Goal: Task Accomplishment & Management: Complete application form

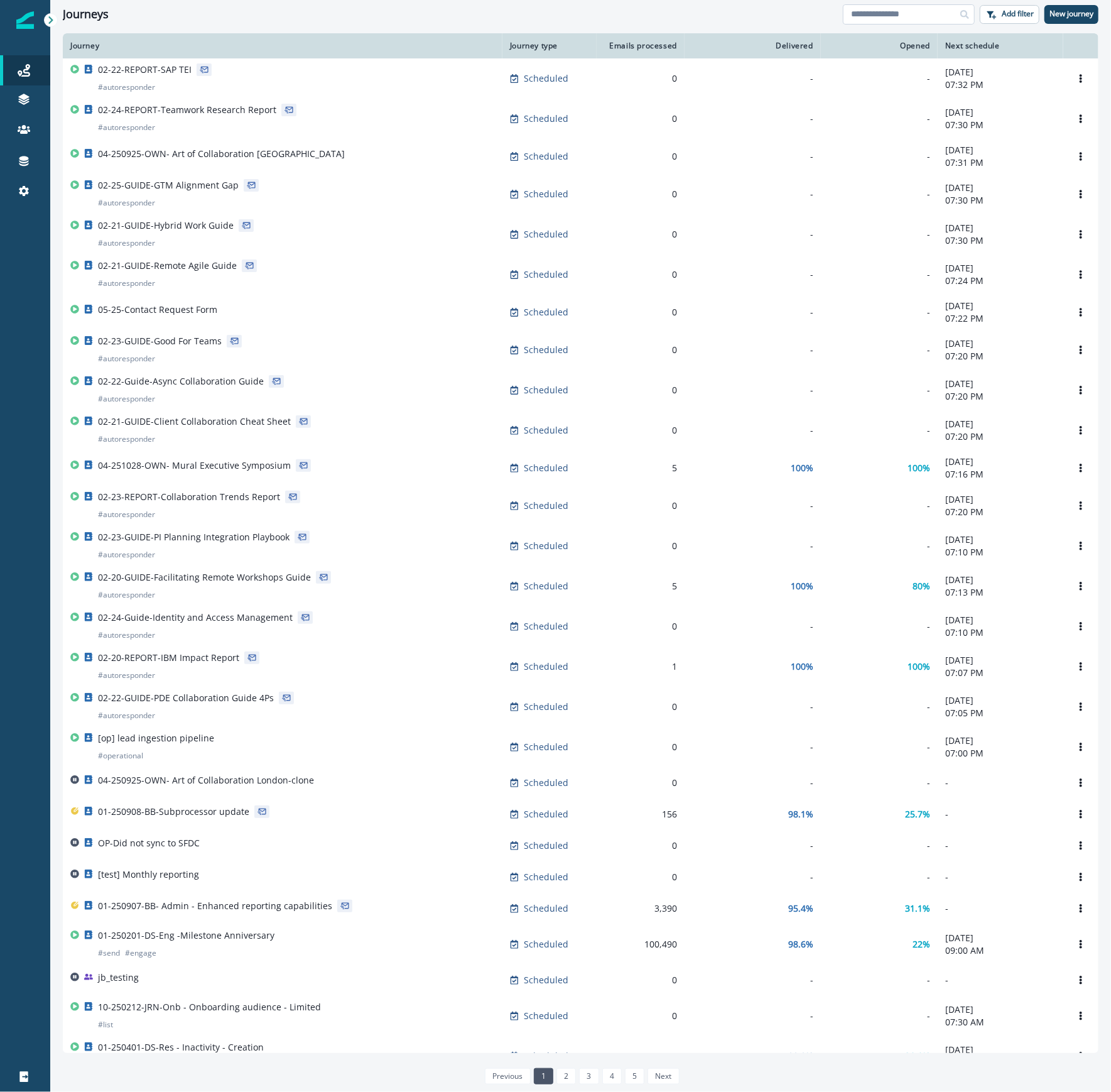
click at [865, 13] on input at bounding box center [909, 15] width 132 height 20
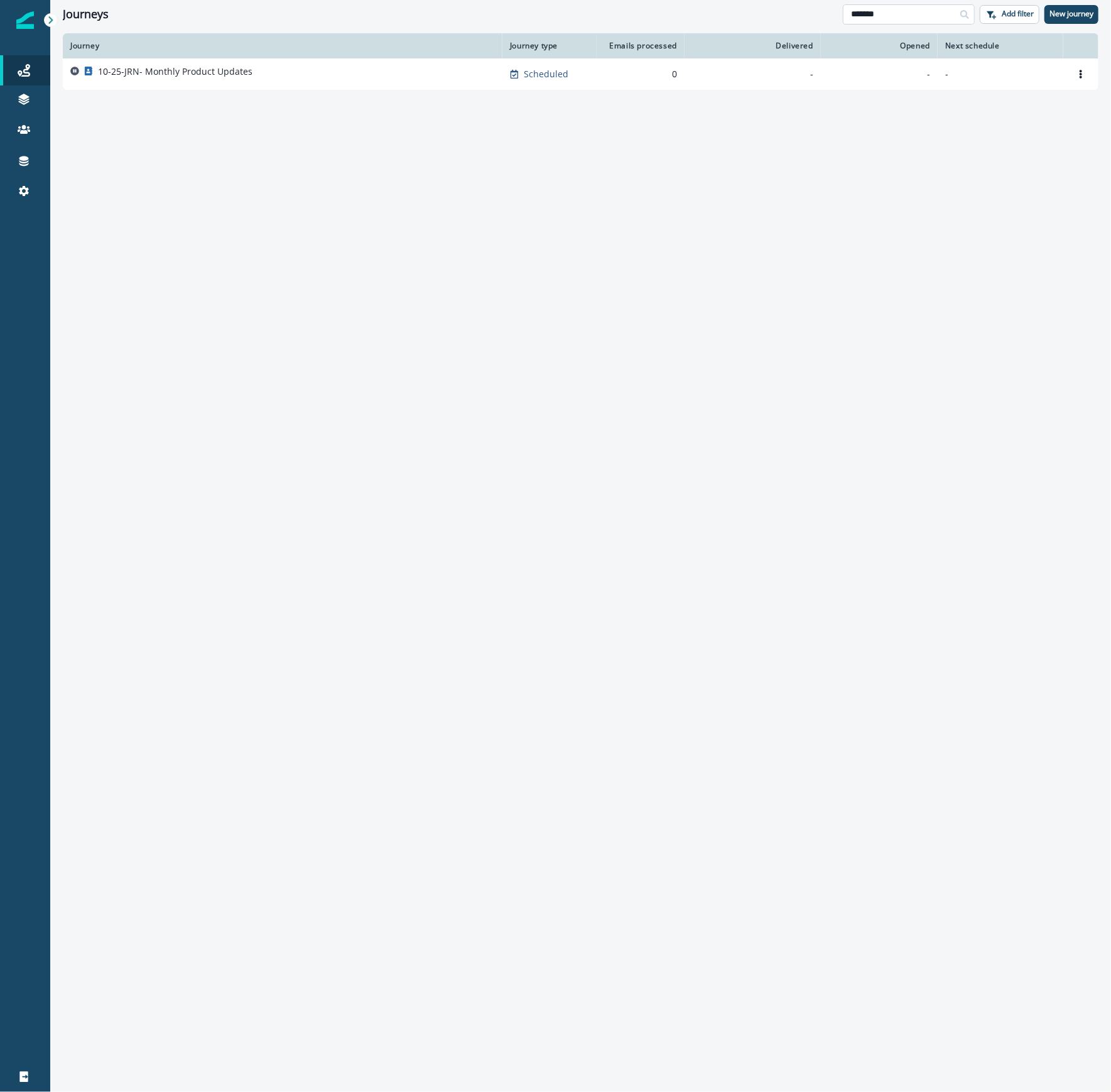
type input "*******"
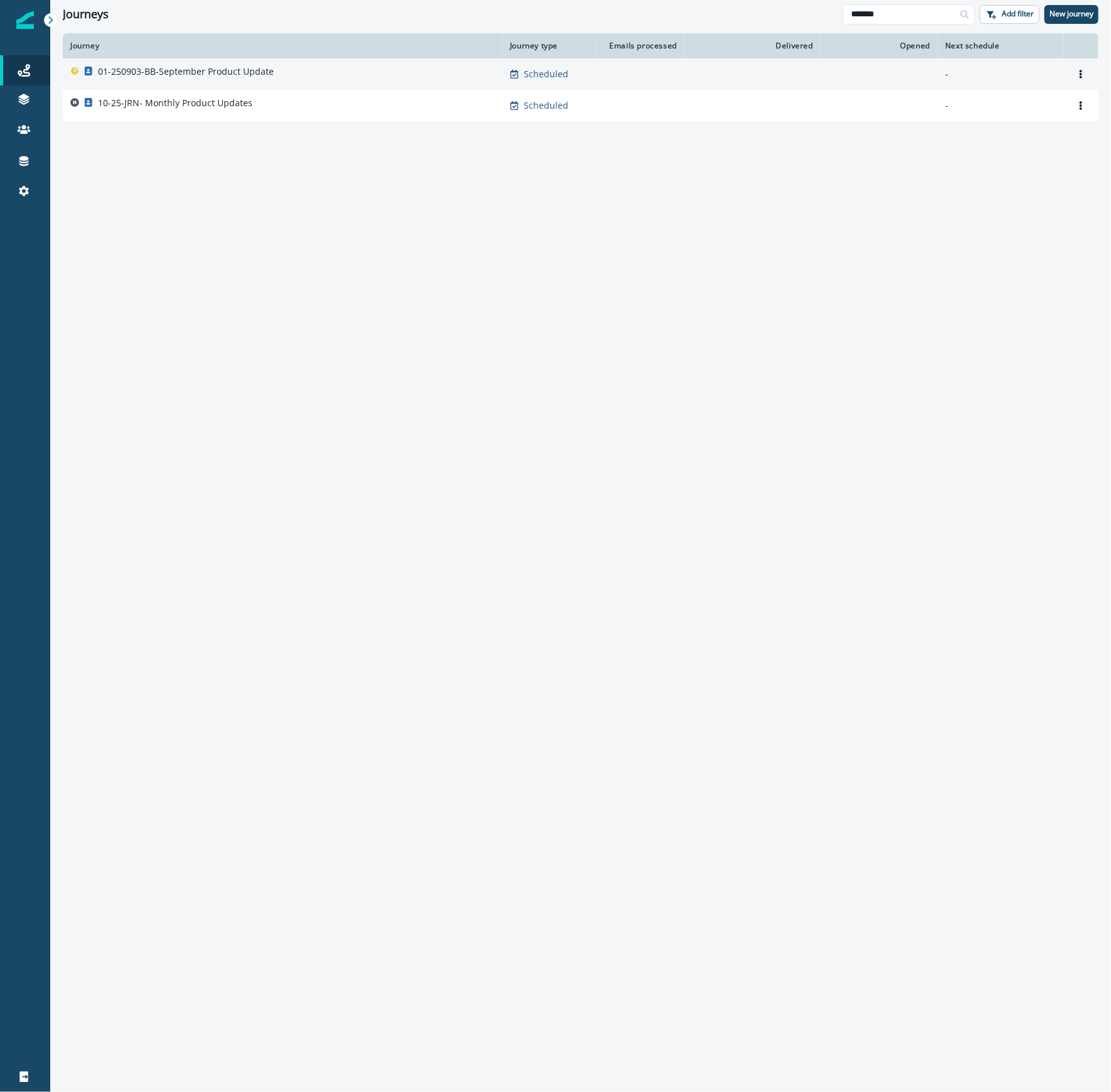
click at [238, 70] on p "01-250903-BB-September Product Update" at bounding box center [186, 71] width 176 height 12
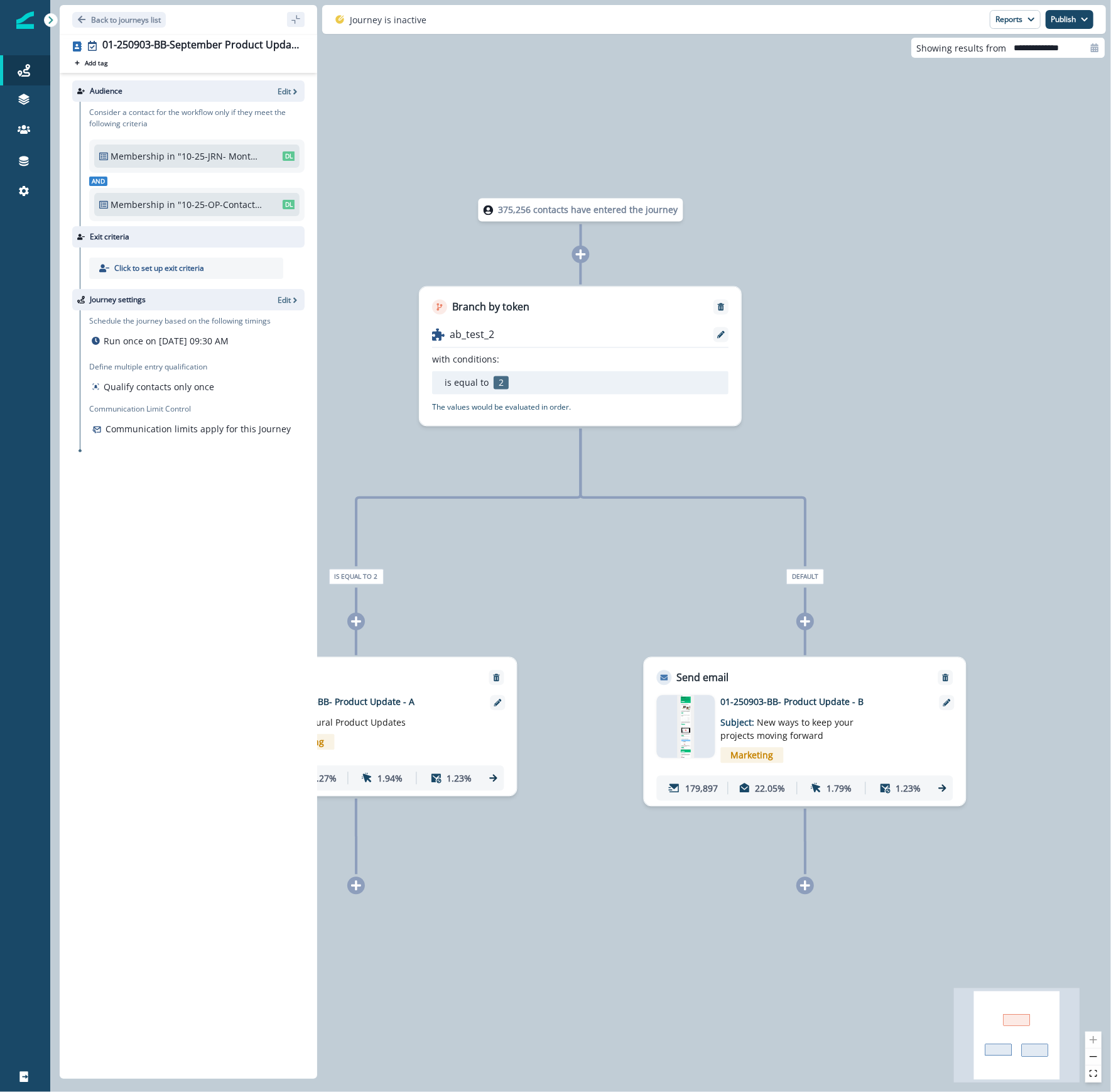
click at [1085, 57] on div at bounding box center [1095, 47] width 20 height 20
select select "*"
select select "****"
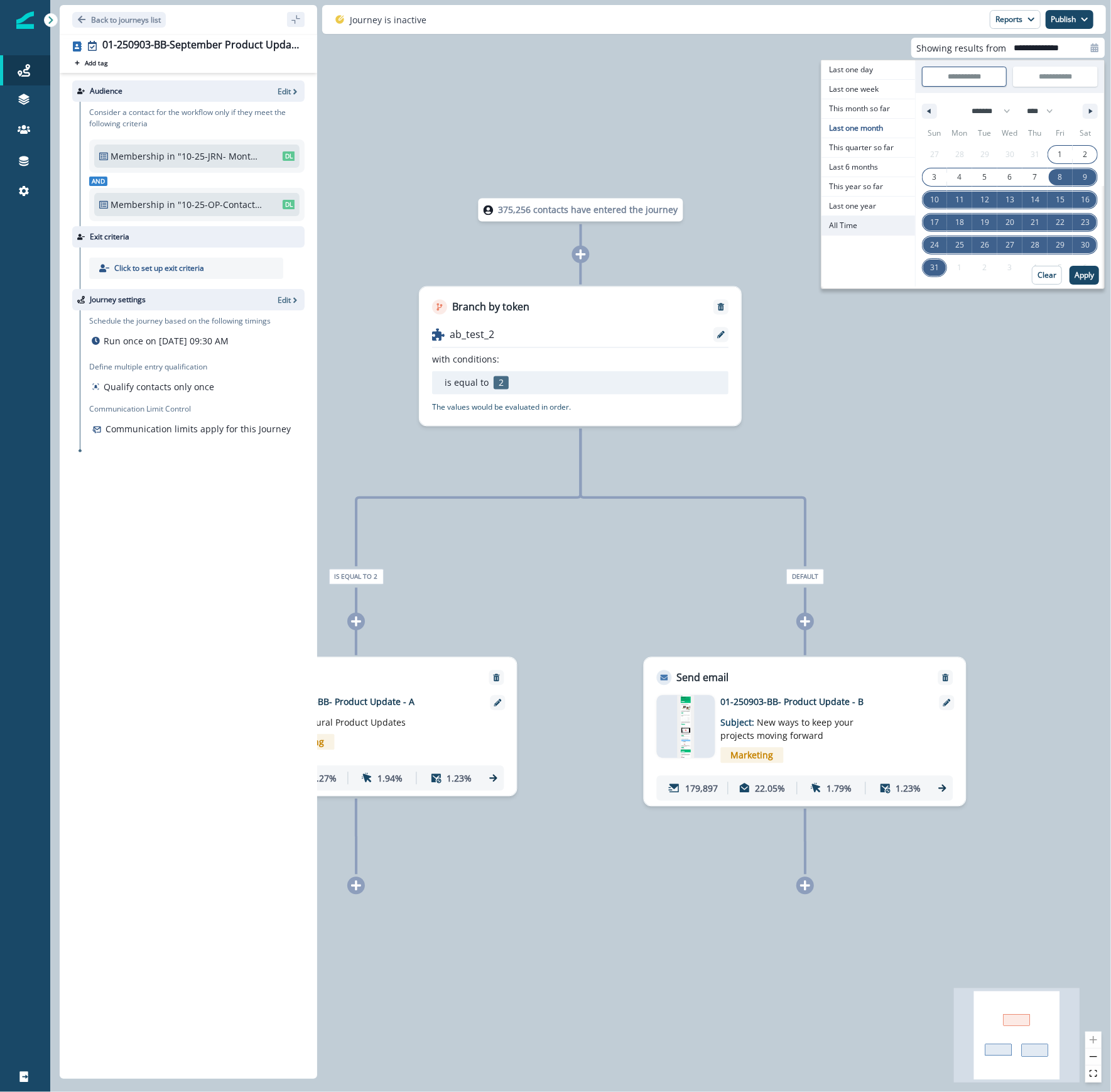
click at [849, 225] on span "All Time" at bounding box center [868, 225] width 93 height 19
type input "********"
type input "**********"
select select "**"
select select "****"
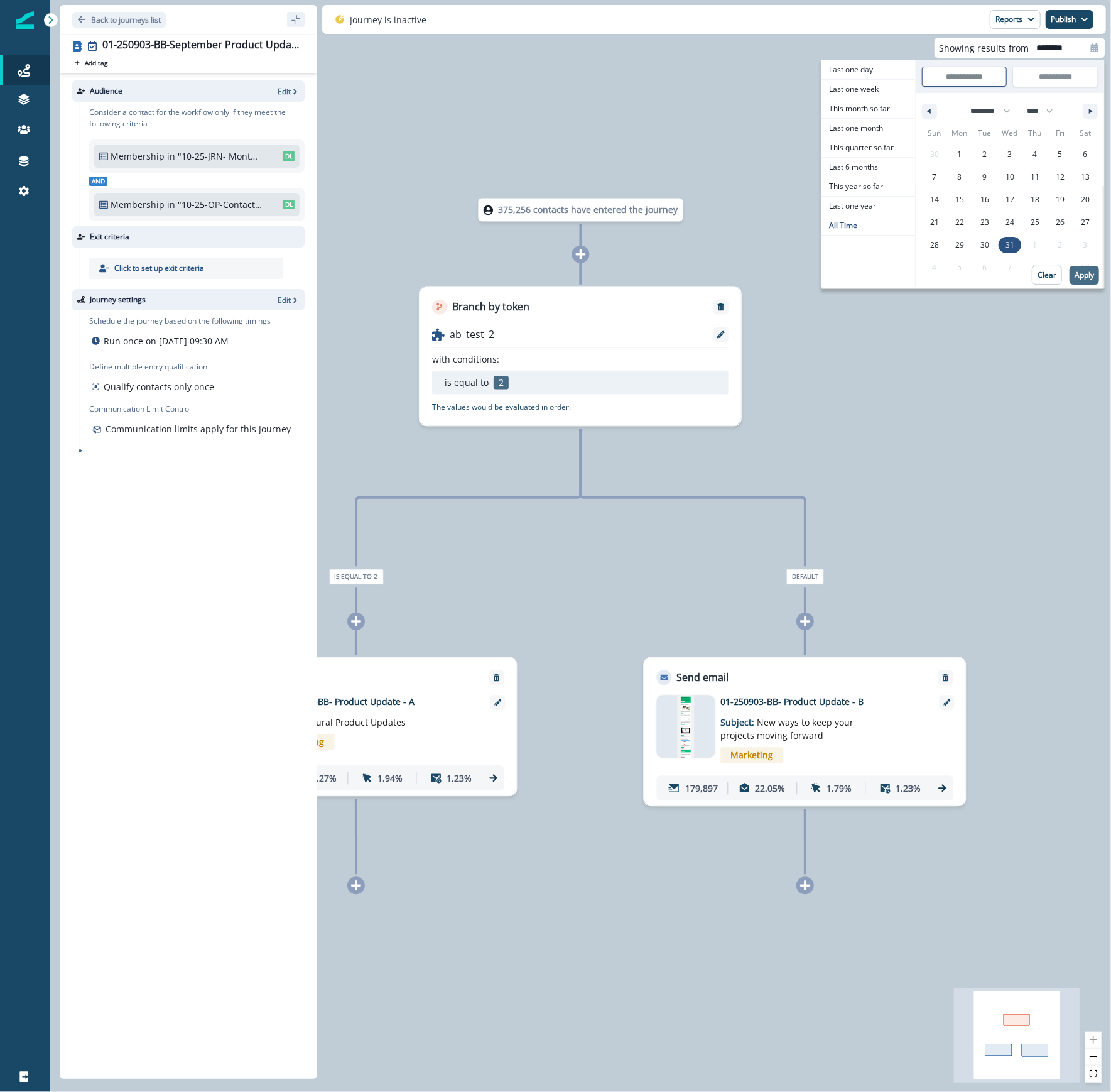
click at [1092, 280] on button "Apply" at bounding box center [1084, 275] width 30 height 19
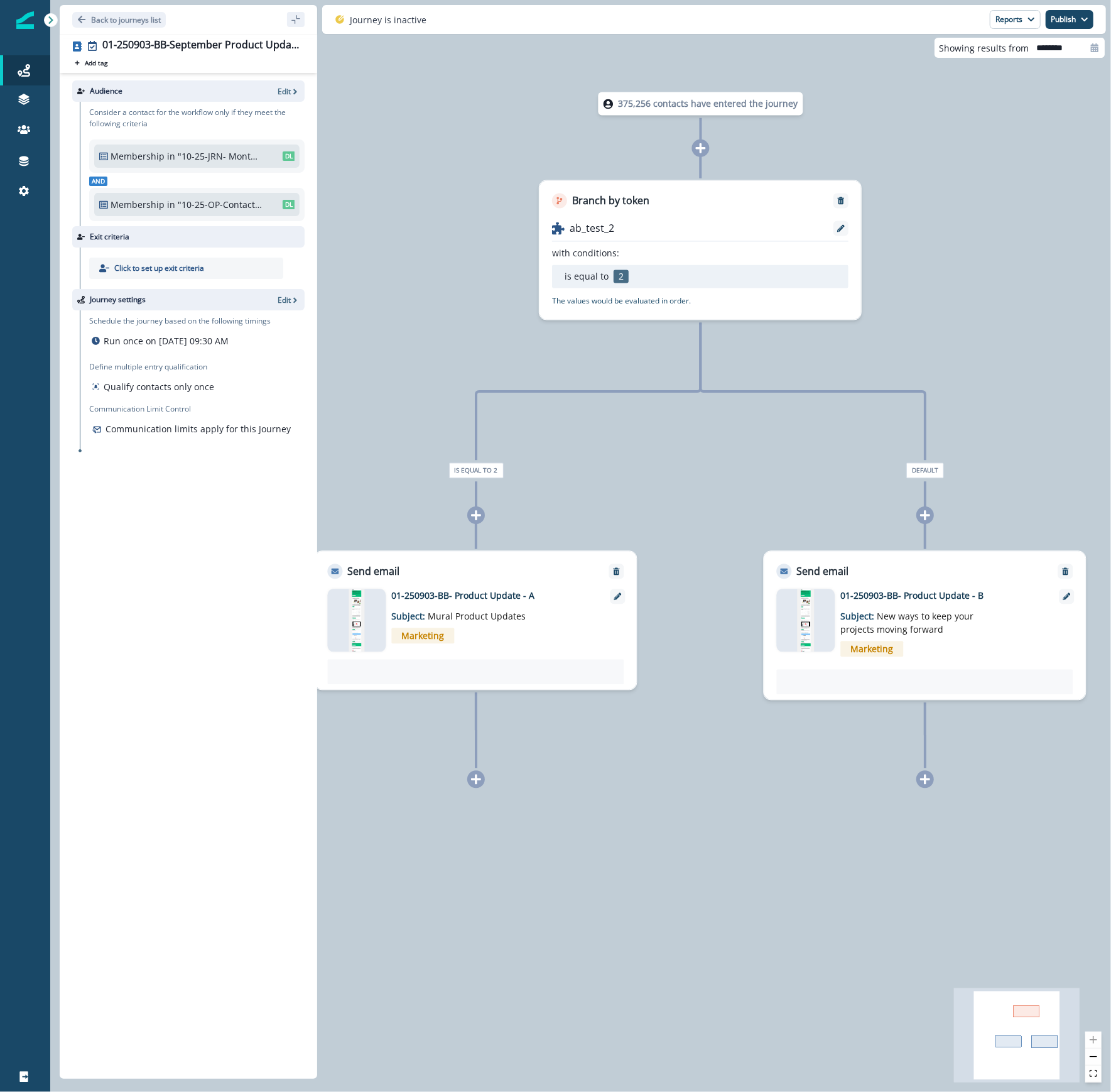
drag, startPoint x: 656, startPoint y: 841, endPoint x: 771, endPoint y: 737, distance: 155.1
click at [771, 737] on div "375,256 contacts have entered the journey Branch by token ab_test_2 with condit…" at bounding box center [581, 546] width 1061 height 1092
click at [503, 594] on p "01-250903-BB- Product Update - A" at bounding box center [492, 595] width 201 height 13
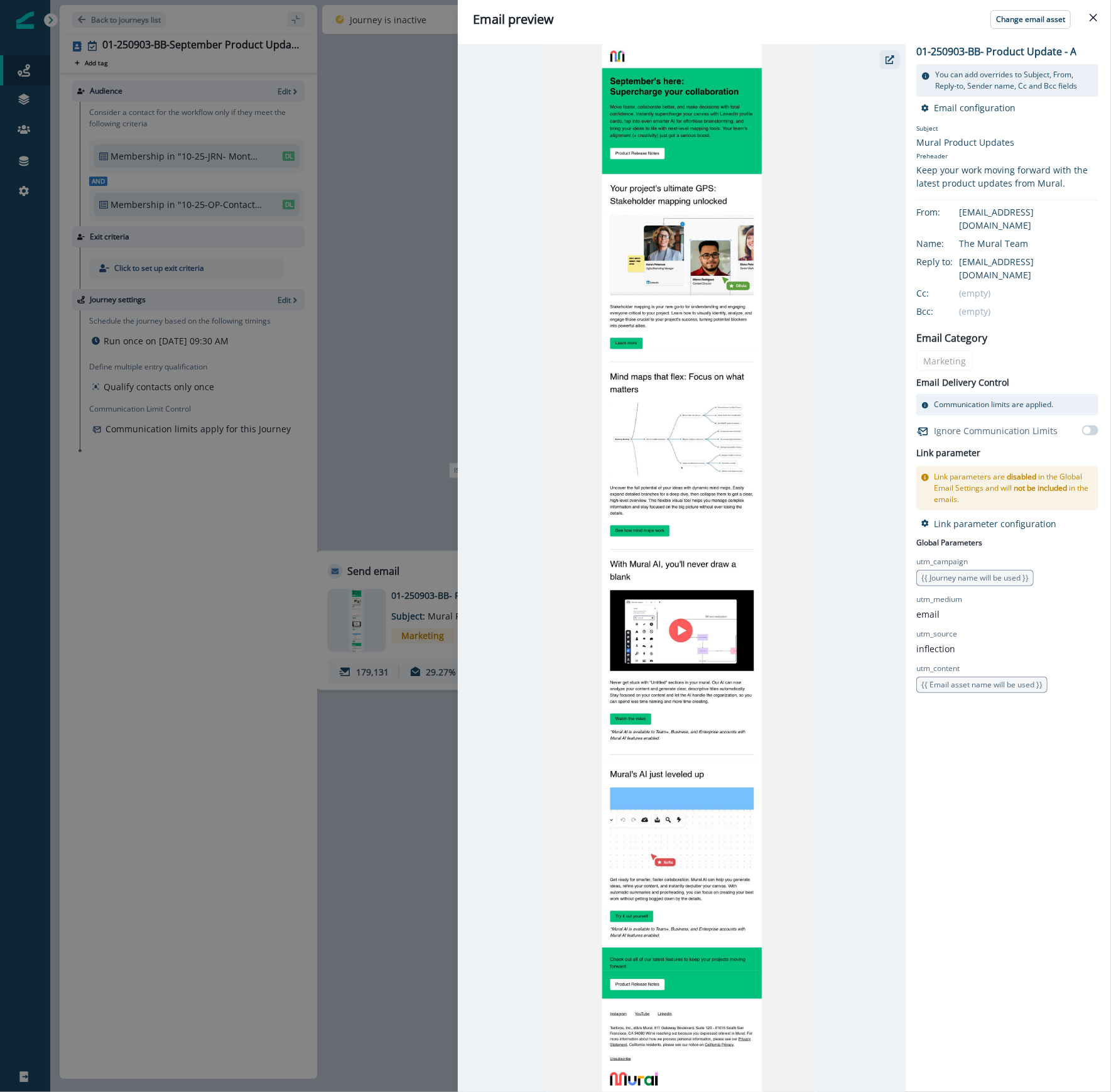
click at [887, 51] on button "button" at bounding box center [890, 60] width 20 height 19
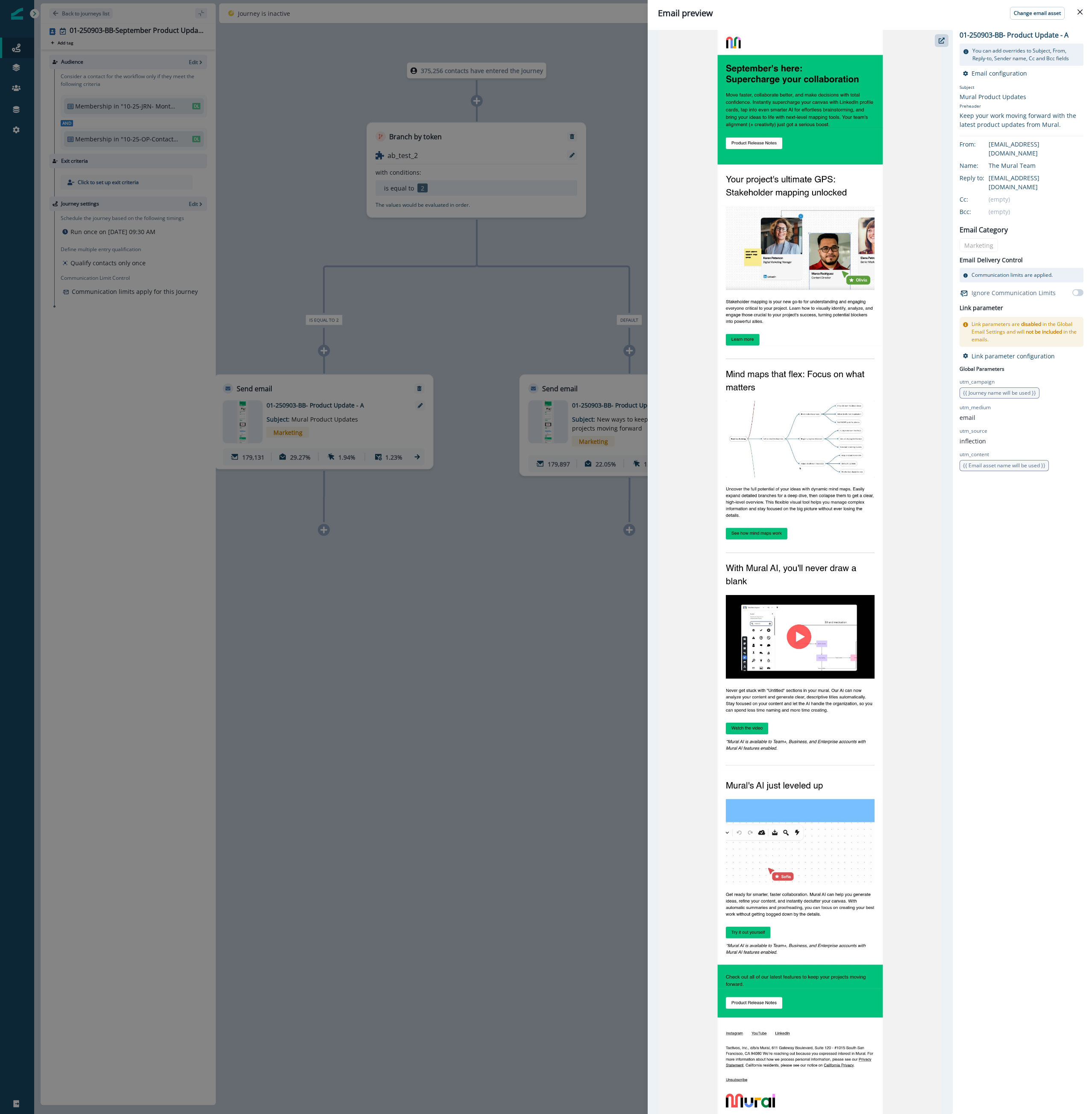
click at [524, 742] on div "Email preview Change email asset 01-250903-BB- Product Update - A You can add o…" at bounding box center [546, 557] width 1092 height 1114
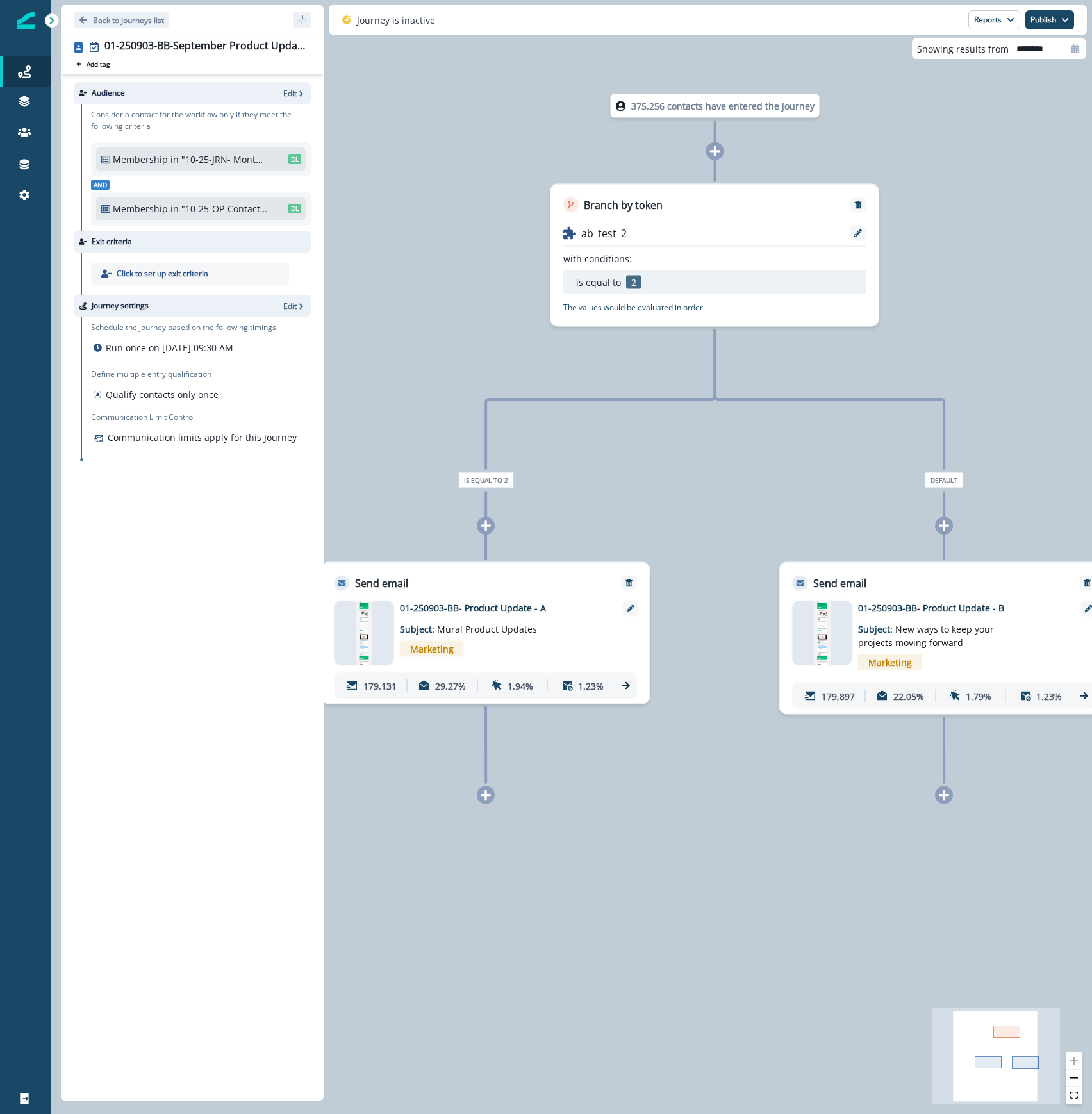
drag, startPoint x: 1617, startPoint y: 0, endPoint x: 655, endPoint y: 836, distance: 1274.5
click at [655, 836] on div "375,256 contacts have entered the journey Branch by token ab_test_2 with condit…" at bounding box center [571, 557] width 1041 height 1114
click at [1000, 13] on button "Reports" at bounding box center [994, 19] width 52 height 19
click at [624, 685] on icon at bounding box center [625, 686] width 8 height 8
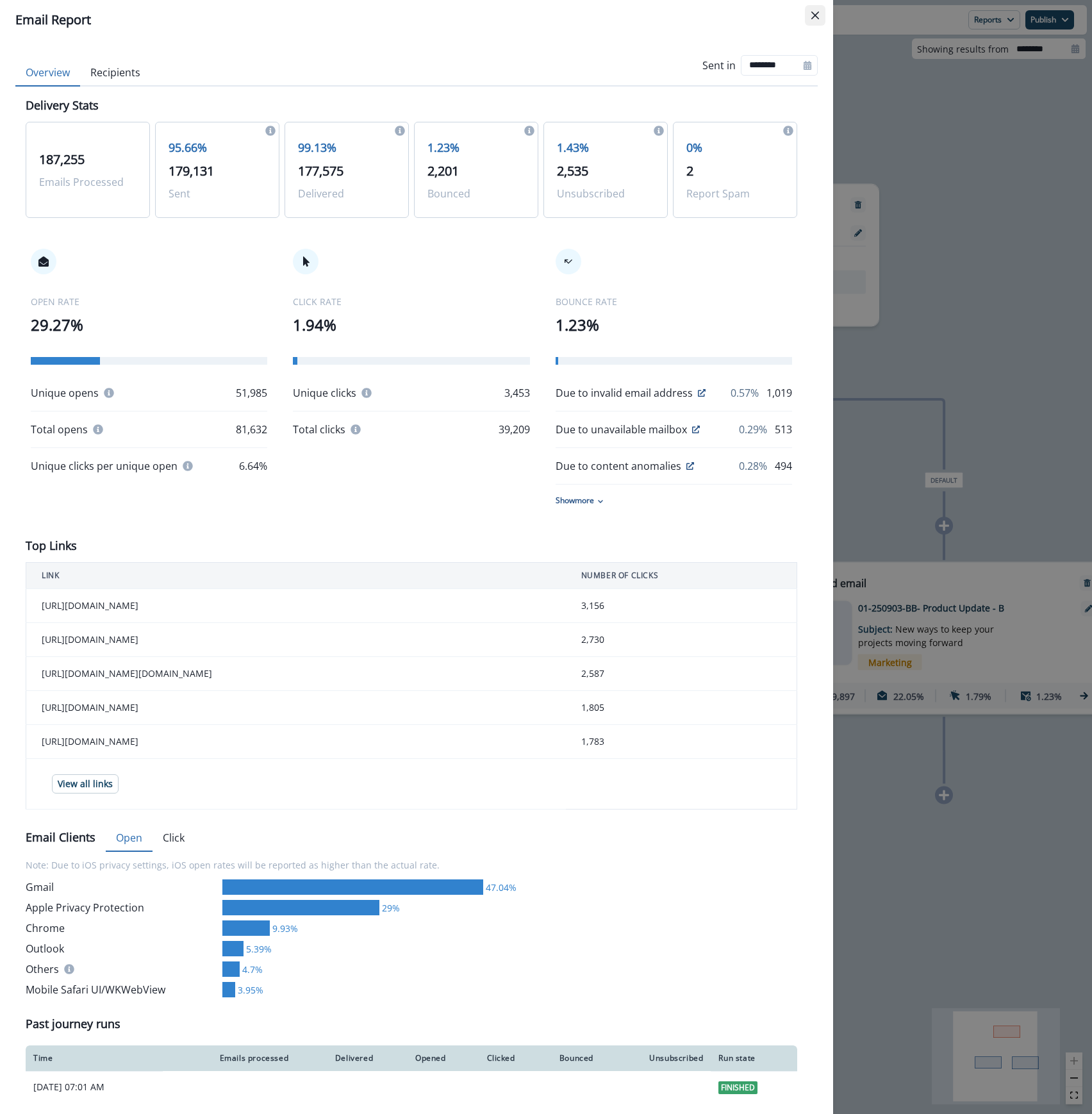
click at [815, 16] on icon "Close" at bounding box center [815, 16] width 8 height 8
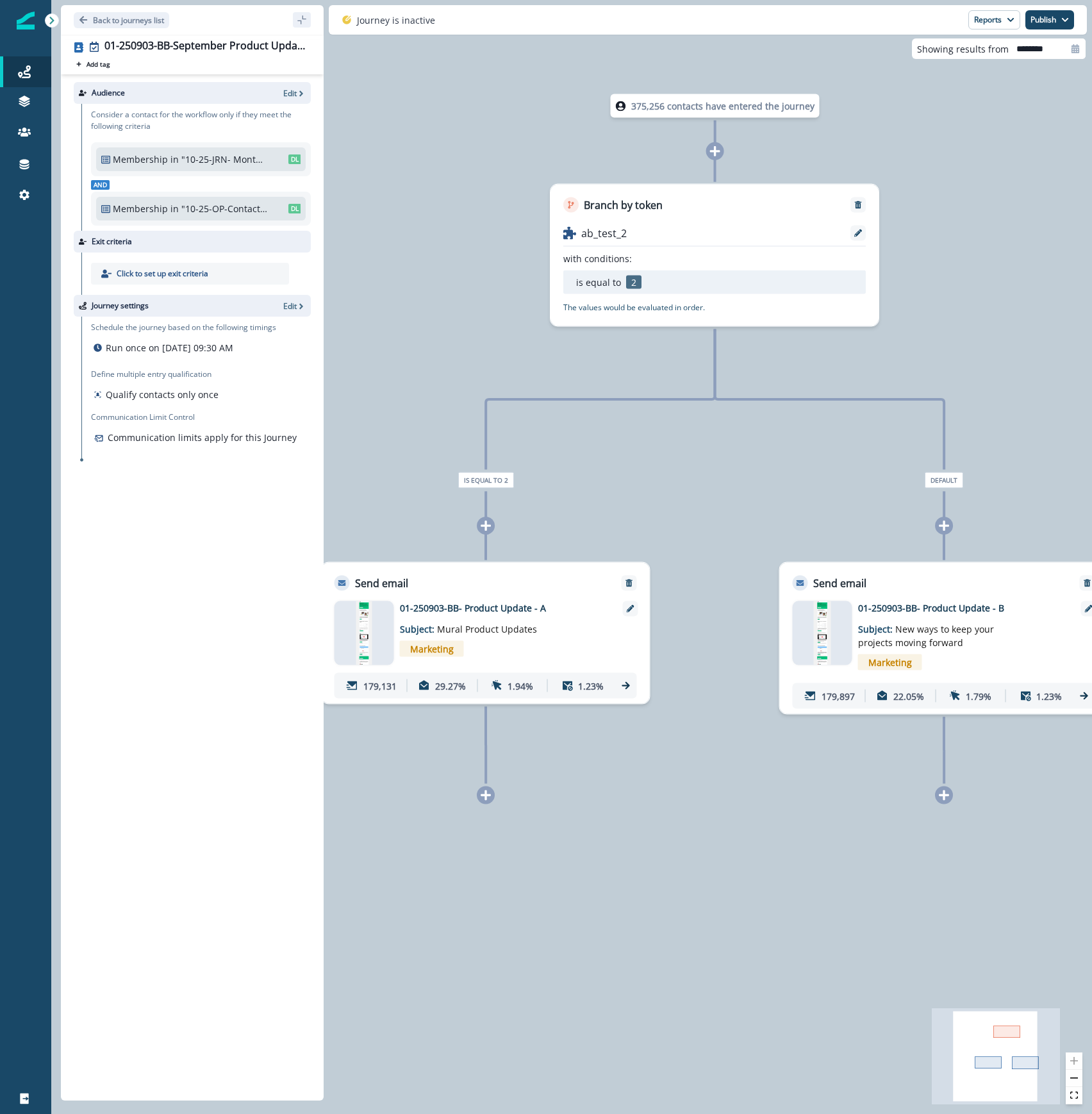
click at [1083, 693] on icon at bounding box center [1084, 695] width 12 height 12
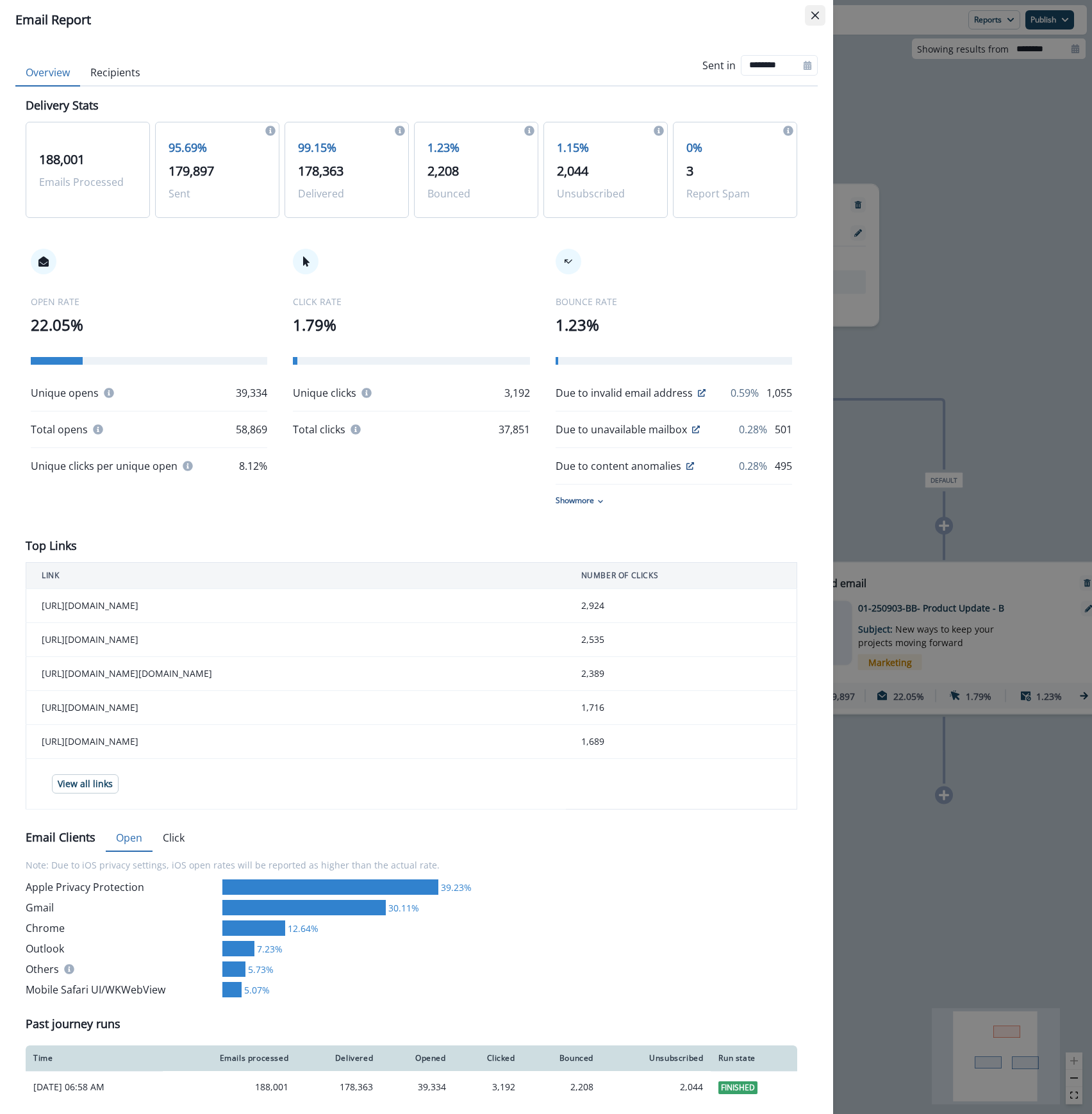
click at [811, 12] on icon "Close" at bounding box center [815, 16] width 8 height 8
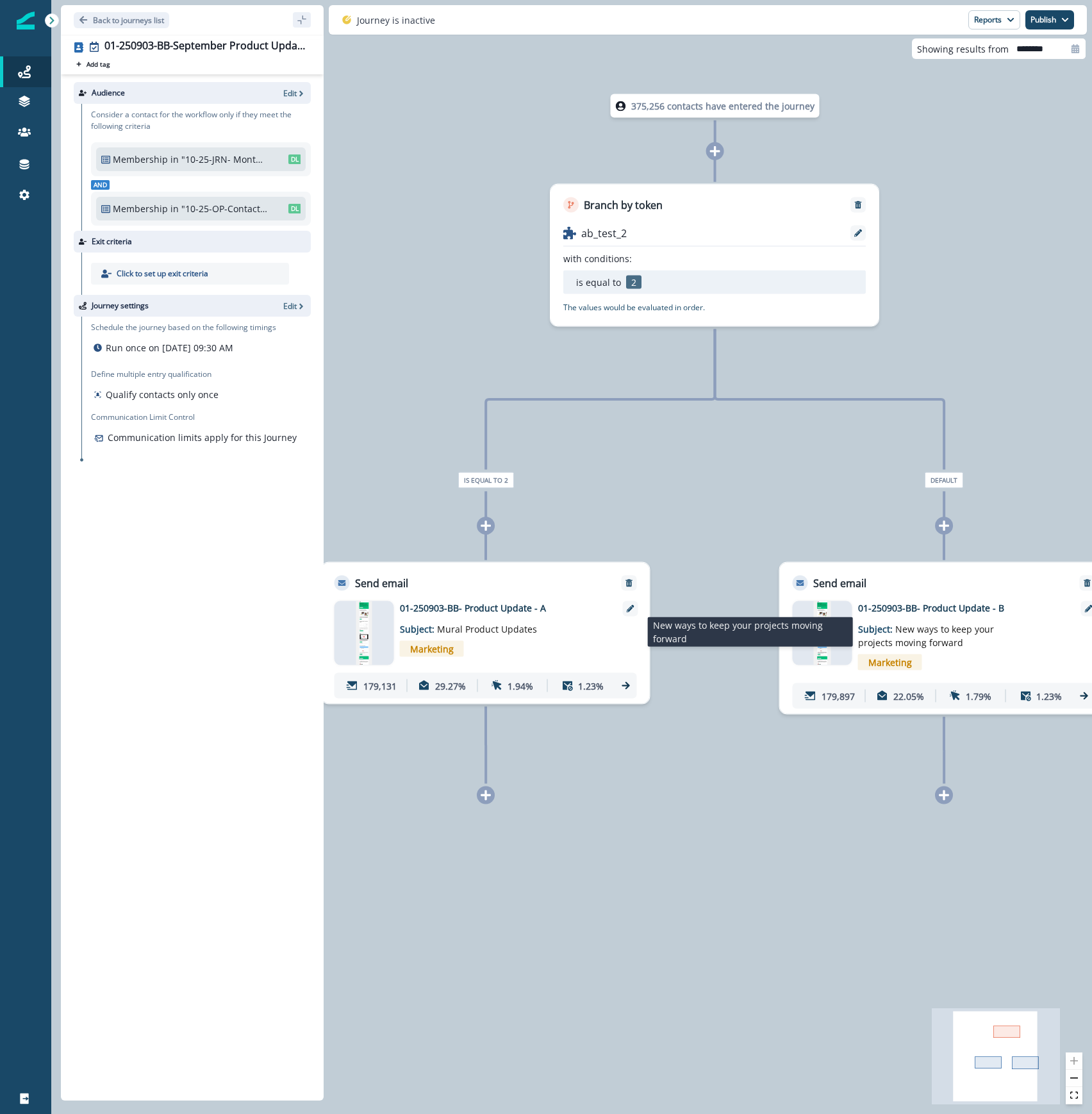
drag, startPoint x: 956, startPoint y: 641, endPoint x: 893, endPoint y: 627, distance: 64.5
click at [893, 627] on p "Subject: New ways to keep your projects moving forward" at bounding box center [938, 631] width 161 height 34
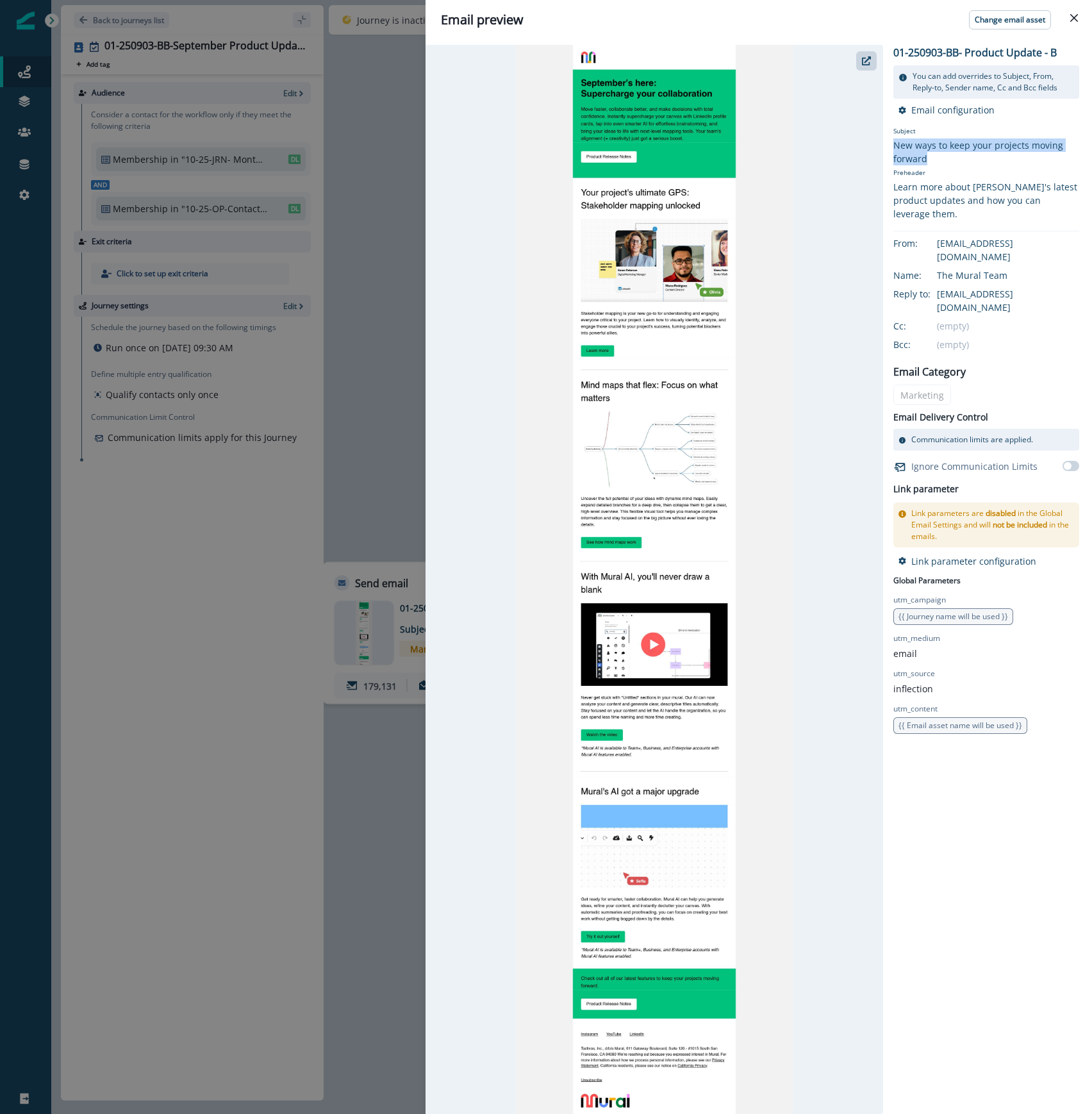
drag, startPoint x: 928, startPoint y: 157, endPoint x: 893, endPoint y: 142, distance: 38.1
click at [893, 142] on div "New ways to keep your projects moving forward" at bounding box center [986, 152] width 186 height 27
copy div "New ways to keep your projects moving forward"
click at [241, 762] on div "Email preview Change email asset 01-250903-BB- Product Update - B You can add o…" at bounding box center [546, 557] width 1092 height 1114
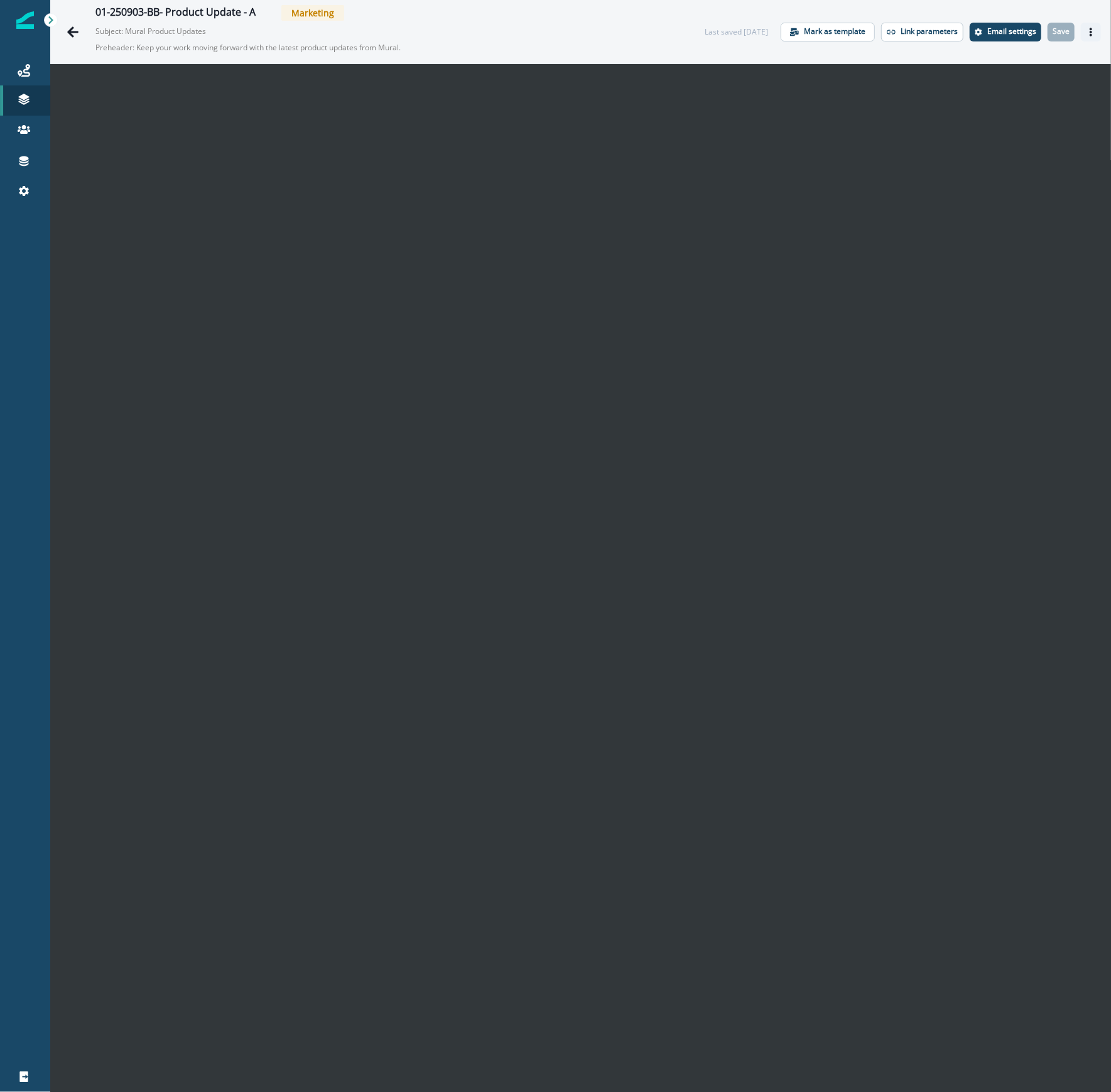
click at [1081, 37] on button "Actions" at bounding box center [1091, 32] width 20 height 19
click at [1012, 66] on button "Preview" at bounding box center [1018, 63] width 139 height 23
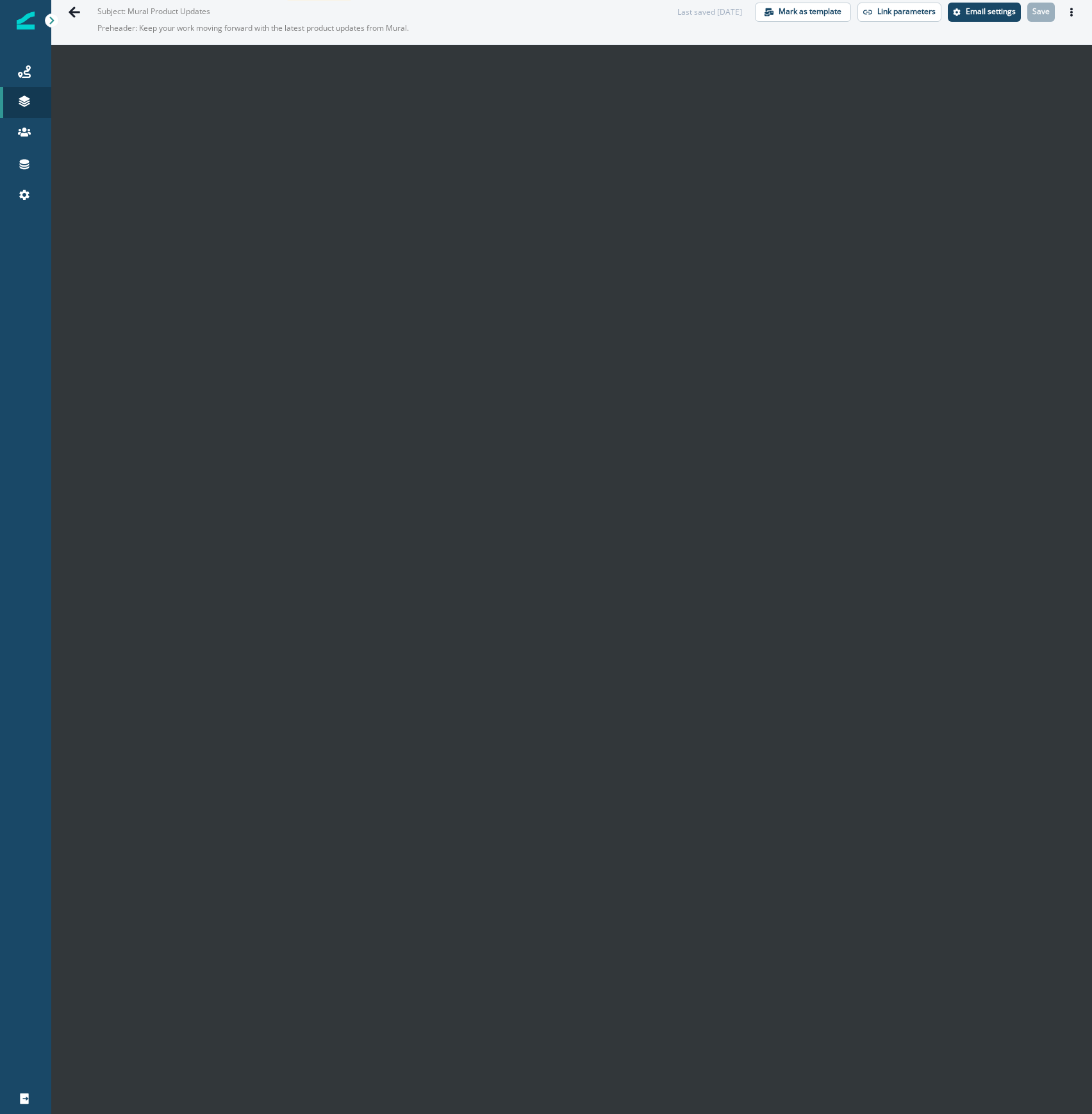
scroll to position [20, 0]
click at [77, 9] on icon "Go back" at bounding box center [74, 12] width 12 height 12
click at [69, 8] on icon "Go back" at bounding box center [74, 12] width 12 height 12
click at [27, 60] on link "Journeys" at bounding box center [26, 71] width 51 height 30
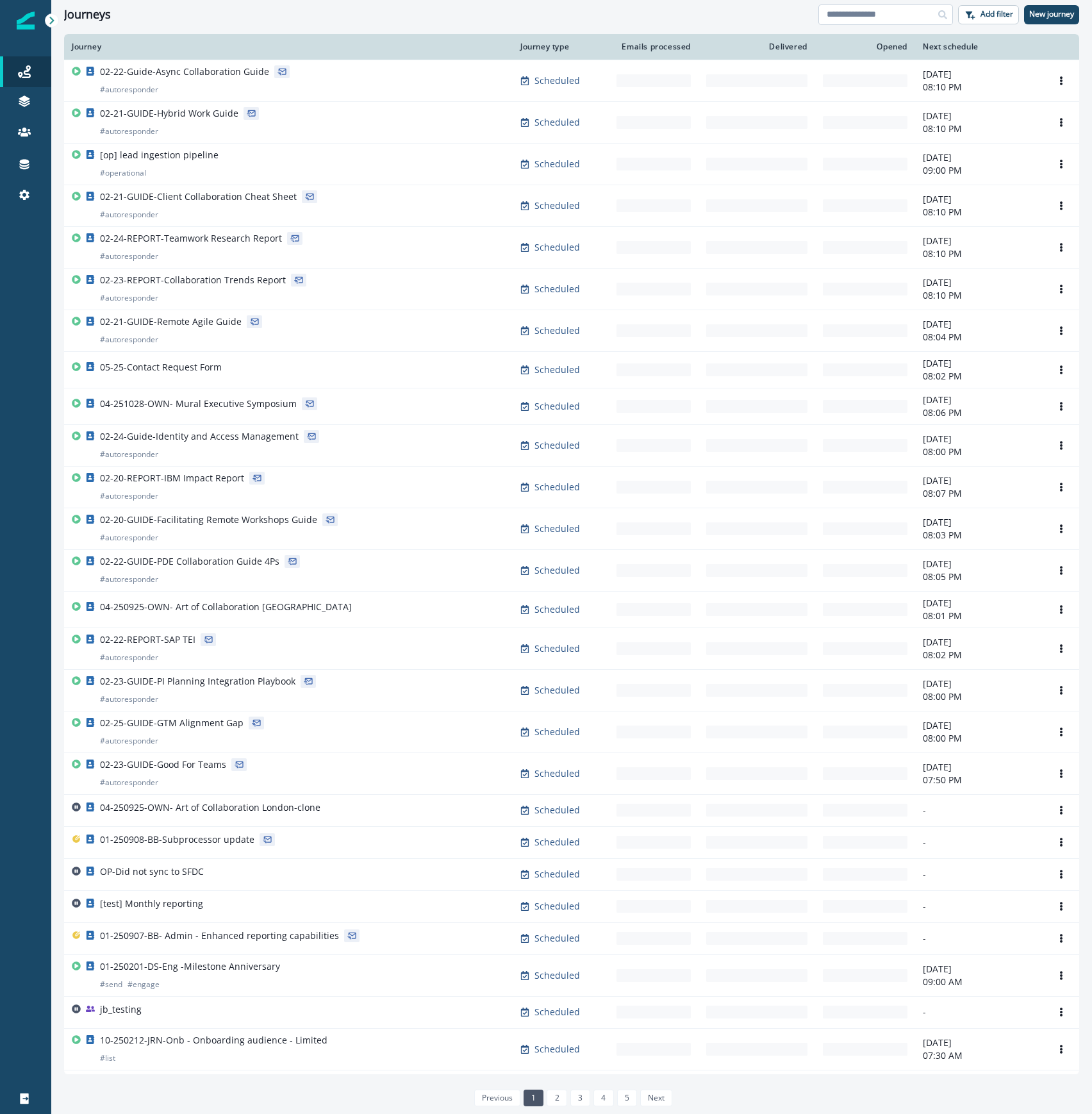
click at [889, 19] on input at bounding box center [885, 15] width 135 height 20
type input "*******"
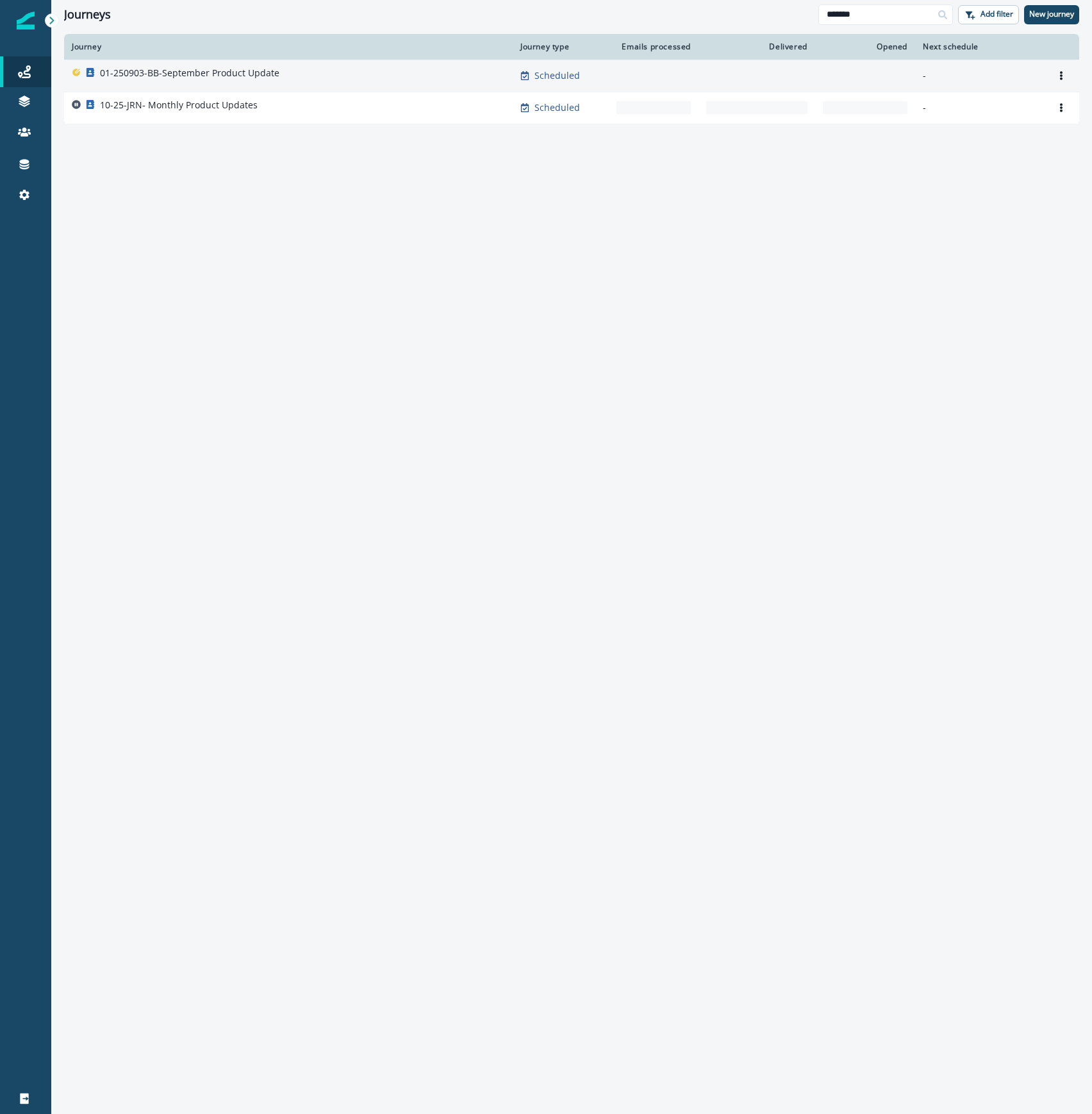
click at [376, 76] on div "01-250903-BB-September Product Update" at bounding box center [288, 75] width 433 height 18
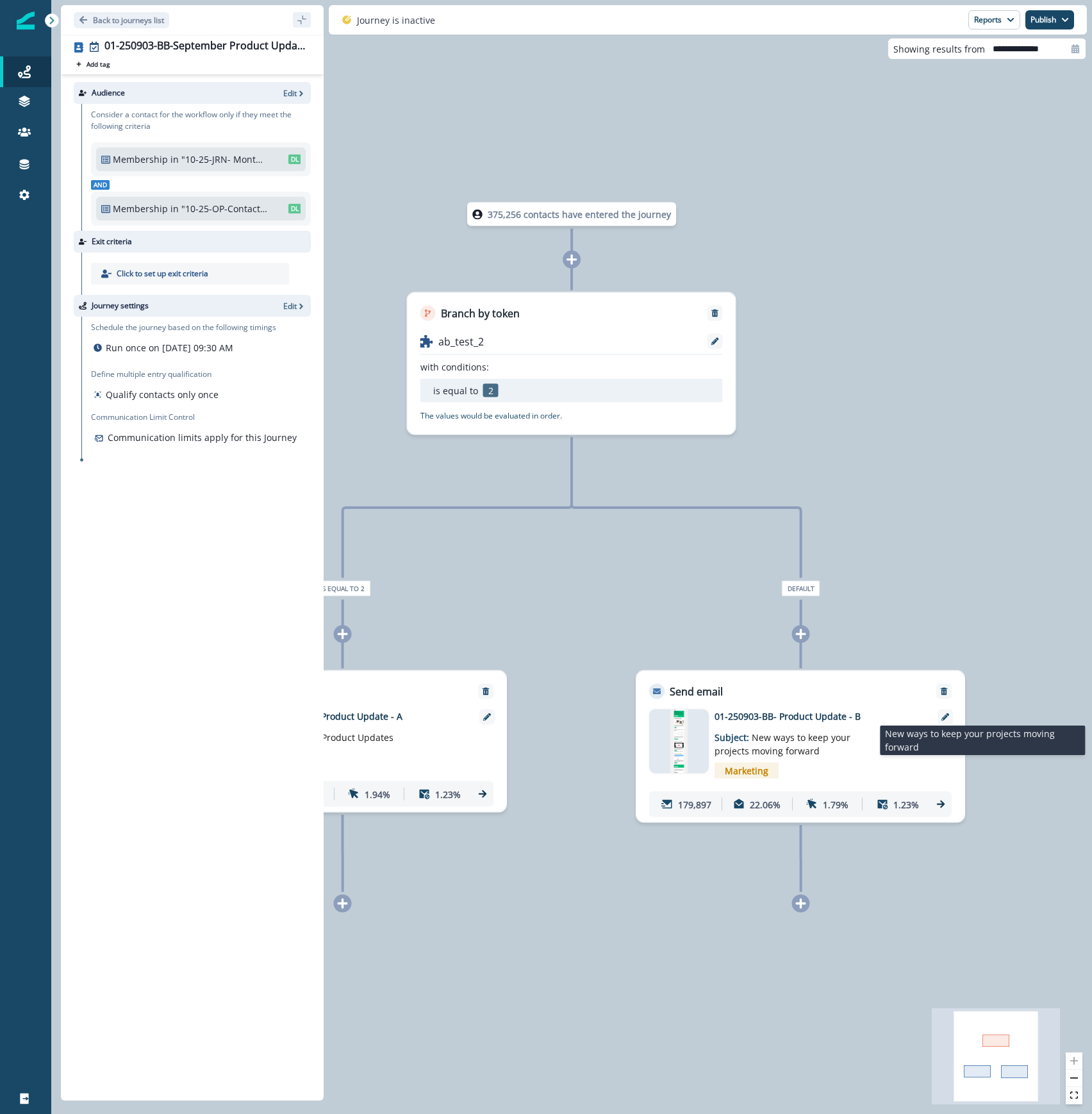
drag, startPoint x: 829, startPoint y: 751, endPoint x: 760, endPoint y: 737, distance: 70.4
click at [760, 737] on p "Subject: New ways to keep your projects moving forward" at bounding box center [795, 740] width 161 height 34
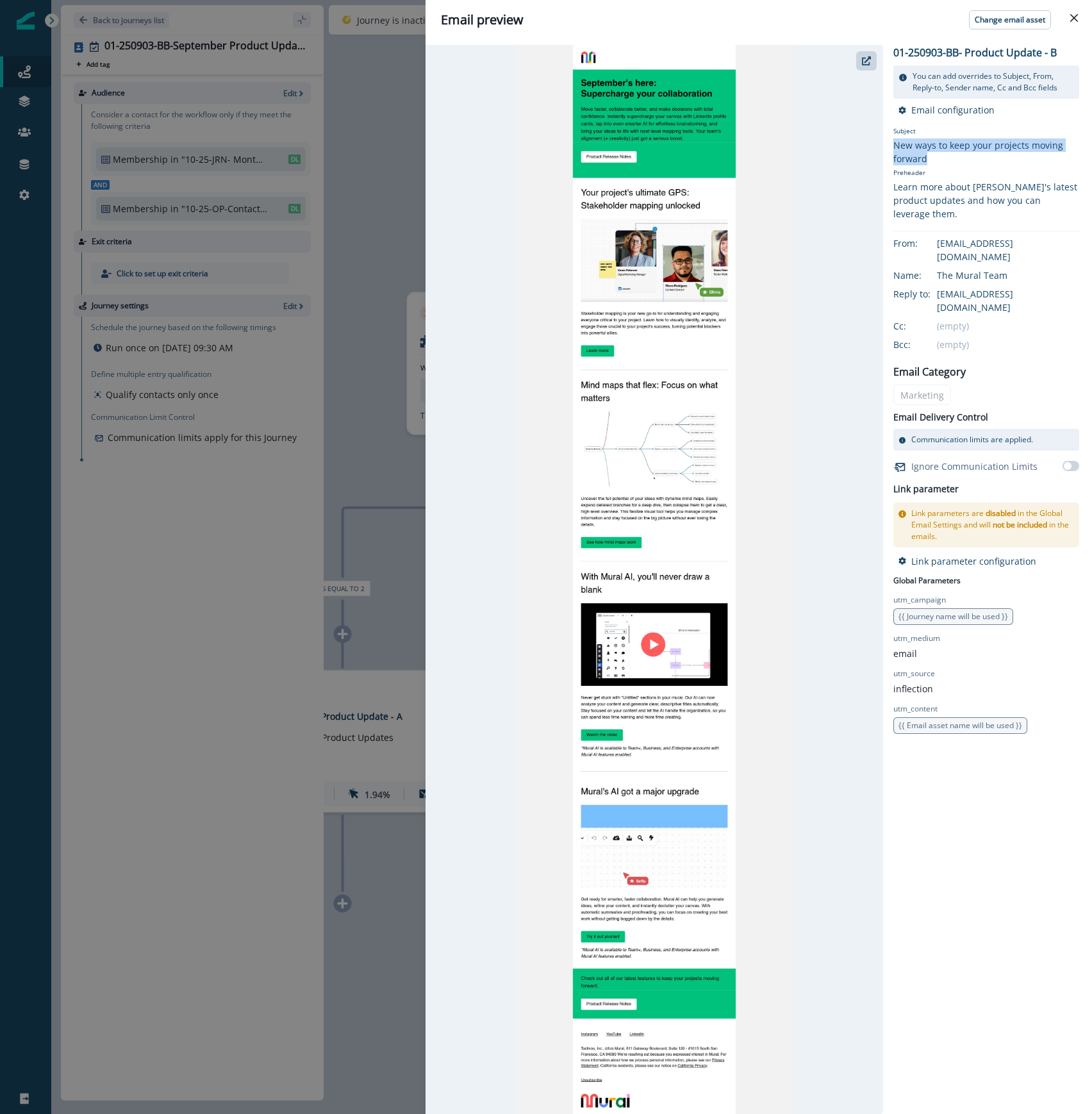
drag, startPoint x: 931, startPoint y: 159, endPoint x: 892, endPoint y: 142, distance: 42.5
click at [893, 142] on div "New ways to keep your projects moving forward" at bounding box center [986, 152] width 186 height 27
copy div "New ways to keep your projects moving forward"
click at [1075, 19] on icon "Close" at bounding box center [1074, 18] width 8 height 8
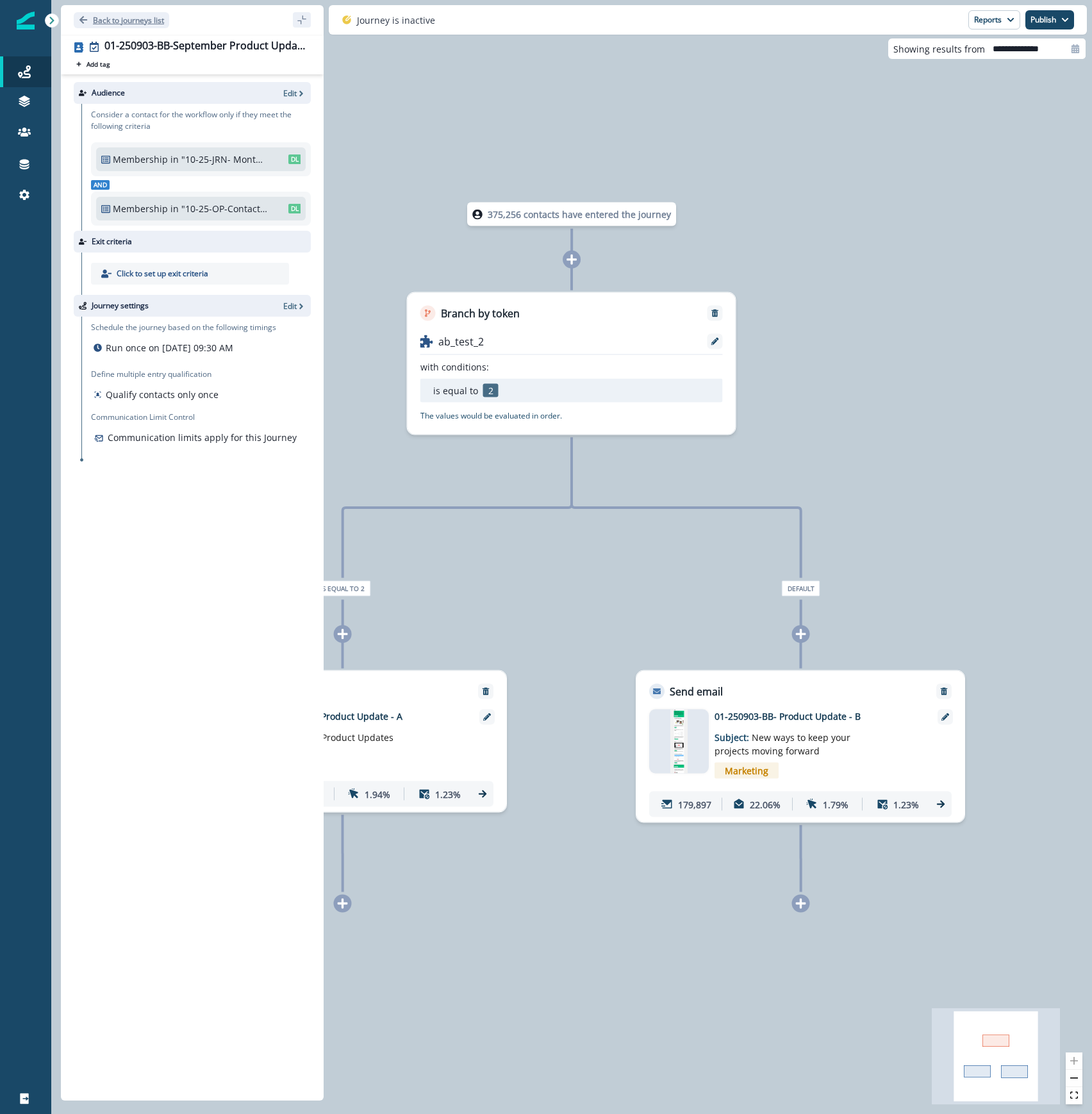
click at [114, 16] on p "Back to journeys list" at bounding box center [128, 20] width 71 height 11
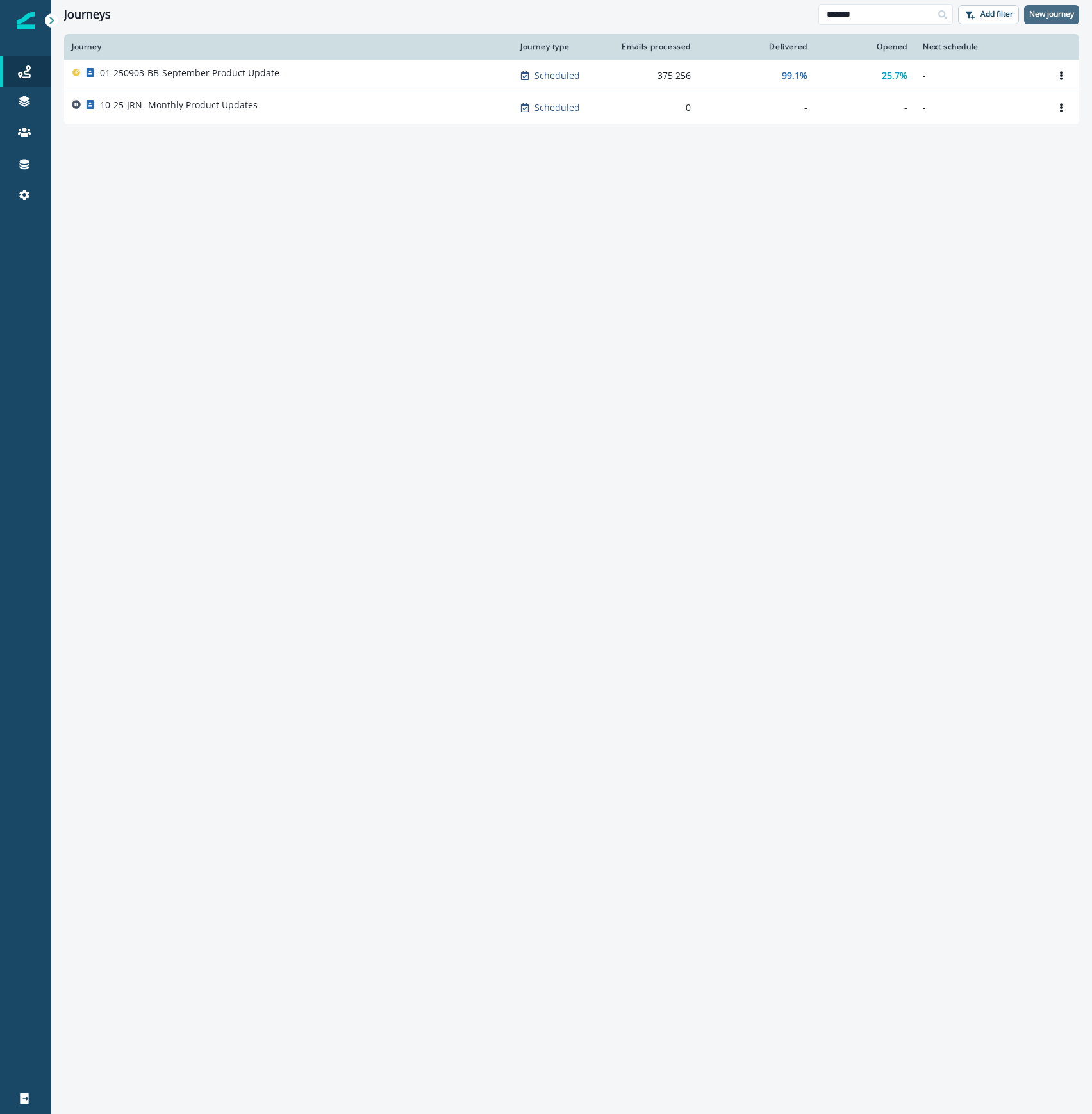
click at [1062, 9] on p "New journey" at bounding box center [1051, 14] width 45 height 9
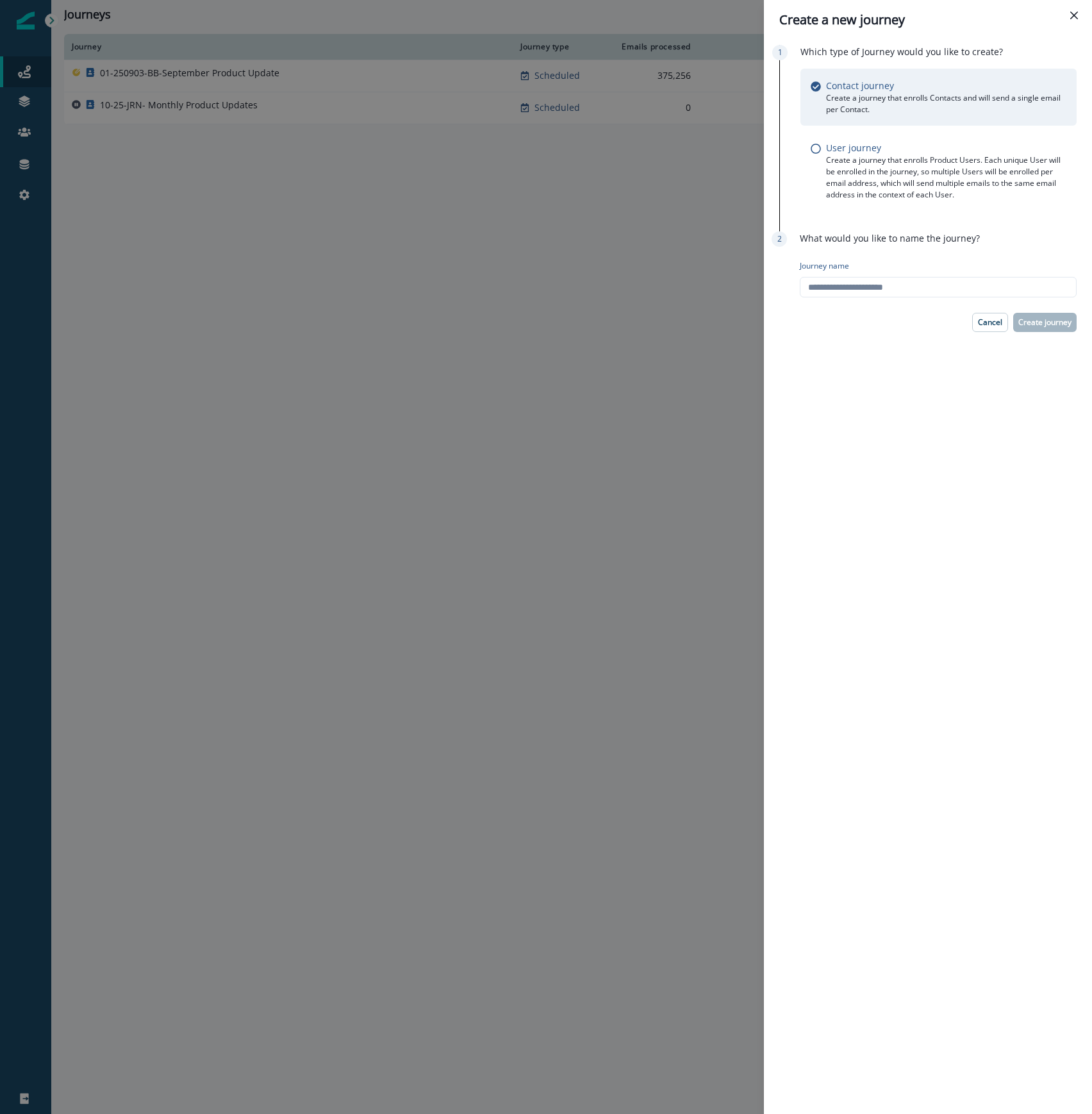
click at [864, 272] on div "Journey name" at bounding box center [938, 278] width 277 height 48
click at [849, 285] on input "Journey name" at bounding box center [938, 287] width 277 height 20
type input "**********"
click at [1059, 330] on button "Create journey" at bounding box center [1044, 322] width 63 height 19
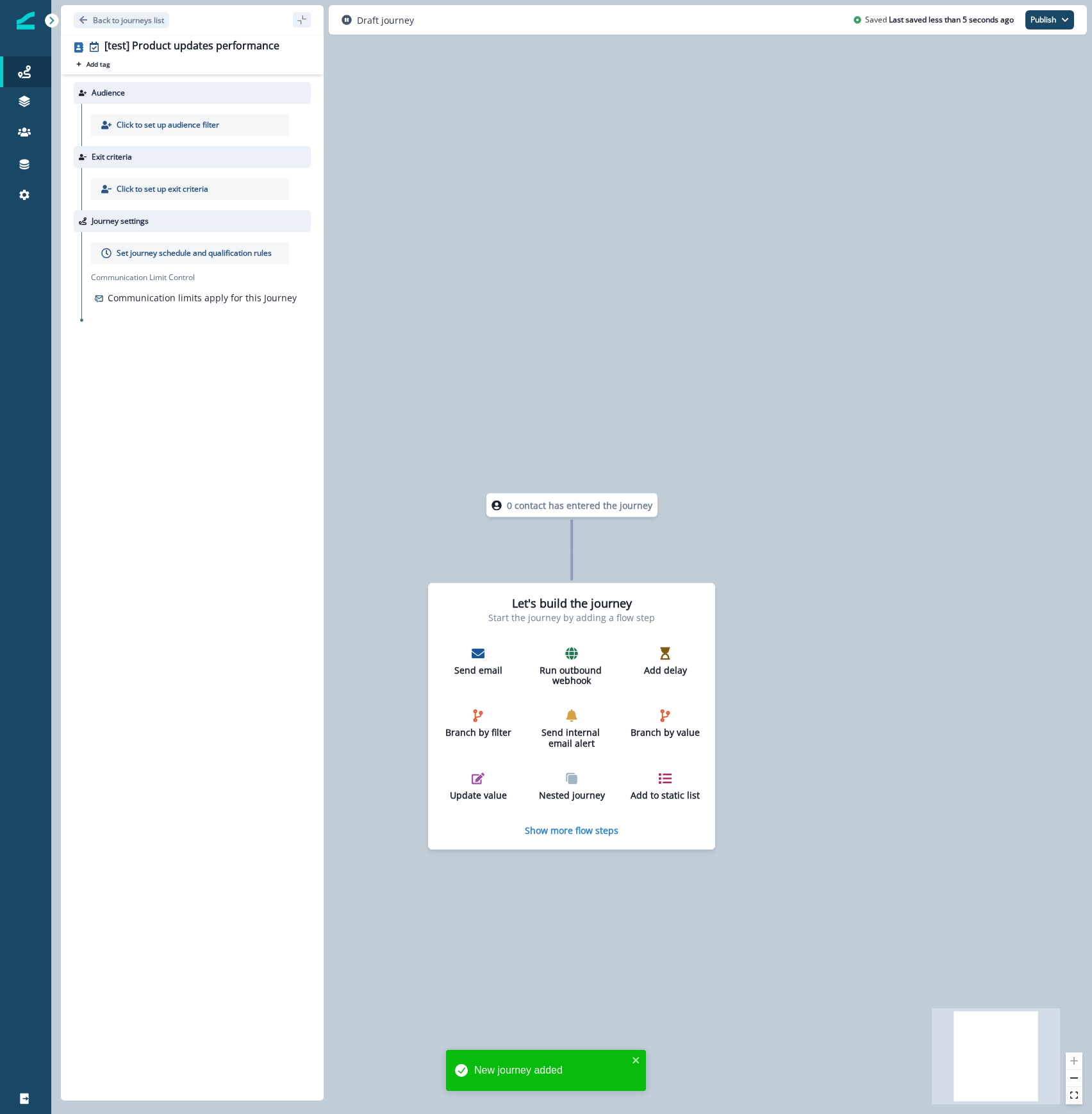
click at [195, 116] on div "Click to set up audience filter" at bounding box center [190, 125] width 198 height 22
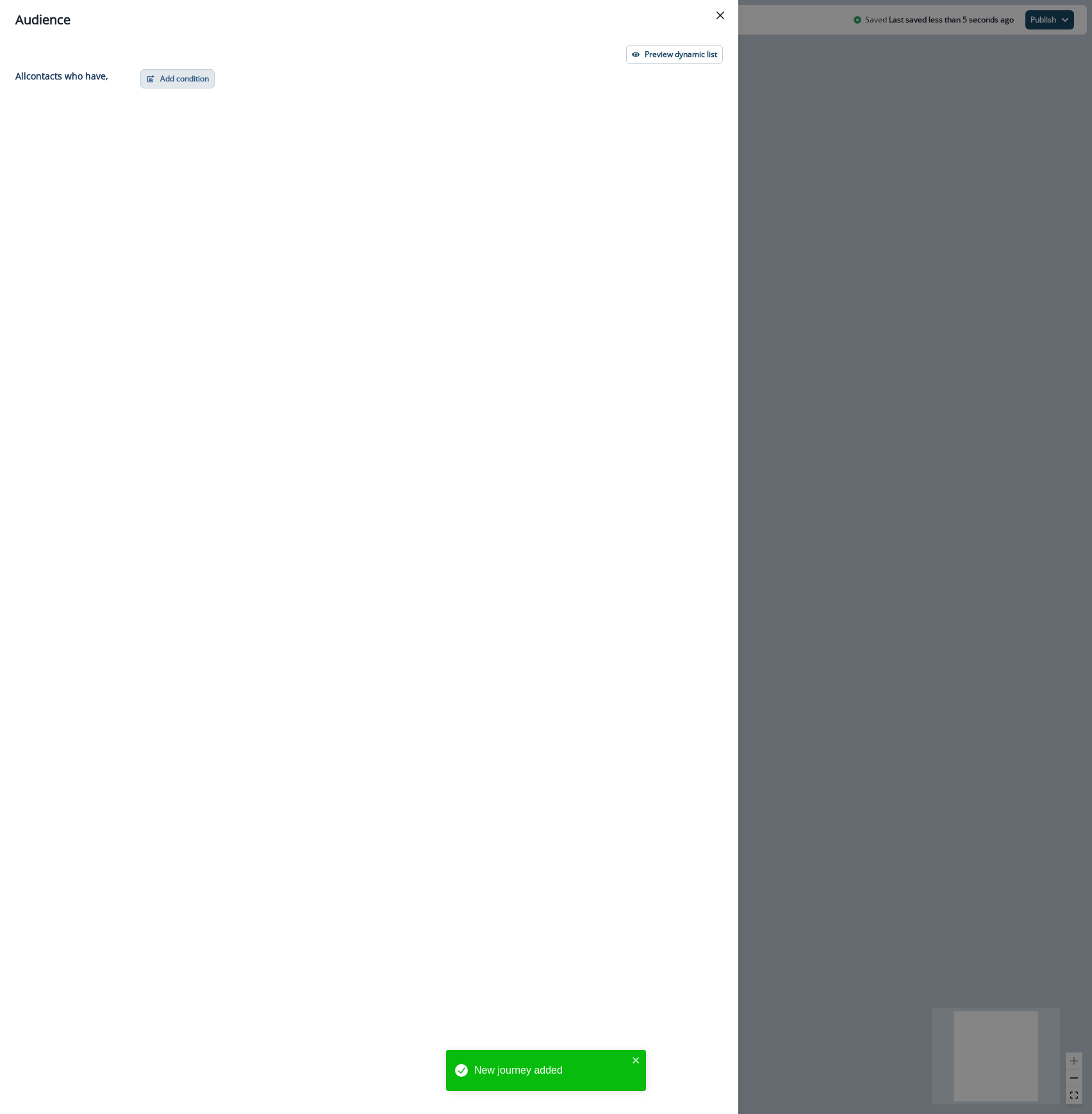
click at [188, 83] on button "Add condition" at bounding box center [177, 79] width 74 height 19
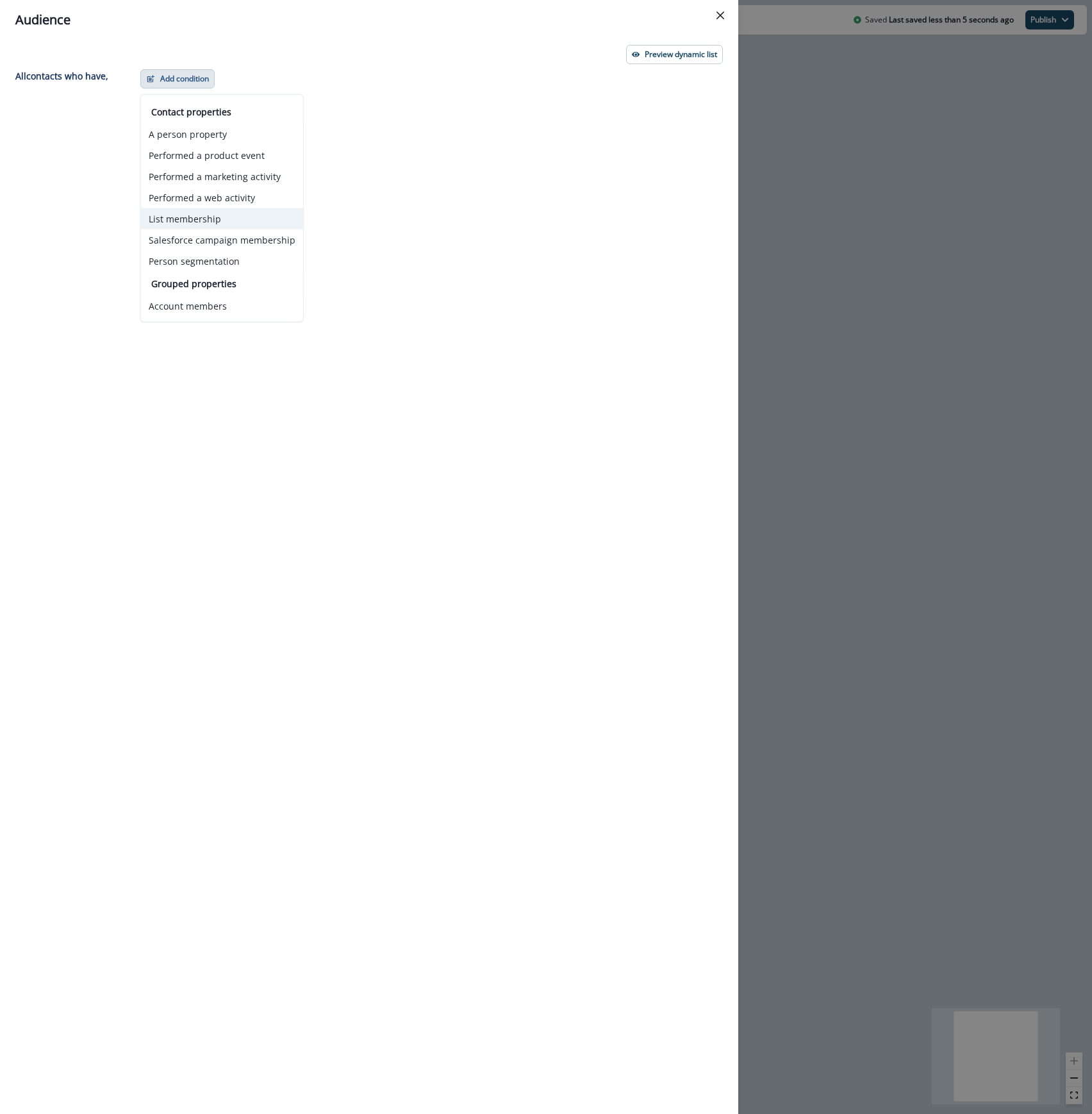
click at [196, 215] on button "List membership" at bounding box center [222, 218] width 162 height 21
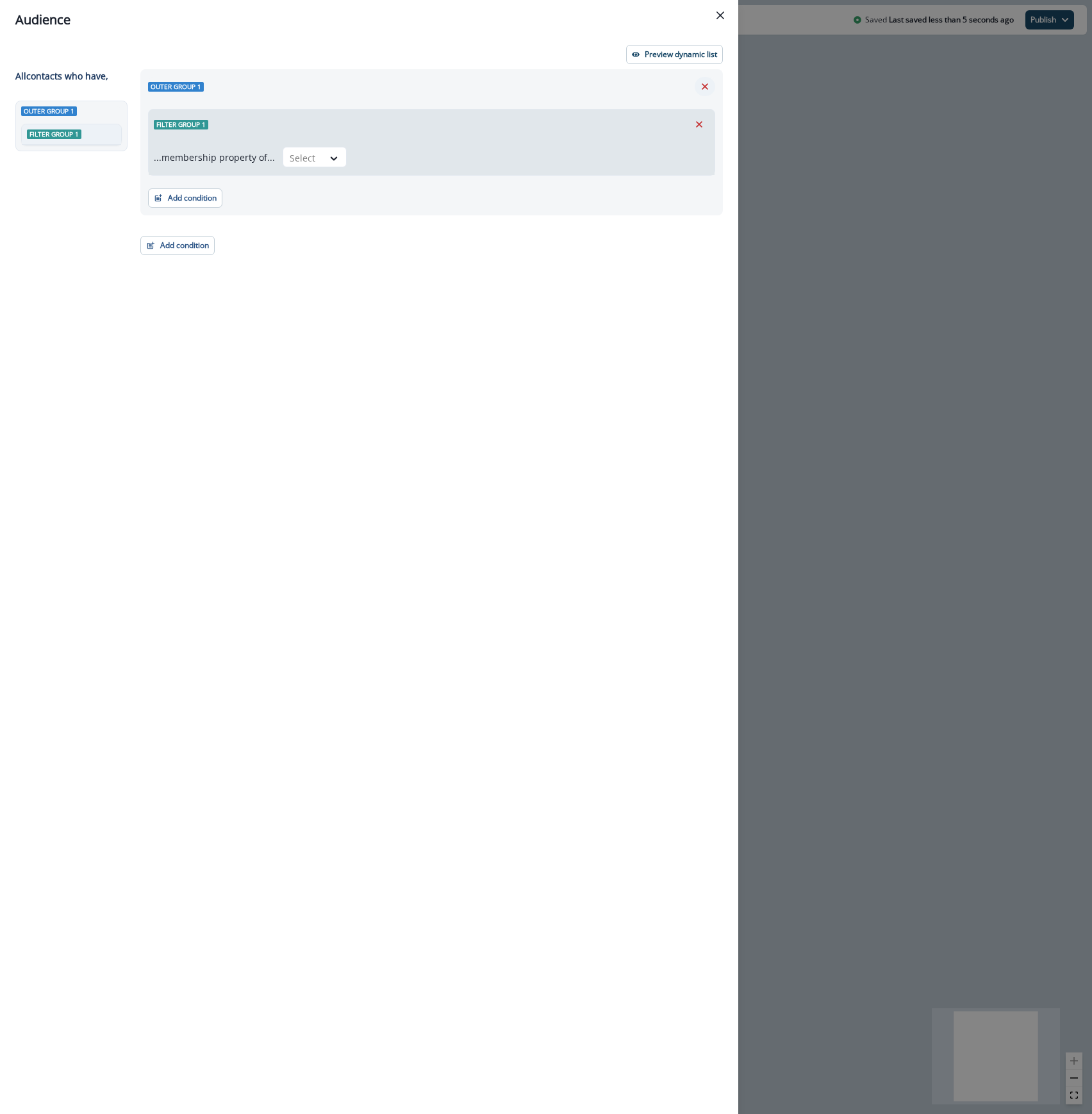
click at [709, 83] on icon "Remove" at bounding box center [705, 87] width 12 height 12
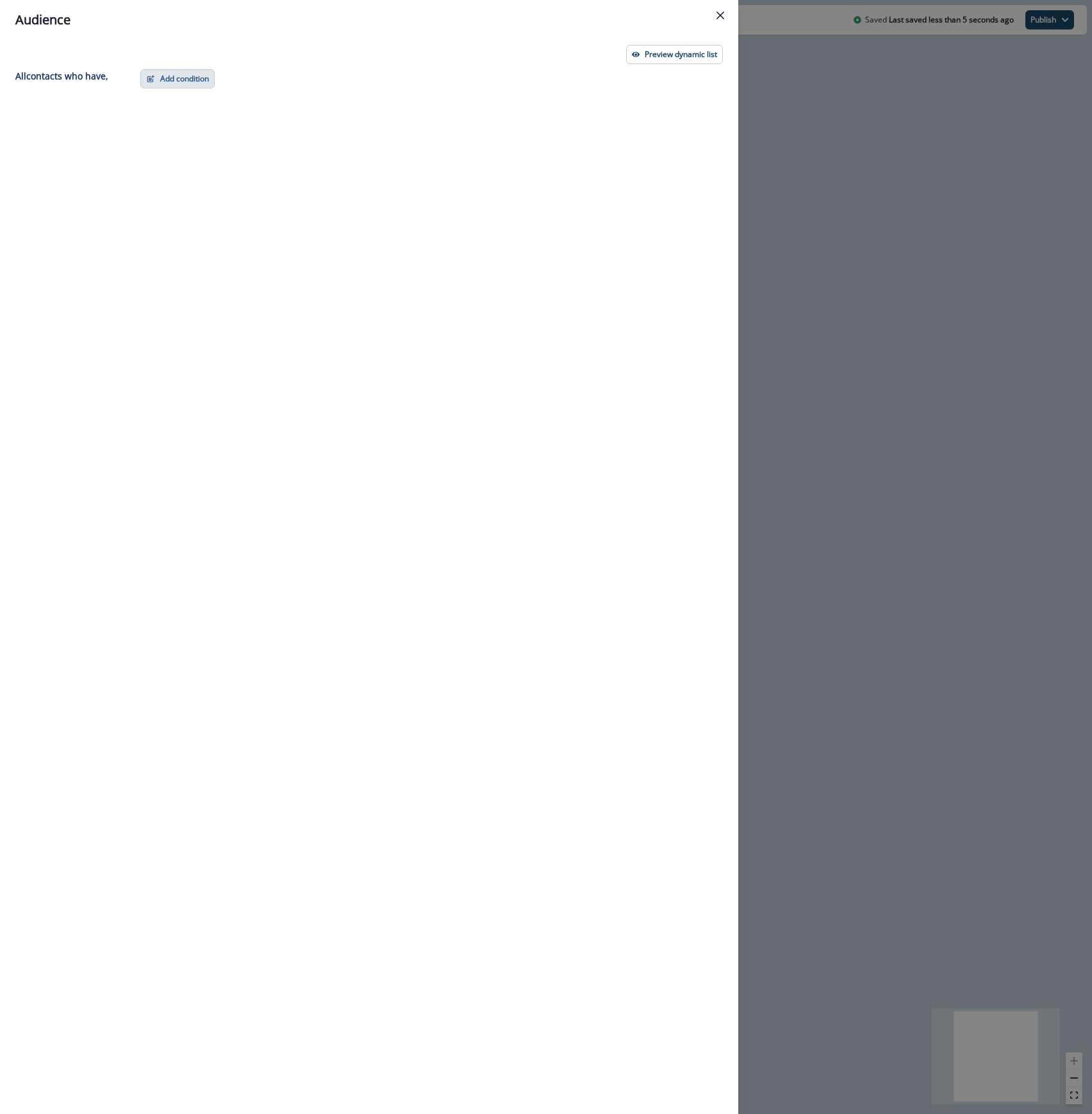
click at [181, 86] on button "Add condition" at bounding box center [177, 79] width 74 height 19
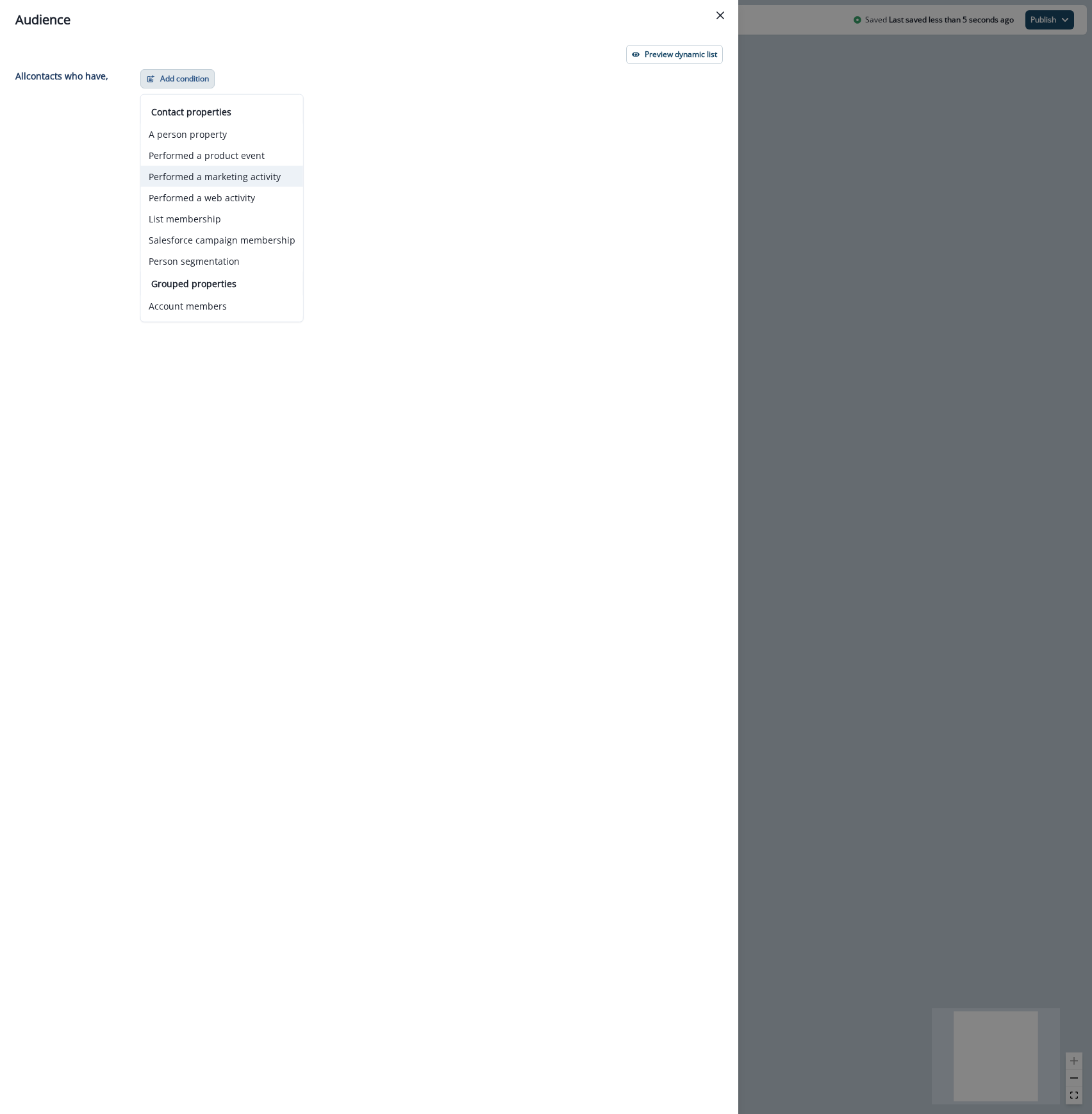
click at [189, 181] on button "Performed a marketing activity" at bounding box center [222, 176] width 162 height 21
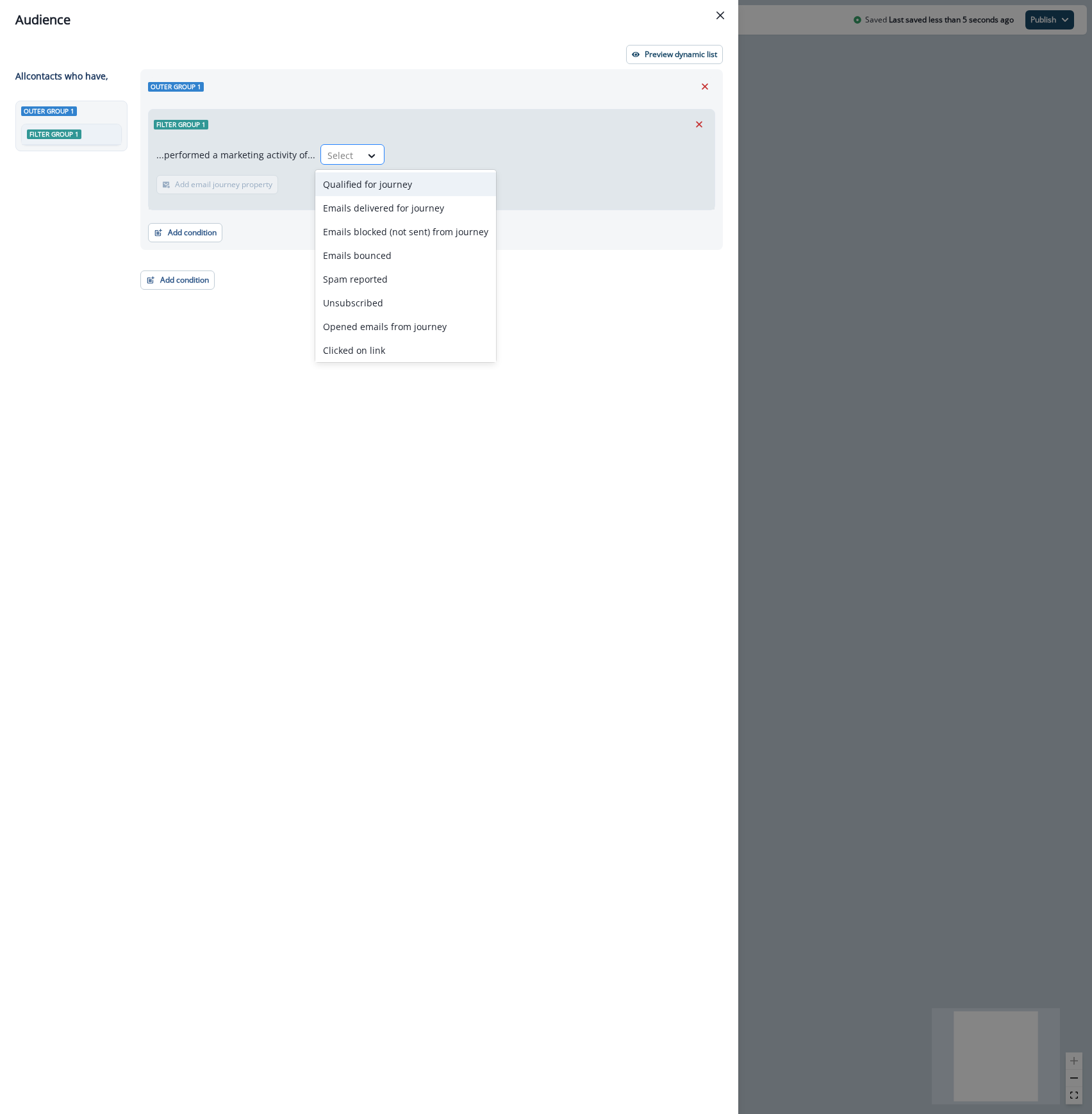
click at [338, 145] on div "Select" at bounding box center [341, 155] width 40 height 21
click at [400, 203] on div "Emails delivered for journey" at bounding box center [405, 208] width 181 height 23
click at [362, 186] on p "Add email journey property" at bounding box center [390, 185] width 97 height 9
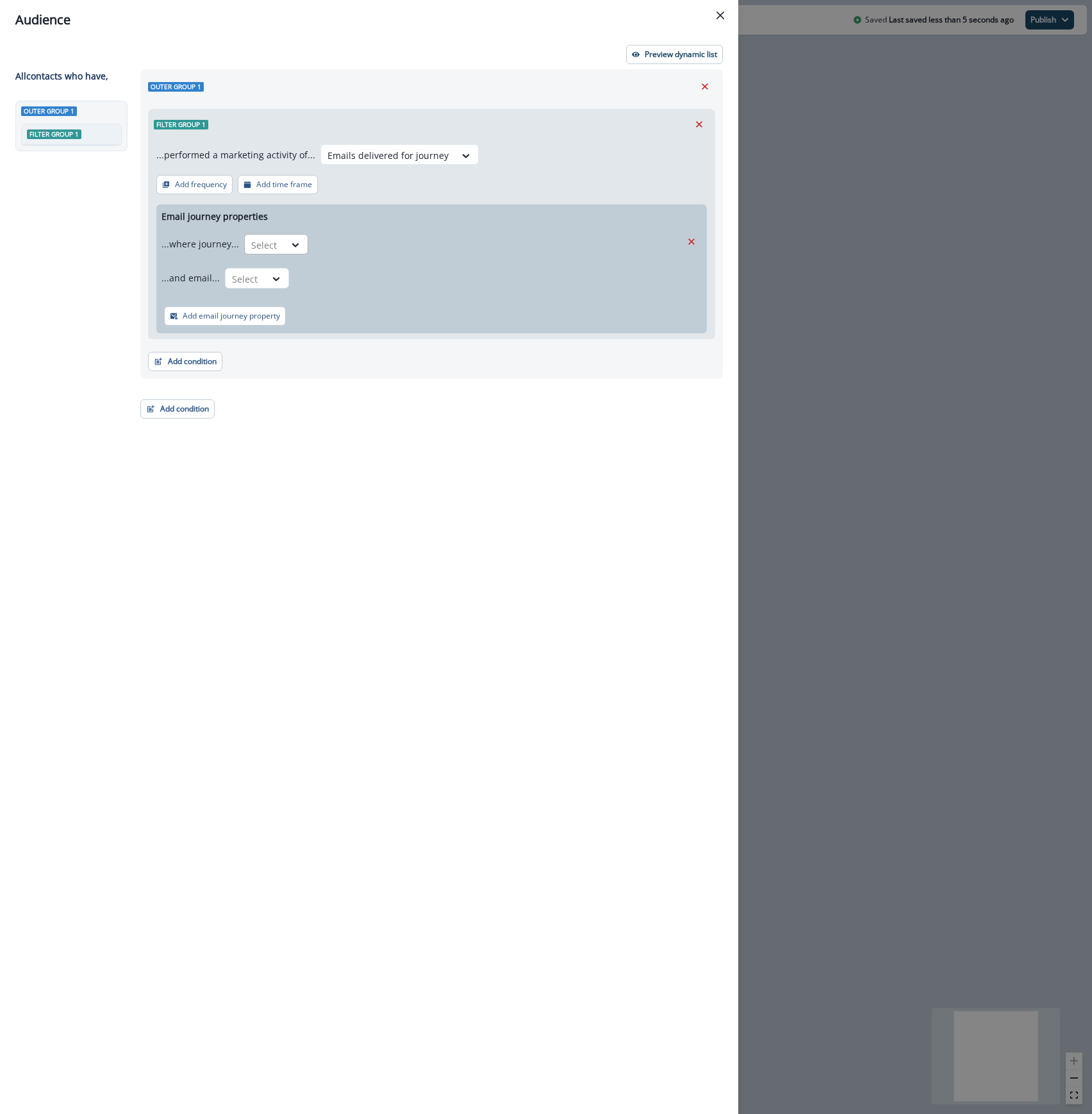
click at [269, 245] on div at bounding box center [264, 245] width 27 height 16
click at [272, 317] on div "is" at bounding box center [302, 321] width 120 height 23
click at [391, 244] on div at bounding box center [486, 245] width 330 height 16
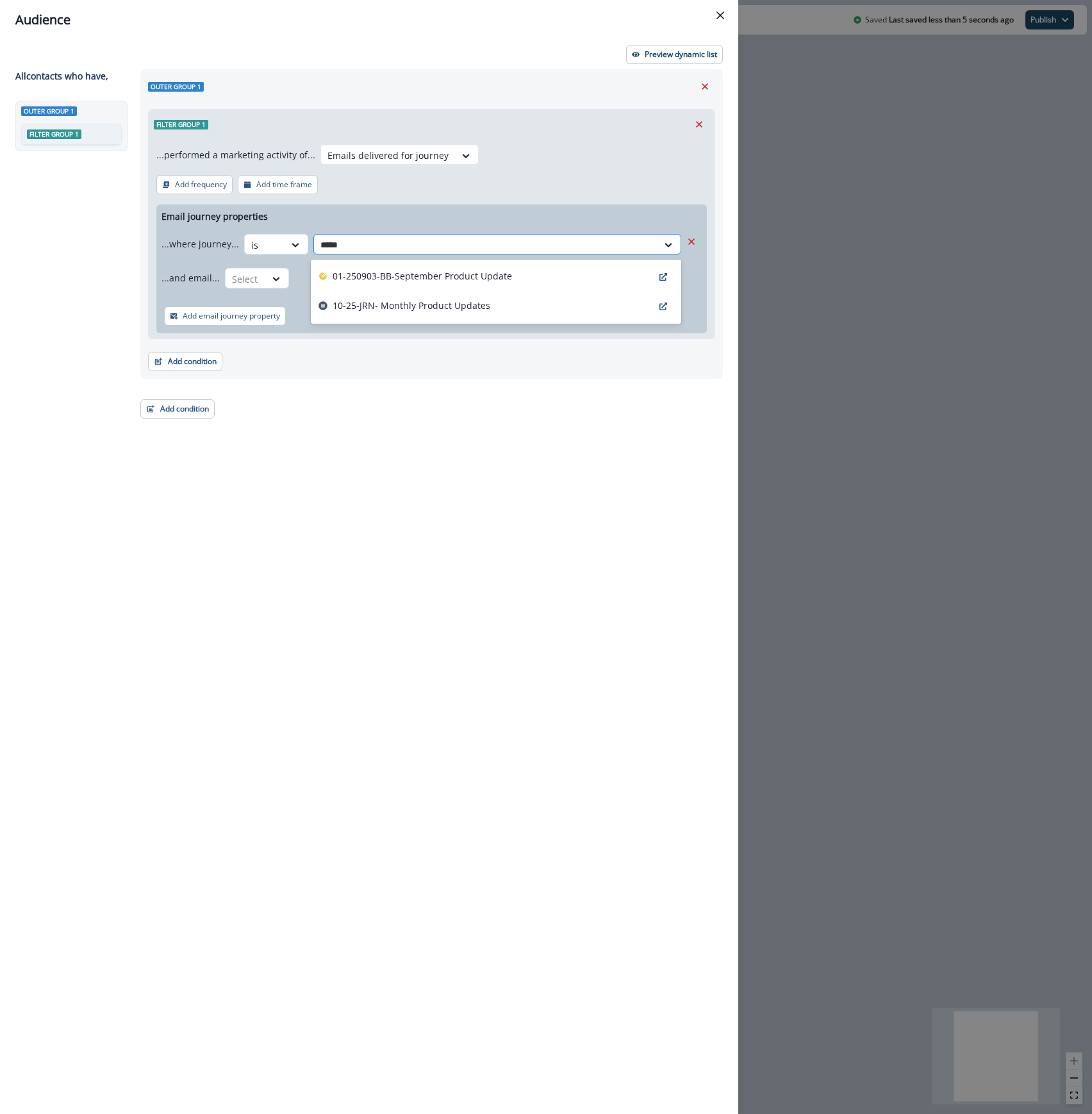
type input "******"
click at [398, 273] on p "01-250903-BB-September Product Update" at bounding box center [422, 275] width 179 height 13
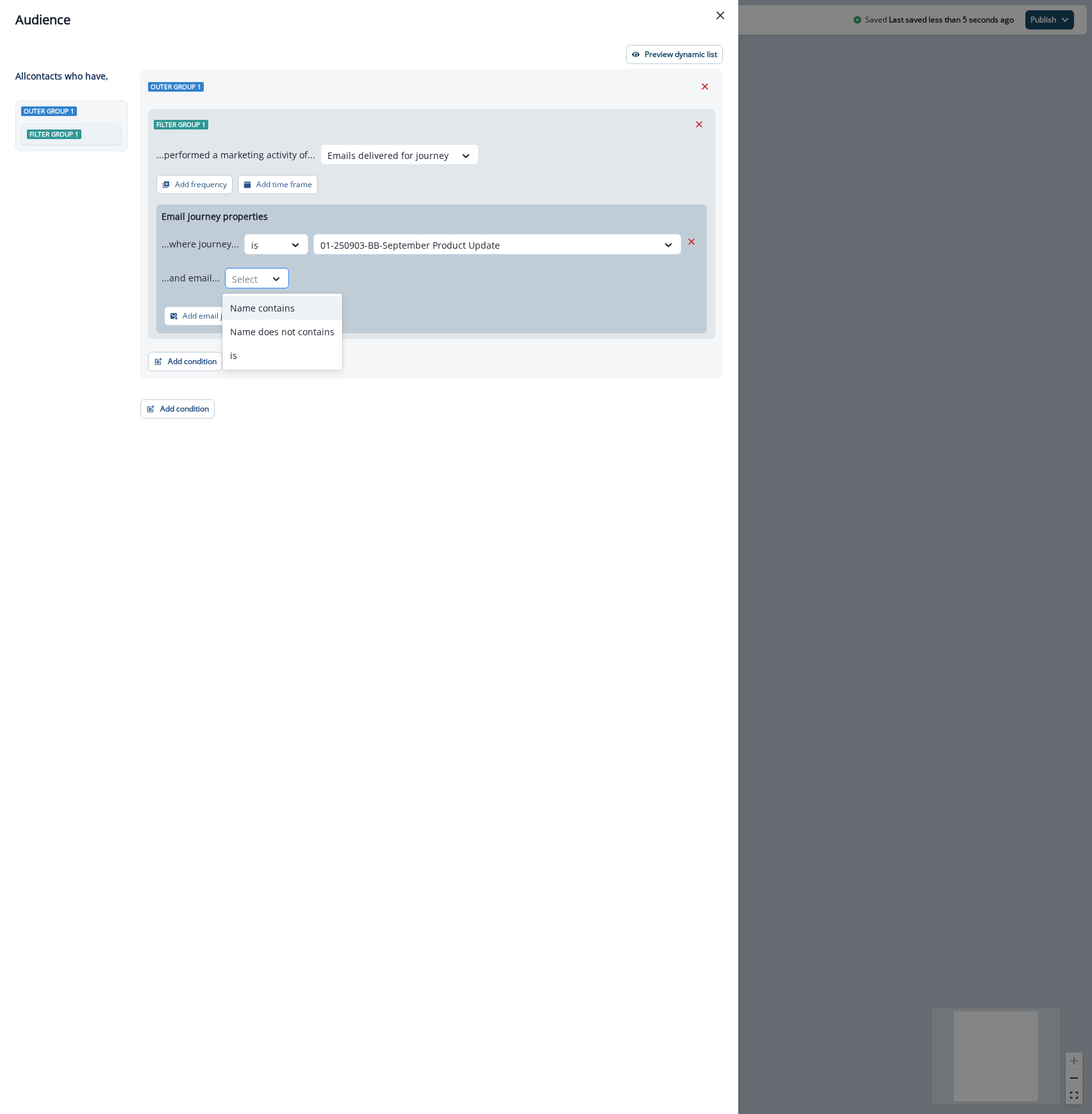
click at [265, 277] on div at bounding box center [276, 278] width 22 height 12
click at [246, 352] on div "is" at bounding box center [282, 355] width 120 height 23
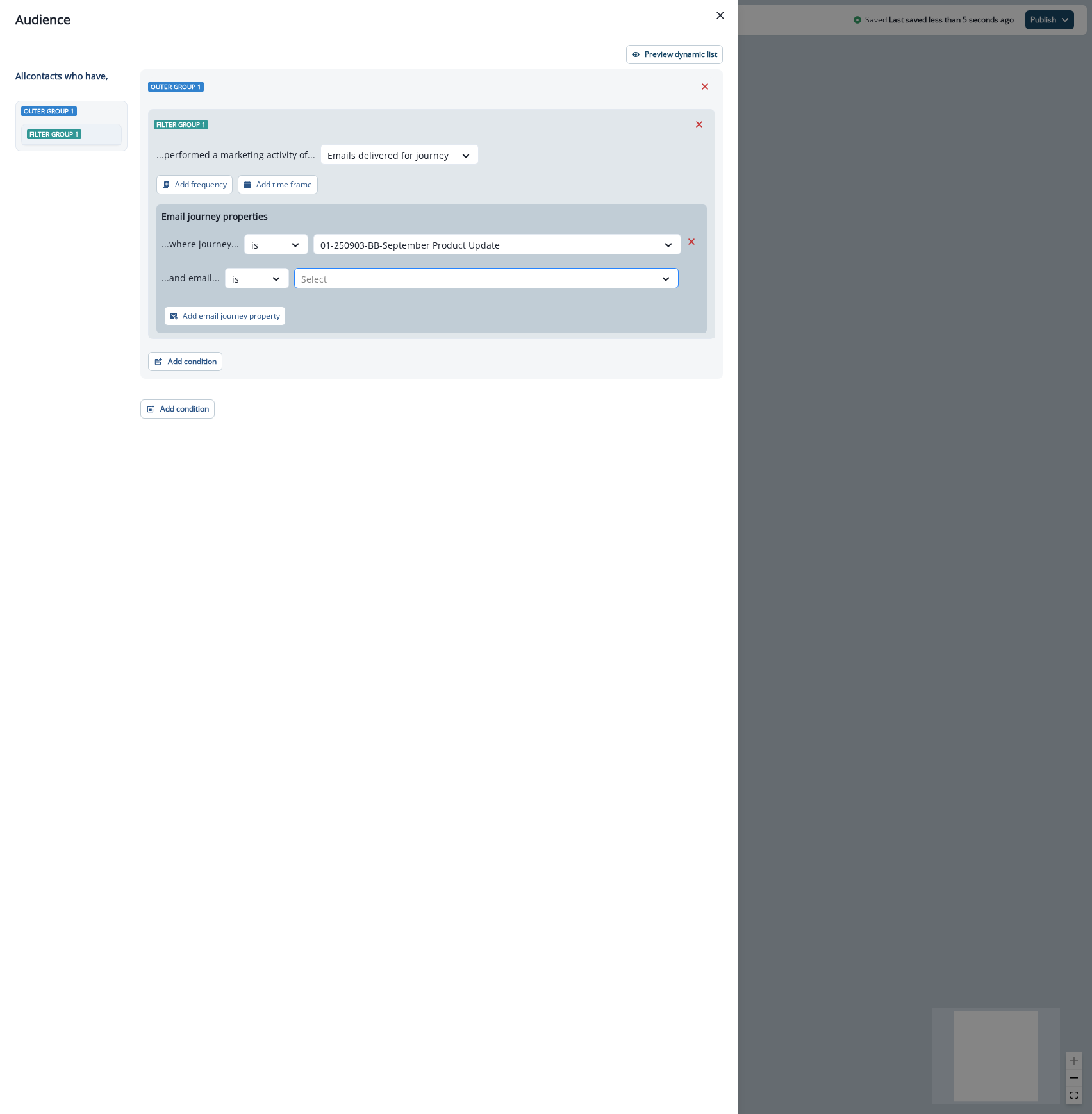
click at [402, 278] on div at bounding box center [475, 279] width 348 height 16
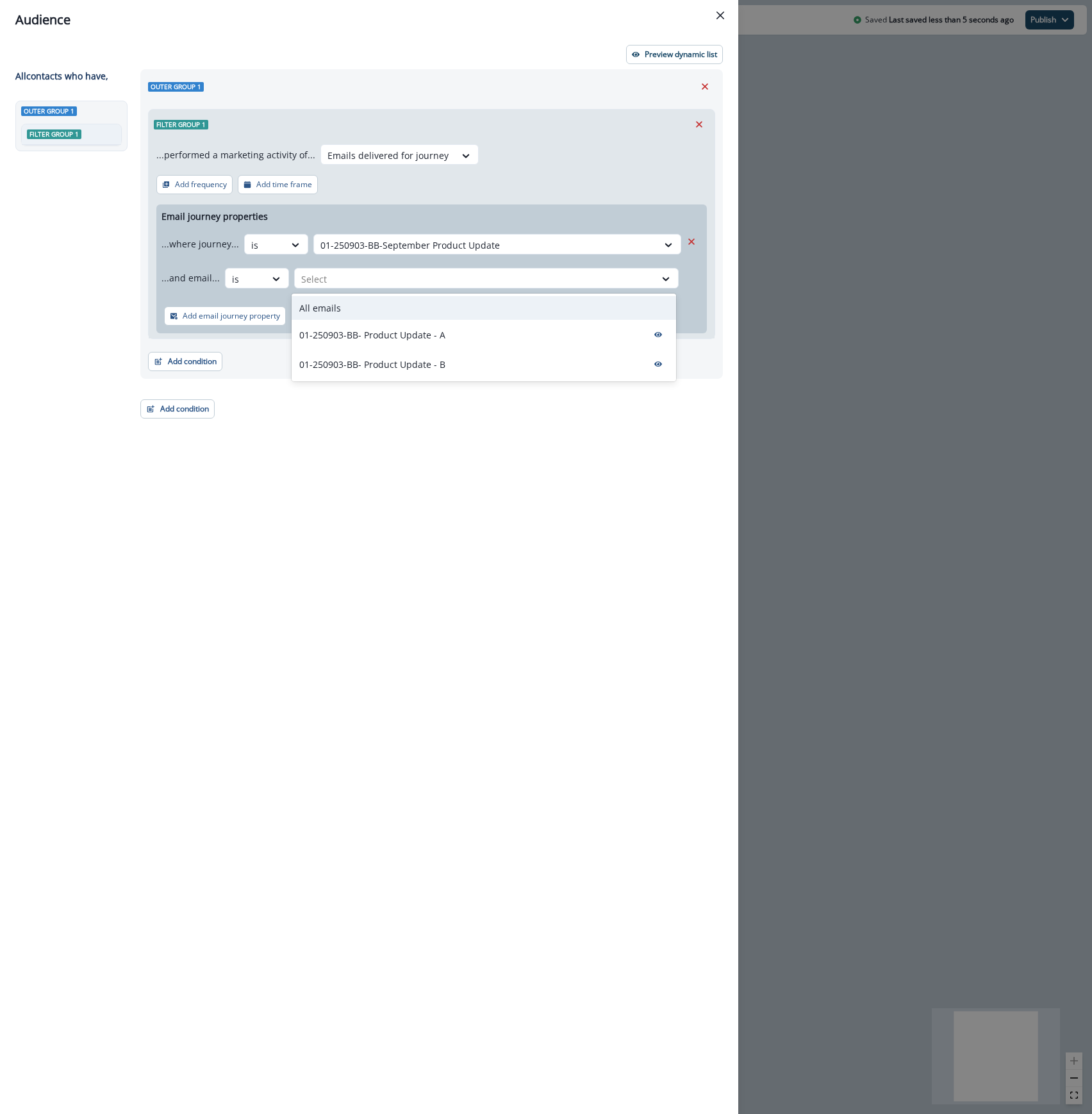
click at [373, 311] on div "All emails" at bounding box center [483, 308] width 384 height 23
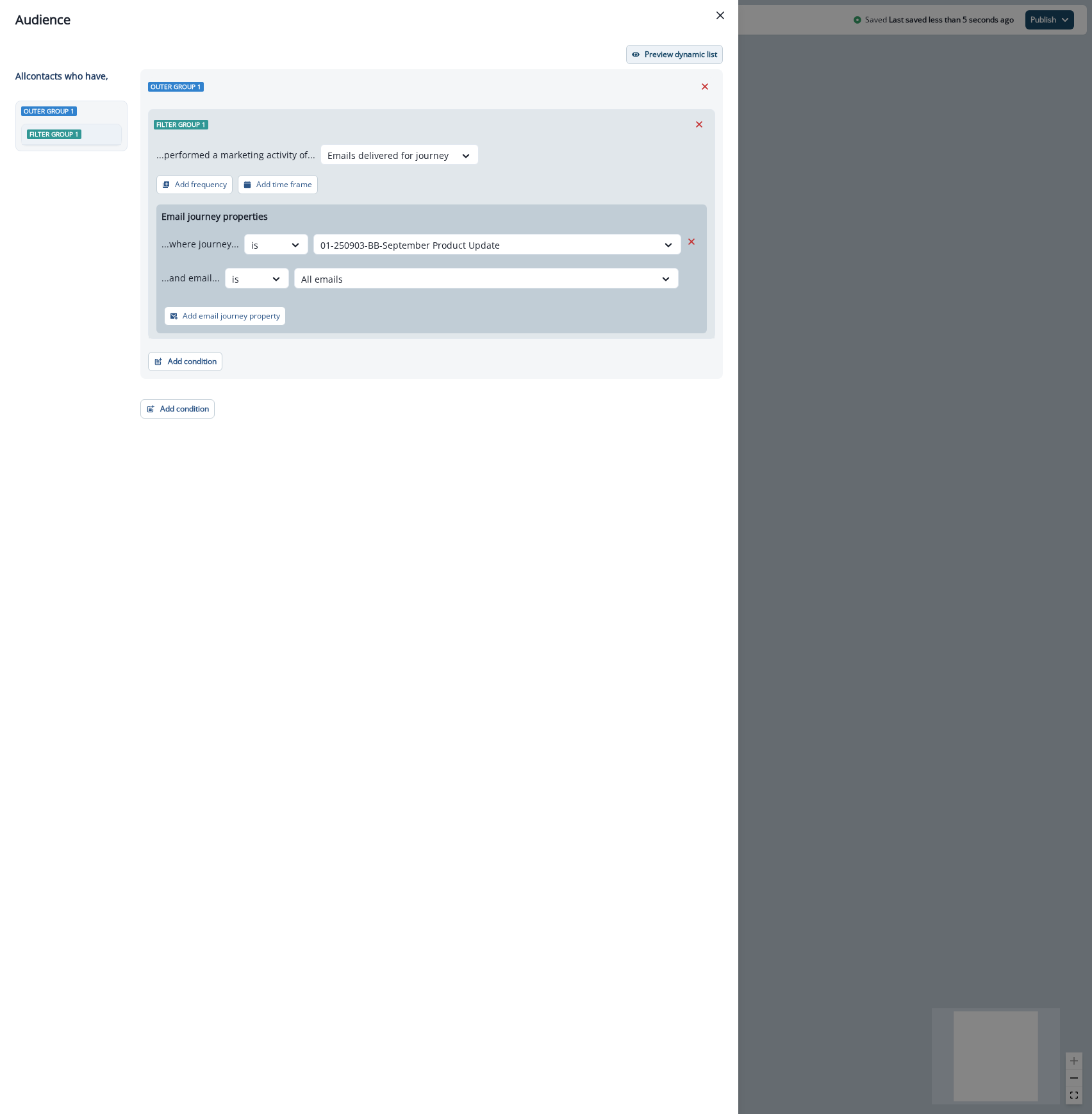
click at [668, 55] on p "Preview dynamic list" at bounding box center [680, 55] width 72 height 9
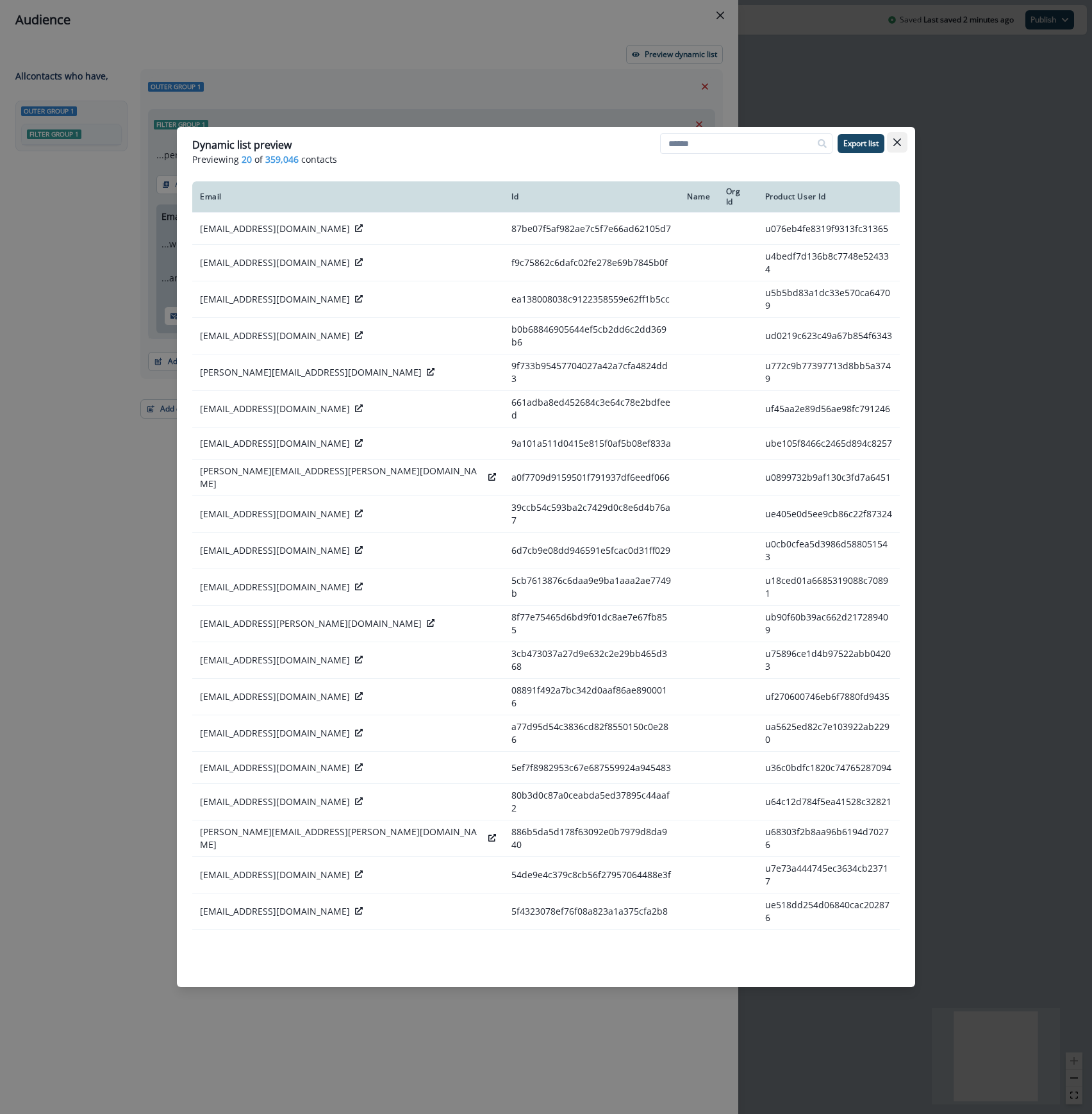
click at [898, 141] on icon "Close" at bounding box center [897, 143] width 8 height 8
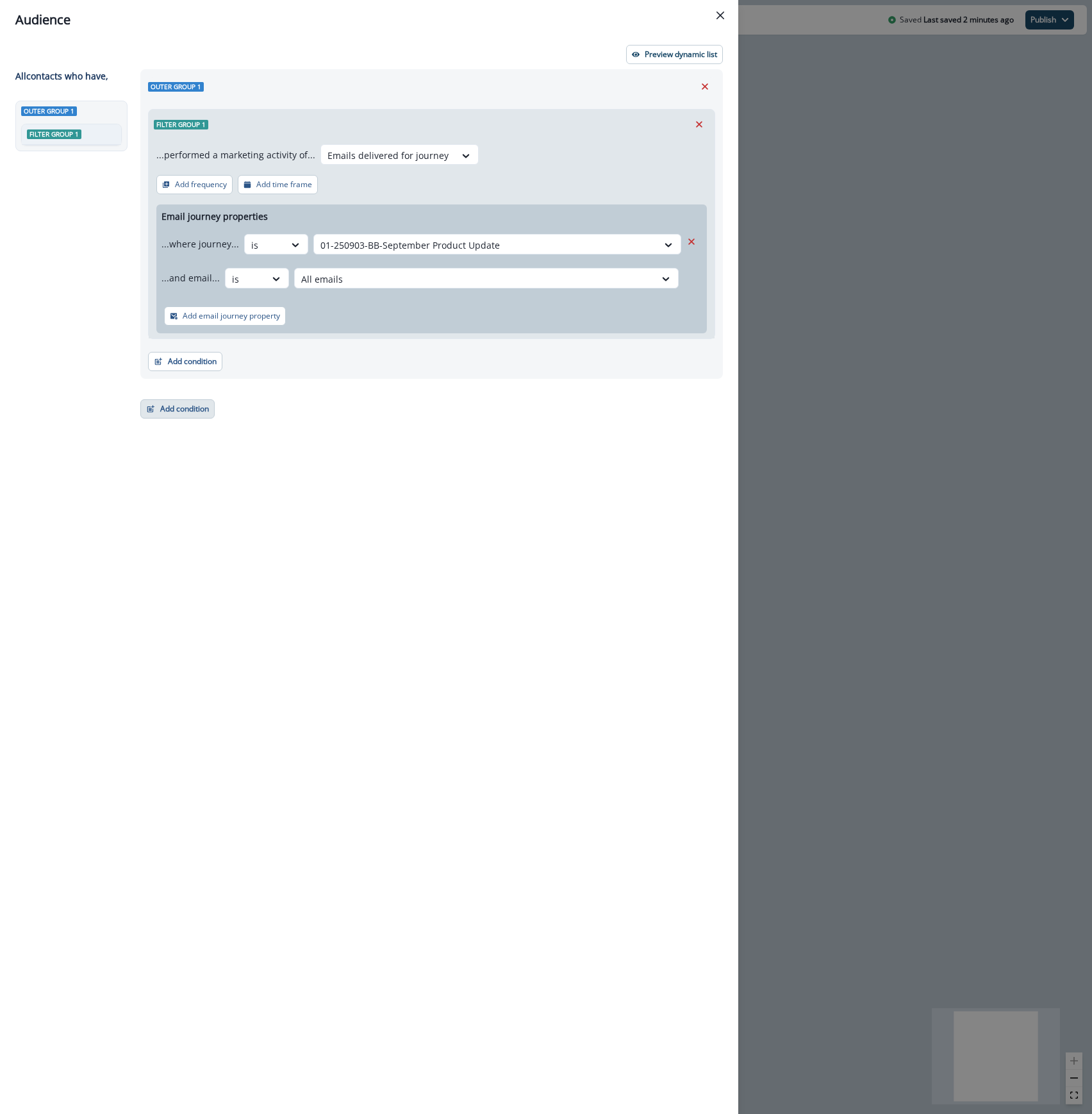
click at [185, 416] on button "Add condition" at bounding box center [177, 408] width 74 height 19
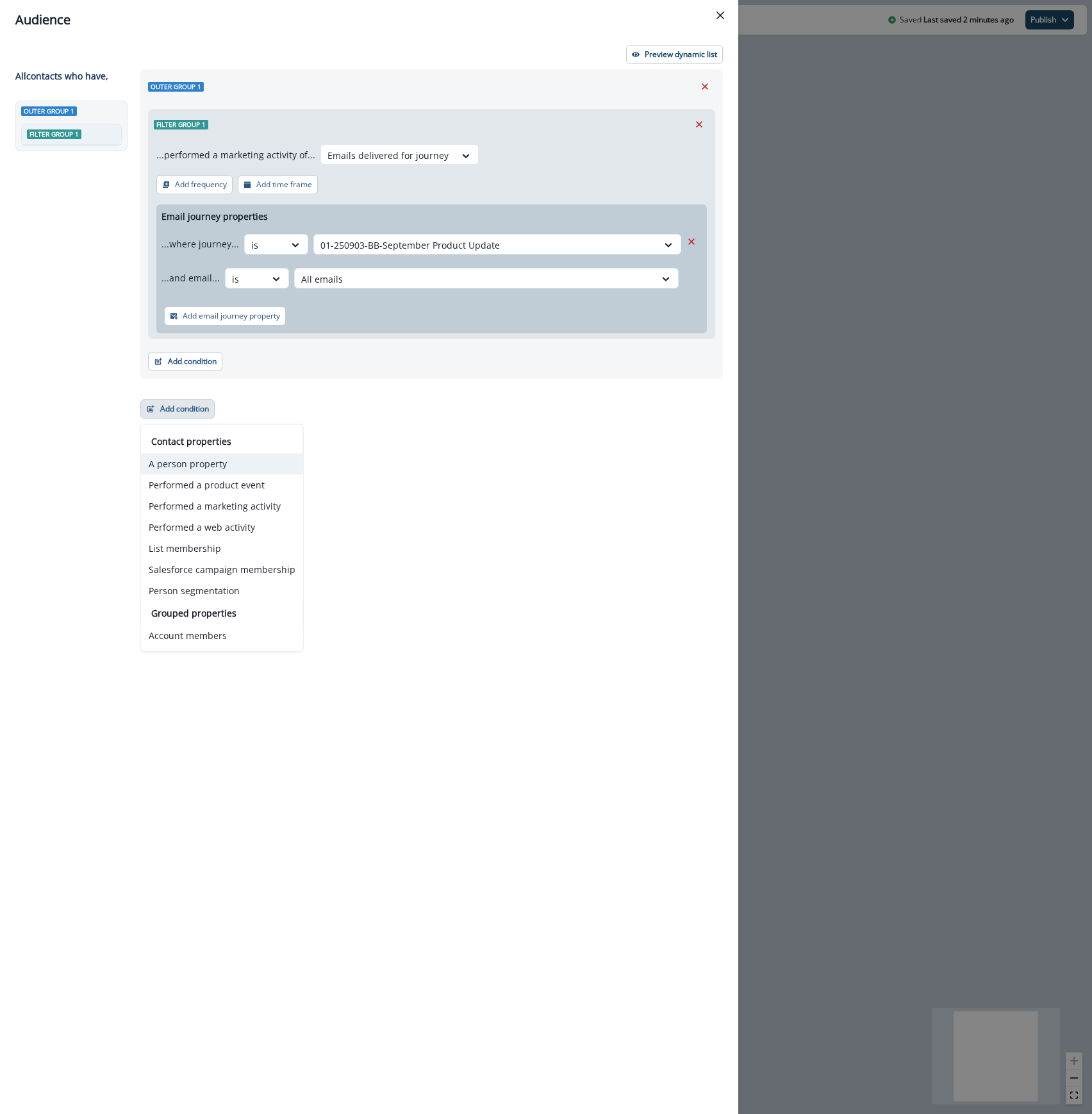
click at [239, 459] on button "A person property" at bounding box center [222, 463] width 162 height 21
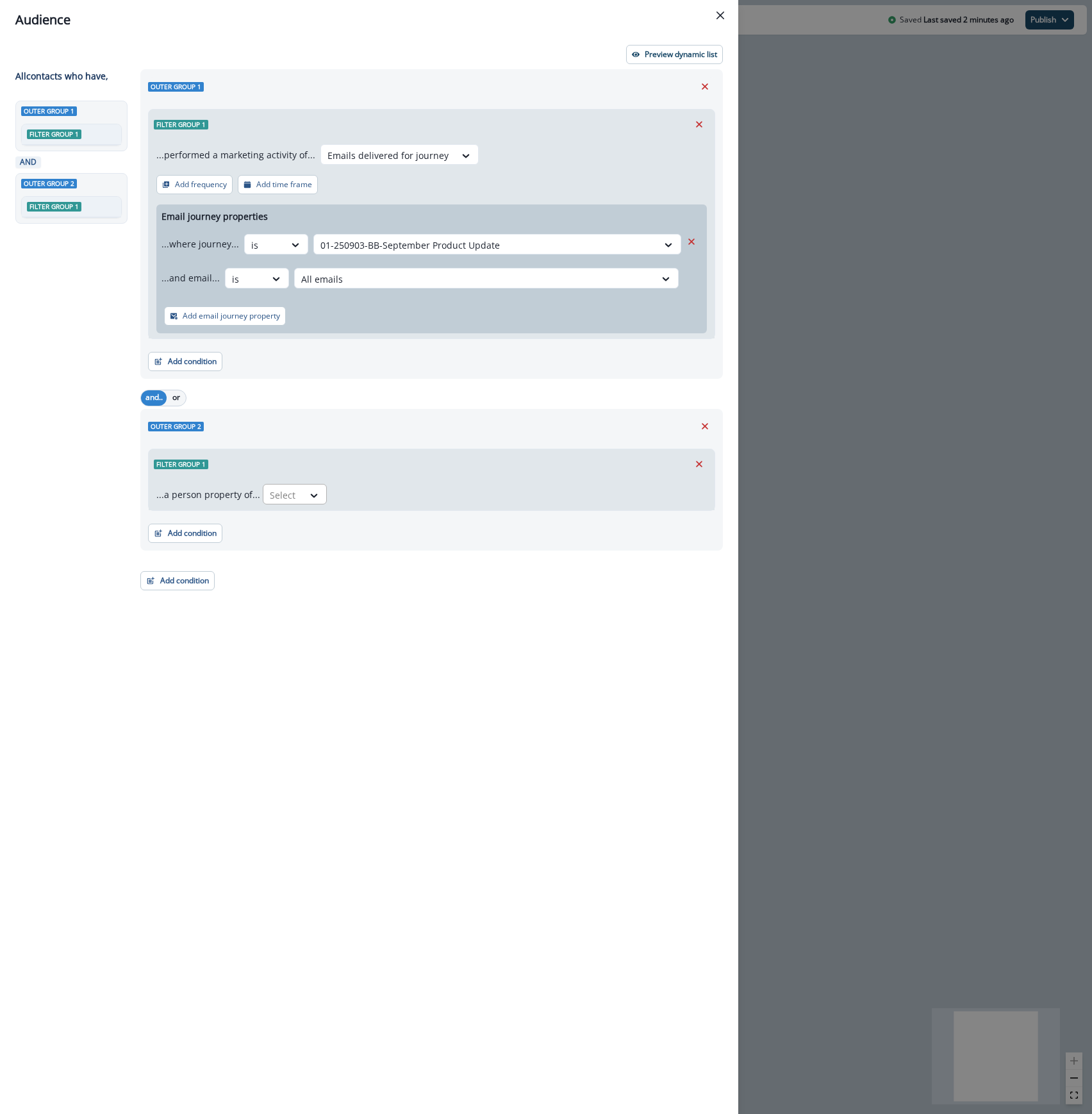
click at [282, 495] on div at bounding box center [283, 495] width 27 height 16
type input "****"
click at [316, 551] on div "product user.plan_type" at bounding box center [327, 548] width 136 height 23
click at [431, 495] on div at bounding box center [426, 495] width 27 height 16
click at [447, 531] on div "equal to" at bounding box center [448, 525] width 101 height 23
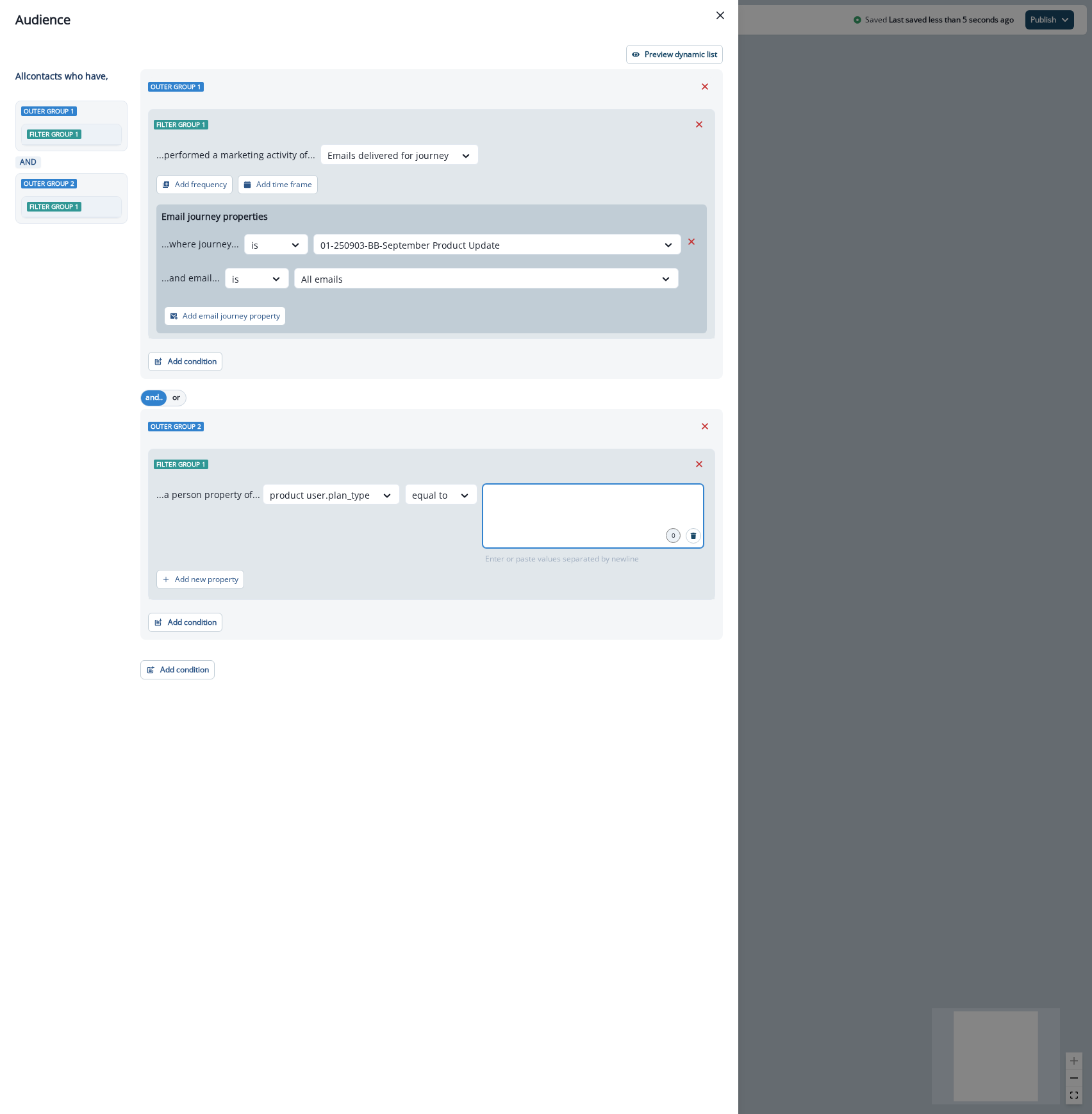
click at [503, 500] on input "text" at bounding box center [592, 500] width 217 height 26
type input "****"
click at [459, 496] on icon at bounding box center [465, 495] width 12 height 12
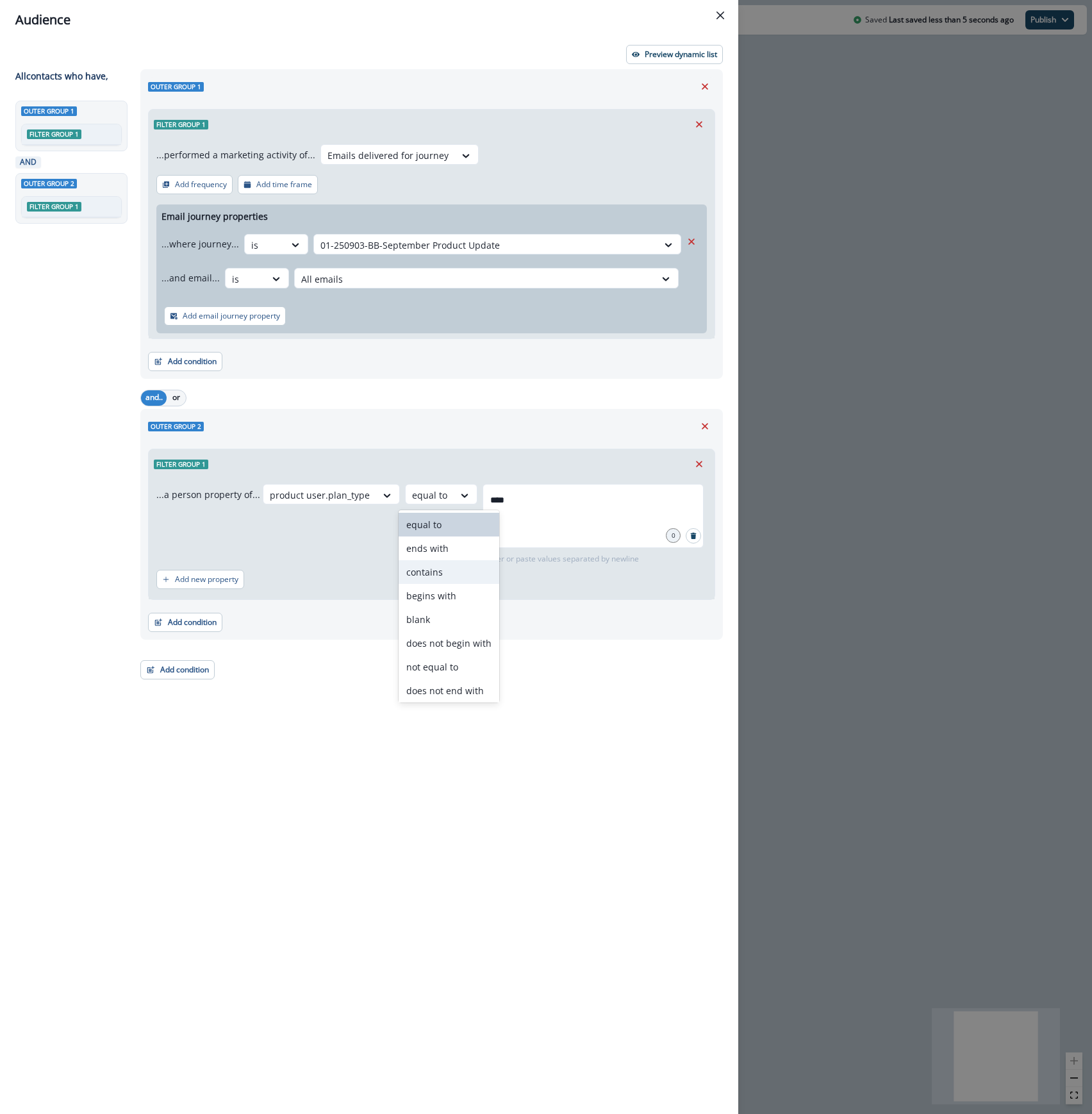
click at [430, 568] on div "contains" at bounding box center [448, 571] width 101 height 23
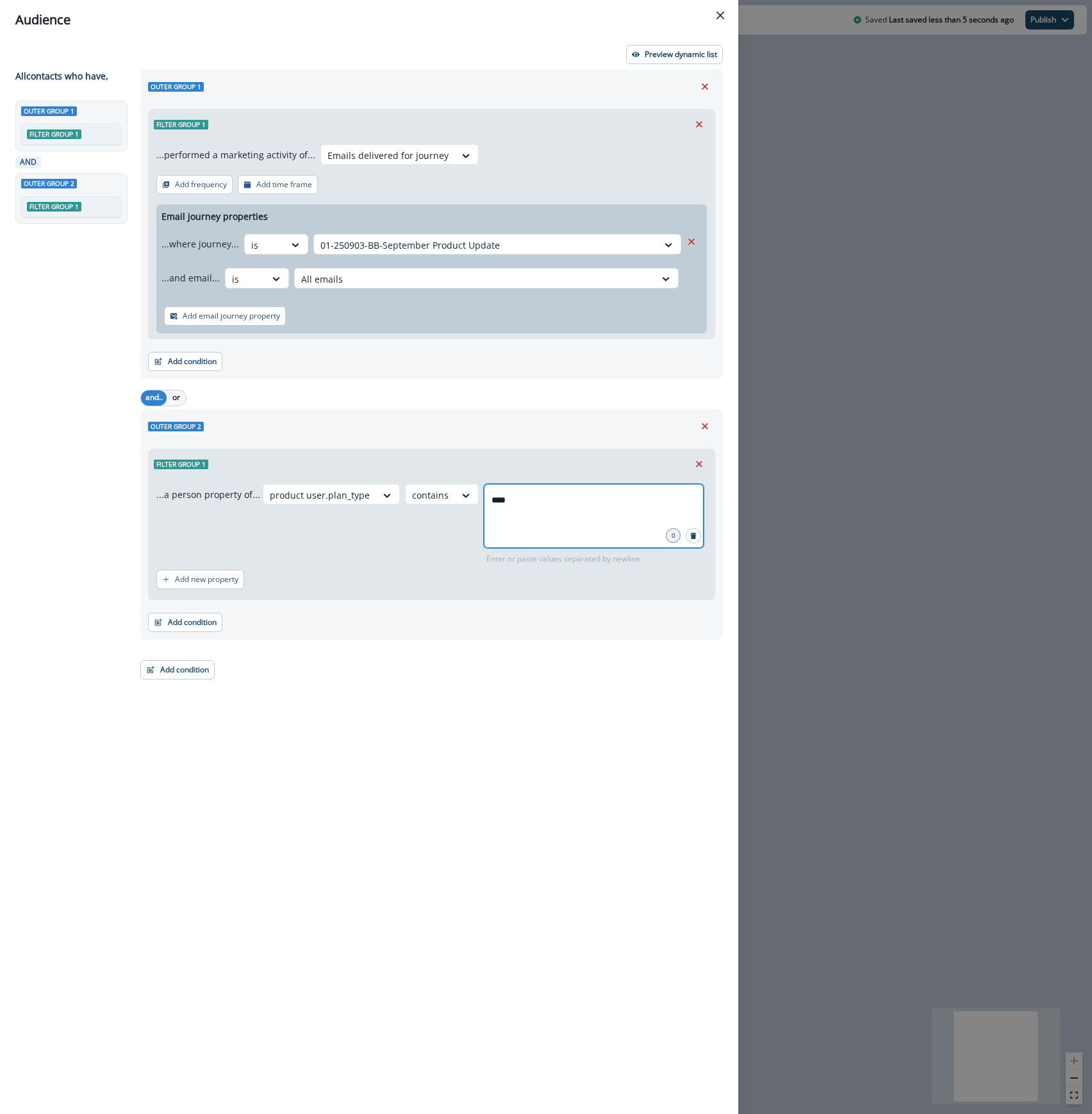
click at [542, 505] on input "****" at bounding box center [593, 500] width 216 height 26
click at [692, 55] on p "Preview dynamic list" at bounding box center [680, 55] width 72 height 9
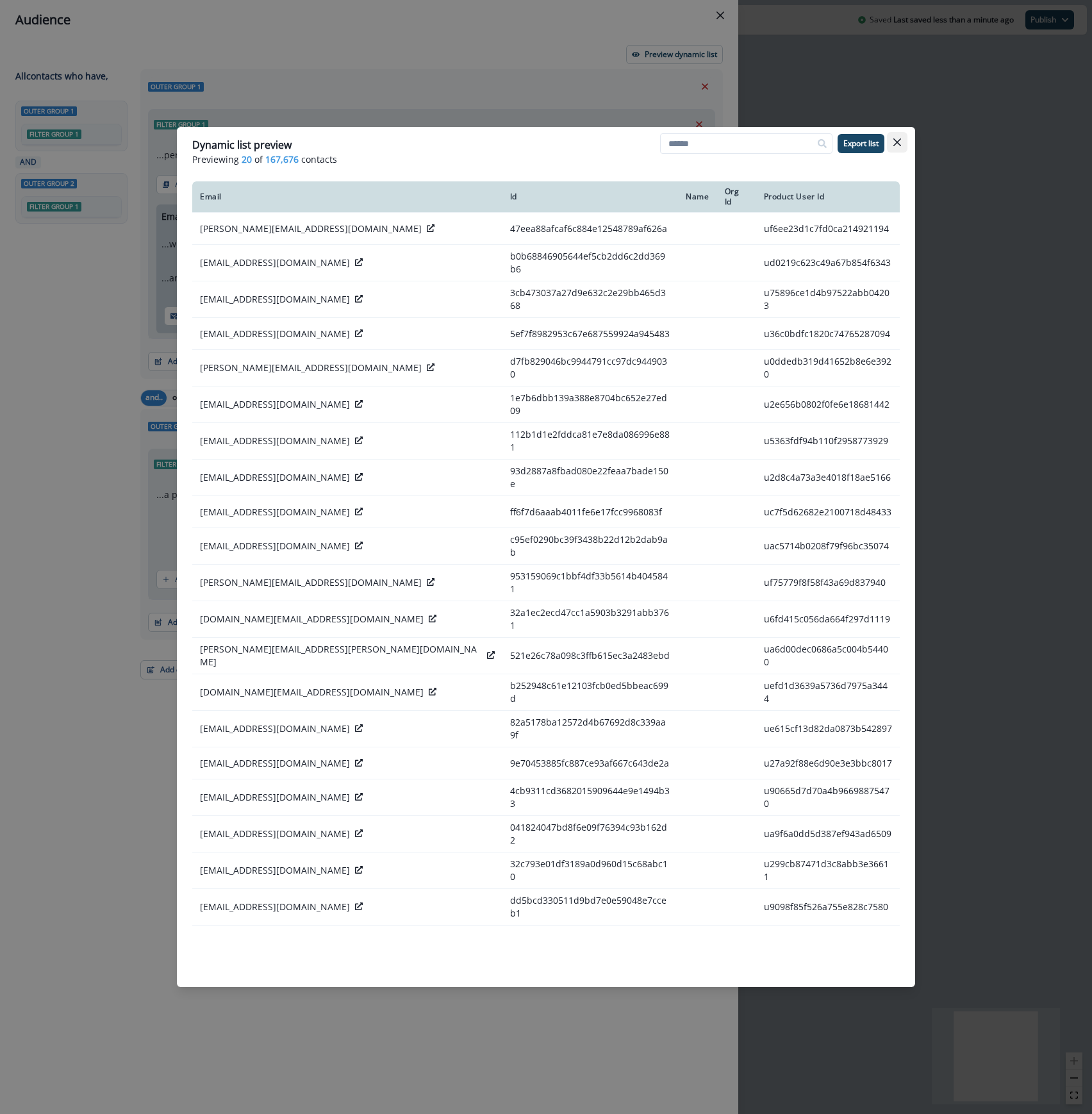
click at [903, 140] on button "Close" at bounding box center [897, 142] width 20 height 20
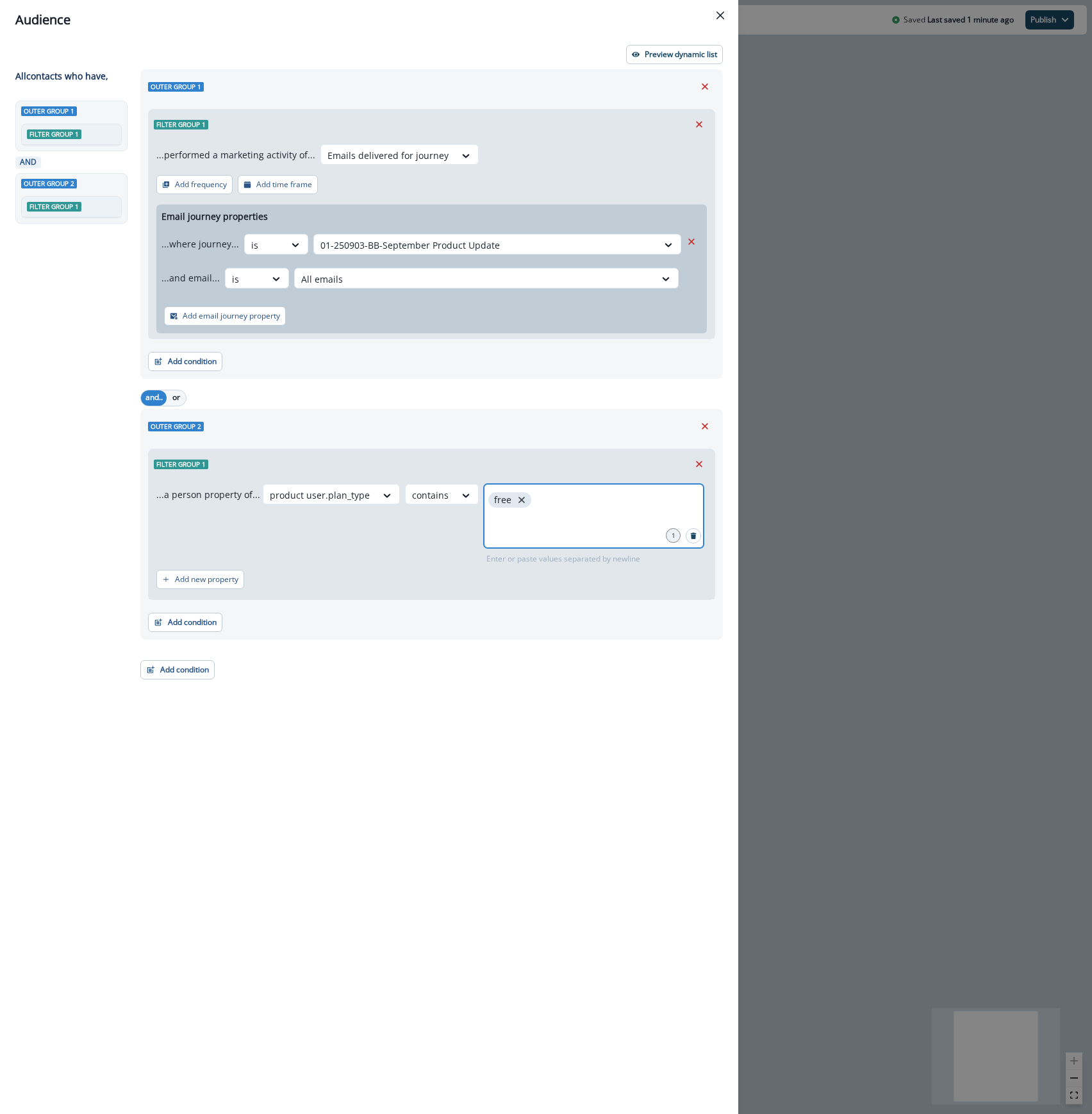
click at [516, 499] on icon "close" at bounding box center [521, 500] width 12 height 12
type input "****"
click at [693, 55] on p "Preview dynamic list" at bounding box center [680, 55] width 72 height 9
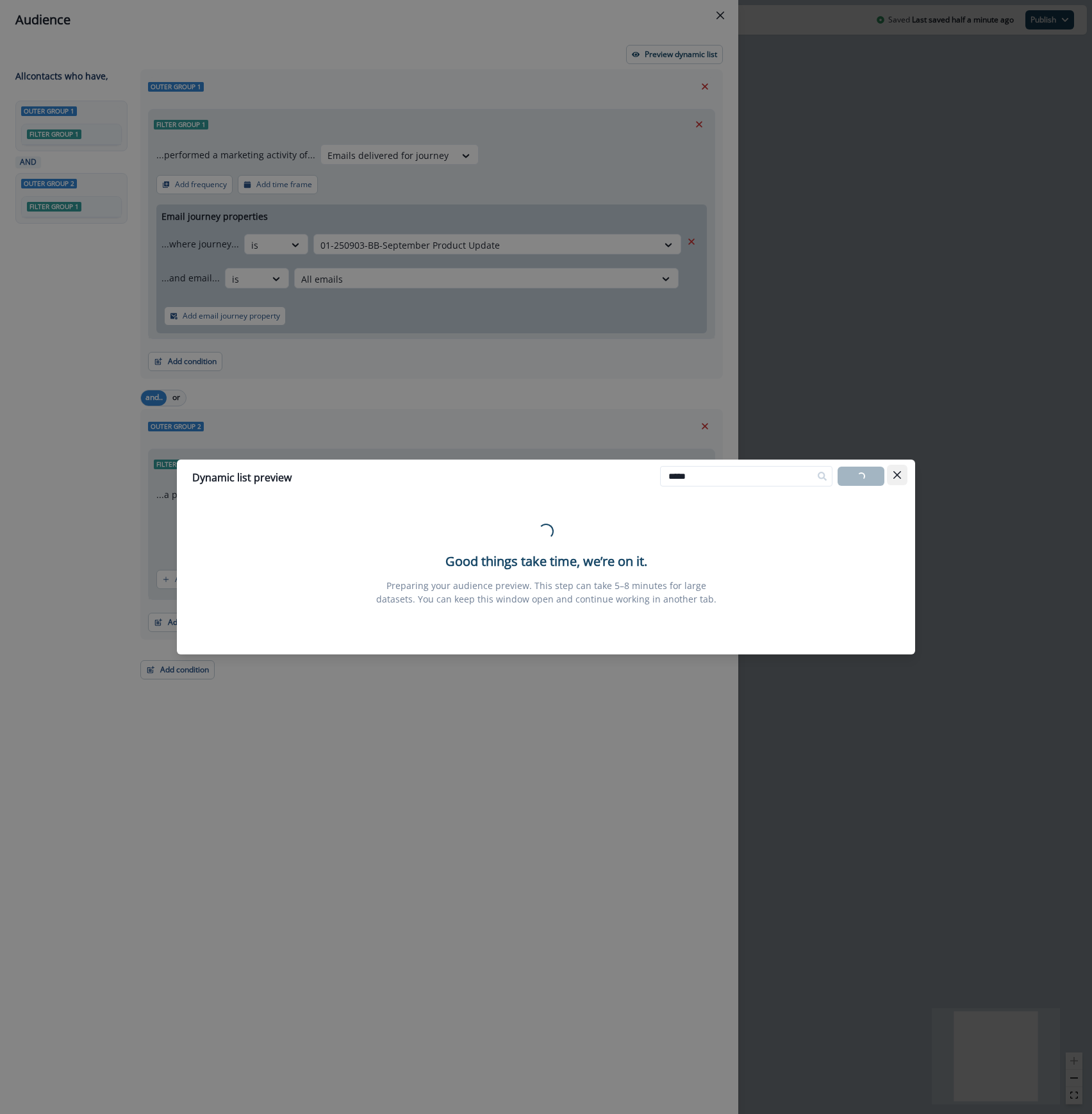
type input "*****"
click at [902, 480] on button "Close" at bounding box center [897, 475] width 20 height 20
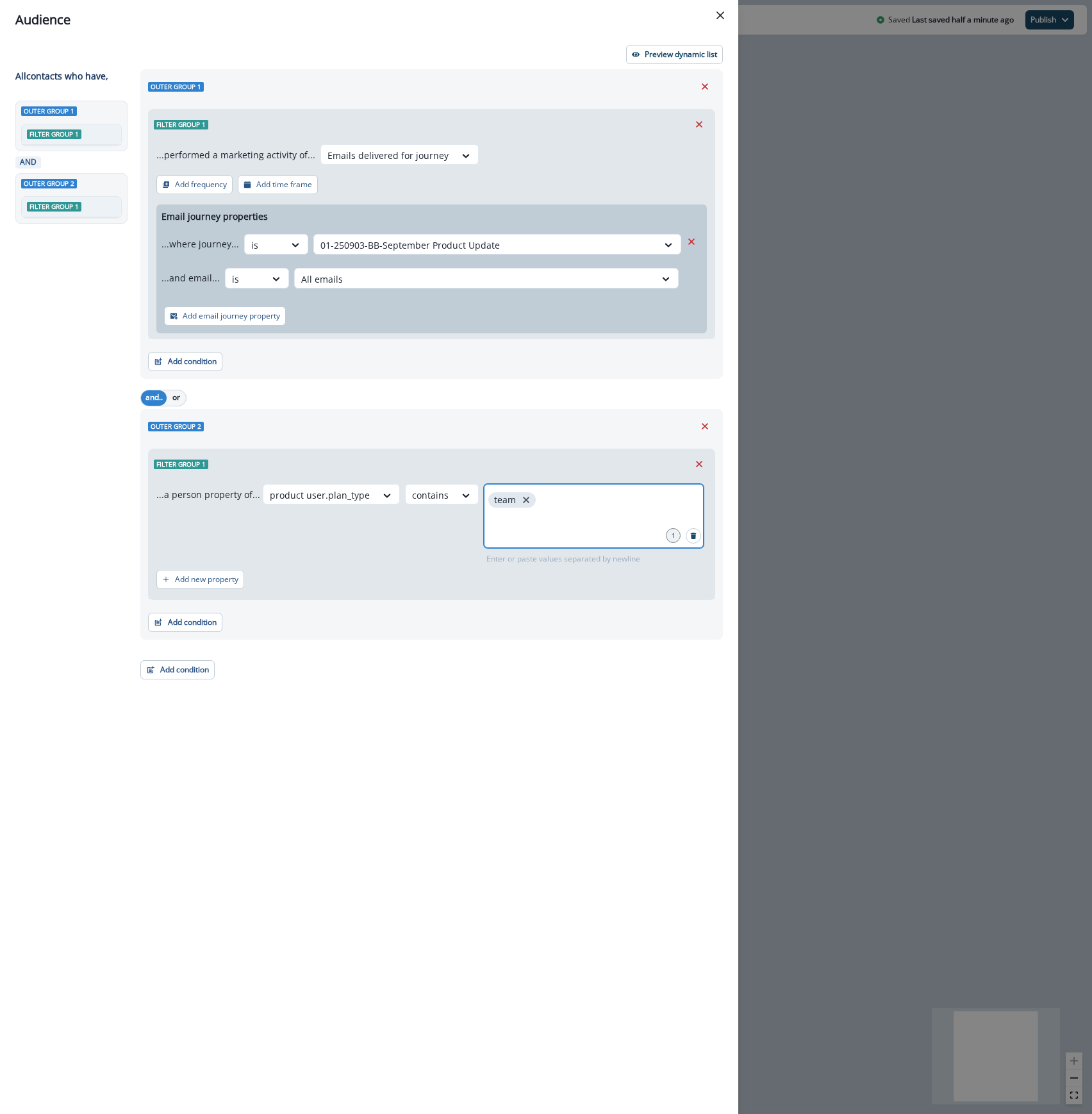
click at [521, 503] on icon "close" at bounding box center [526, 500] width 12 height 12
click at [516, 513] on input "text" at bounding box center [593, 500] width 216 height 26
type input "********"
click at [692, 50] on p "Preview dynamic list" at bounding box center [680, 55] width 72 height 9
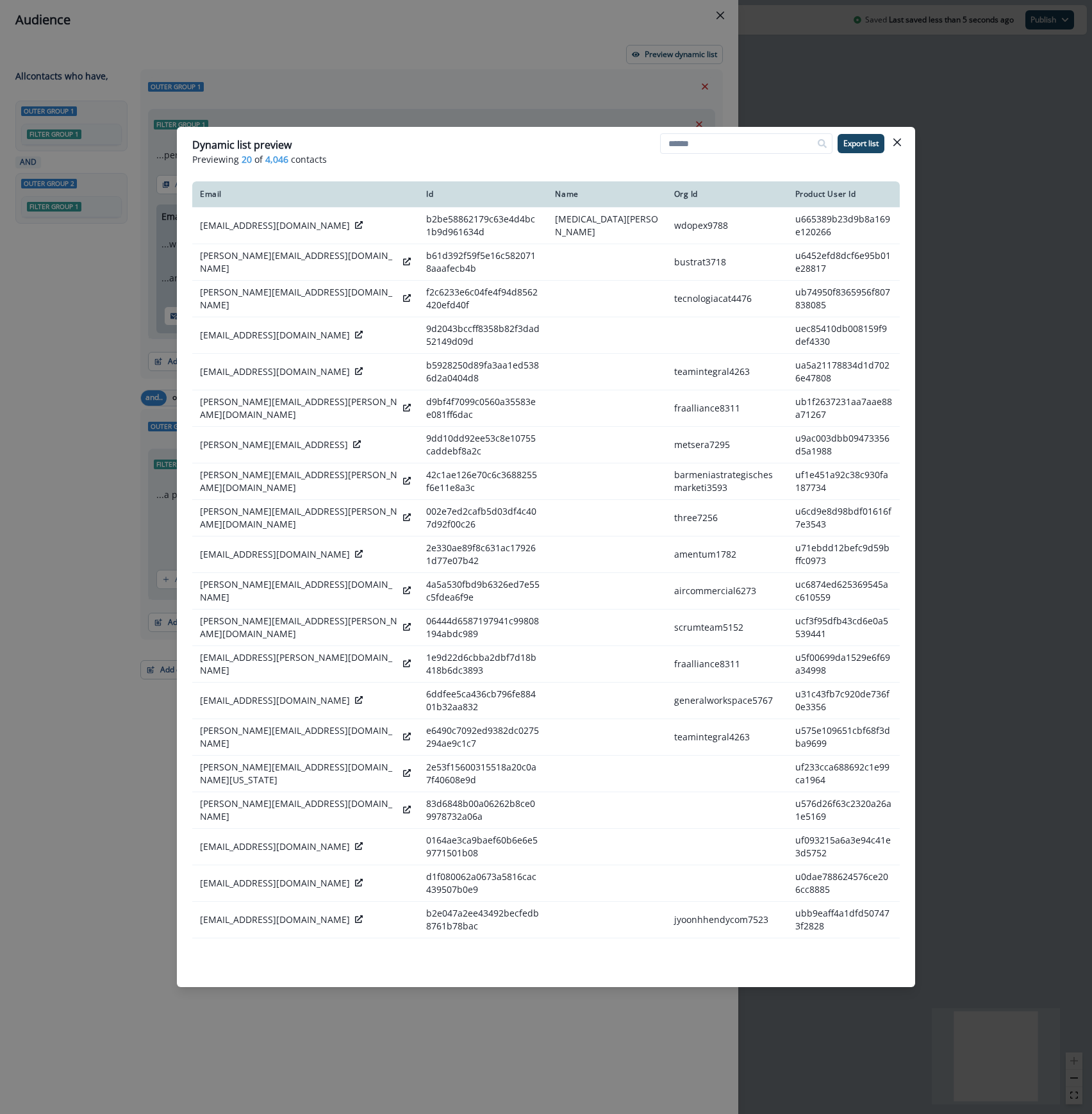
click at [895, 147] on button "Close" at bounding box center [897, 142] width 20 height 20
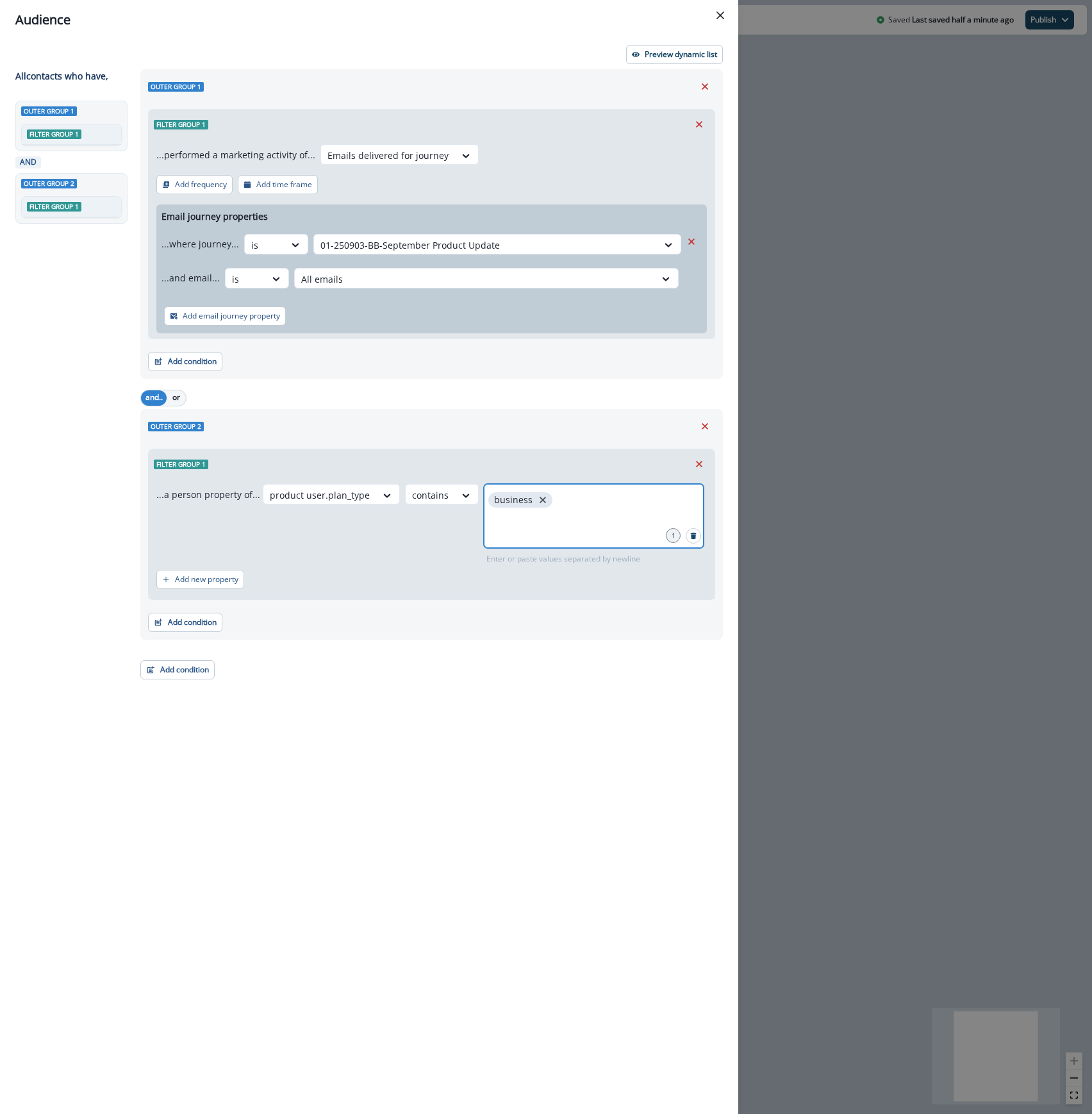
click at [539, 501] on icon "close" at bounding box center [542, 500] width 6 height 6
type input "**********"
click at [667, 54] on p "Preview dynamic list" at bounding box center [680, 55] width 72 height 9
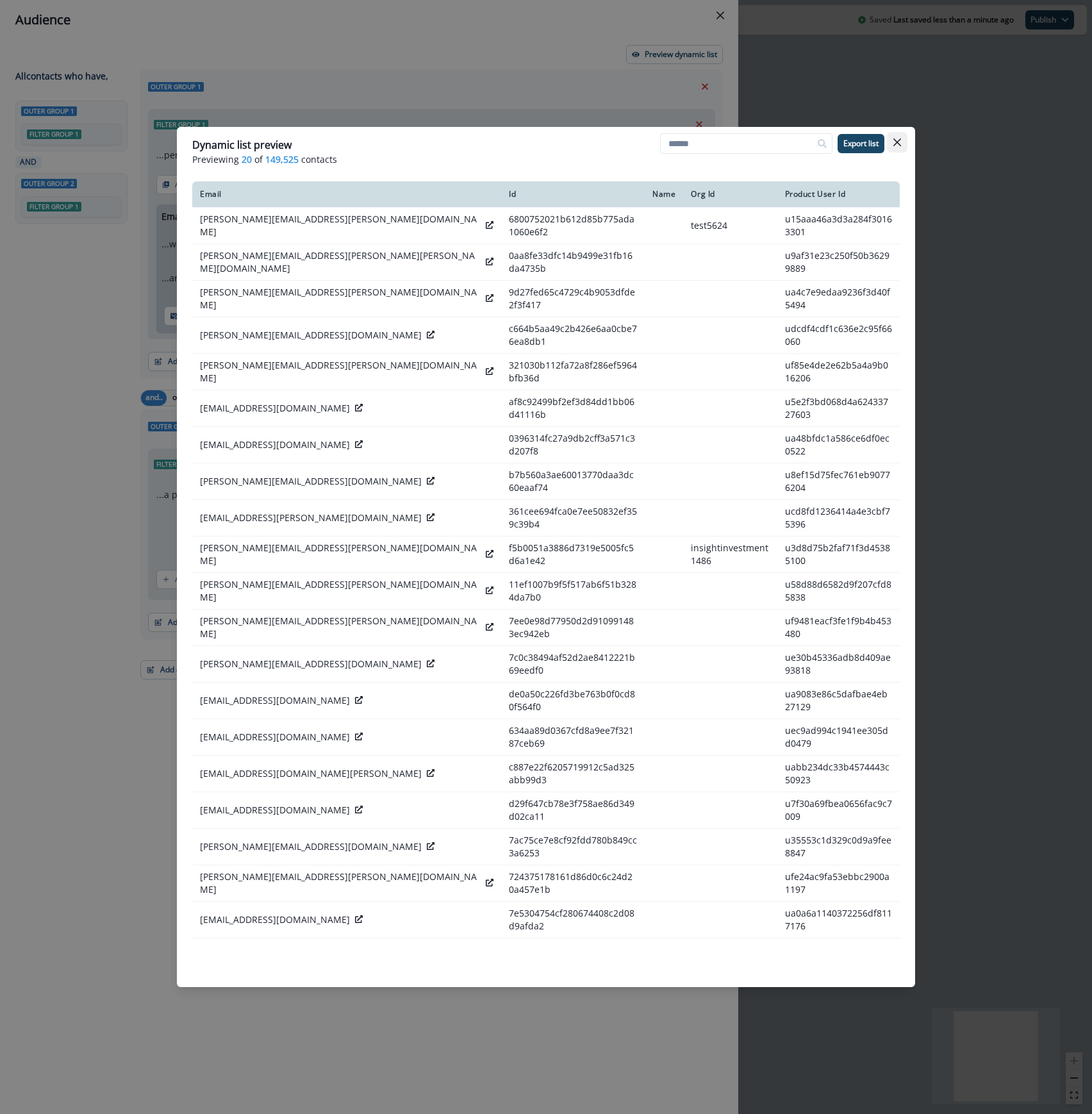
click at [897, 142] on icon "Close" at bounding box center [897, 143] width 8 height 8
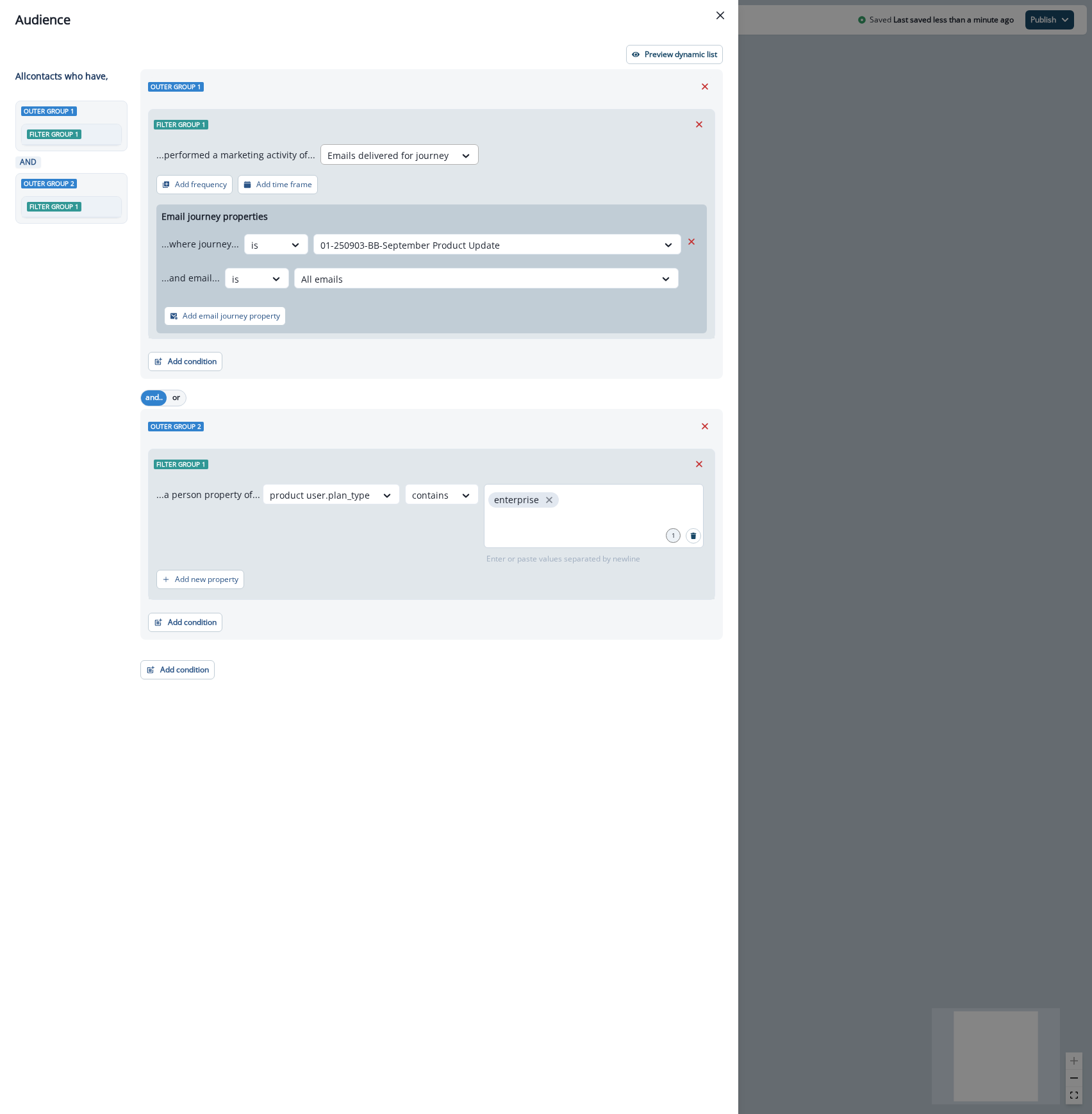
click at [348, 155] on div at bounding box center [387, 155] width 121 height 16
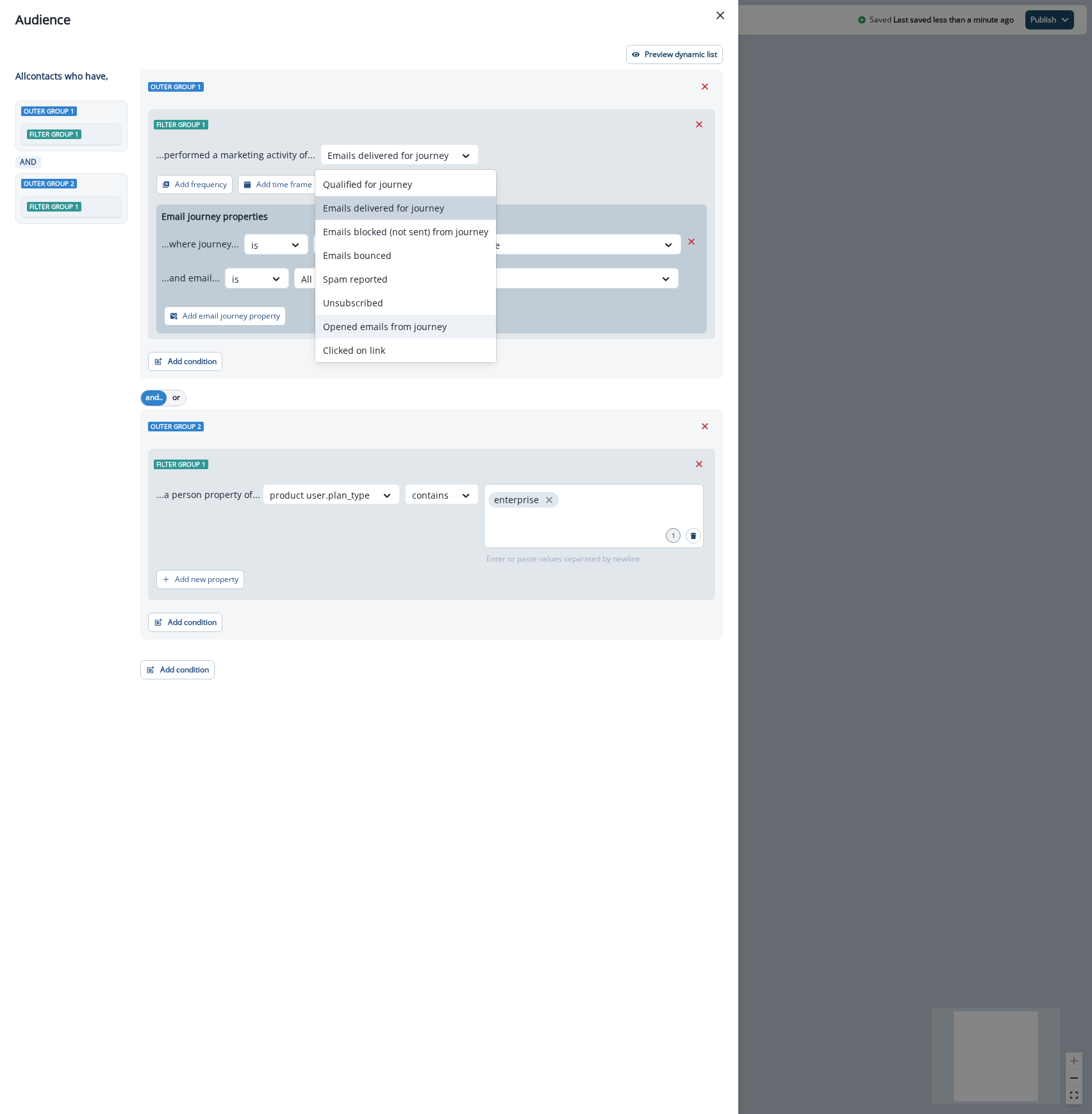
click at [344, 332] on div "Opened emails from journey" at bounding box center [405, 327] width 181 height 23
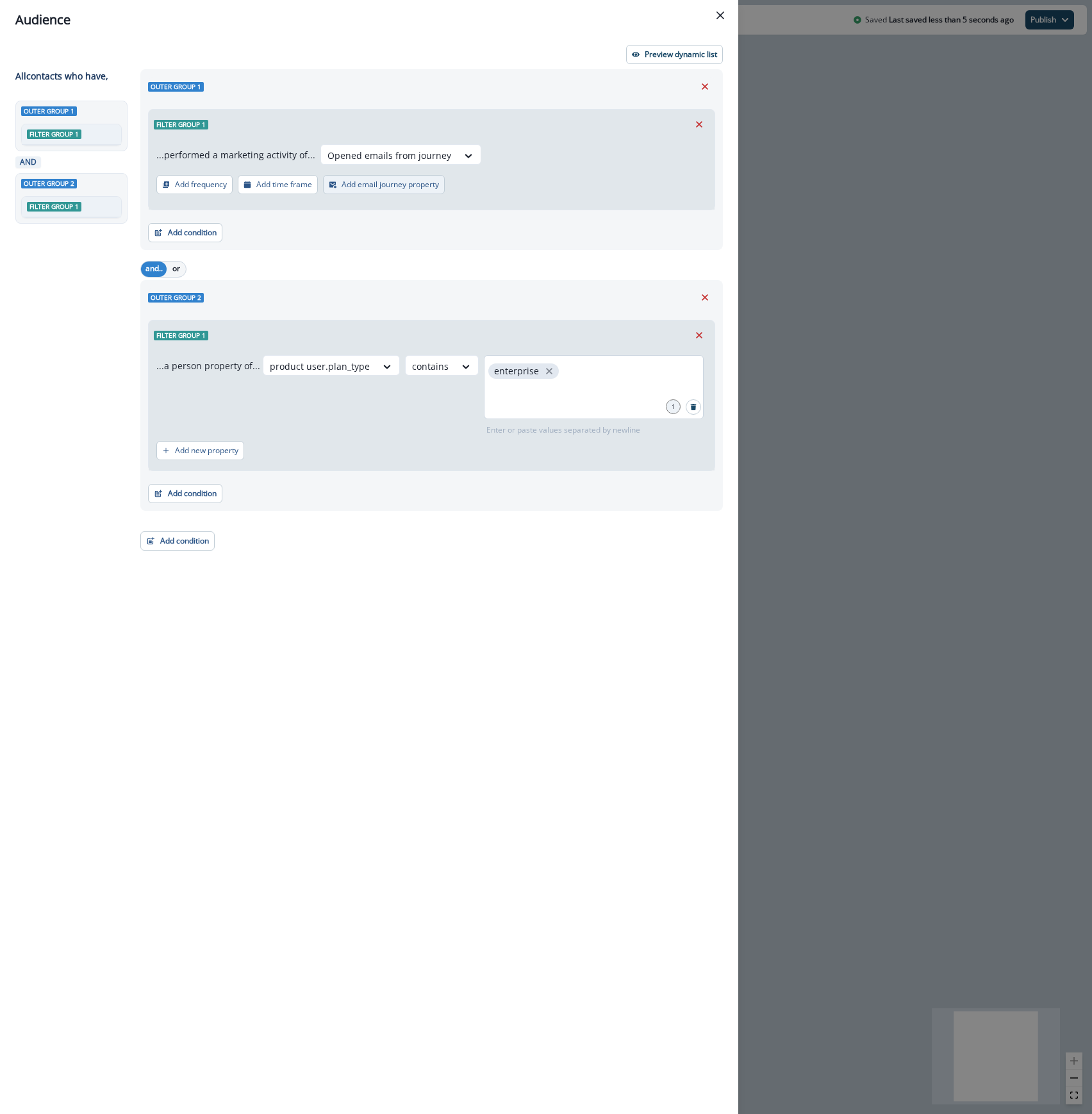
click at [378, 180] on p "Add email journey property" at bounding box center [390, 185] width 97 height 9
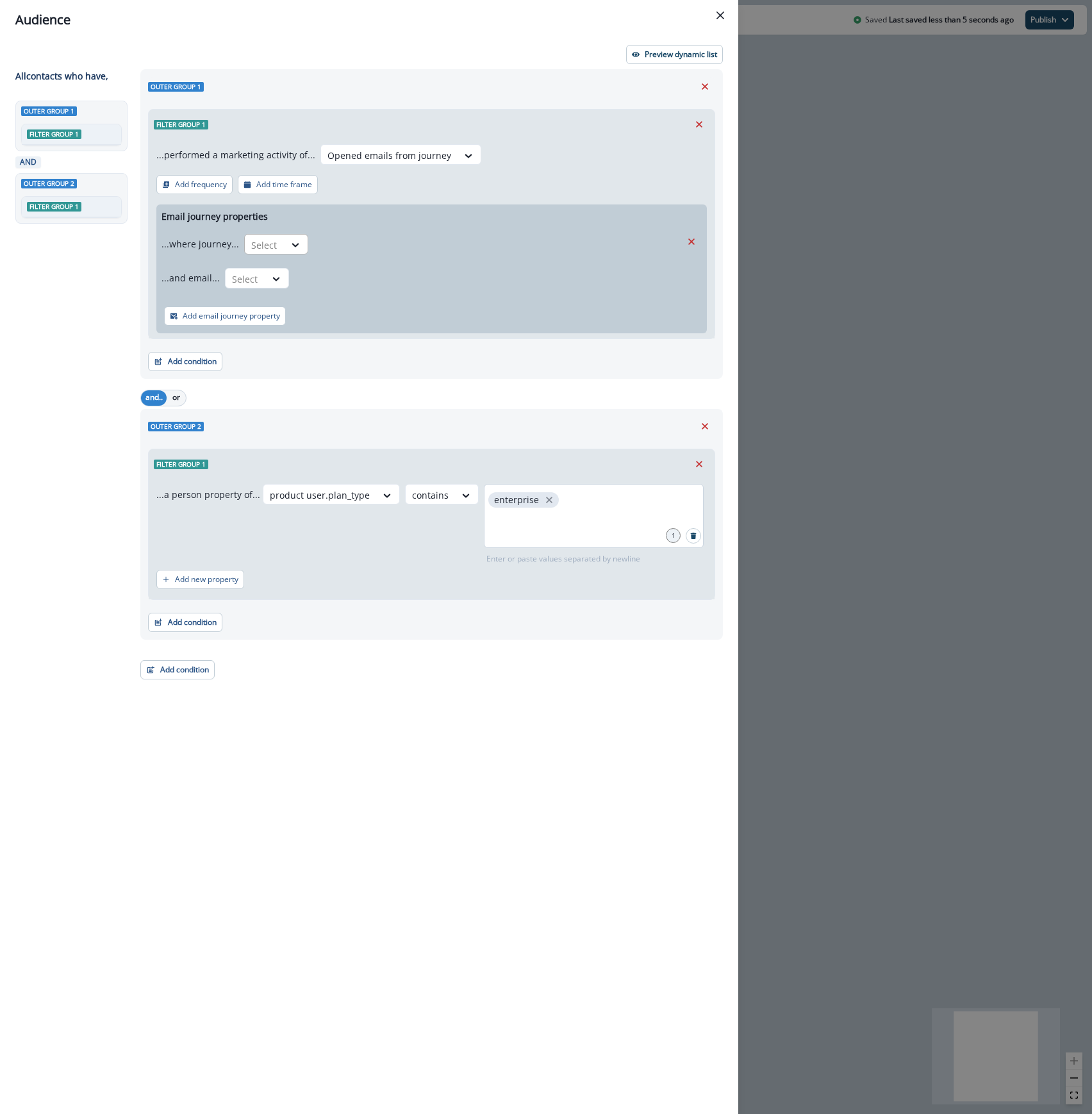
click at [275, 239] on div at bounding box center [264, 245] width 27 height 16
click at [254, 319] on div "is" at bounding box center [302, 321] width 120 height 23
click at [348, 235] on div "Select" at bounding box center [486, 245] width 344 height 21
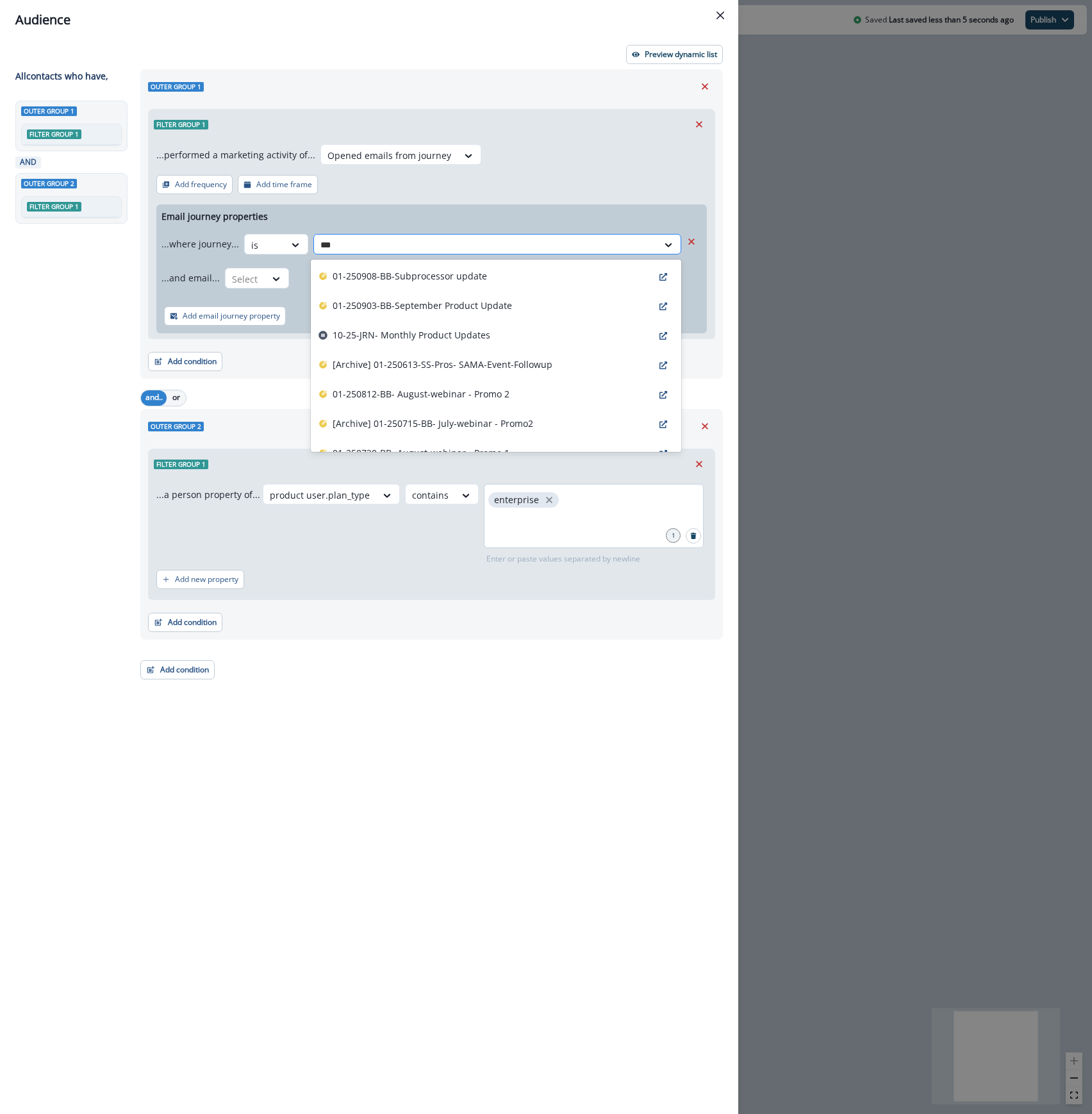
type input "****"
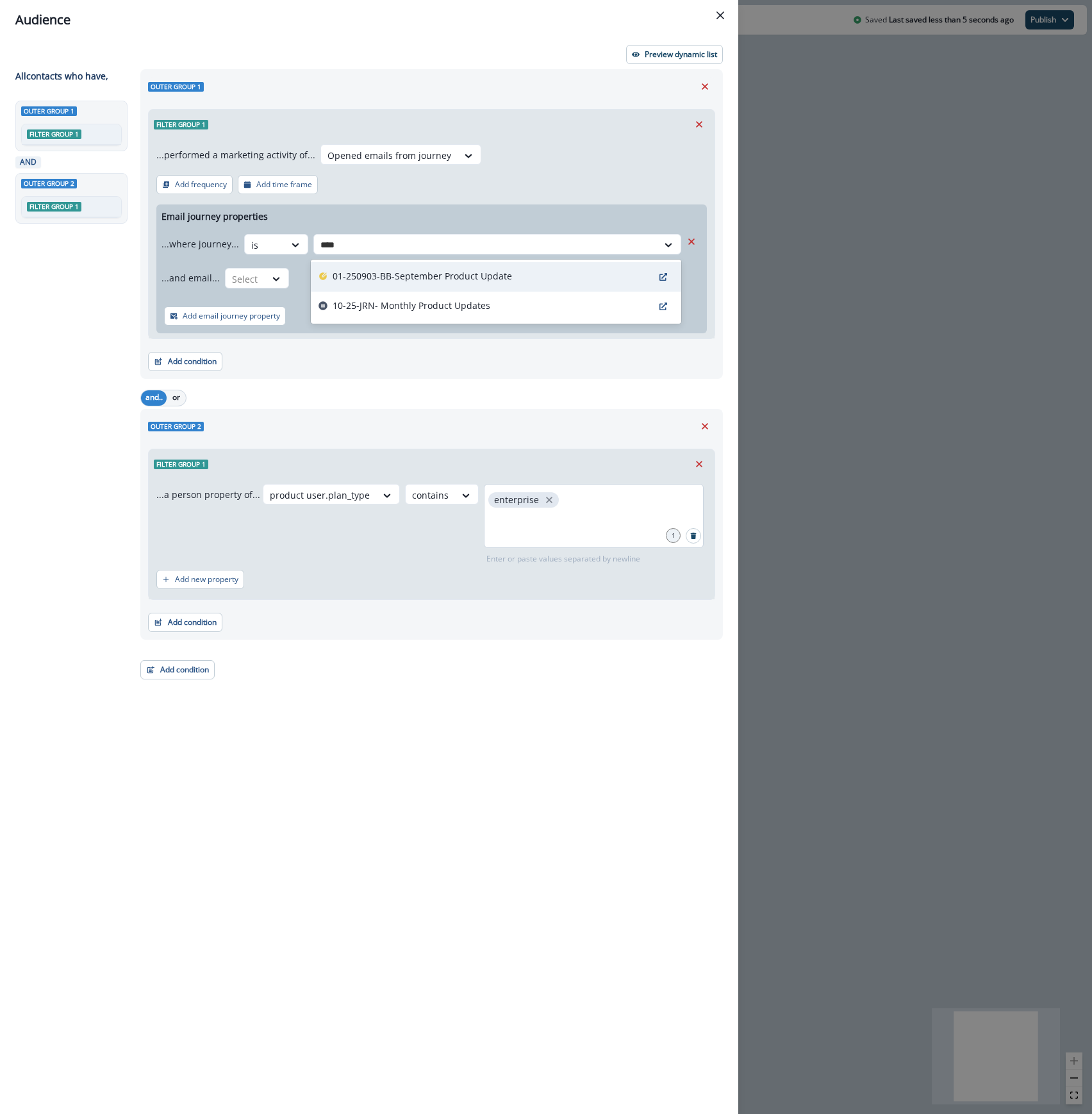
click at [350, 272] on p "01-250903-BB-September Product Update" at bounding box center [422, 275] width 179 height 13
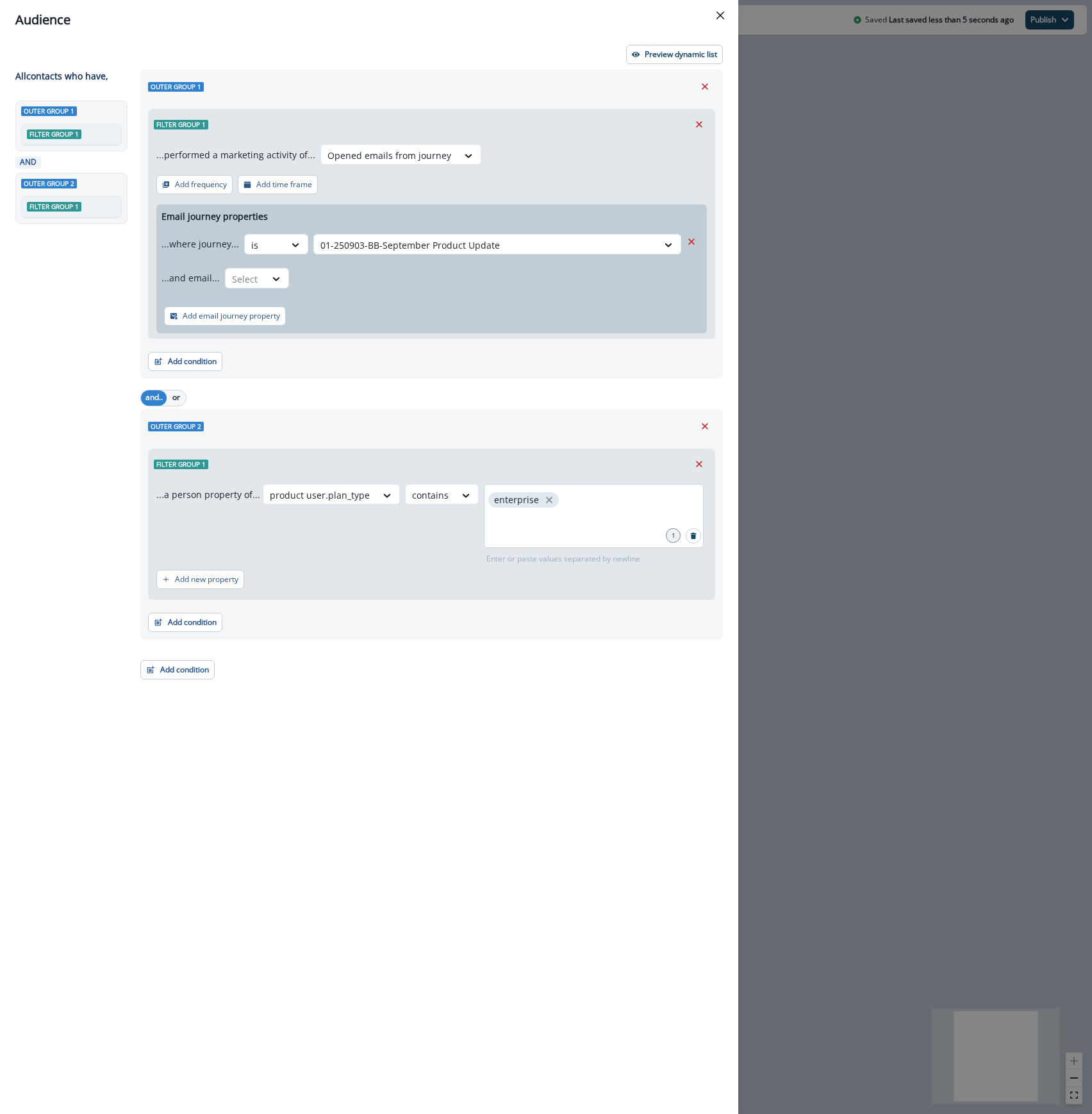
click at [233, 265] on div "...and email... Select" at bounding box center [421, 278] width 520 height 31
click at [233, 272] on div at bounding box center [246, 279] width 27 height 16
click at [239, 355] on div "is" at bounding box center [282, 355] width 120 height 23
click at [349, 279] on div at bounding box center [475, 279] width 348 height 16
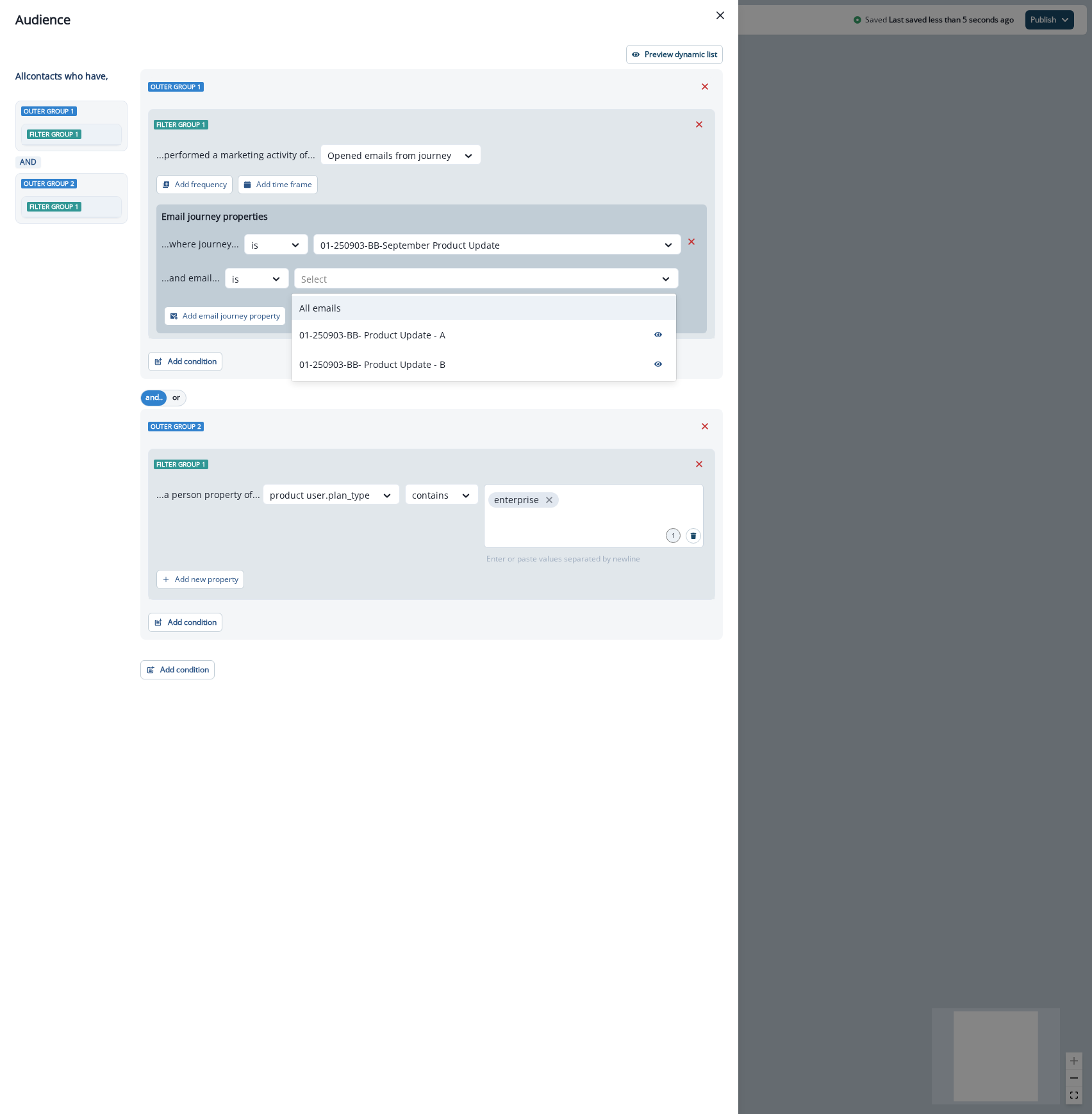
click at [347, 308] on div "All emails" at bounding box center [483, 308] width 384 height 23
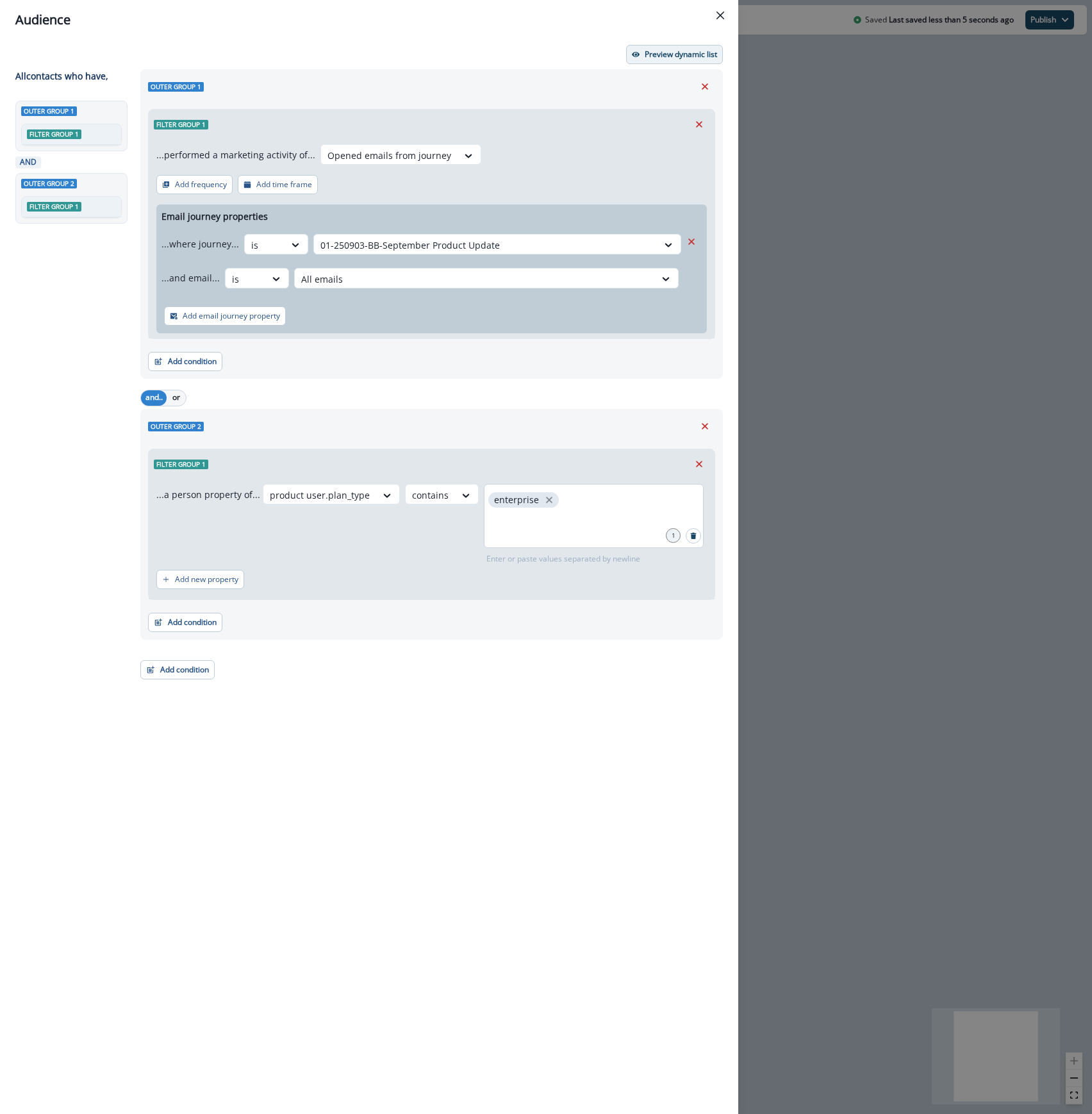
click at [679, 50] on p "Preview dynamic list" at bounding box center [680, 55] width 72 height 9
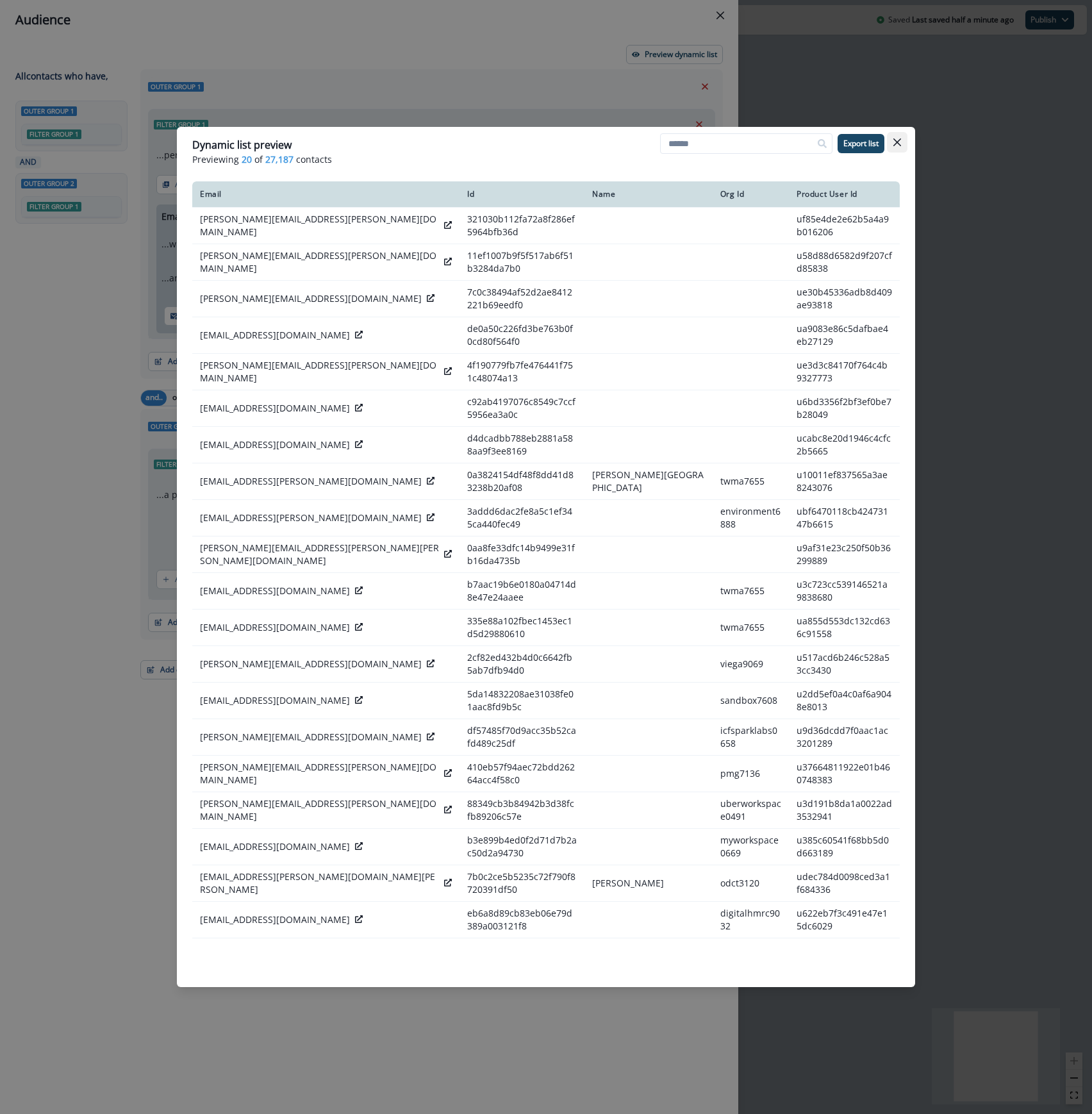
click at [901, 141] on button "Close" at bounding box center [897, 142] width 20 height 20
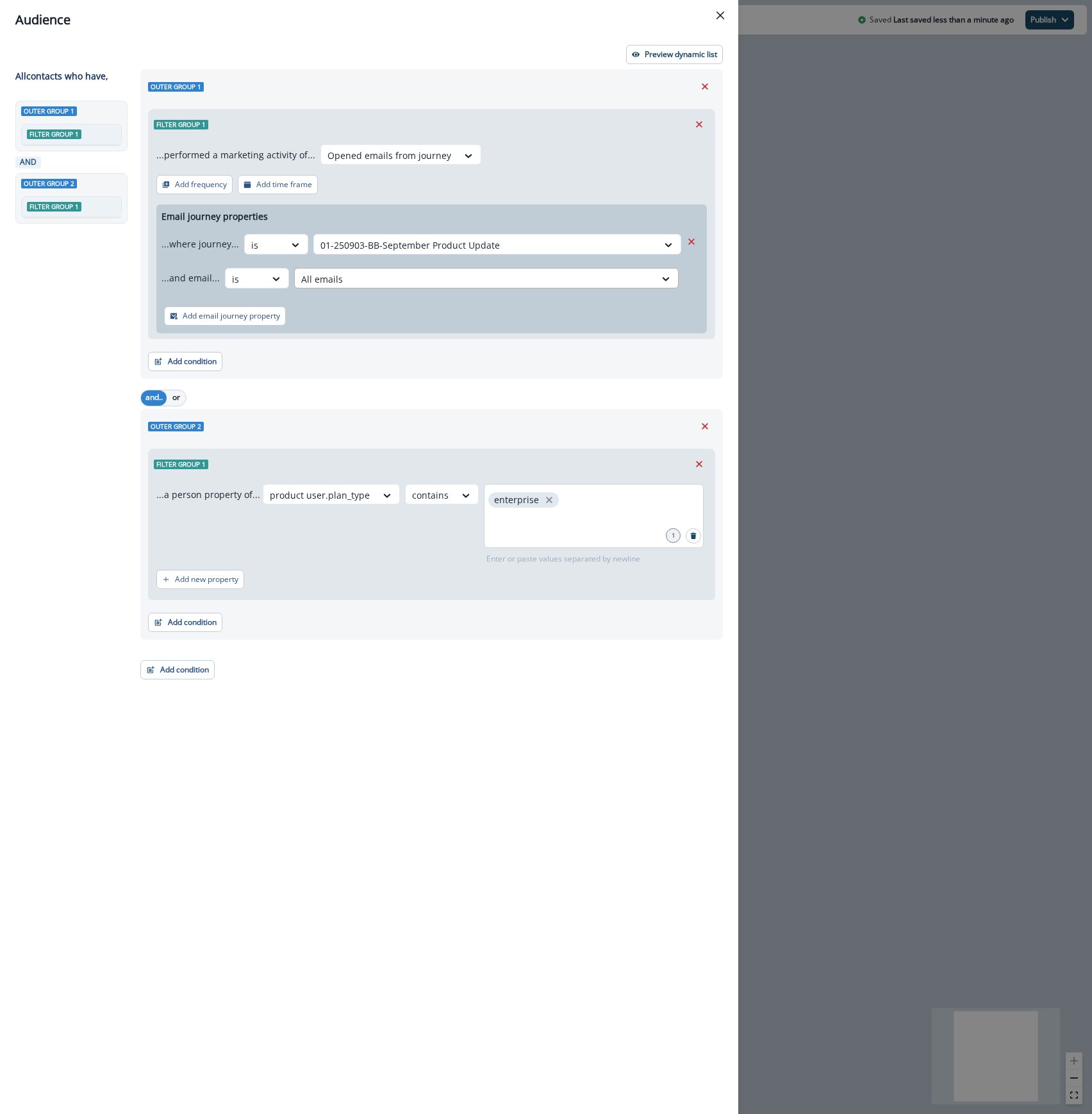
click at [464, 274] on div at bounding box center [475, 279] width 348 height 16
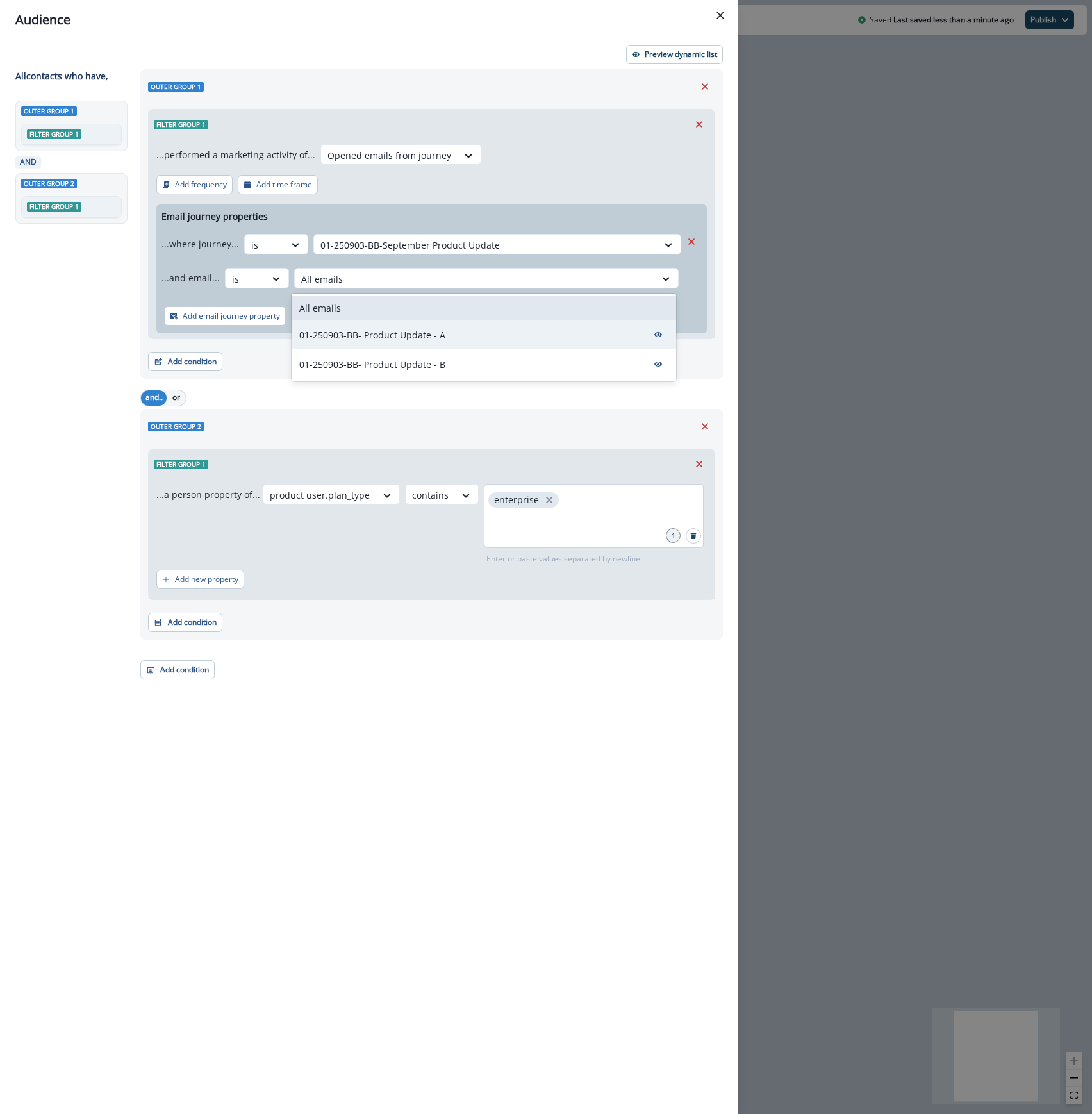
click at [415, 328] on p "01-250903-BB- Product Update - A" at bounding box center [372, 334] width 146 height 13
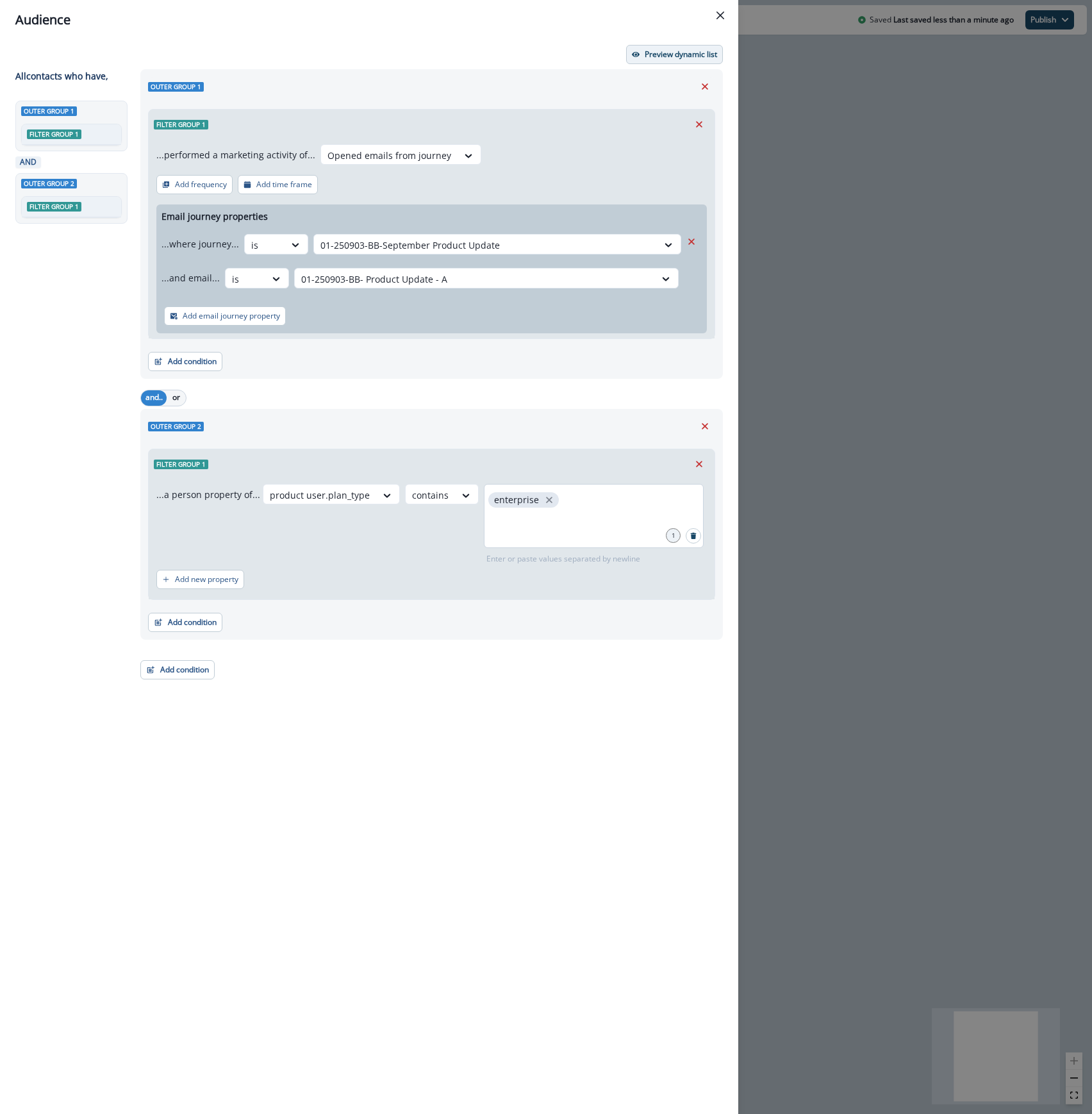
click at [664, 62] on button "Preview dynamic list" at bounding box center [674, 55] width 97 height 19
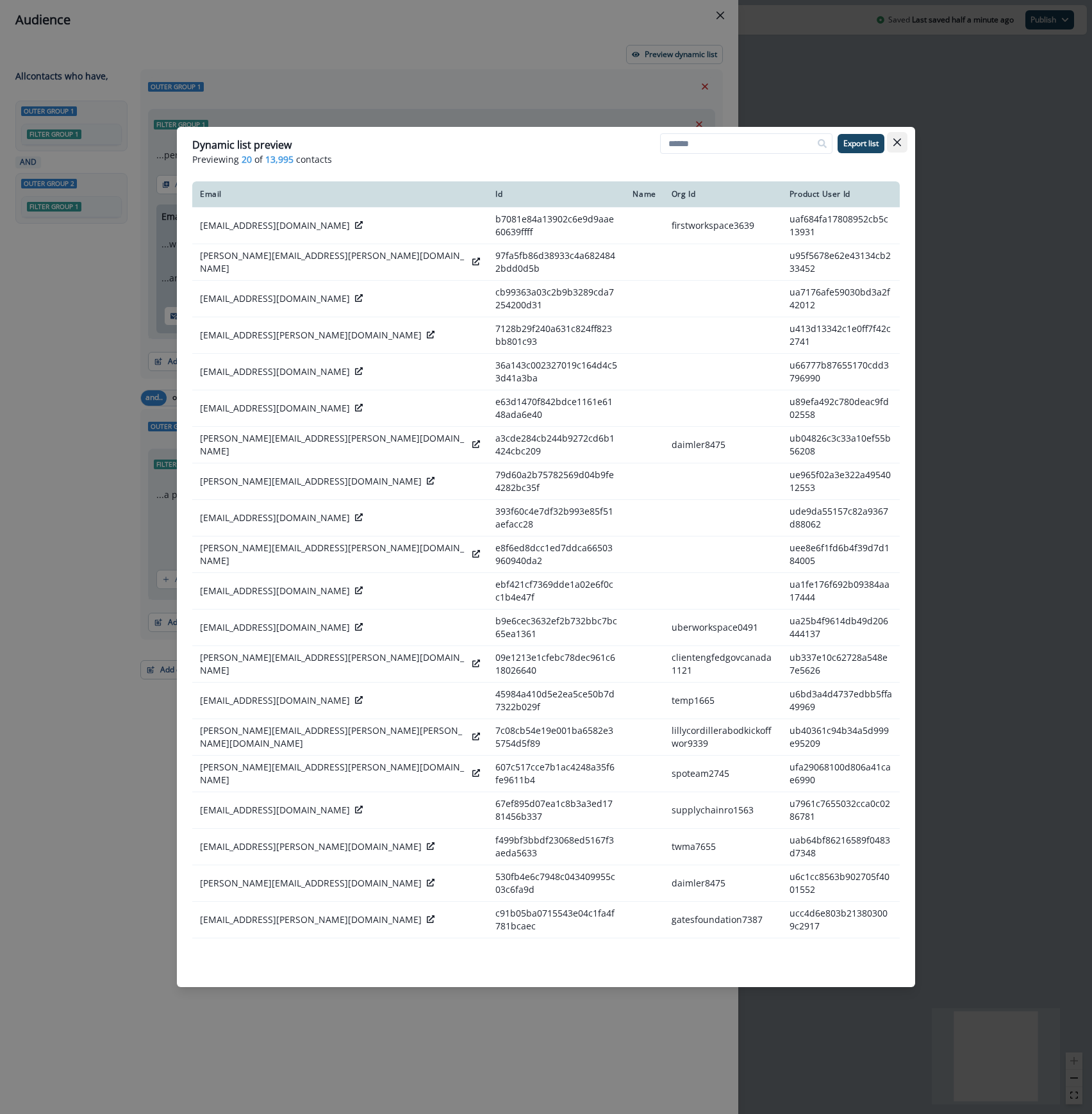
click at [895, 145] on icon "Close" at bounding box center [897, 143] width 8 height 8
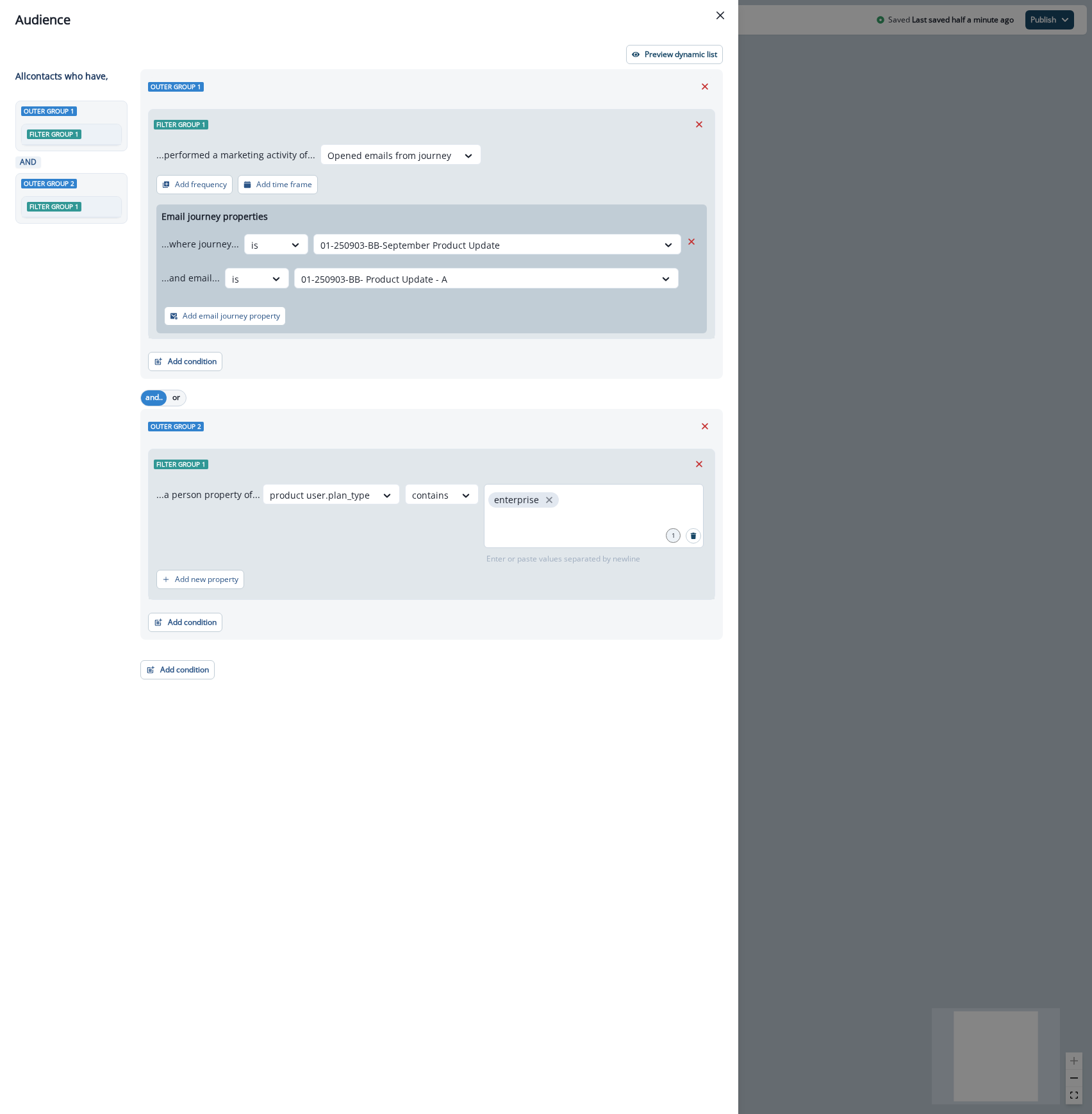
click at [412, 708] on div "Outer group 1 Filter group 1 ...performed a marketing activity of... Opened ema…" at bounding box center [427, 568] width 590 height 998
click at [546, 500] on icon "close" at bounding box center [549, 500] width 6 height 6
type input "****"
click at [686, 60] on button "Preview dynamic list" at bounding box center [674, 55] width 97 height 19
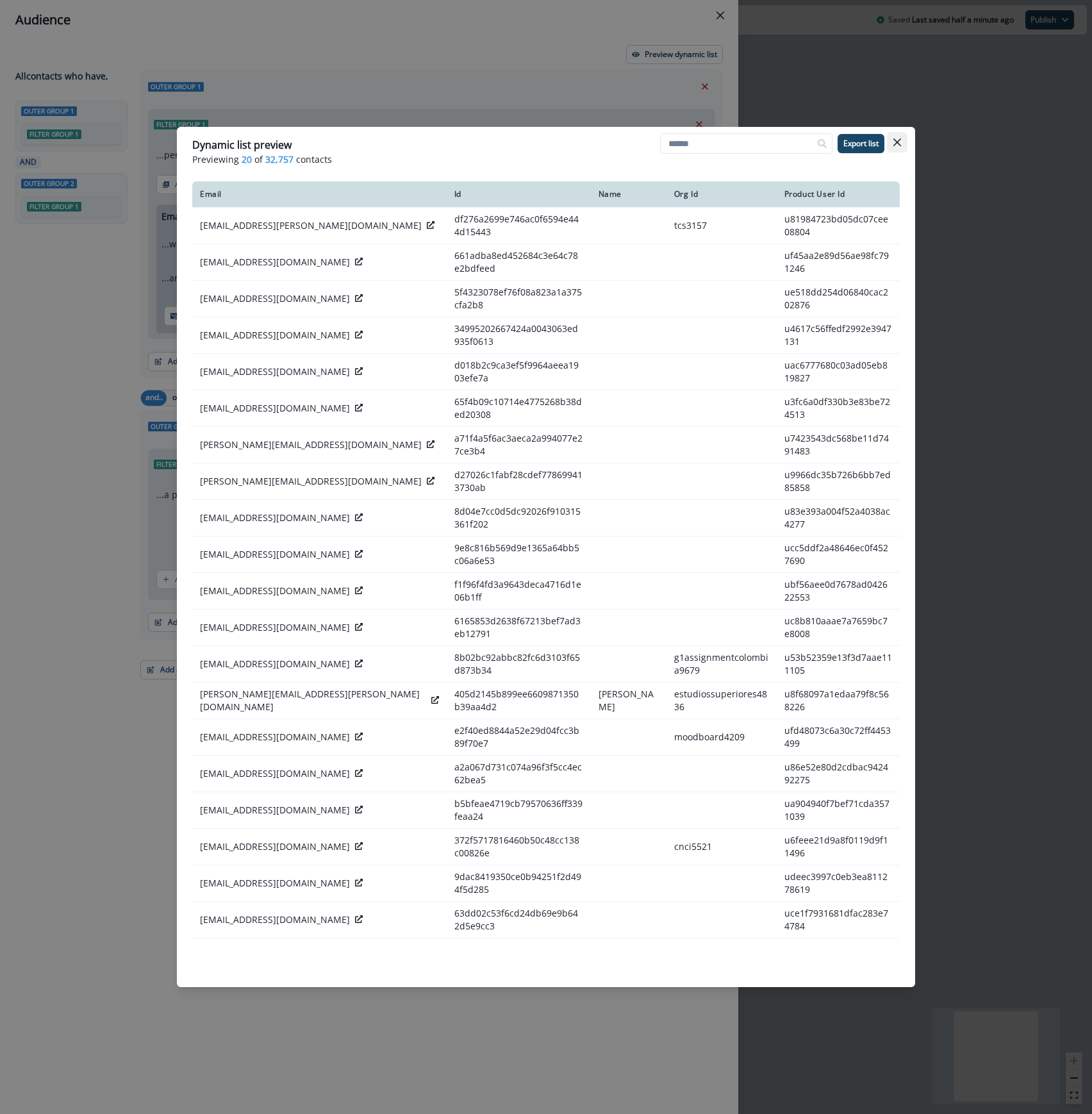
click at [899, 145] on icon "Close" at bounding box center [897, 143] width 8 height 8
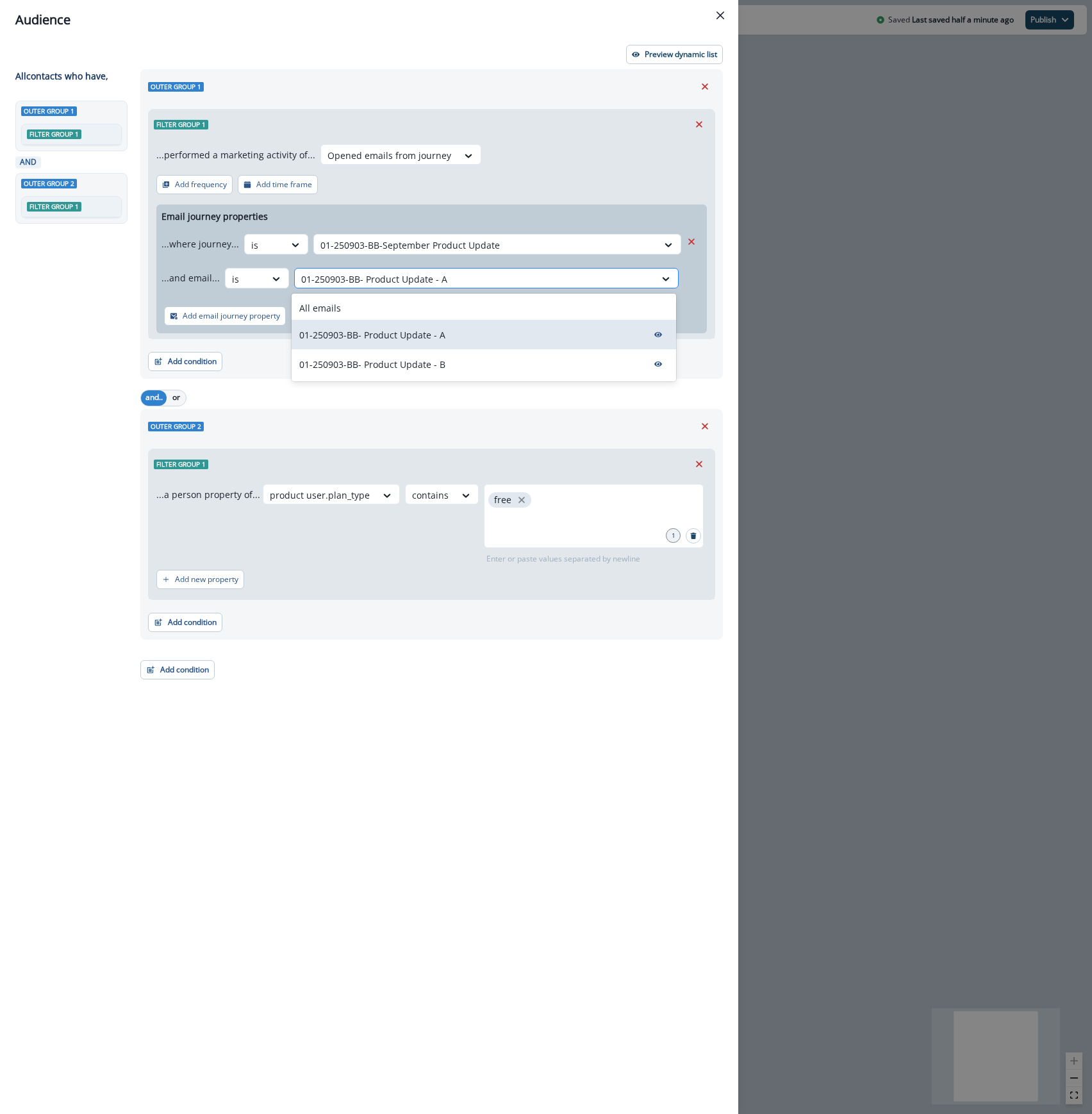
click at [503, 273] on div at bounding box center [475, 279] width 348 height 16
click at [450, 310] on div "All emails" at bounding box center [483, 308] width 384 height 23
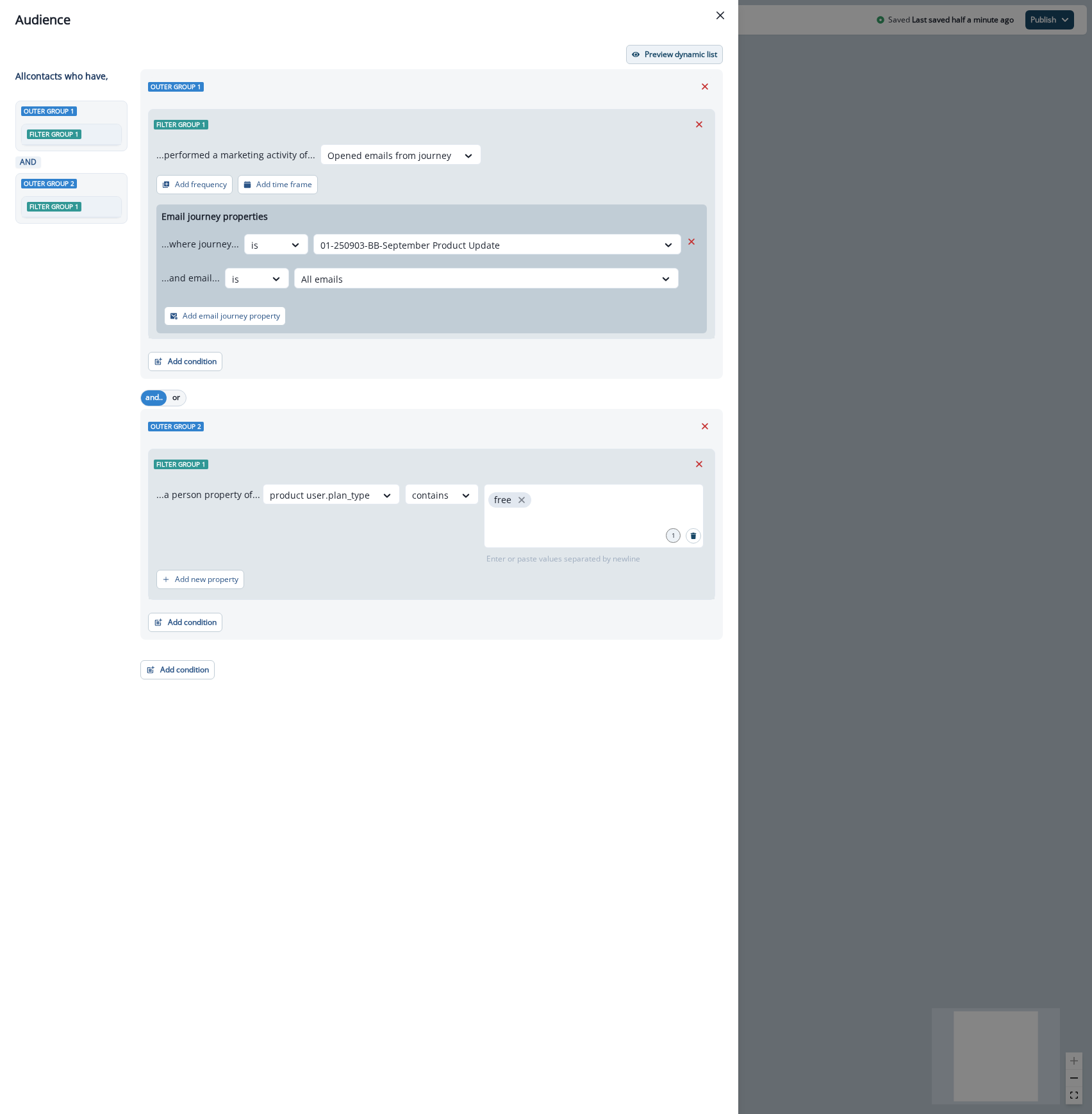
click at [665, 56] on p "Preview dynamic list" at bounding box center [680, 55] width 72 height 9
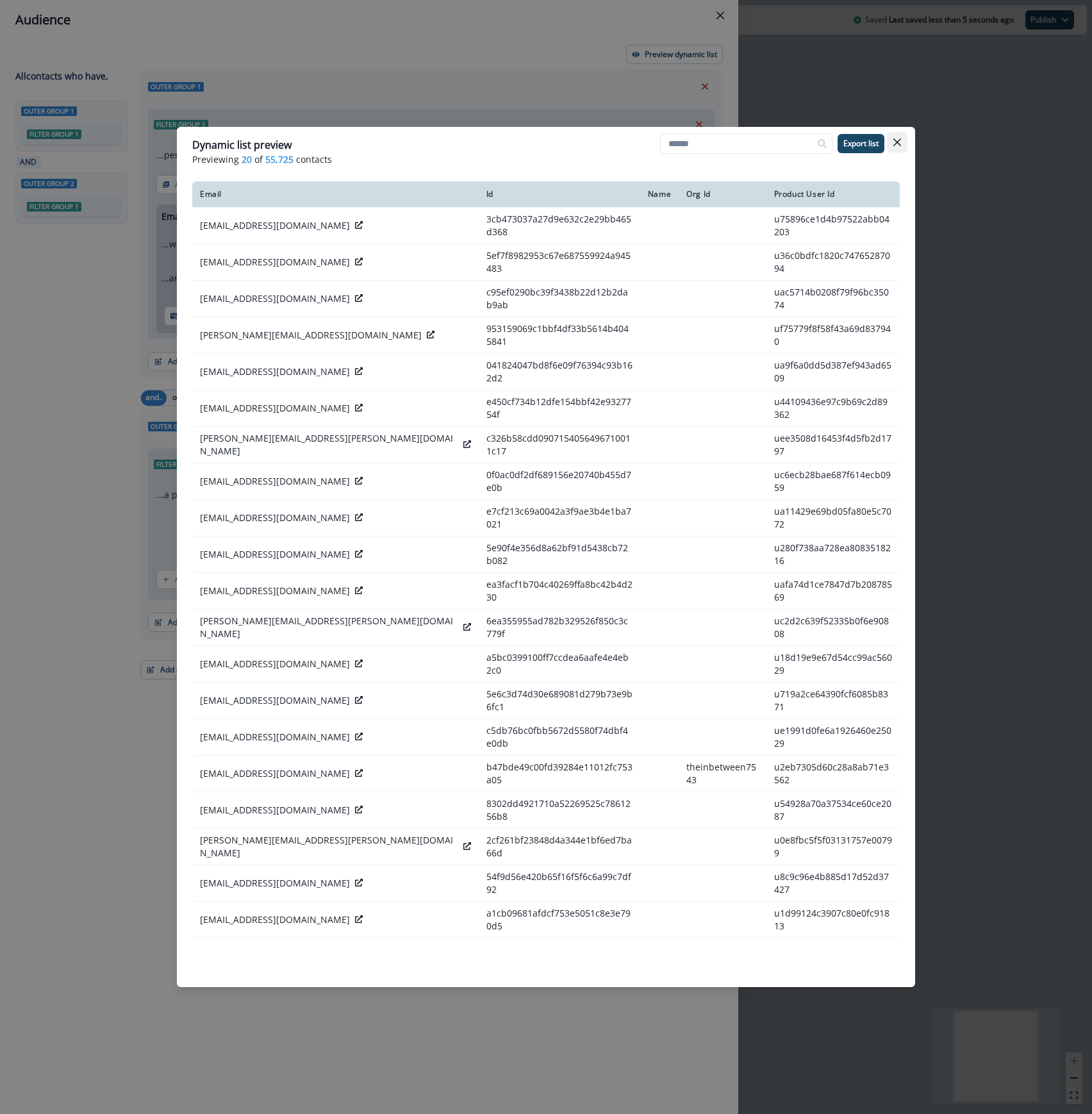
click at [896, 139] on icon "Close" at bounding box center [897, 143] width 8 height 8
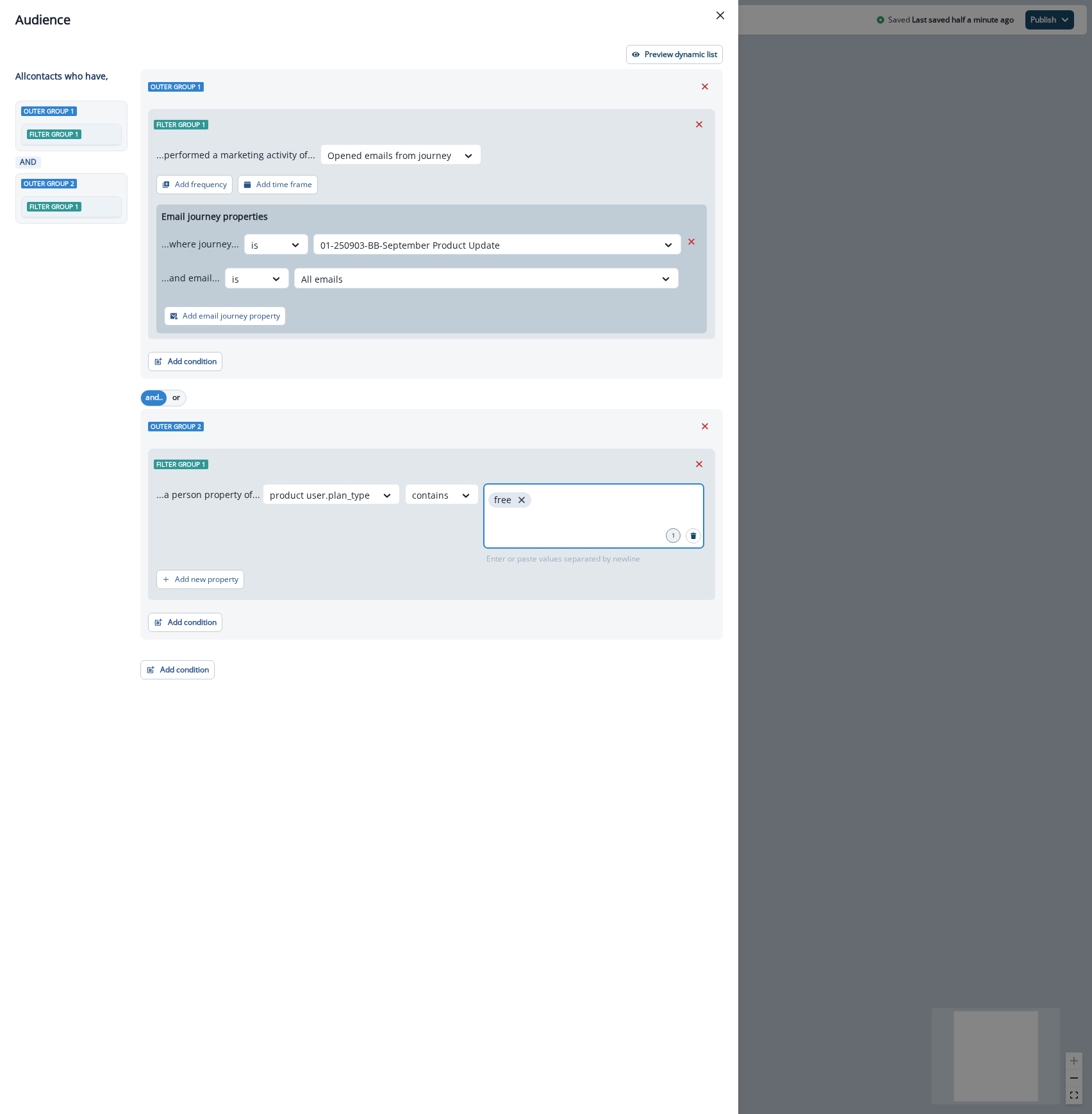
click at [516, 498] on icon "close" at bounding box center [521, 500] width 12 height 12
type input "****"
click at [666, 57] on p "Preview dynamic list" at bounding box center [680, 55] width 72 height 9
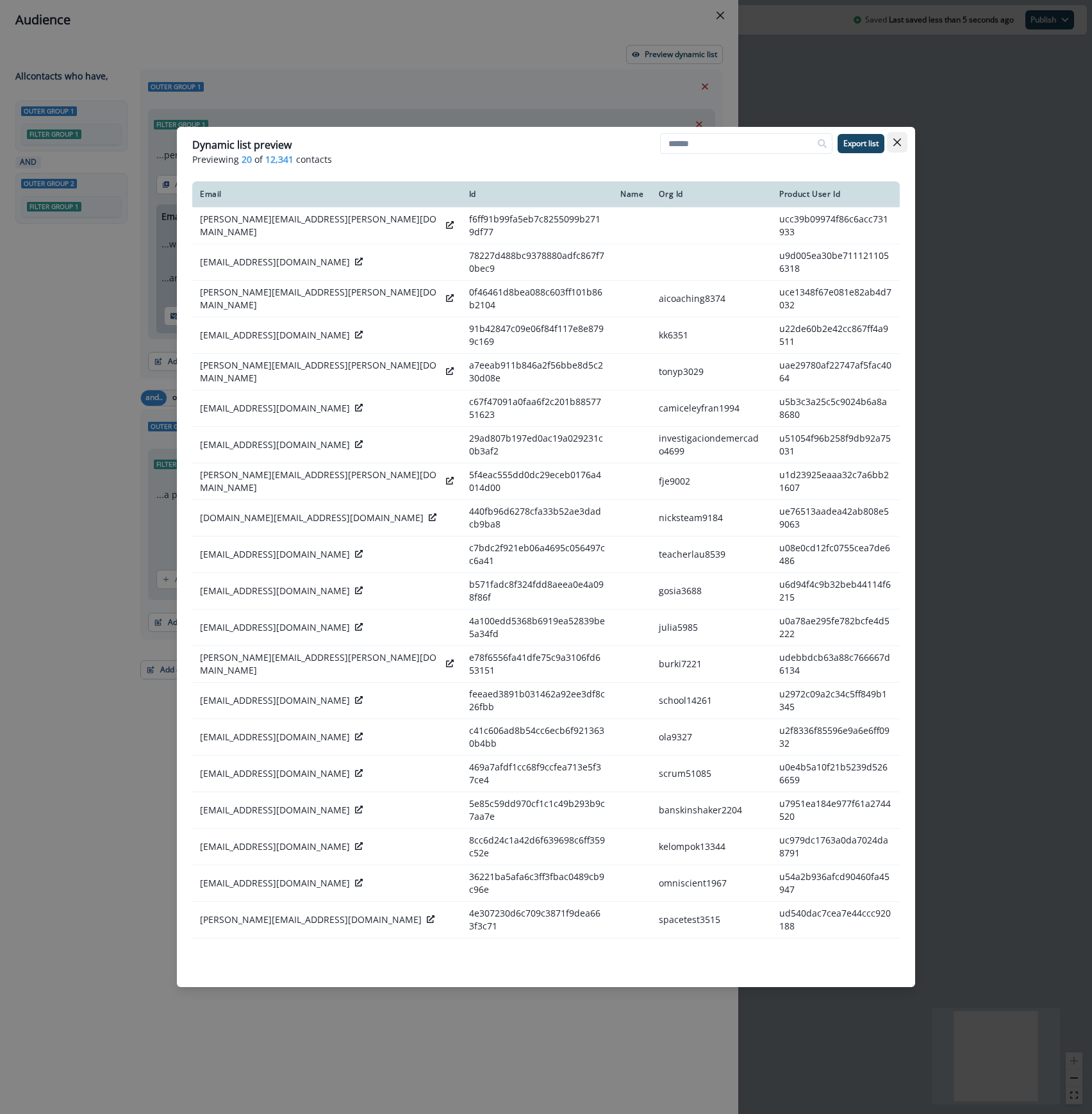
click at [900, 144] on icon "Close" at bounding box center [897, 143] width 8 height 8
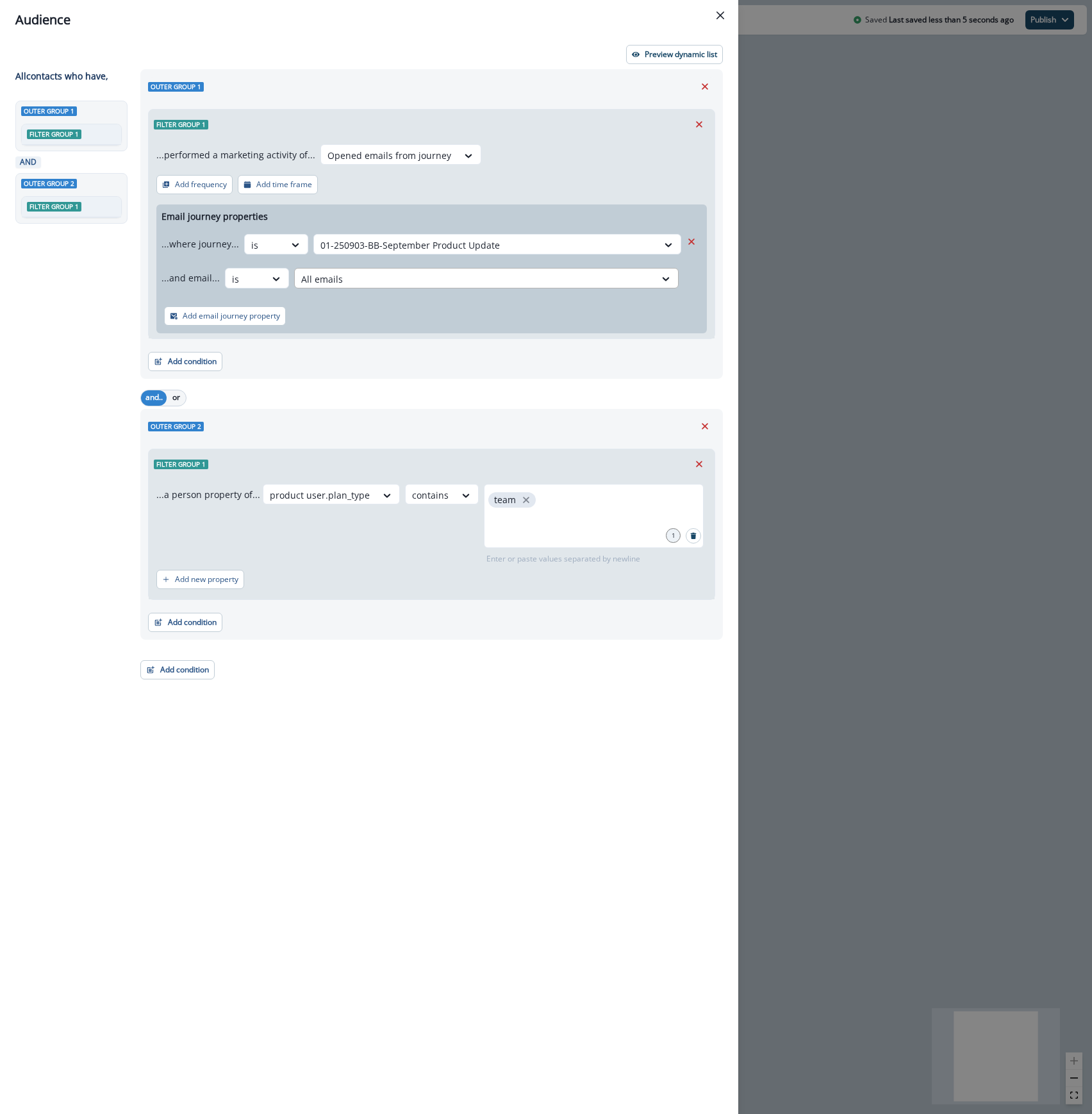
click at [596, 278] on div at bounding box center [475, 279] width 348 height 16
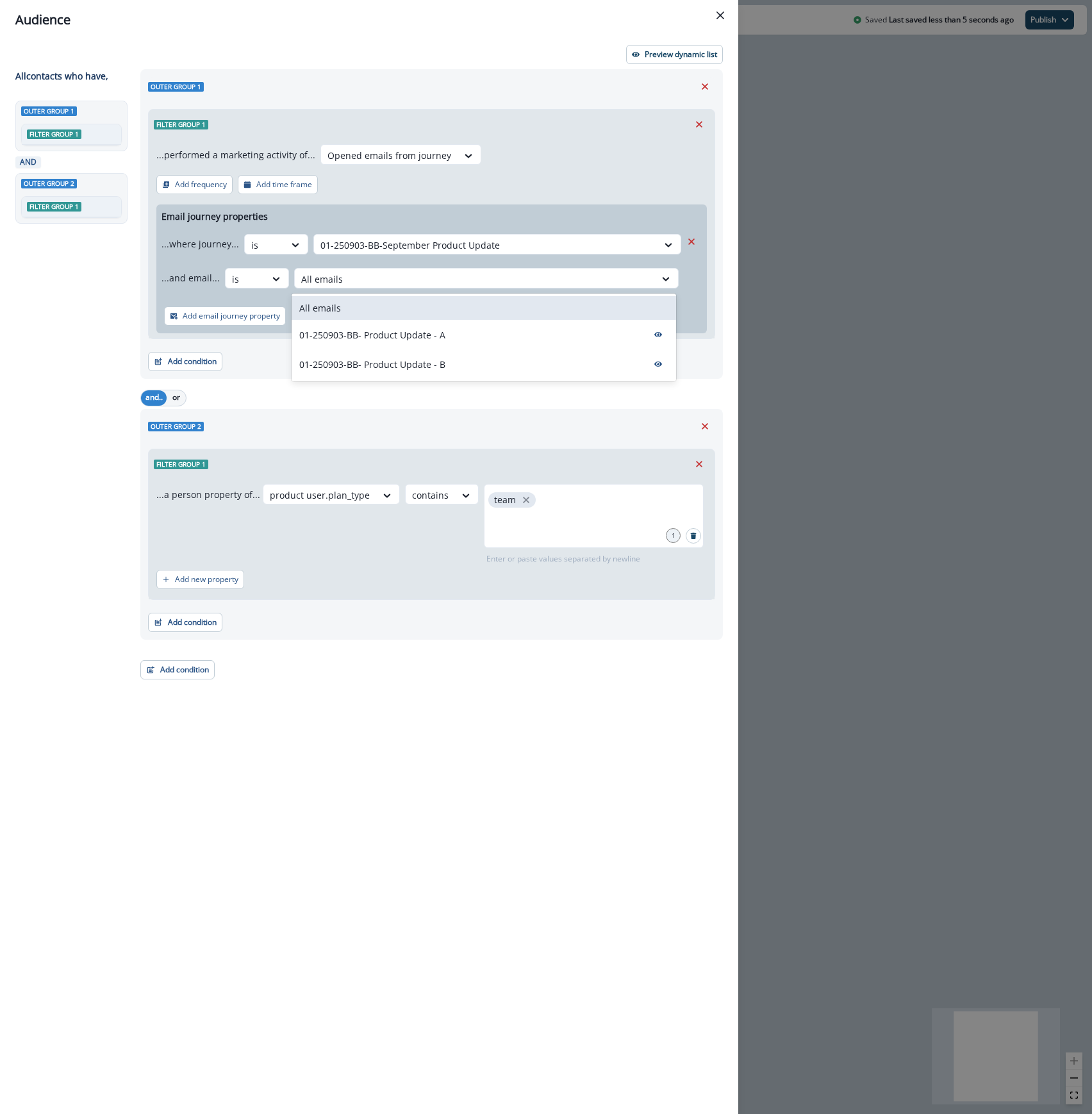
click at [542, 324] on div "01-250903-BB- Product Update - A" at bounding box center [483, 334] width 384 height 30
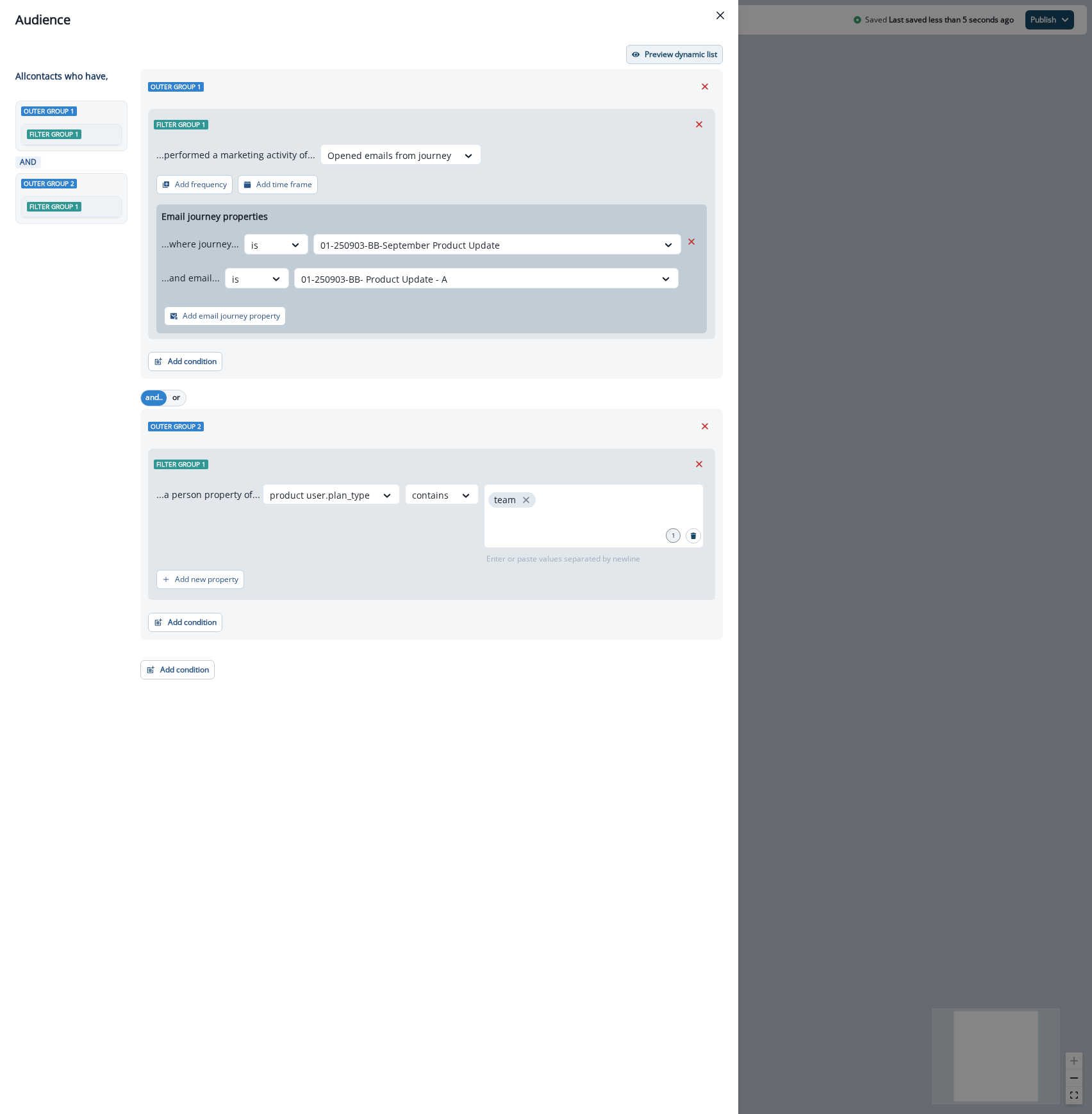
click at [679, 52] on p "Preview dynamic list" at bounding box center [680, 55] width 72 height 9
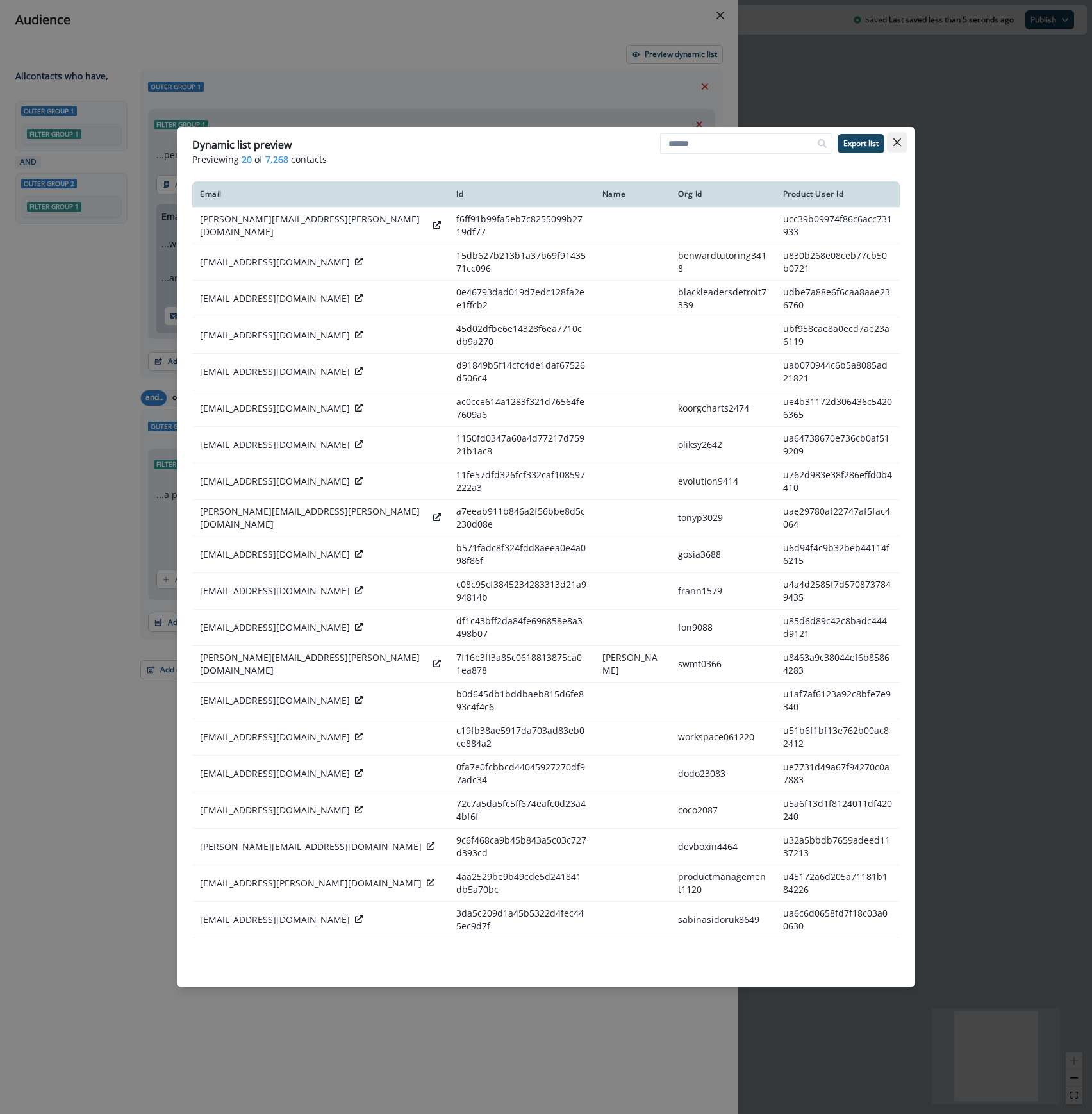
click at [898, 142] on icon "Close" at bounding box center [897, 143] width 8 height 8
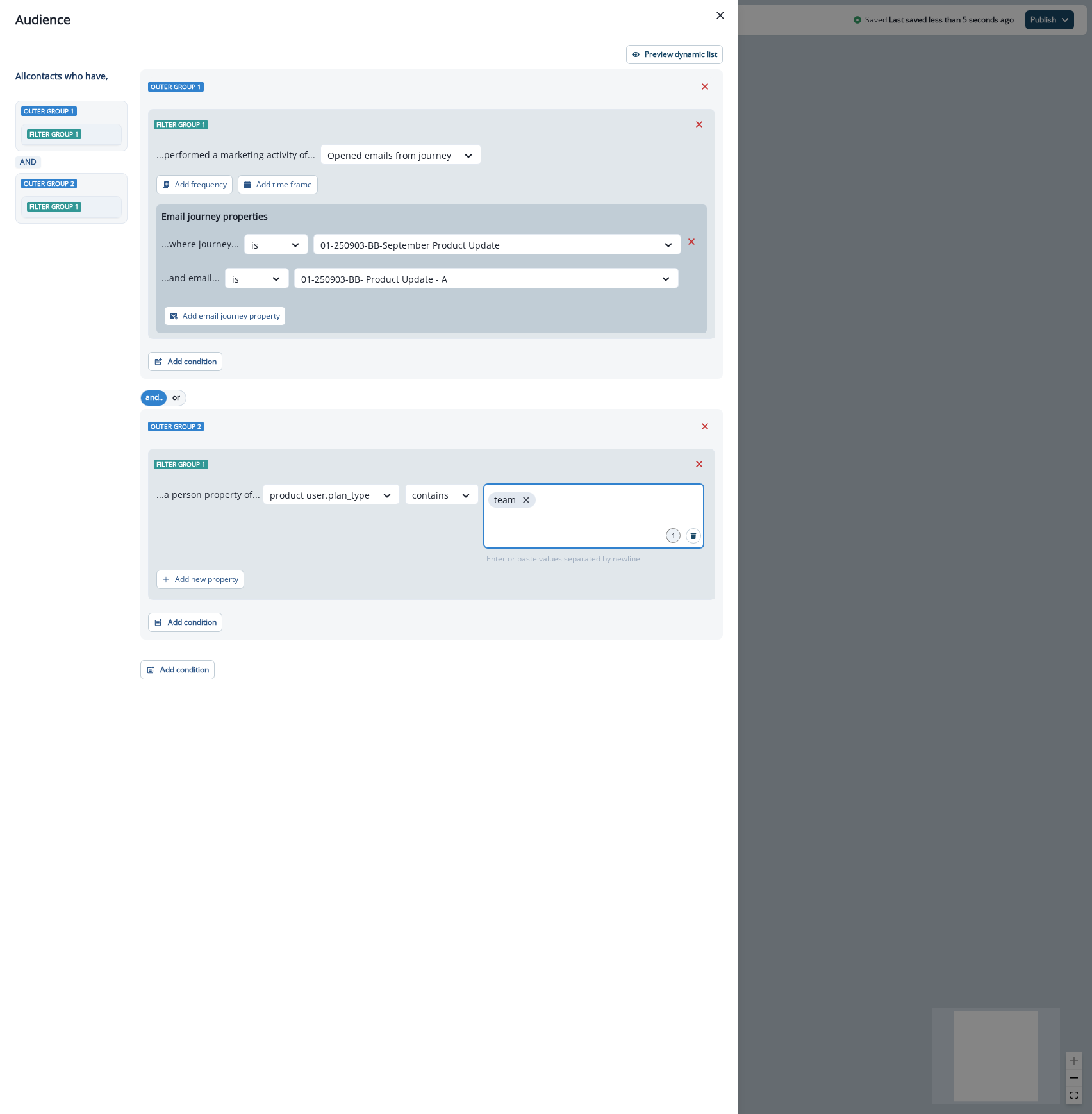
click at [521, 505] on icon "close" at bounding box center [526, 500] width 12 height 12
click at [518, 514] on div at bounding box center [594, 516] width 220 height 64
type input "********"
click at [645, 54] on p "Preview dynamic list" at bounding box center [680, 55] width 72 height 9
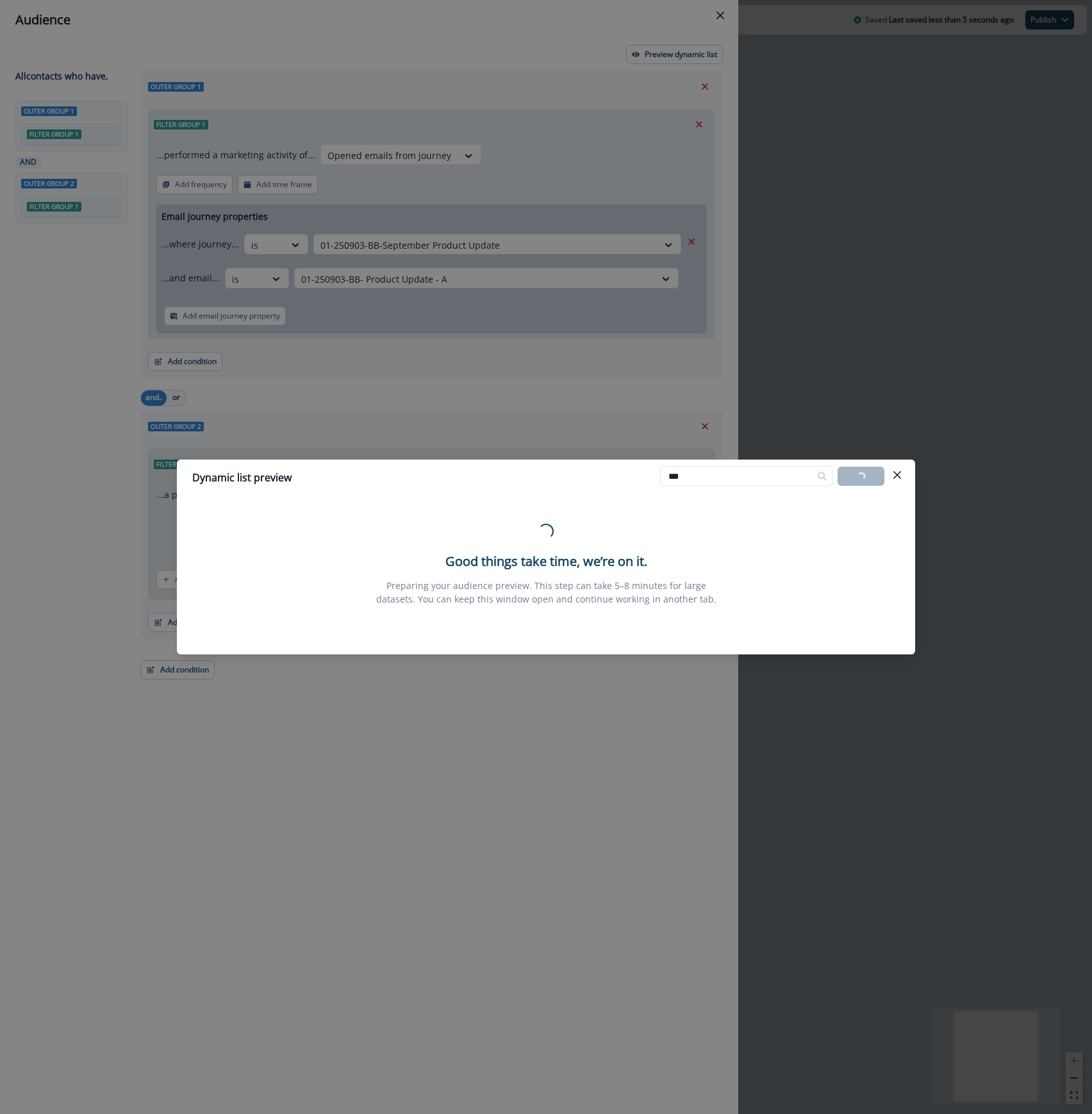
type input "***"
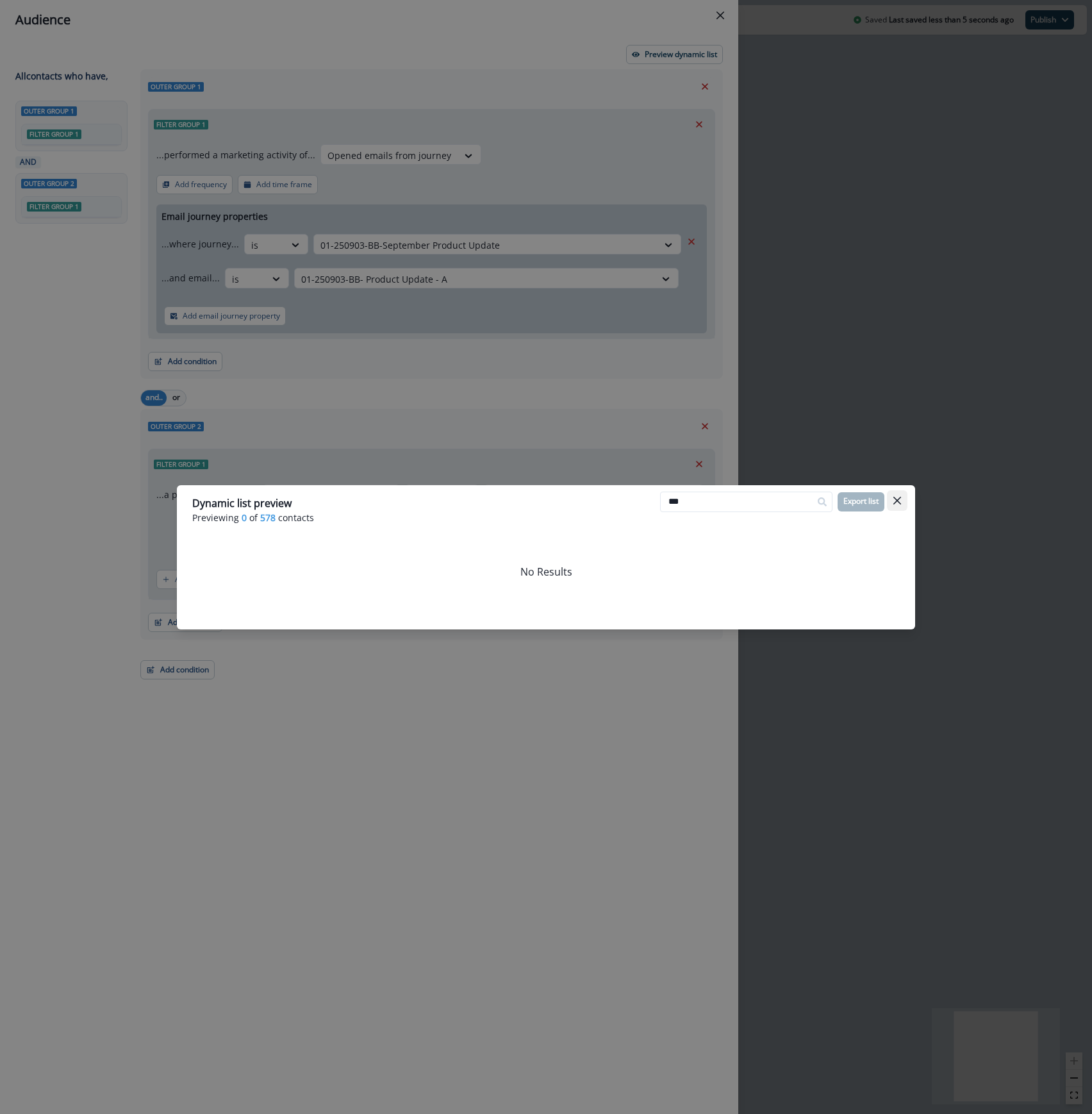
click at [899, 495] on button "Close" at bounding box center [897, 500] width 20 height 20
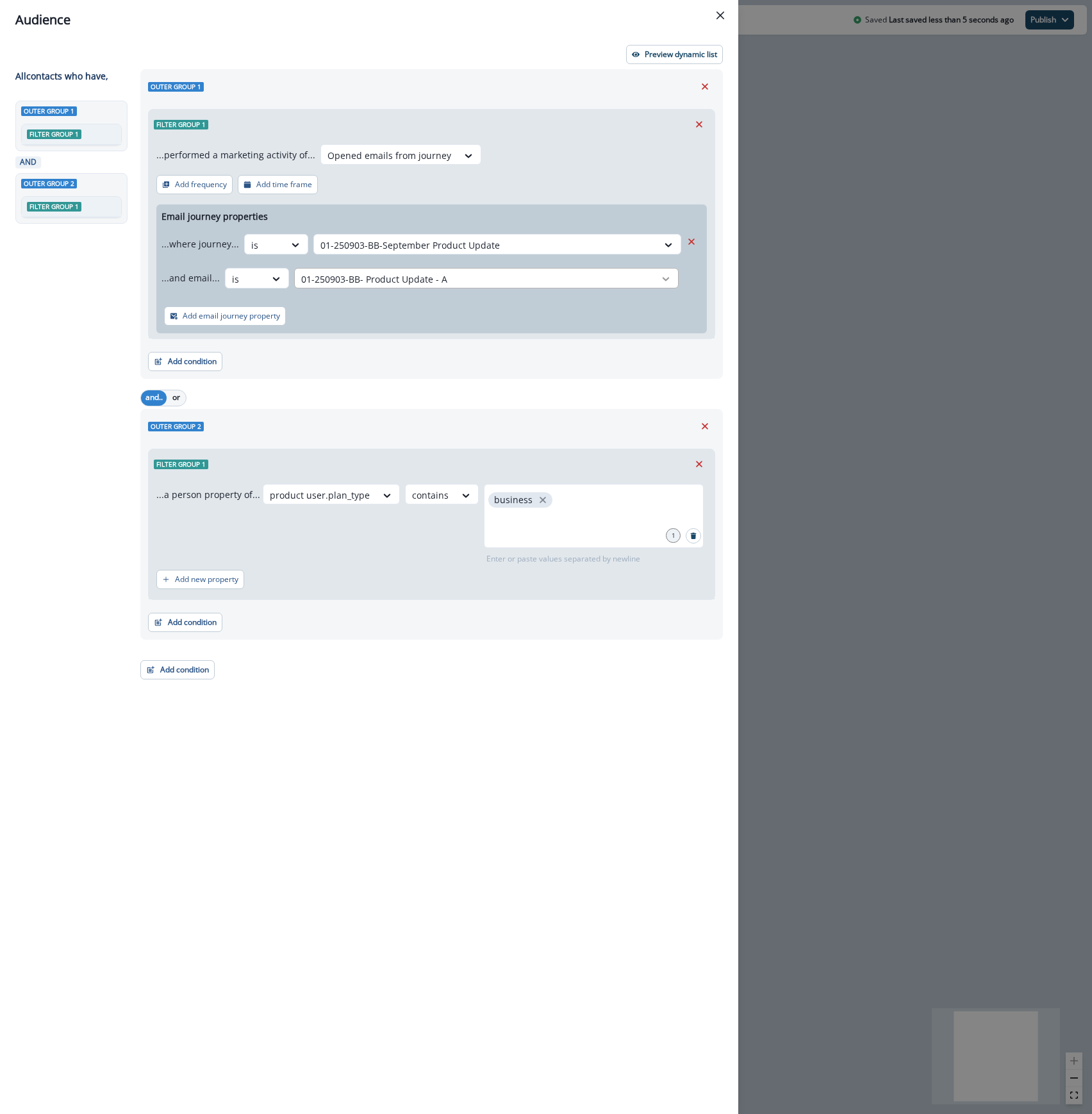
click at [663, 279] on icon at bounding box center [666, 278] width 7 height 4
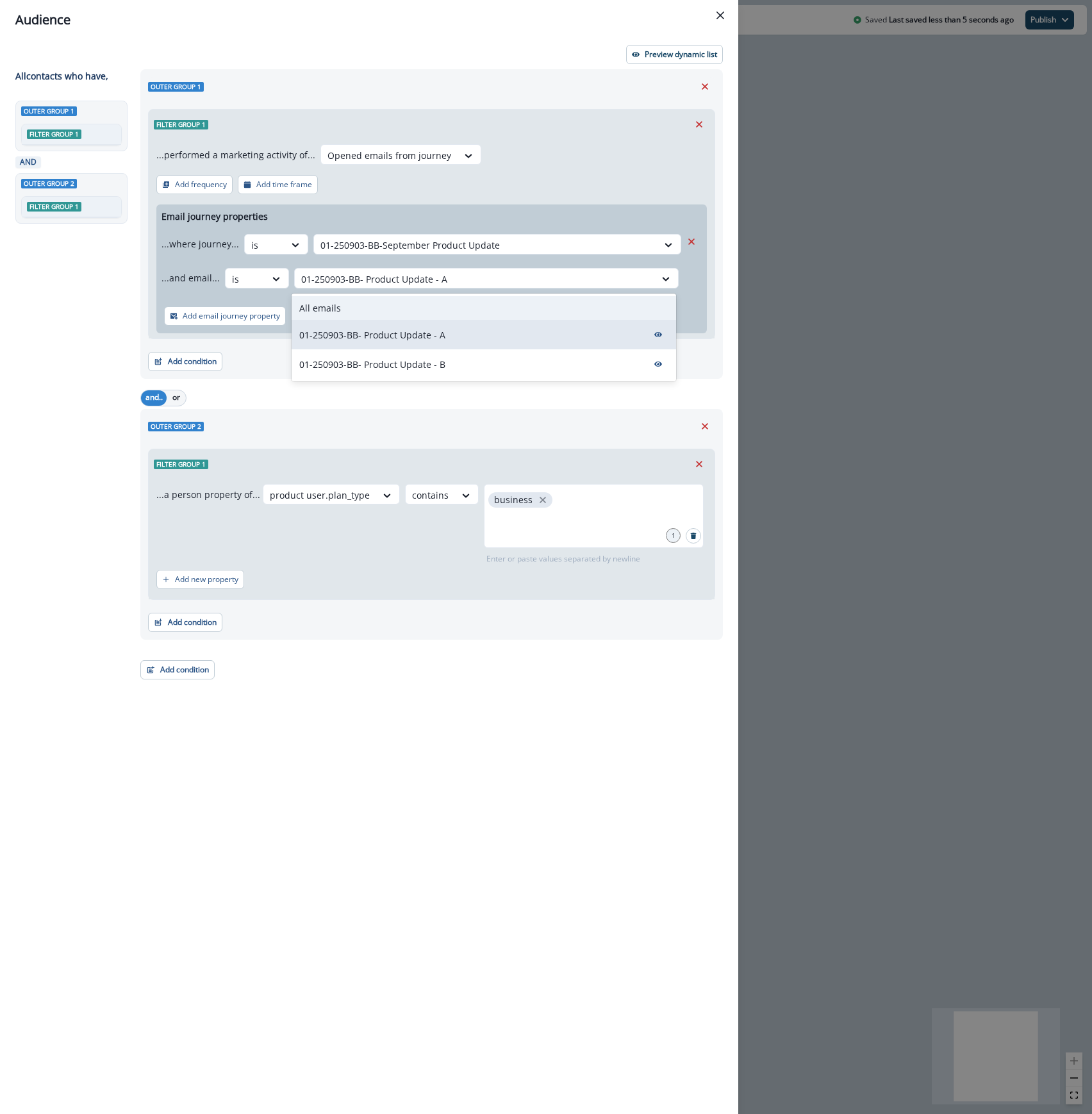
click at [513, 304] on div "All emails" at bounding box center [483, 308] width 384 height 23
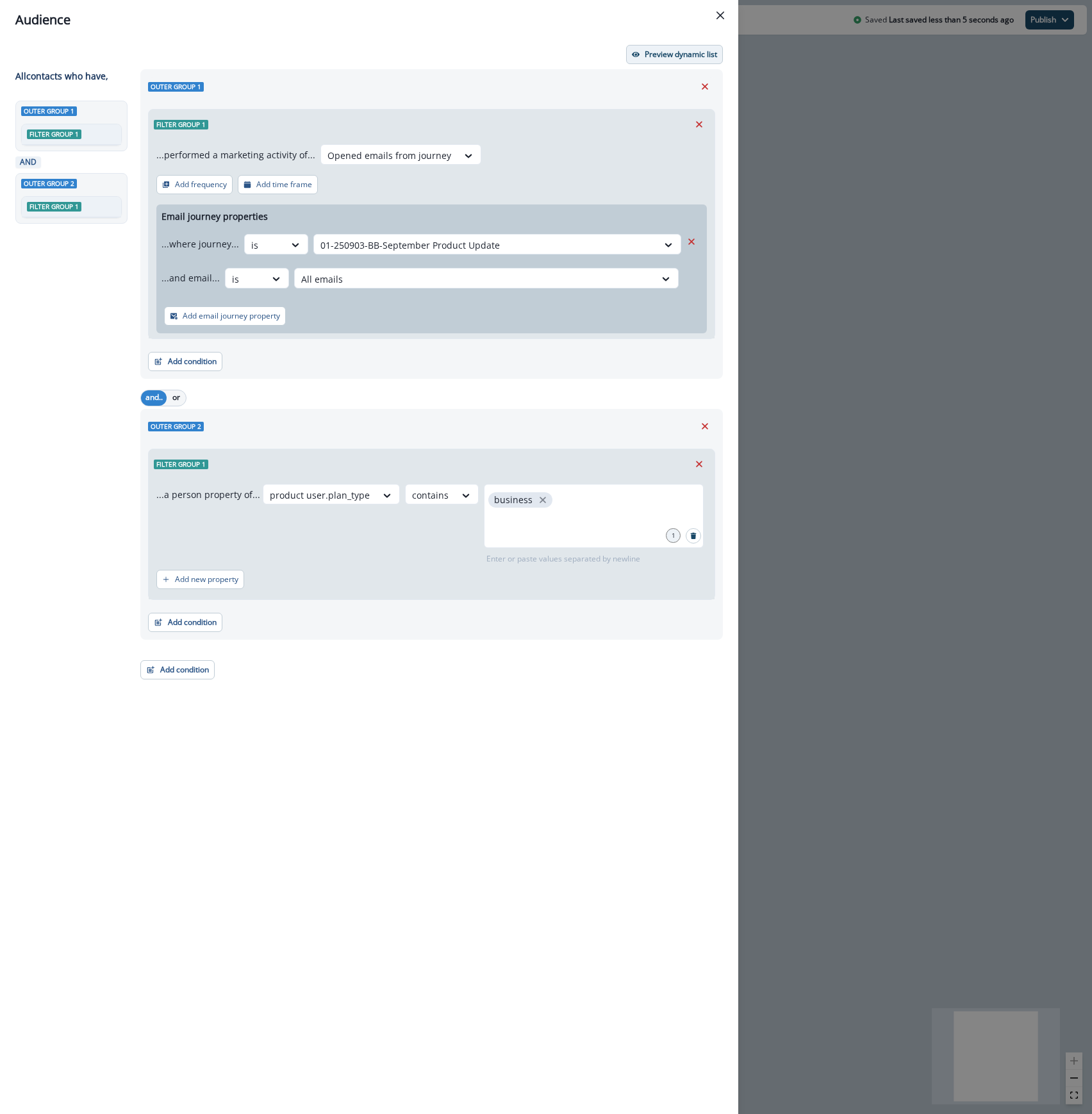
click at [698, 55] on p "Preview dynamic list" at bounding box center [680, 55] width 72 height 9
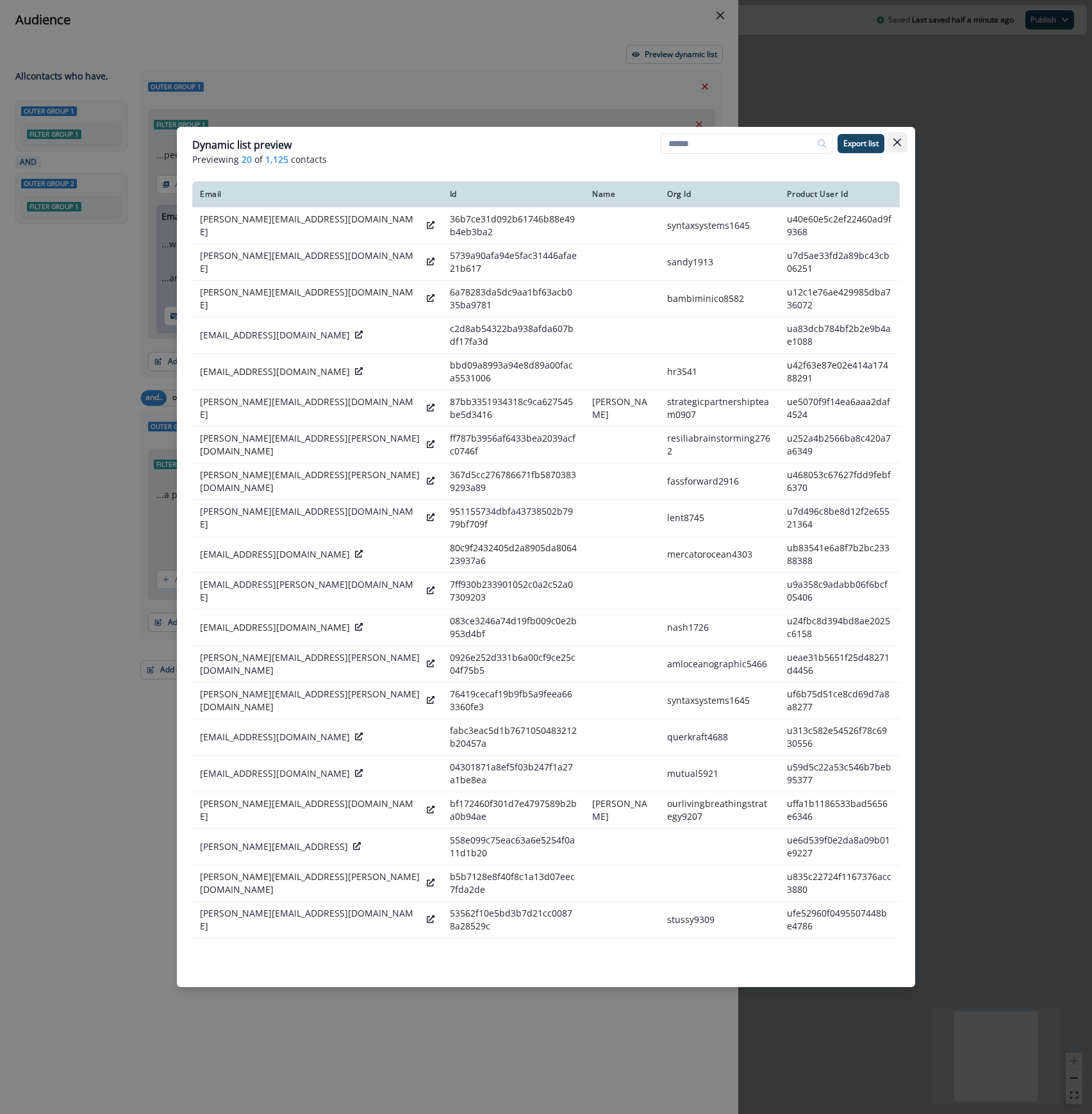
click at [899, 145] on icon "Close" at bounding box center [897, 143] width 8 height 8
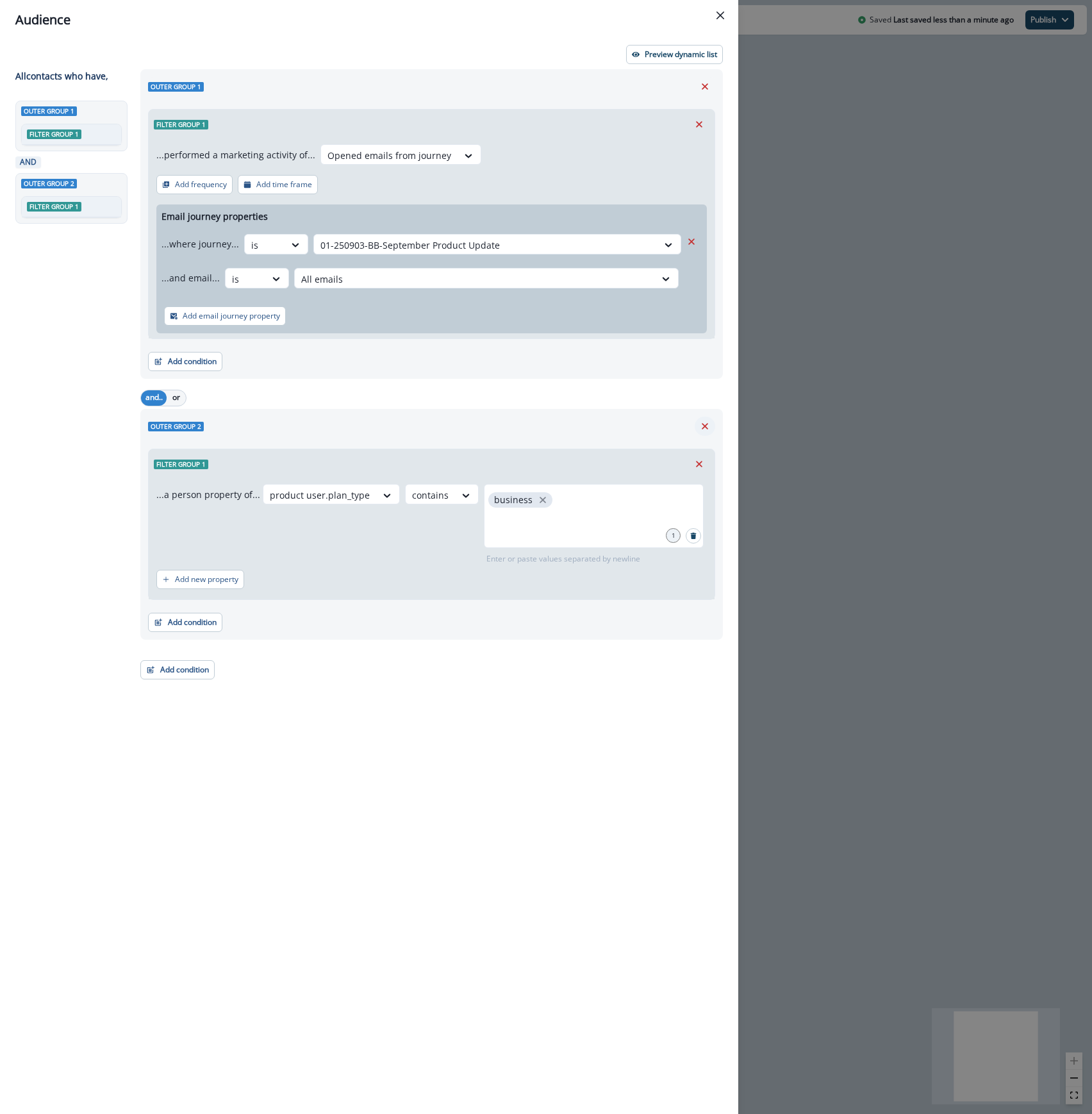
click at [708, 428] on icon "Remove" at bounding box center [705, 426] width 12 height 12
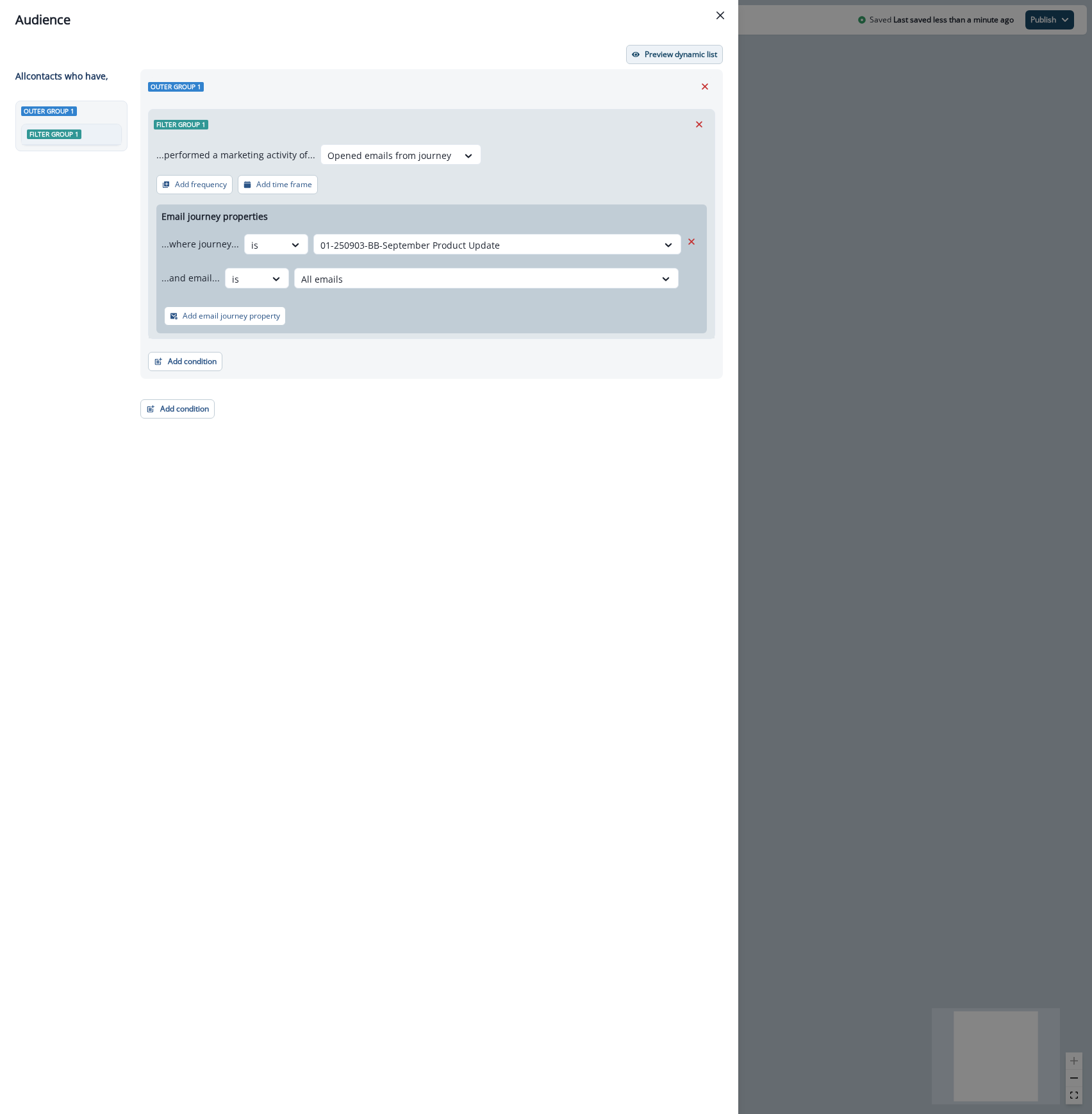
click at [691, 52] on p "Preview dynamic list" at bounding box center [680, 55] width 72 height 9
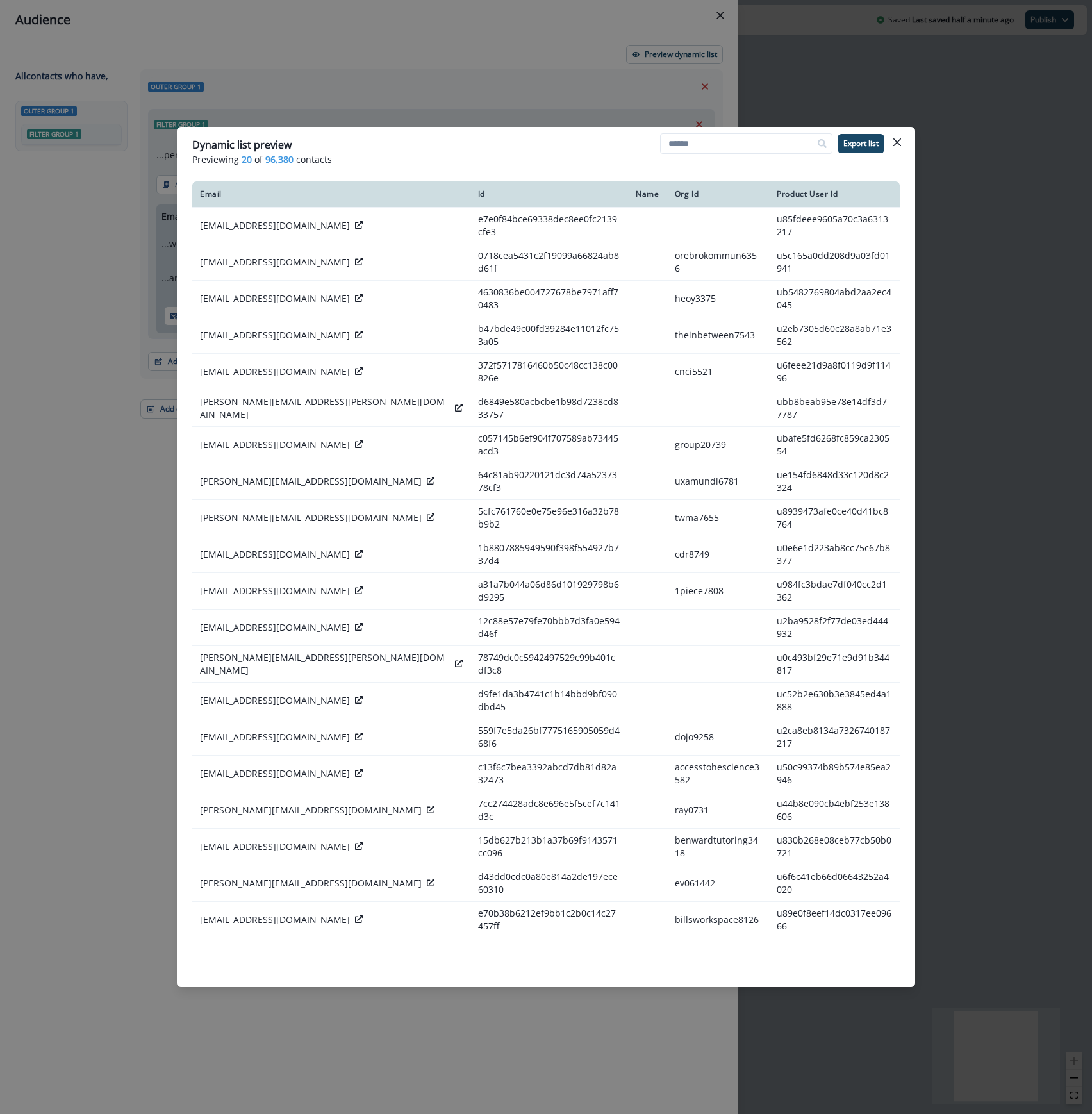
drag, startPoint x: 897, startPoint y: 139, endPoint x: 864, endPoint y: 147, distance: 34.0
click at [897, 139] on icon "Close" at bounding box center [897, 143] width 8 height 8
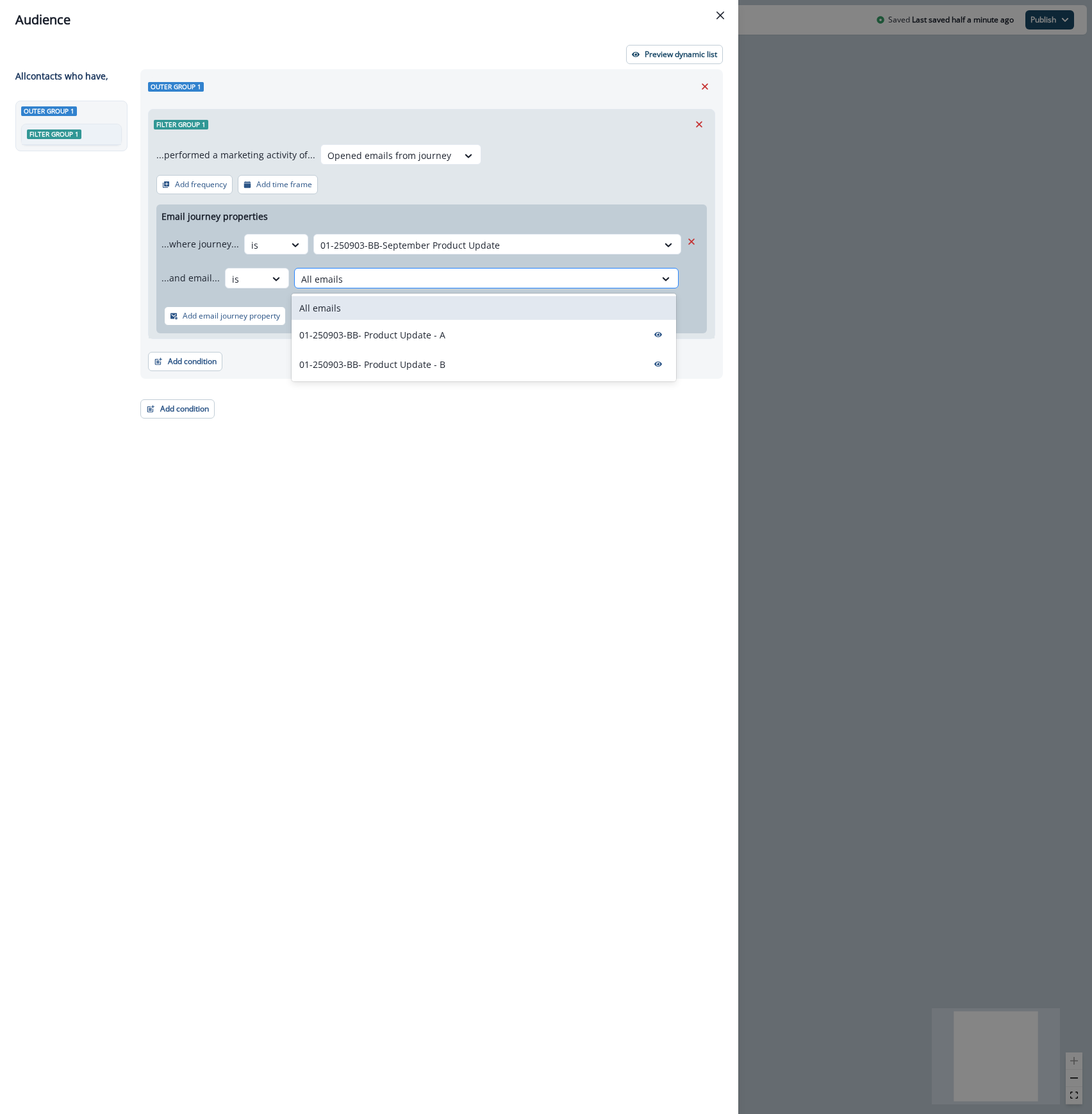
click at [470, 281] on div at bounding box center [475, 279] width 348 height 16
click at [421, 334] on p "01-250903-BB- Product Update - A" at bounding box center [372, 334] width 146 height 13
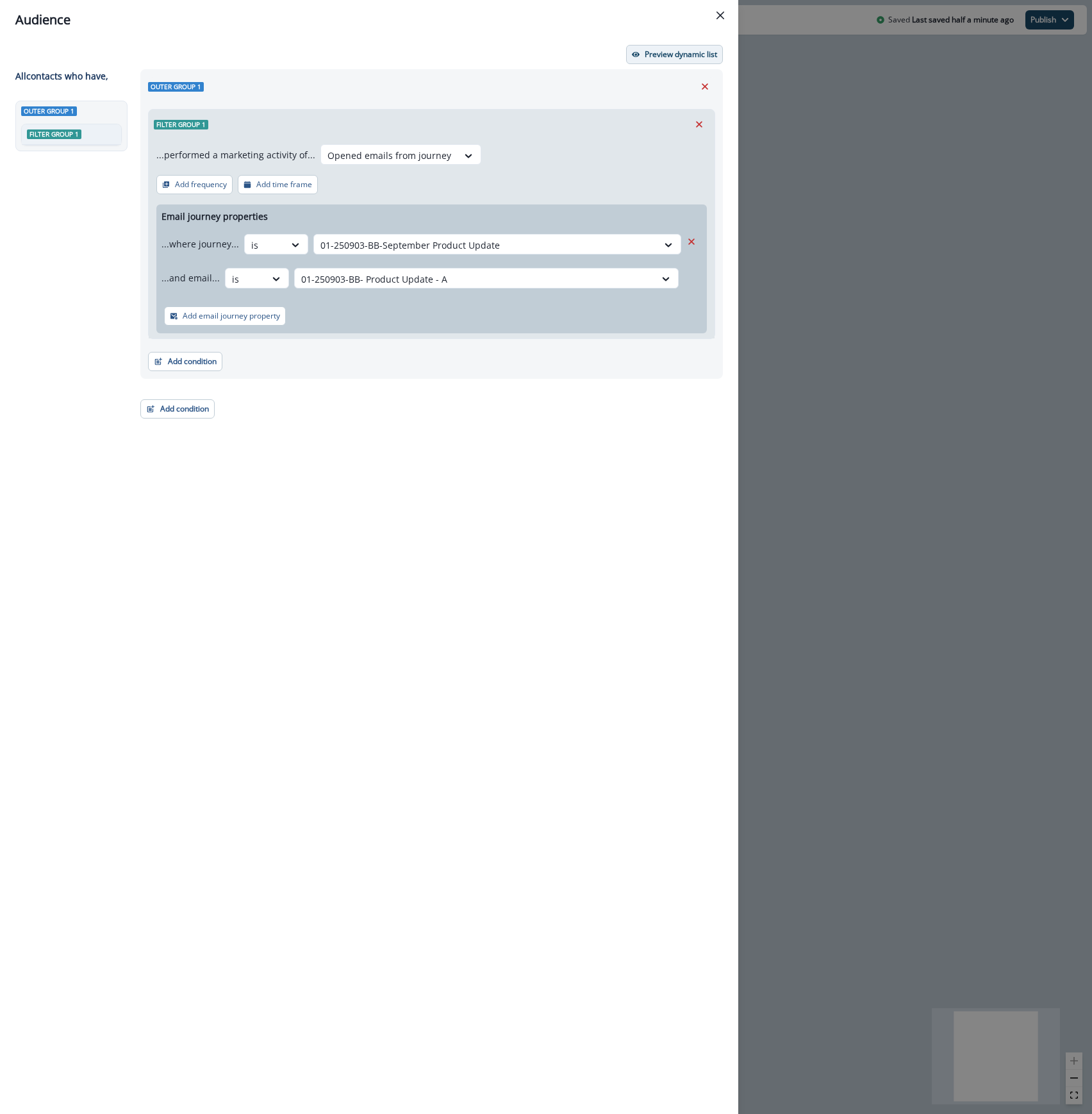
click at [664, 55] on p "Preview dynamic list" at bounding box center [680, 55] width 72 height 9
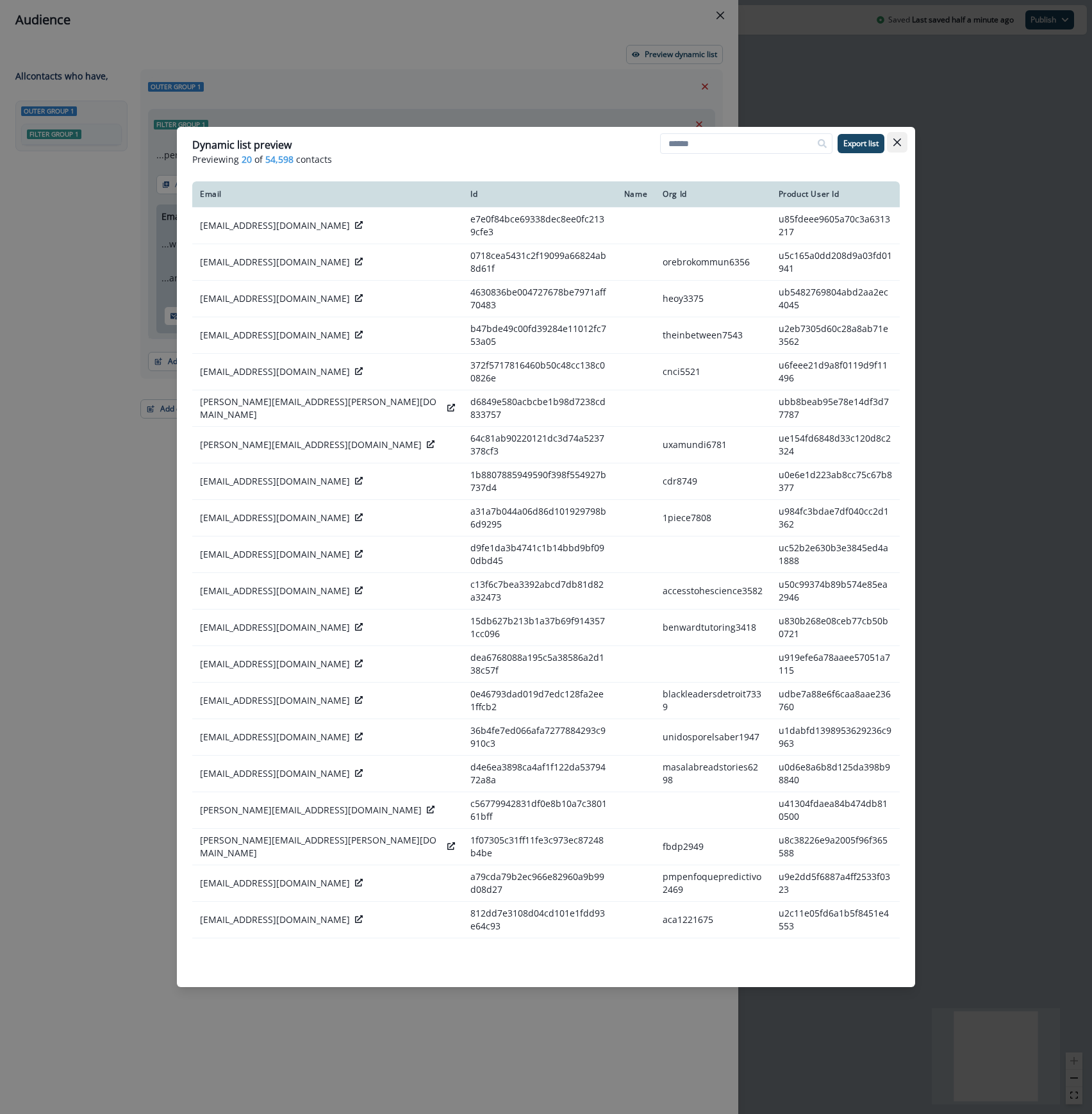
click at [891, 141] on button "Close" at bounding box center [897, 142] width 20 height 20
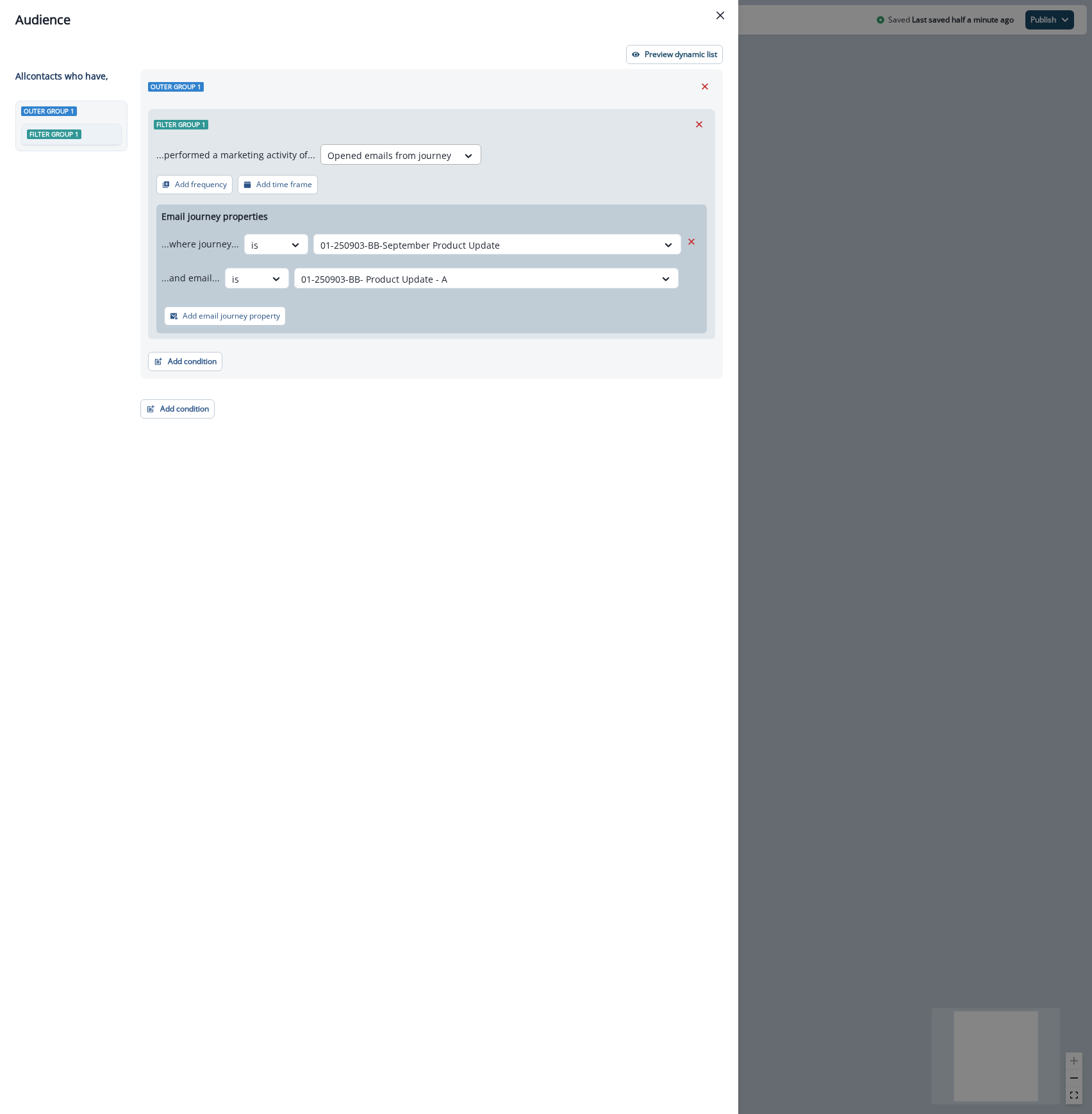
click at [396, 151] on div at bounding box center [389, 155] width 124 height 16
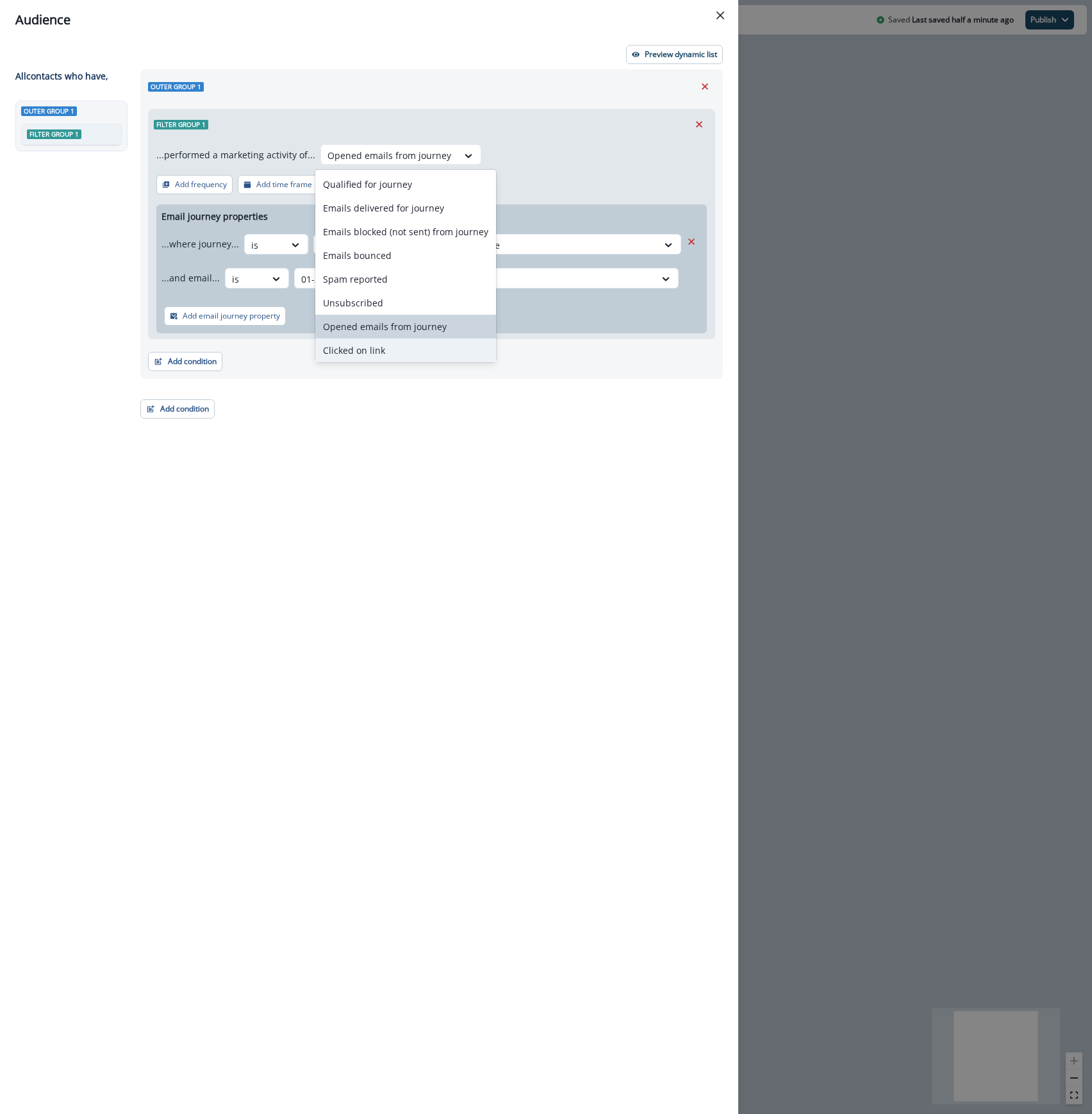
click at [344, 352] on div "Clicked on link" at bounding box center [405, 350] width 181 height 23
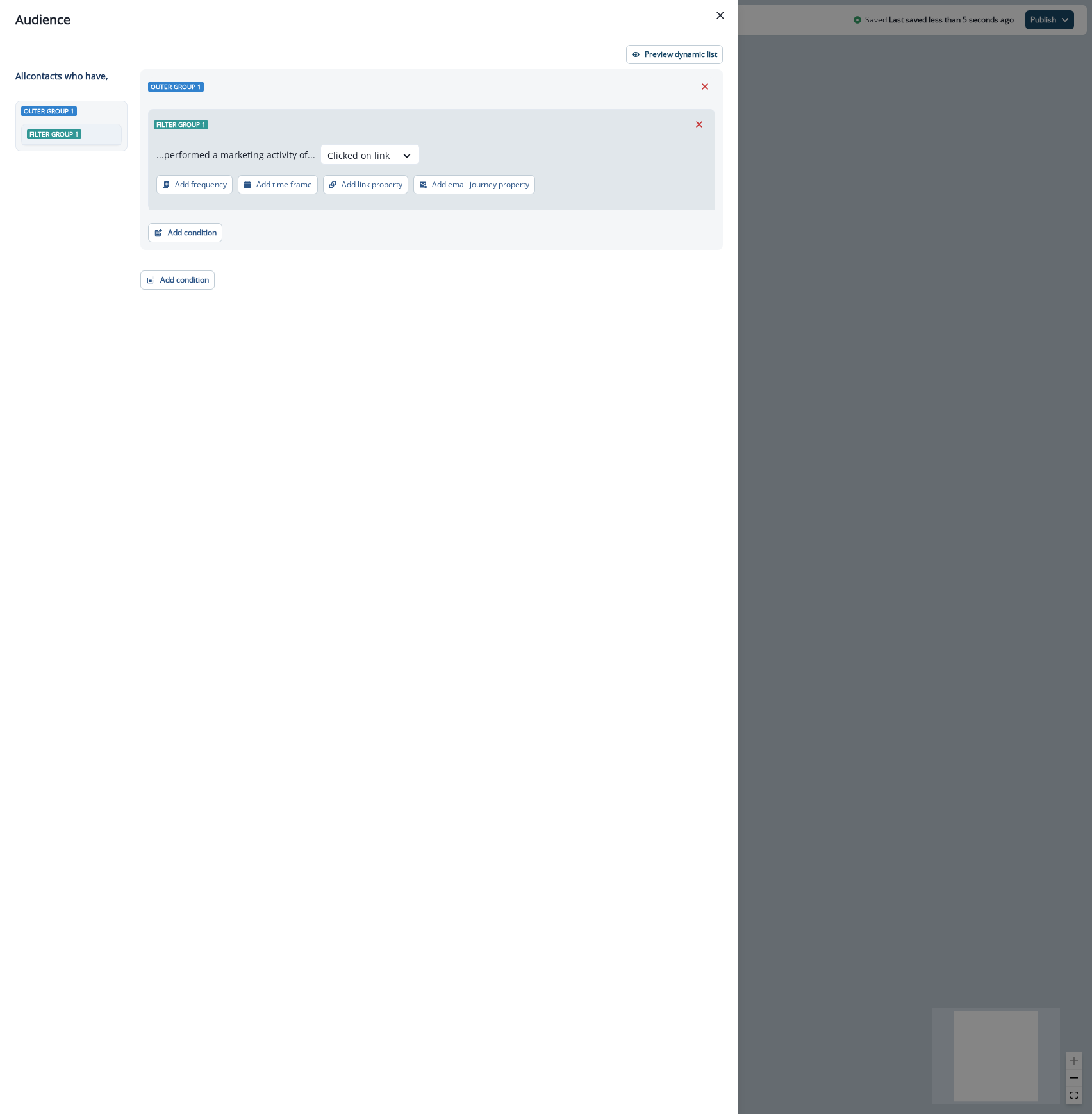
click at [470, 186] on p "Add email journey property" at bounding box center [480, 185] width 97 height 9
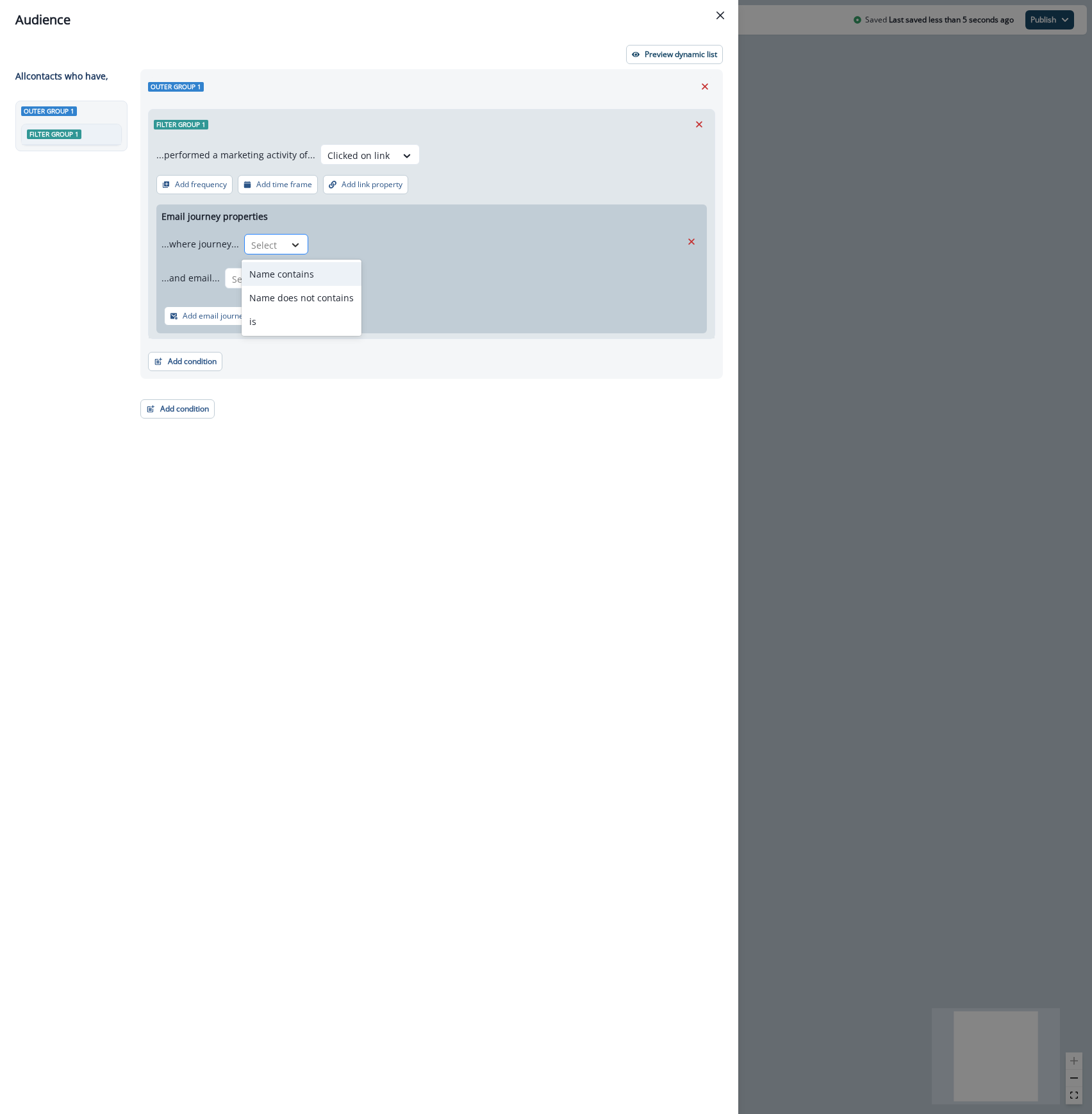
click at [290, 250] on icon at bounding box center [295, 245] width 12 height 12
click at [278, 319] on div "is" at bounding box center [302, 321] width 120 height 23
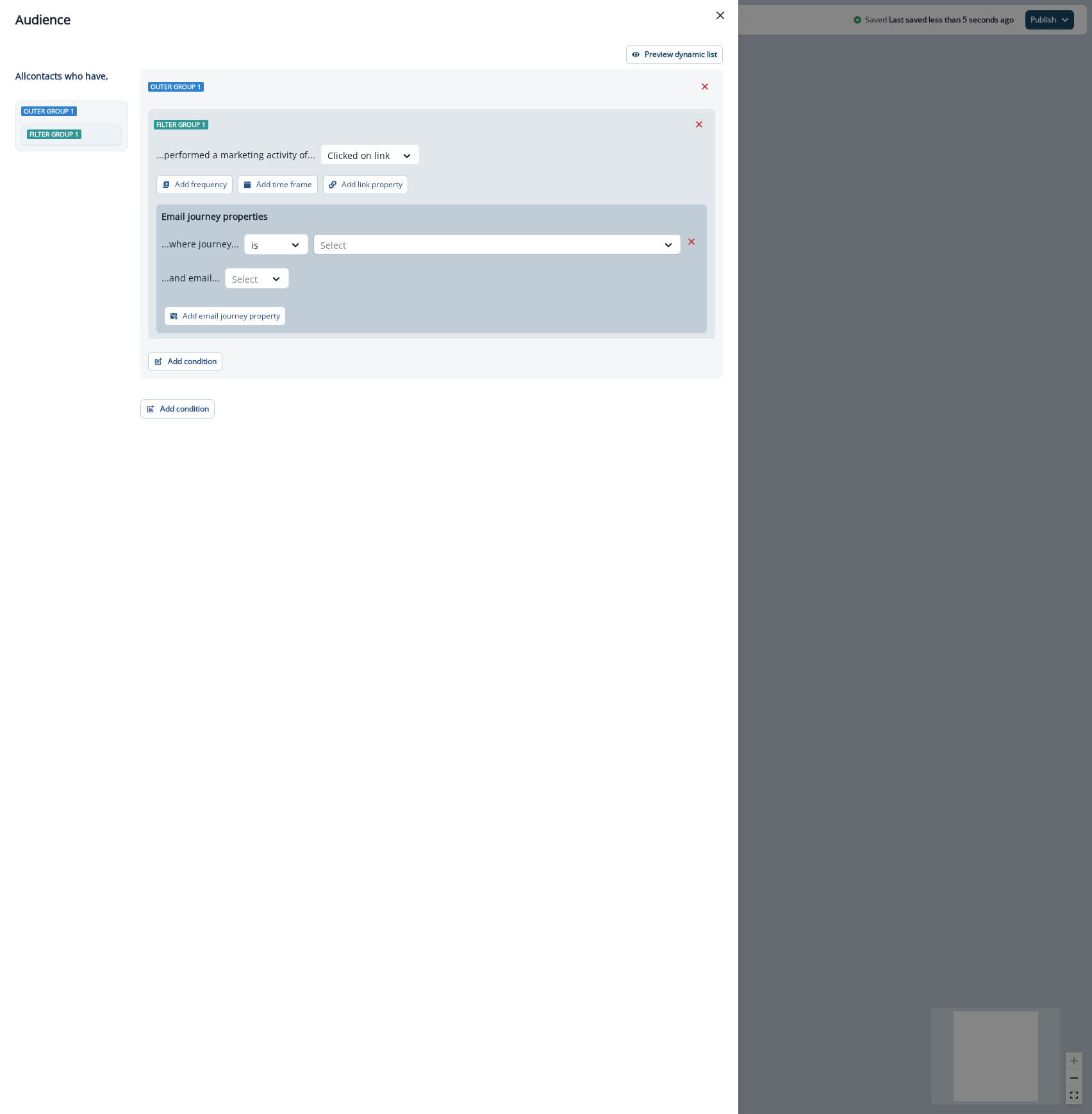
click at [374, 242] on div at bounding box center [486, 245] width 330 height 16
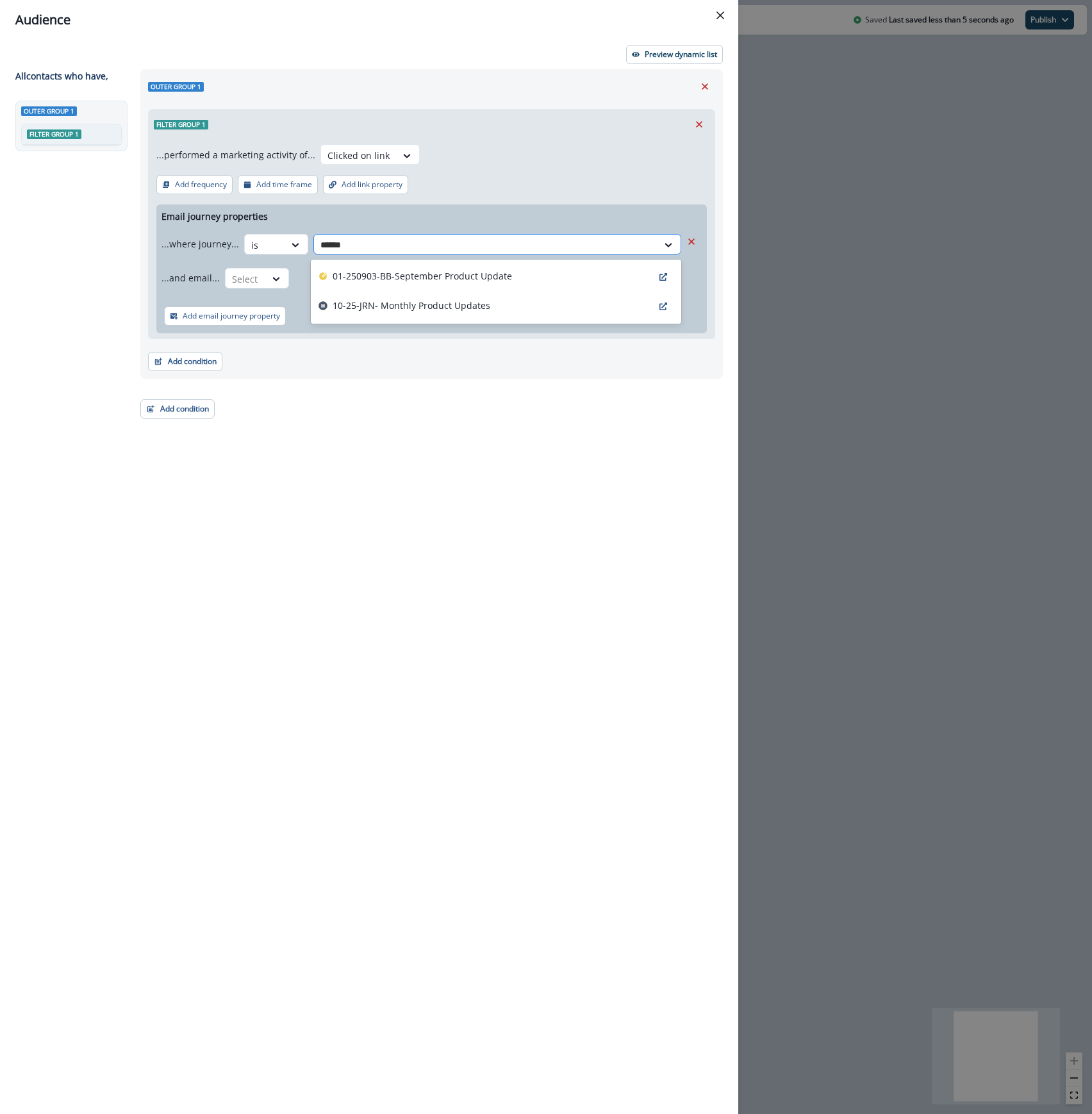
type input "*******"
click at [426, 274] on p "01-250903-BB-September Product Update" at bounding box center [422, 275] width 179 height 13
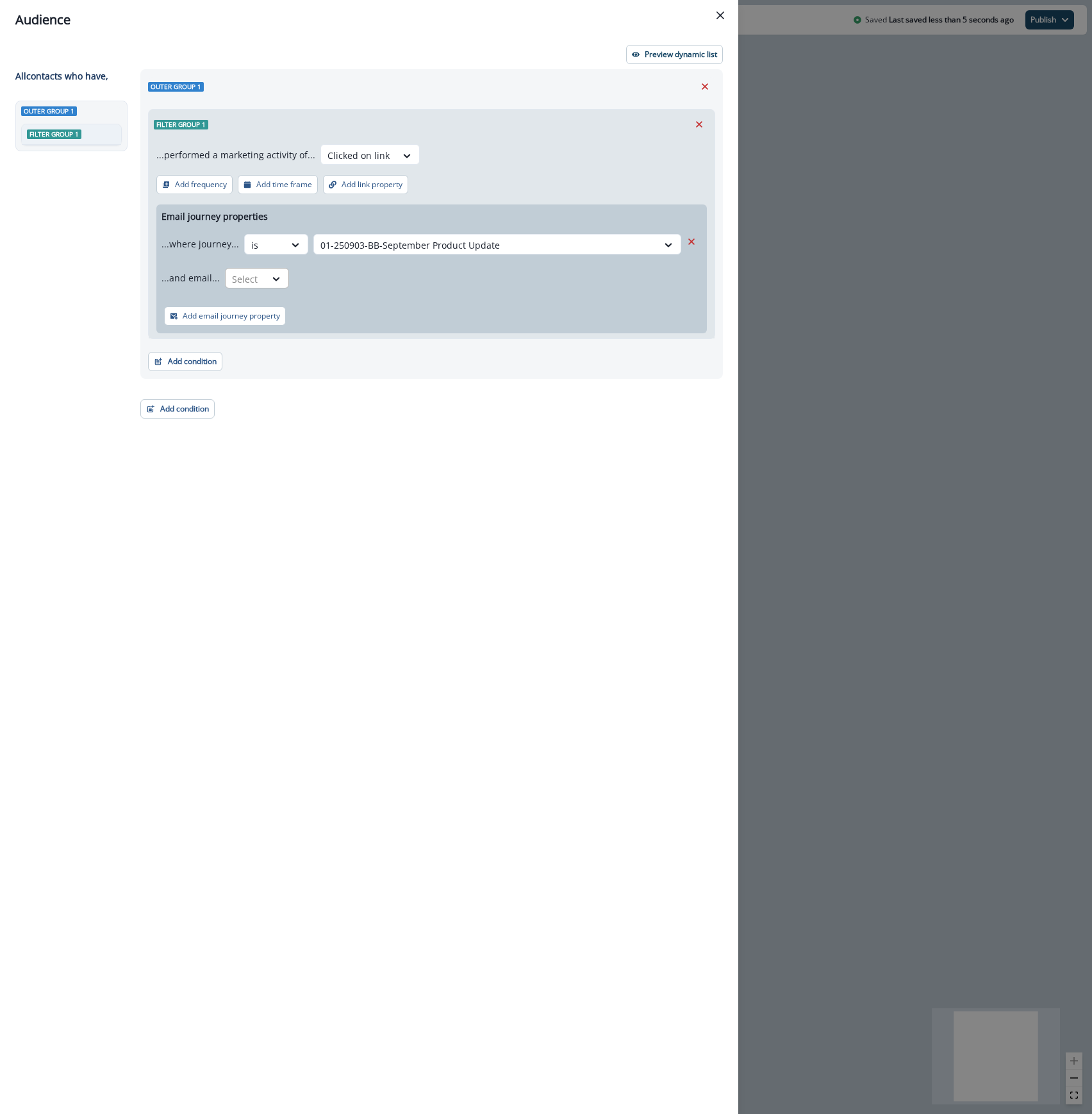
click at [242, 278] on div at bounding box center [246, 279] width 27 height 16
click at [254, 359] on div "is" at bounding box center [282, 355] width 120 height 23
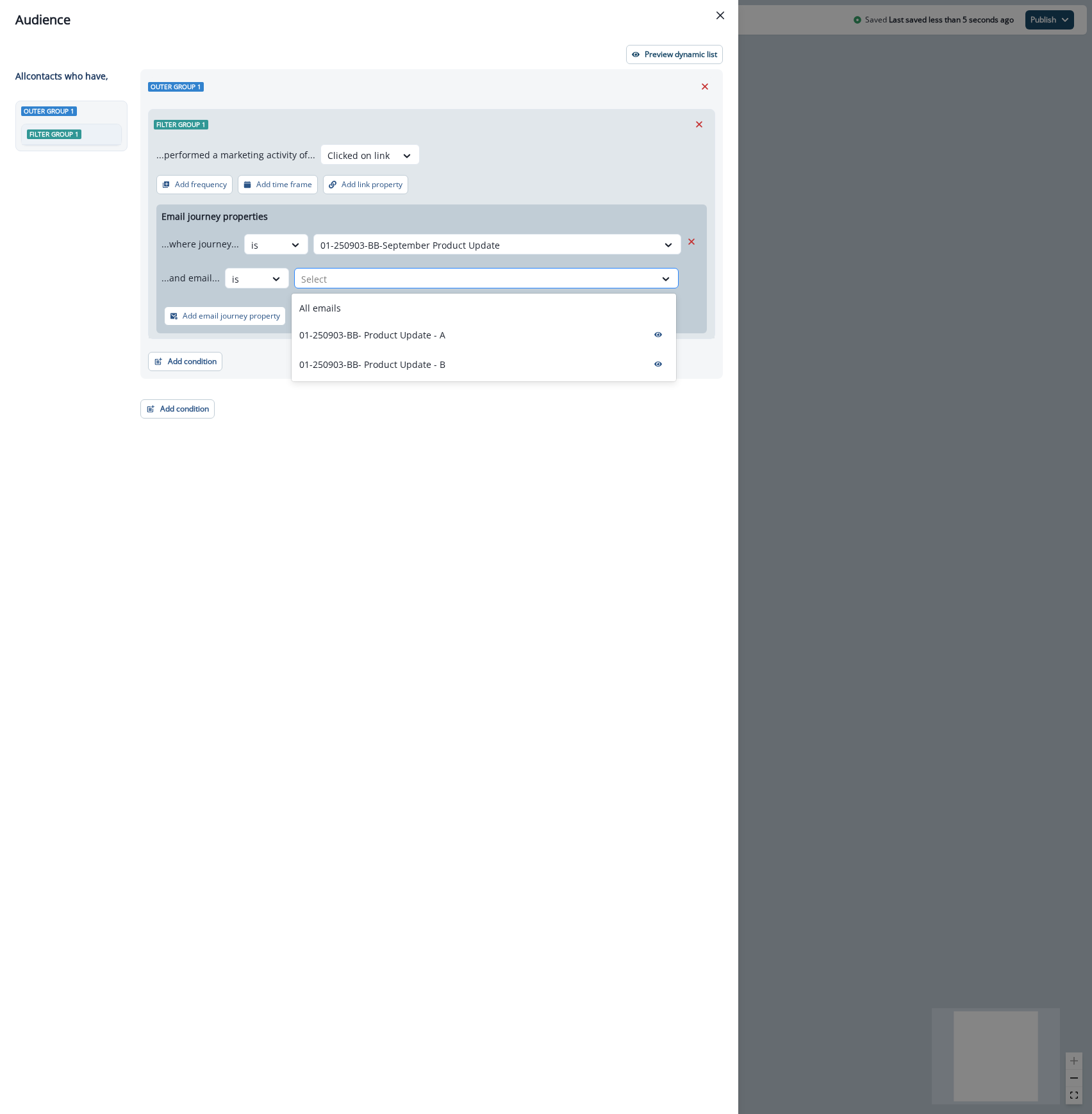
click at [362, 275] on div at bounding box center [475, 279] width 348 height 16
click at [345, 311] on div "All emails" at bounding box center [483, 308] width 384 height 23
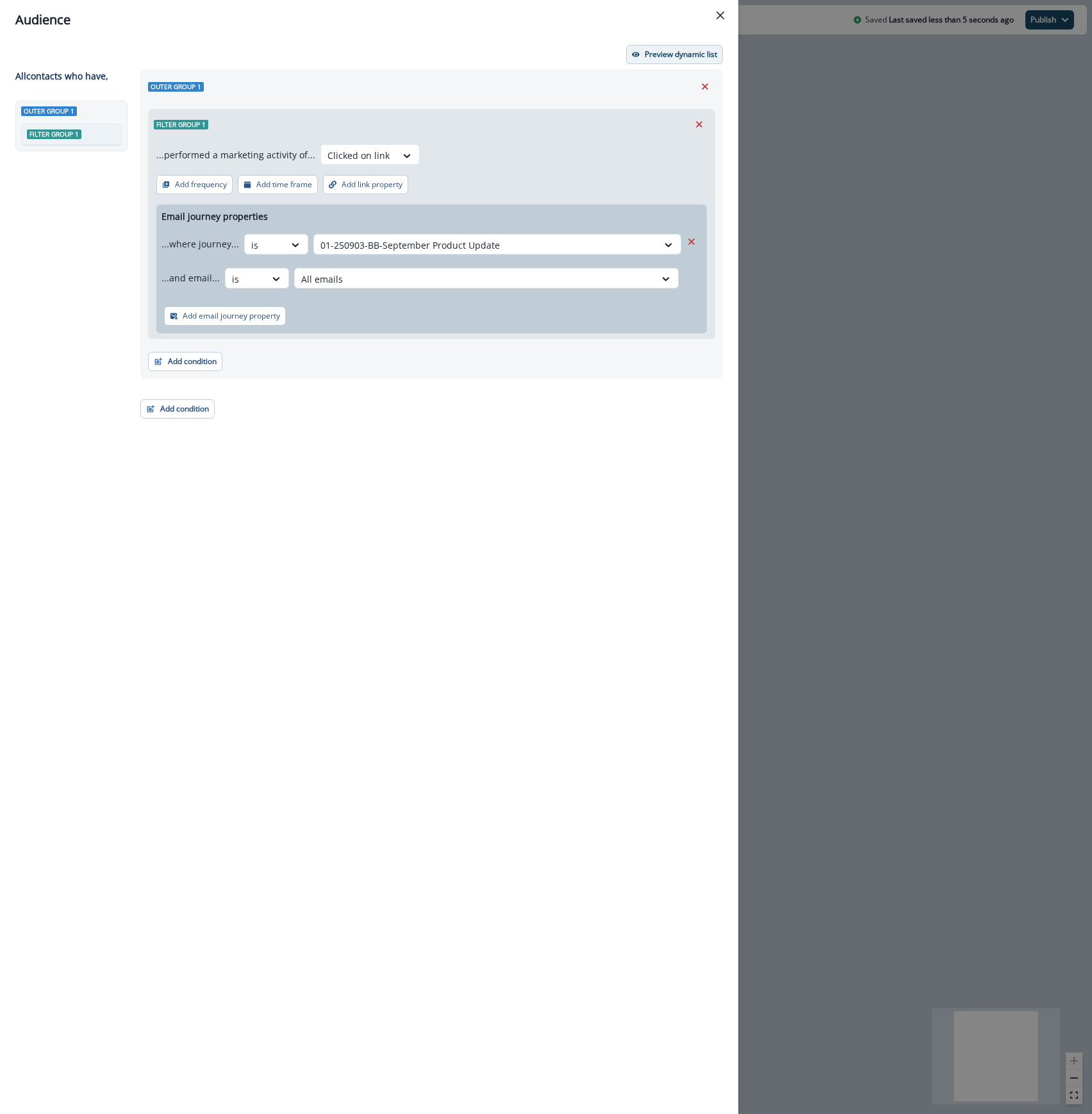
click at [655, 56] on p "Preview dynamic list" at bounding box center [680, 55] width 72 height 9
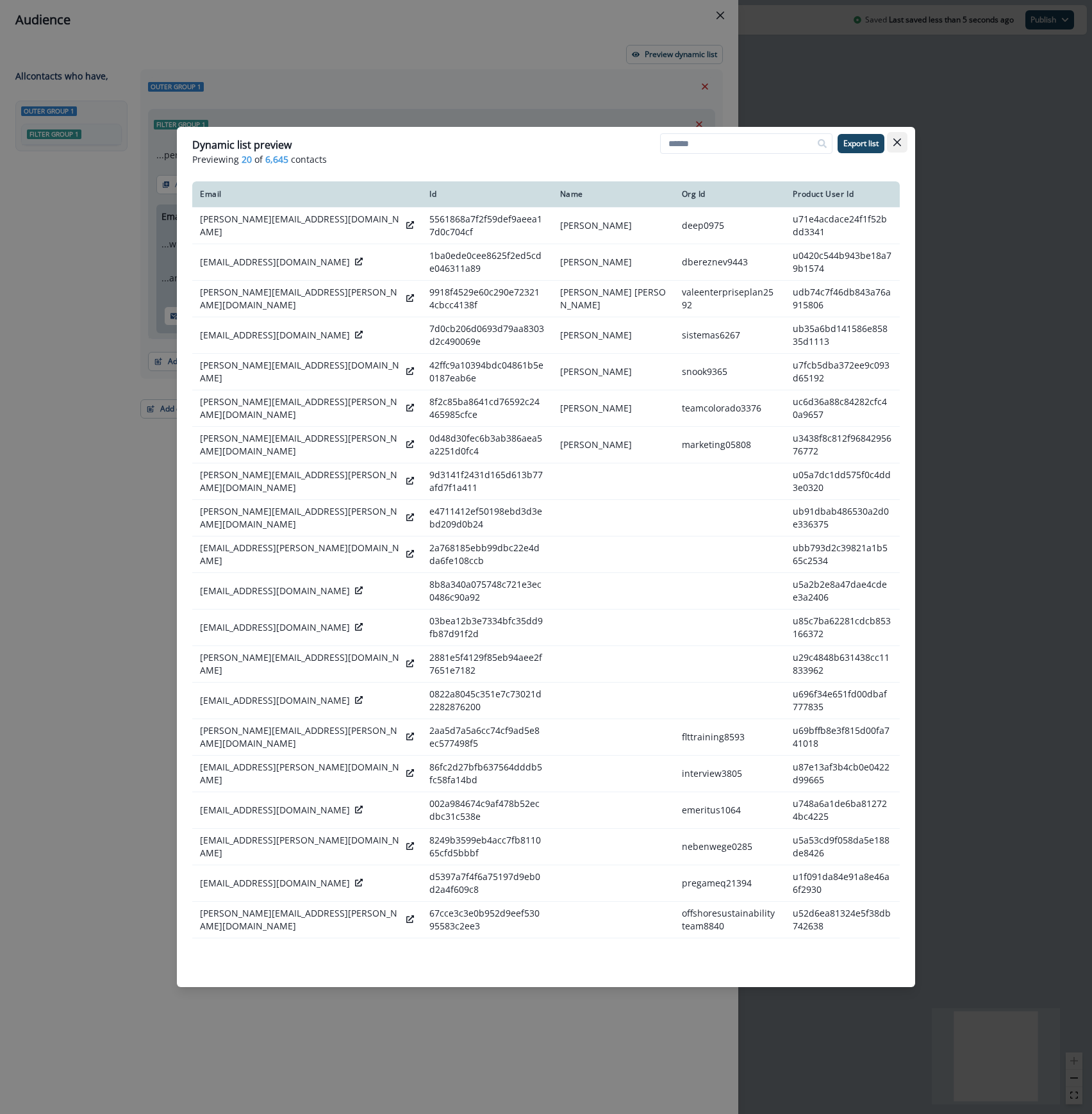
click at [898, 142] on icon "Close" at bounding box center [897, 143] width 8 height 8
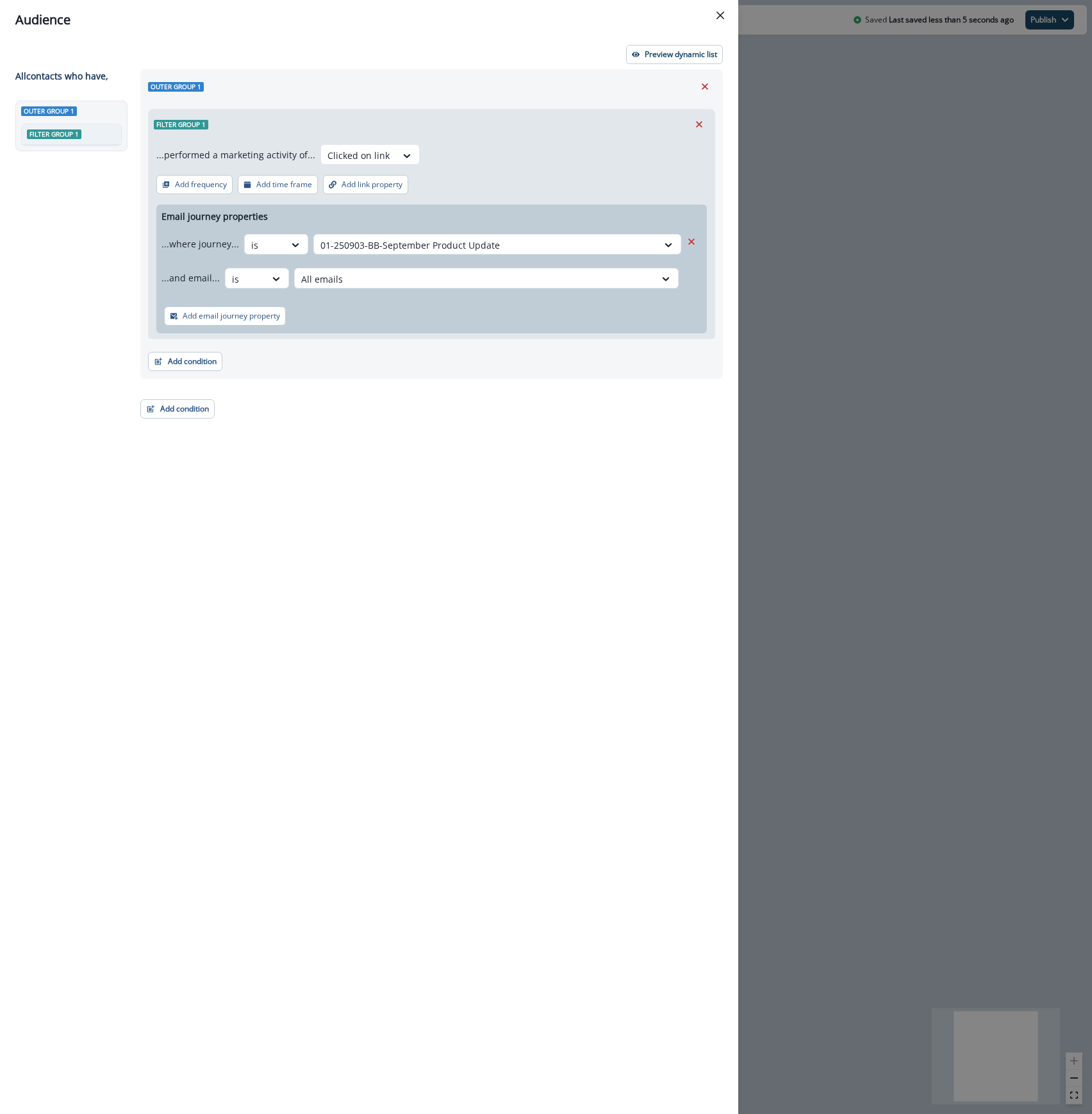
click at [405, 265] on div "...and email... is All emails" at bounding box center [421, 278] width 520 height 31
click at [398, 278] on div at bounding box center [475, 279] width 348 height 16
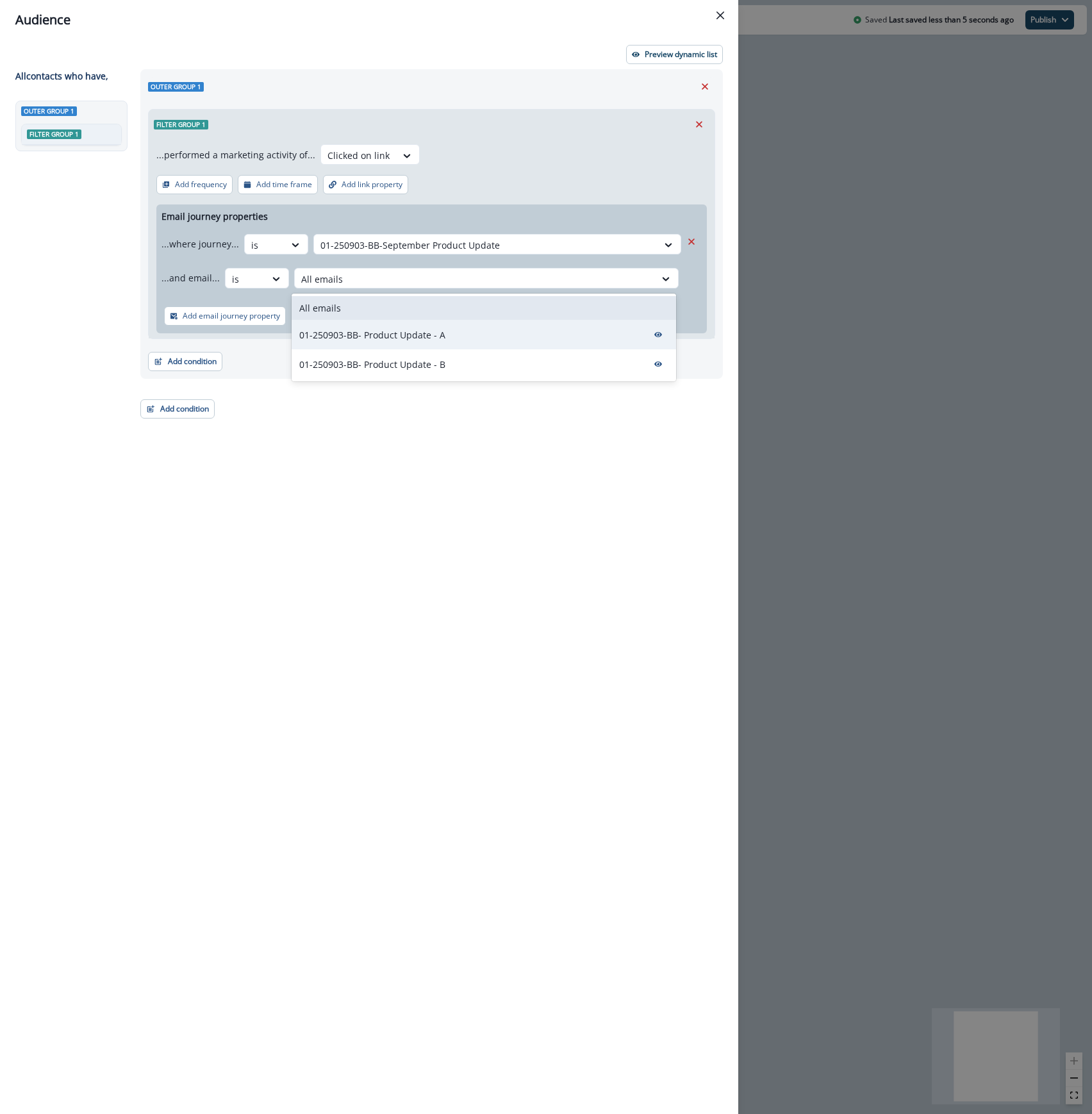
click at [376, 332] on p "01-250903-BB- Product Update - A" at bounding box center [372, 334] width 146 height 13
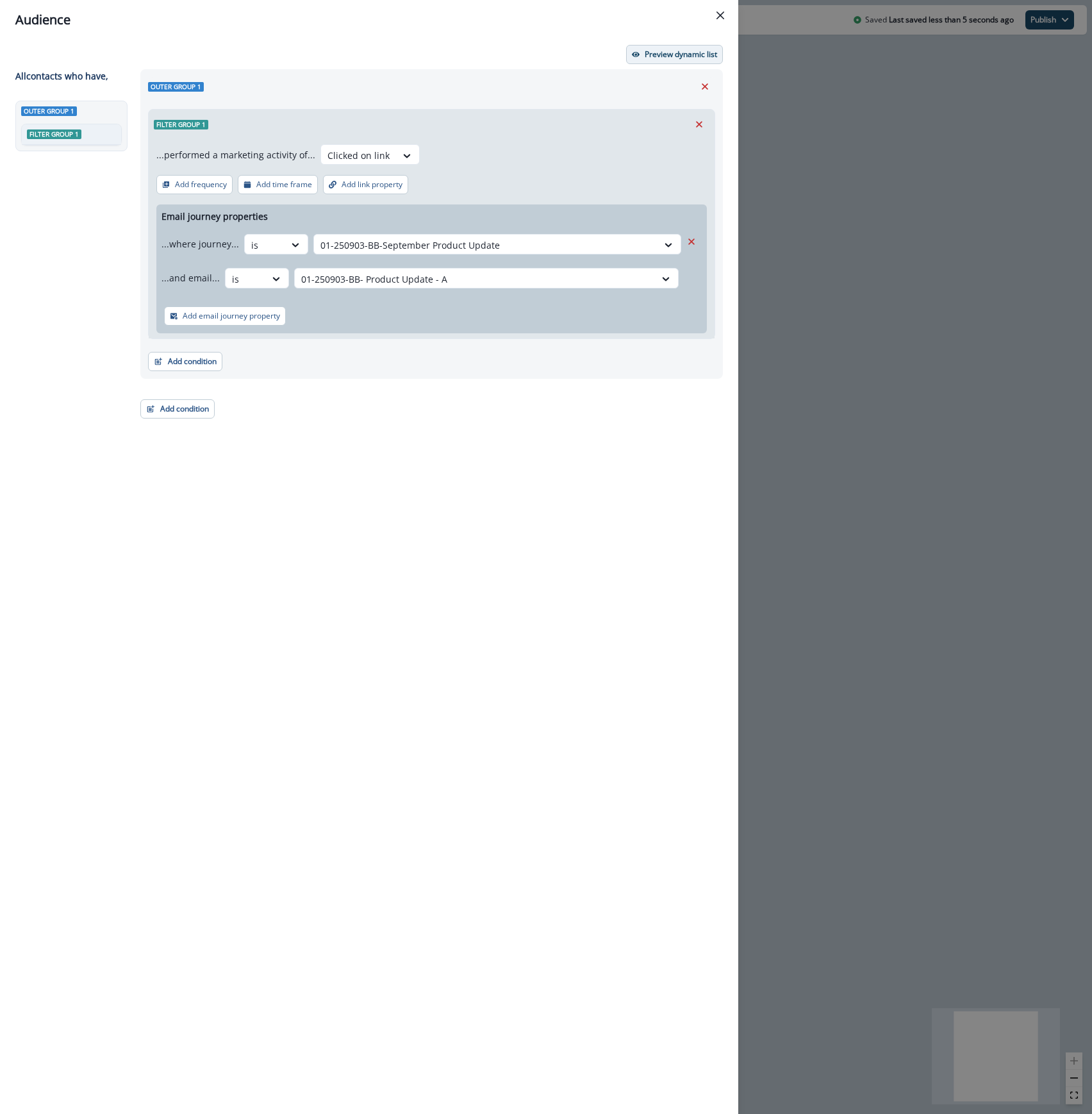
click at [651, 55] on p "Preview dynamic list" at bounding box center [680, 55] width 72 height 9
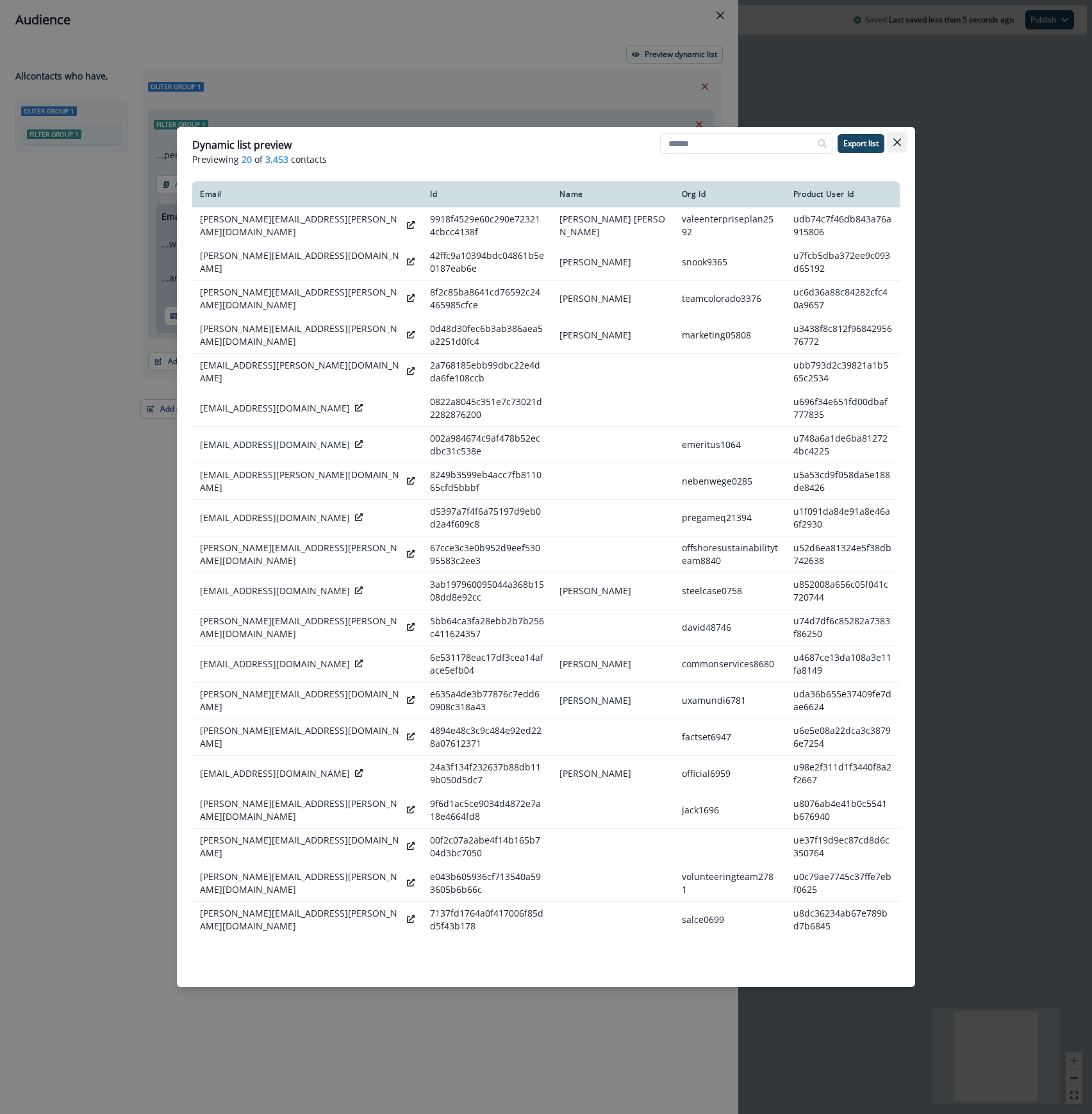
click at [893, 142] on icon "Close" at bounding box center [897, 143] width 8 height 8
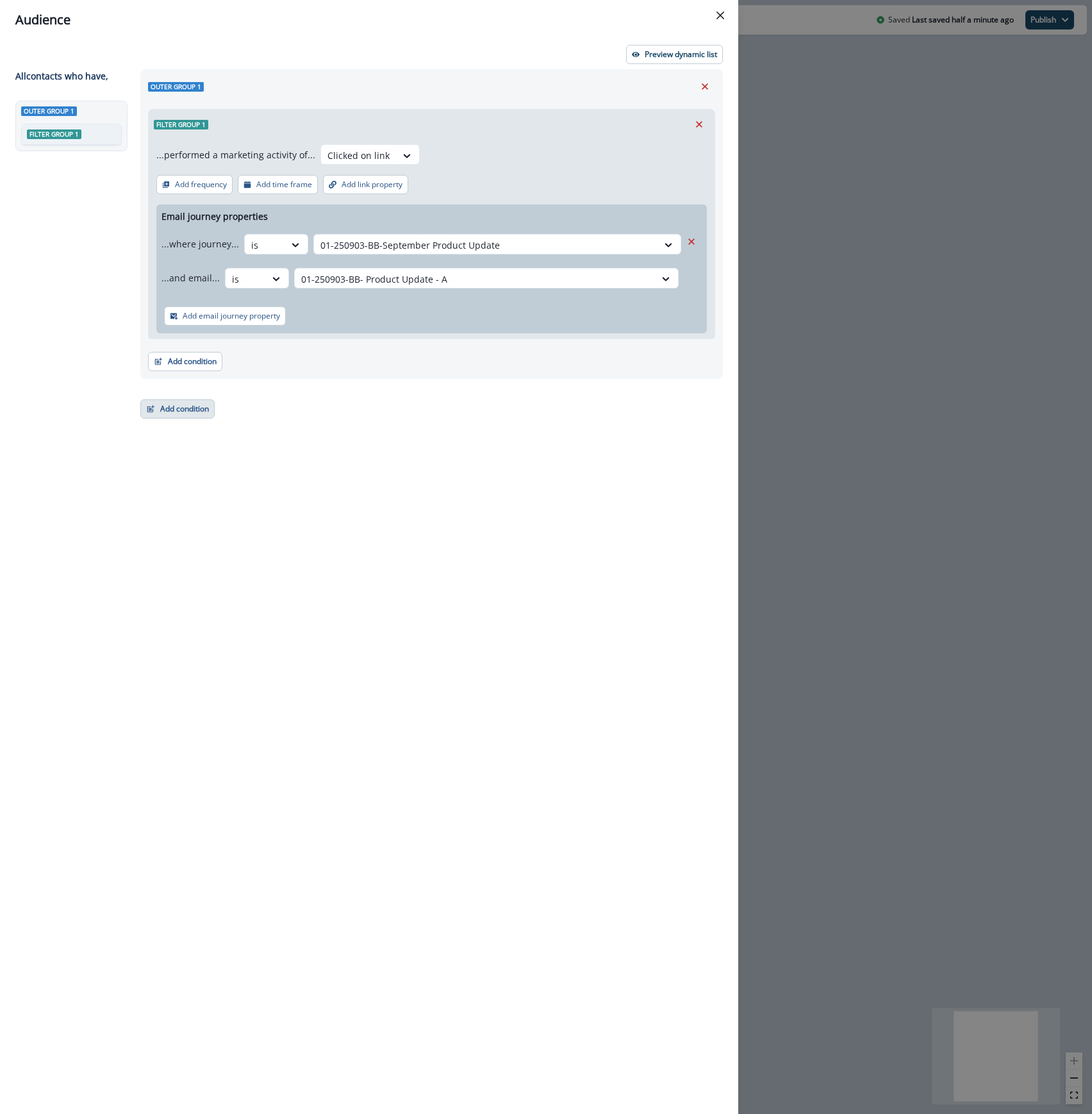
click at [193, 411] on button "Add condition" at bounding box center [177, 408] width 74 height 19
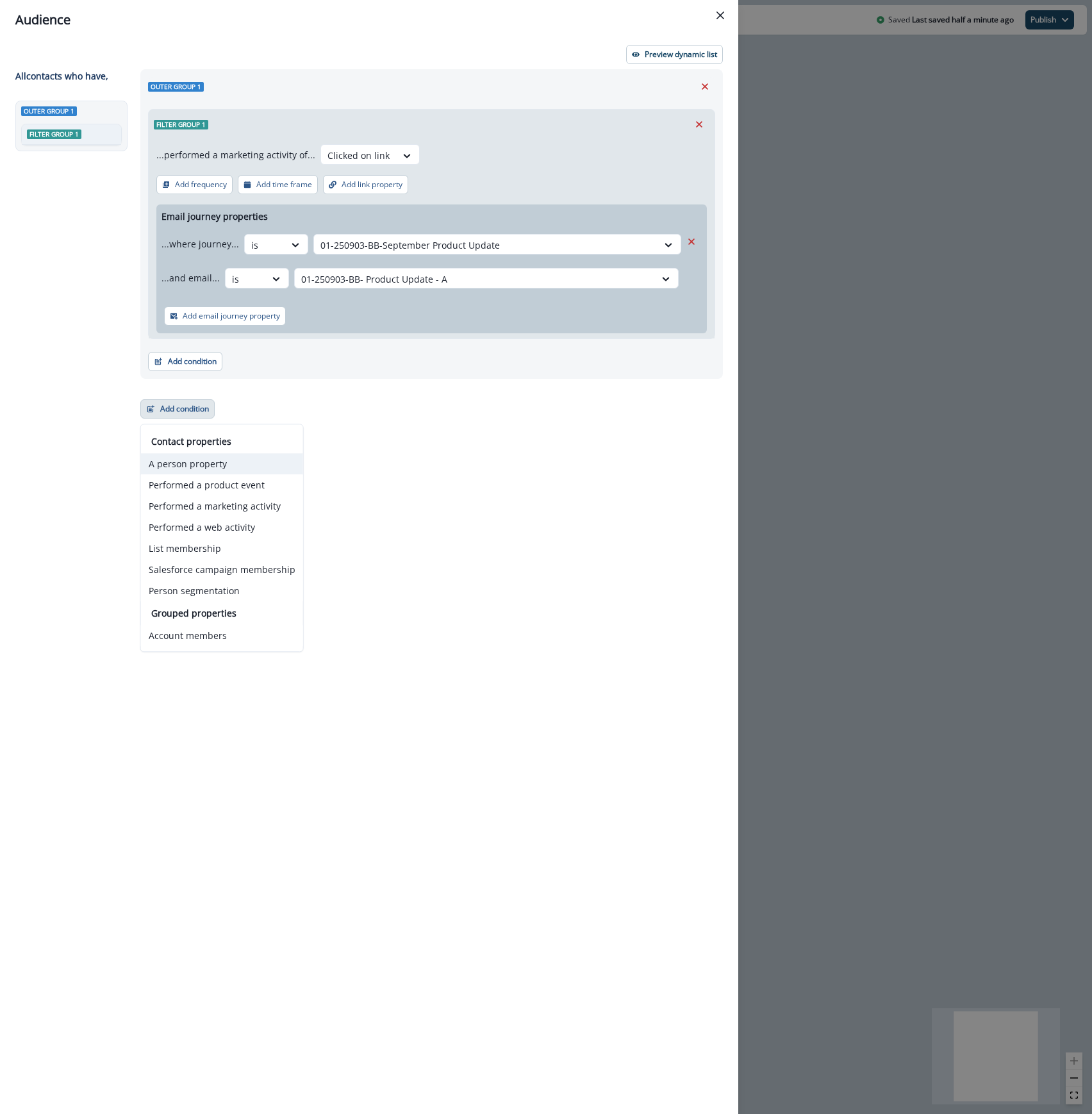
click at [200, 467] on button "A person property" at bounding box center [222, 463] width 162 height 21
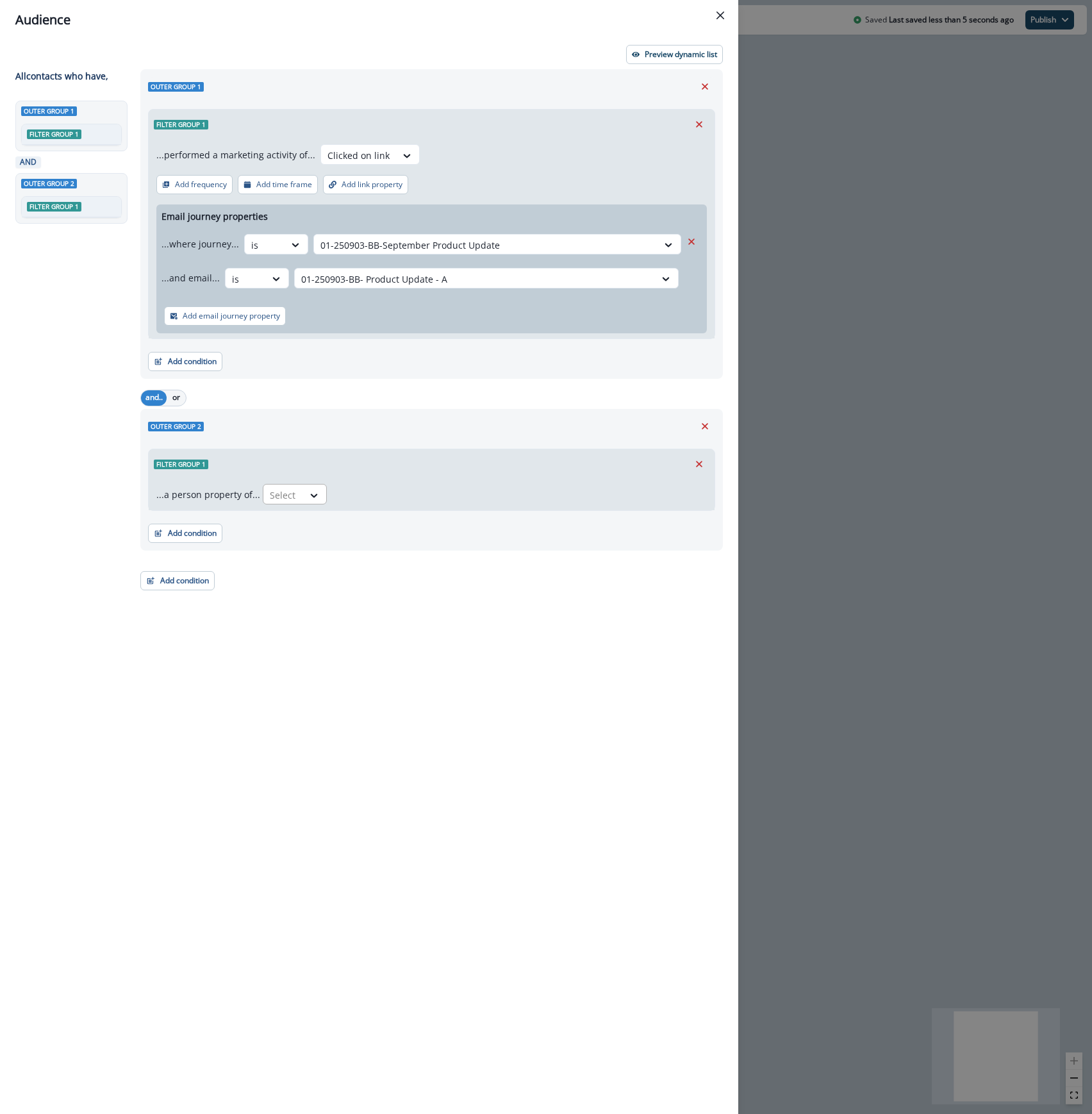
click at [280, 497] on div at bounding box center [283, 495] width 27 height 16
type input "****"
click at [288, 560] on div "product user.First Plan Type" at bounding box center [327, 571] width 136 height 23
click at [315, 495] on div at bounding box center [330, 495] width 121 height 16
type input "**"
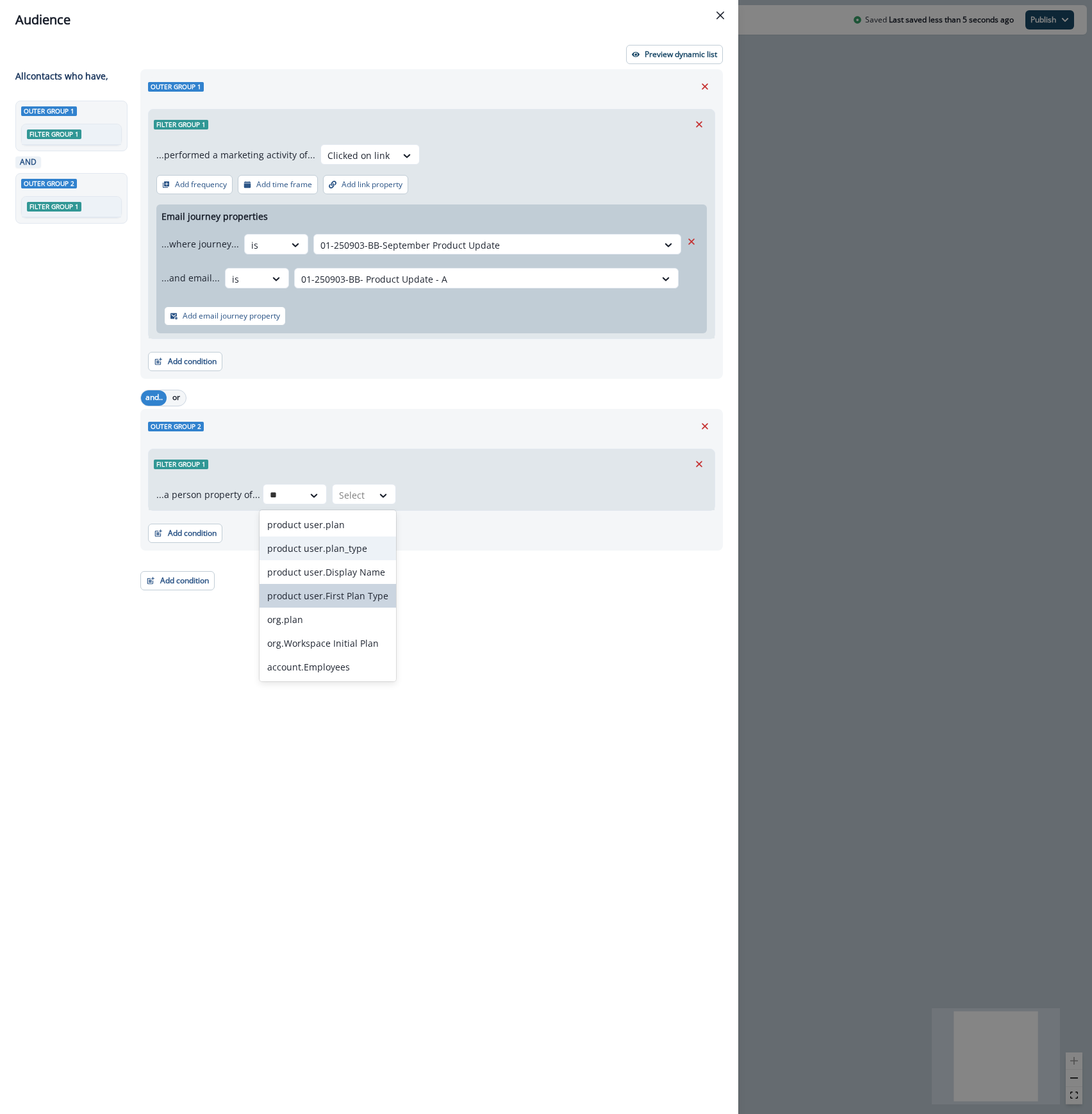
click at [372, 547] on div "product user.plan_type" at bounding box center [327, 548] width 136 height 23
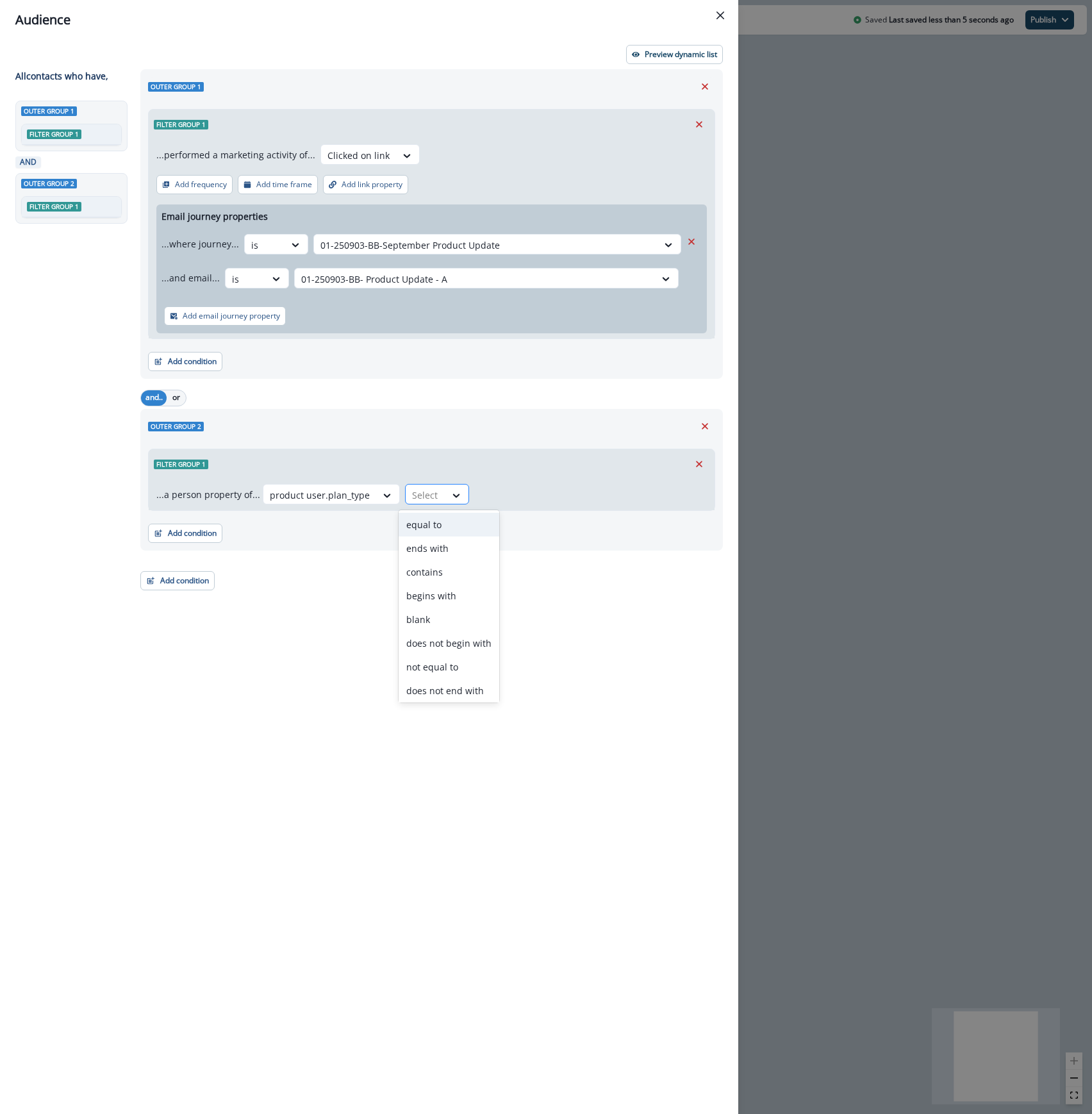
click at [432, 491] on div at bounding box center [426, 495] width 27 height 16
click at [441, 563] on div "contains" at bounding box center [448, 571] width 101 height 23
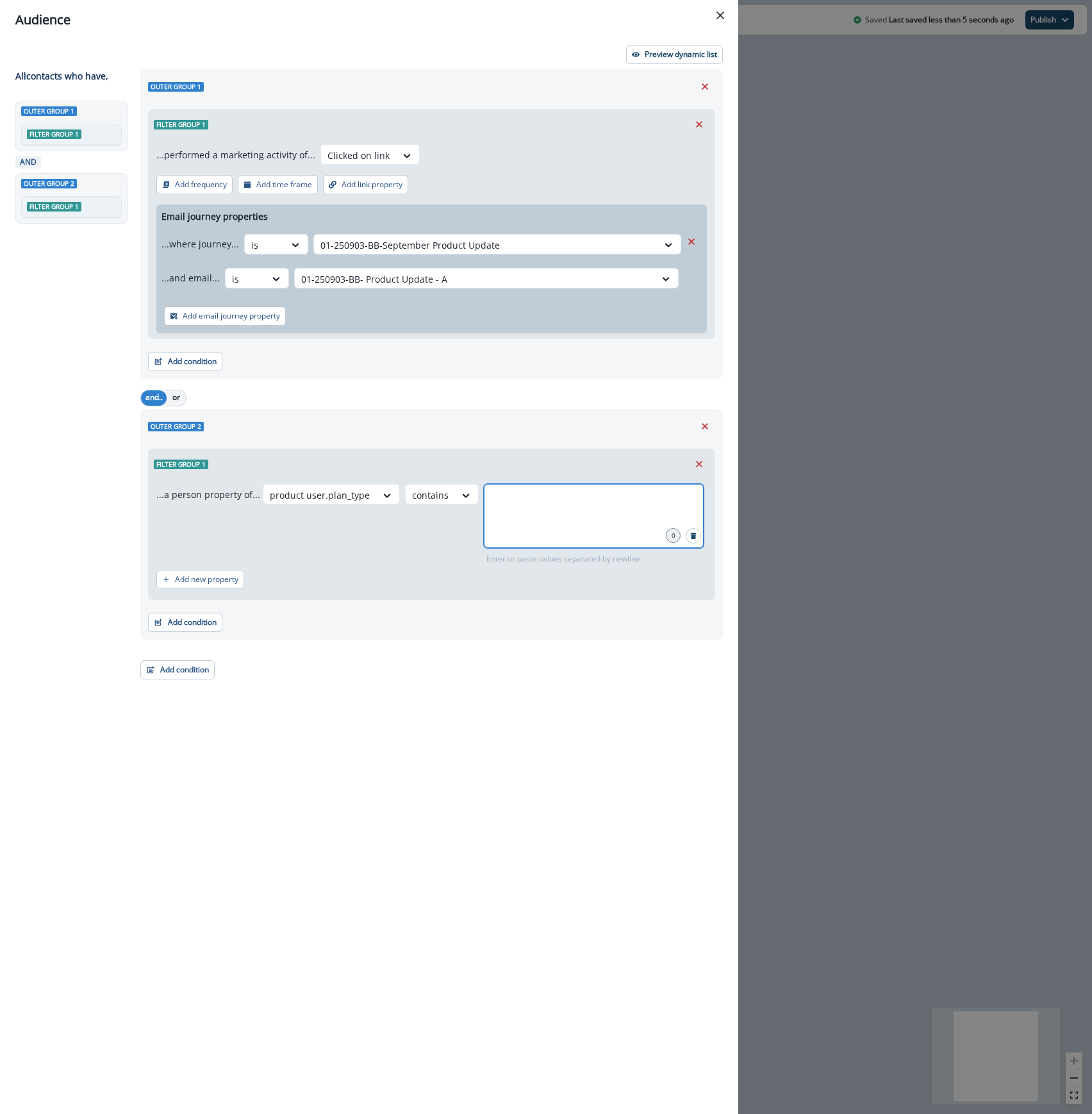
click at [503, 498] on input "text" at bounding box center [593, 500] width 216 height 26
type input "****"
click at [660, 55] on p "Preview dynamic list" at bounding box center [680, 55] width 72 height 9
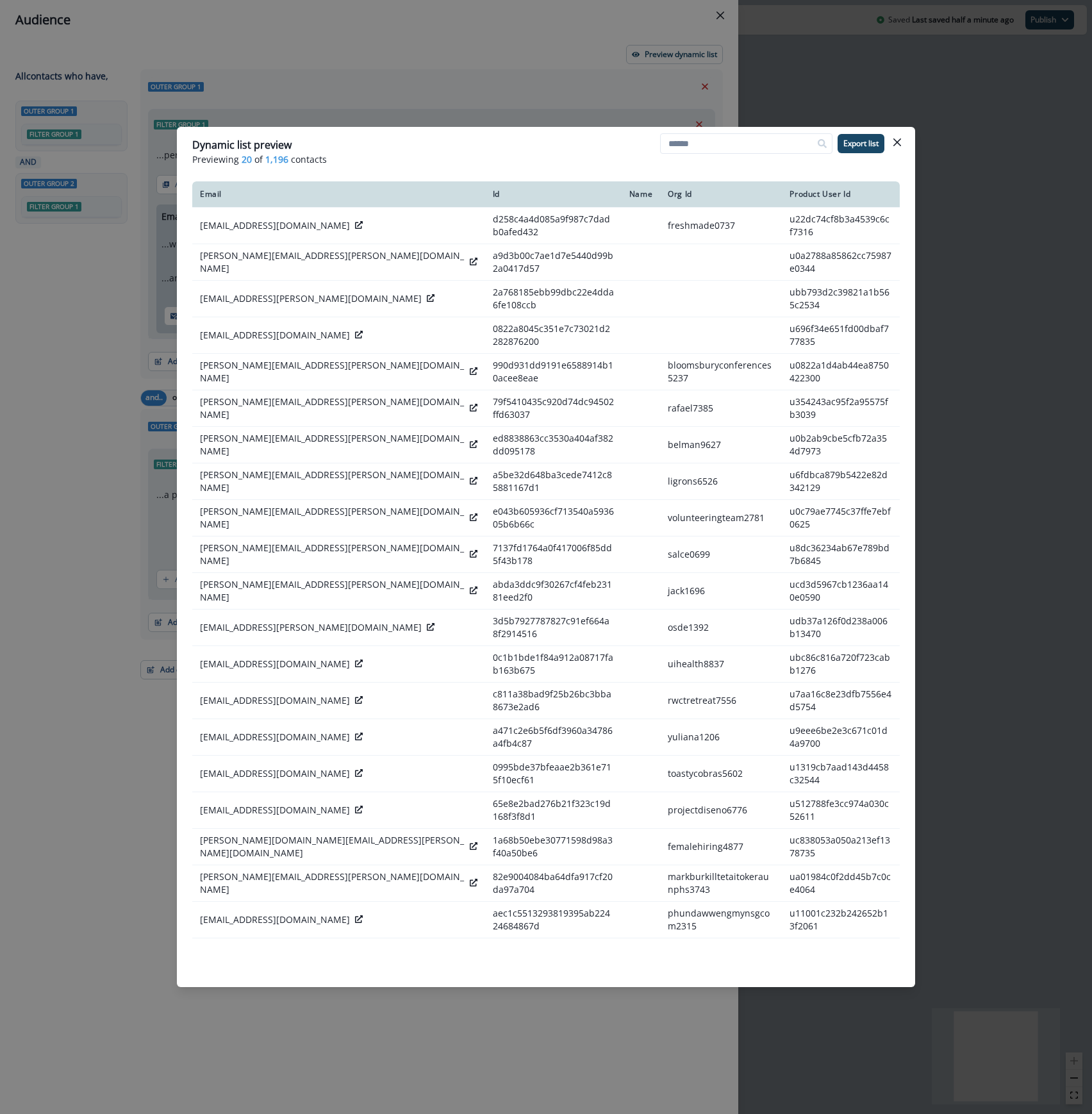
click at [900, 142] on icon "Close" at bounding box center [897, 143] width 8 height 8
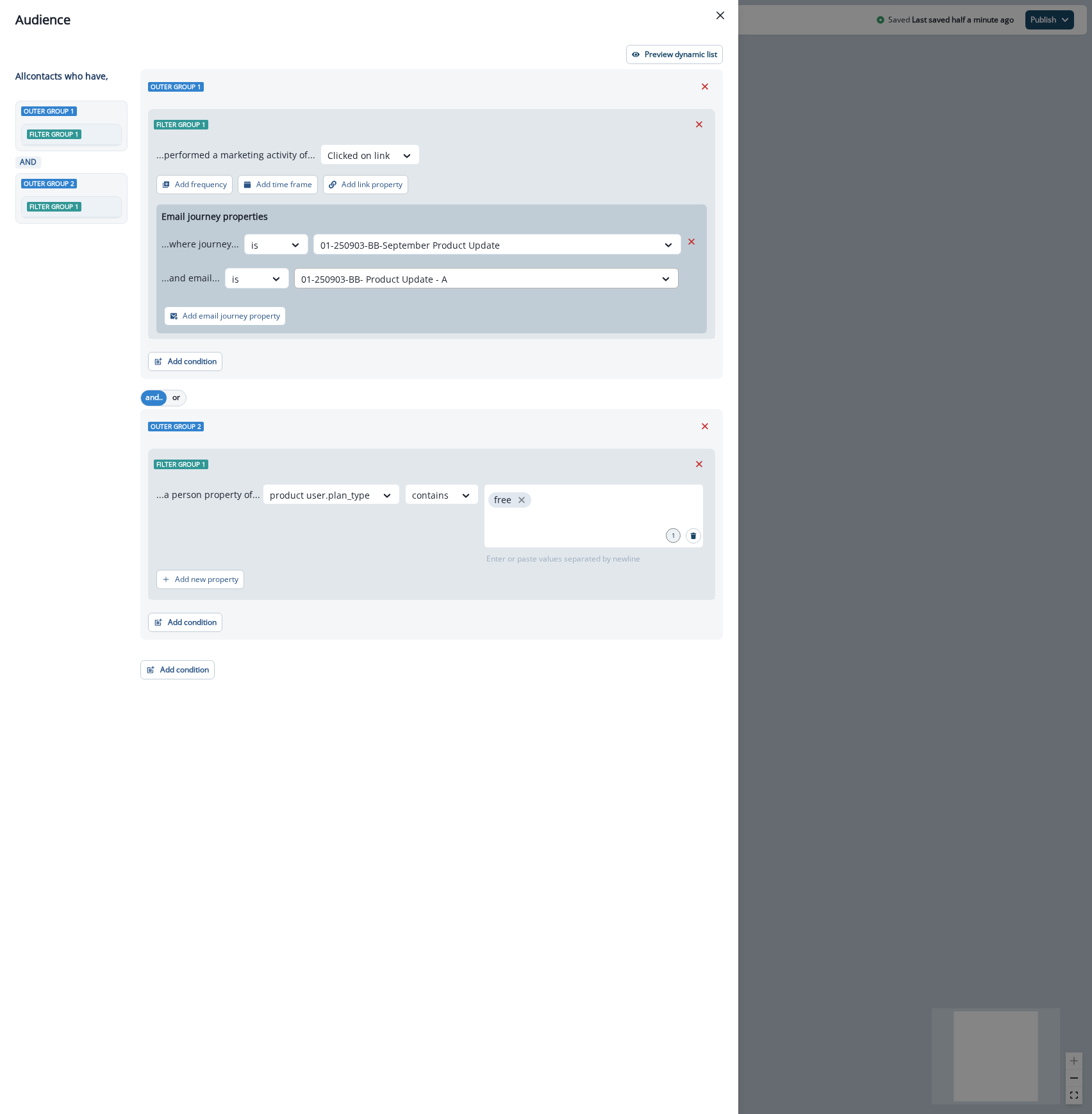
click at [490, 277] on div at bounding box center [475, 279] width 348 height 16
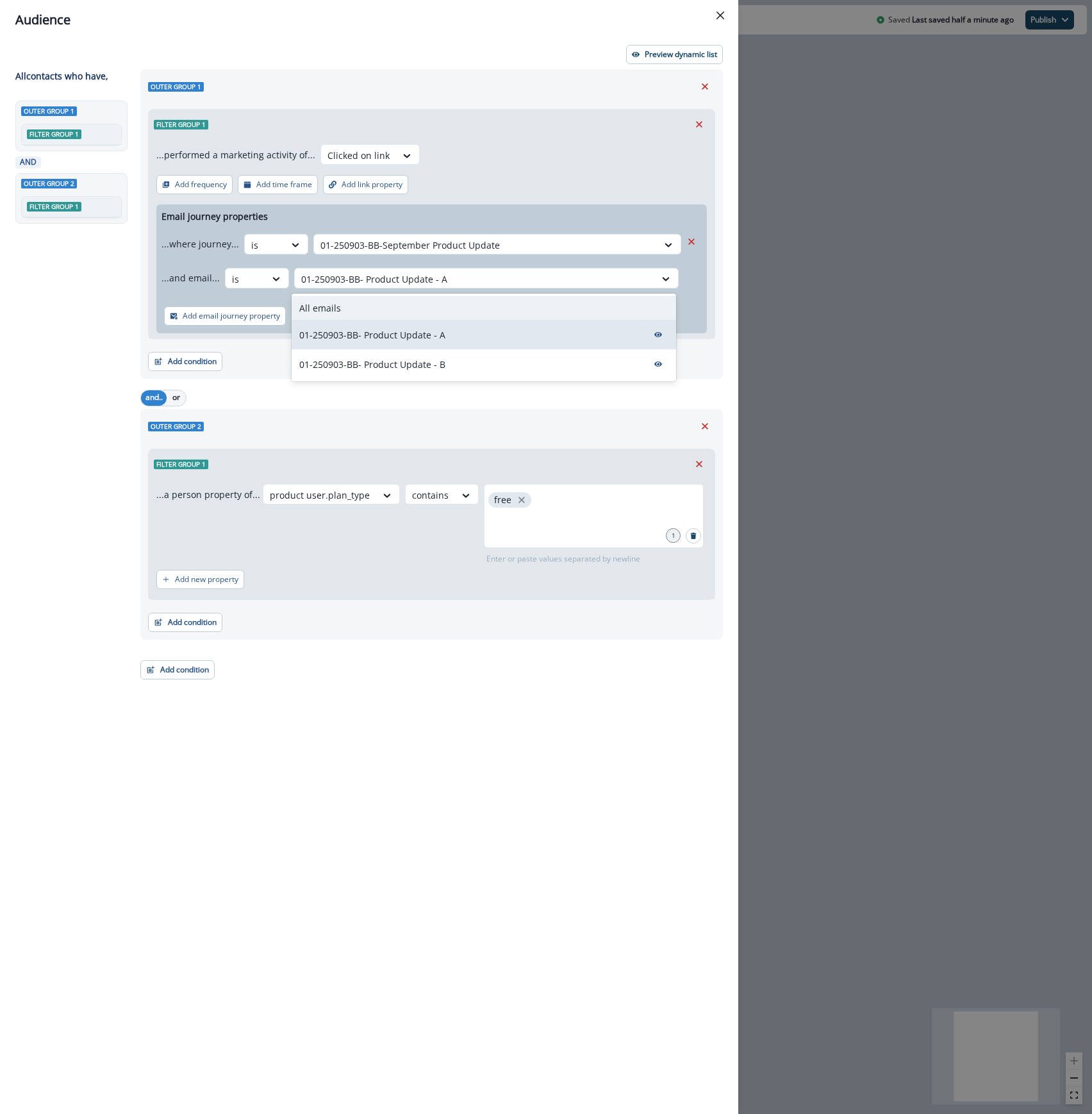
click at [458, 301] on div "All emails" at bounding box center [483, 308] width 384 height 23
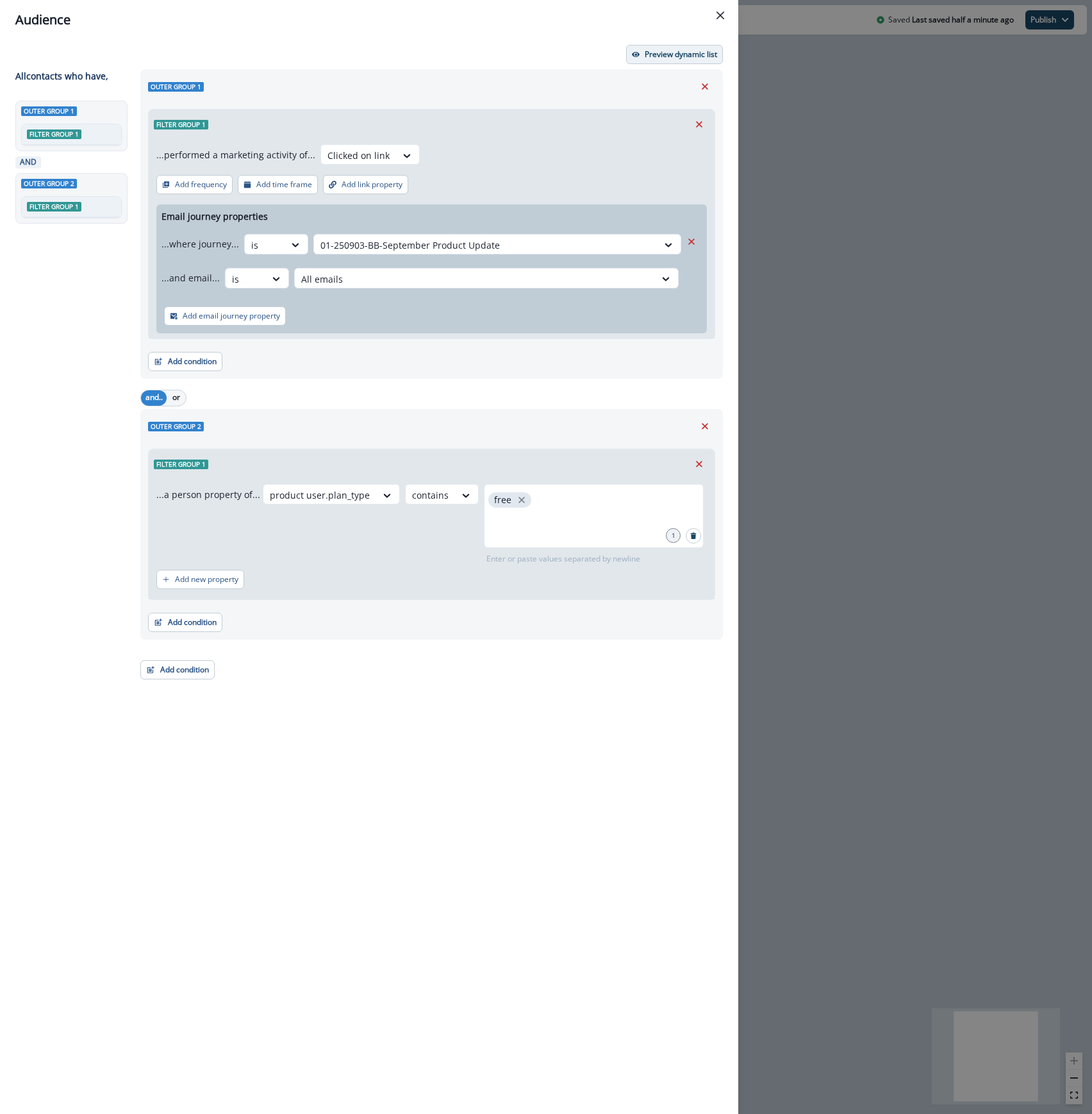
click at [682, 52] on p "Preview dynamic list" at bounding box center [680, 55] width 72 height 9
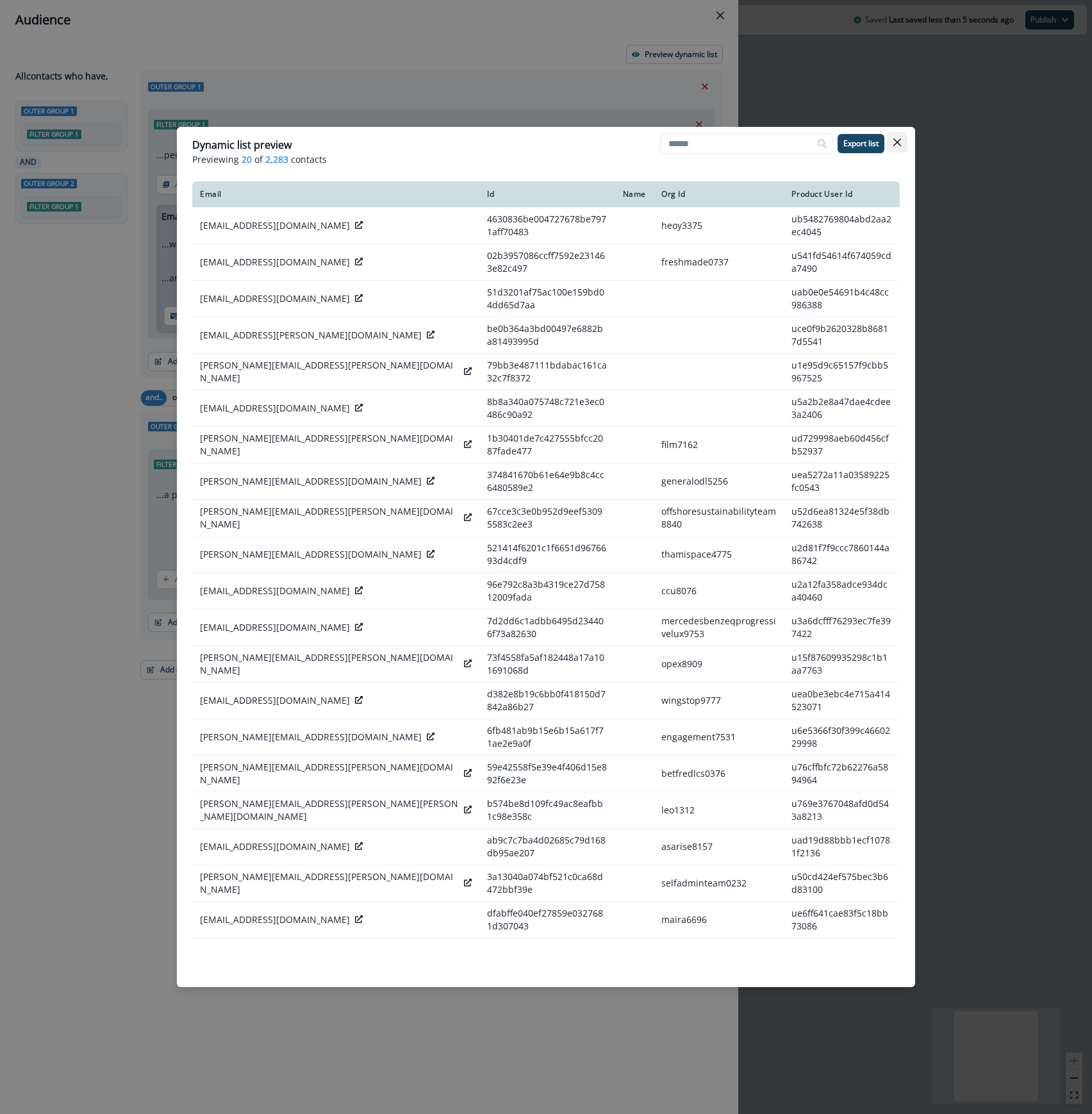
click at [897, 142] on icon "Close" at bounding box center [897, 143] width 8 height 8
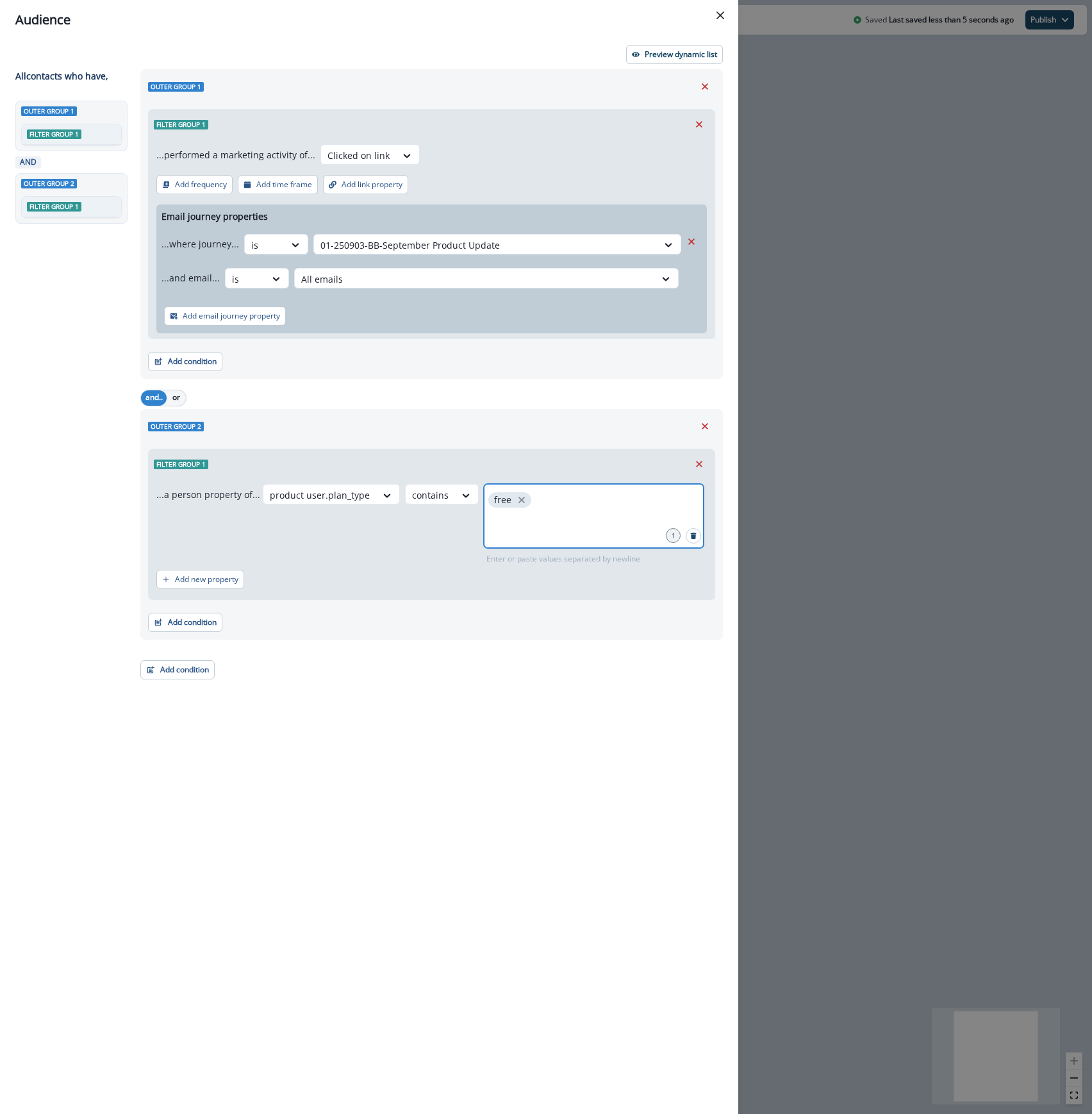
drag, startPoint x: 514, startPoint y: 499, endPoint x: 515, endPoint y: 513, distance: 14.0
click at [516, 498] on icon "close" at bounding box center [521, 500] width 12 height 12
click at [515, 514] on div at bounding box center [594, 516] width 220 height 64
type input "*"
type input "****"
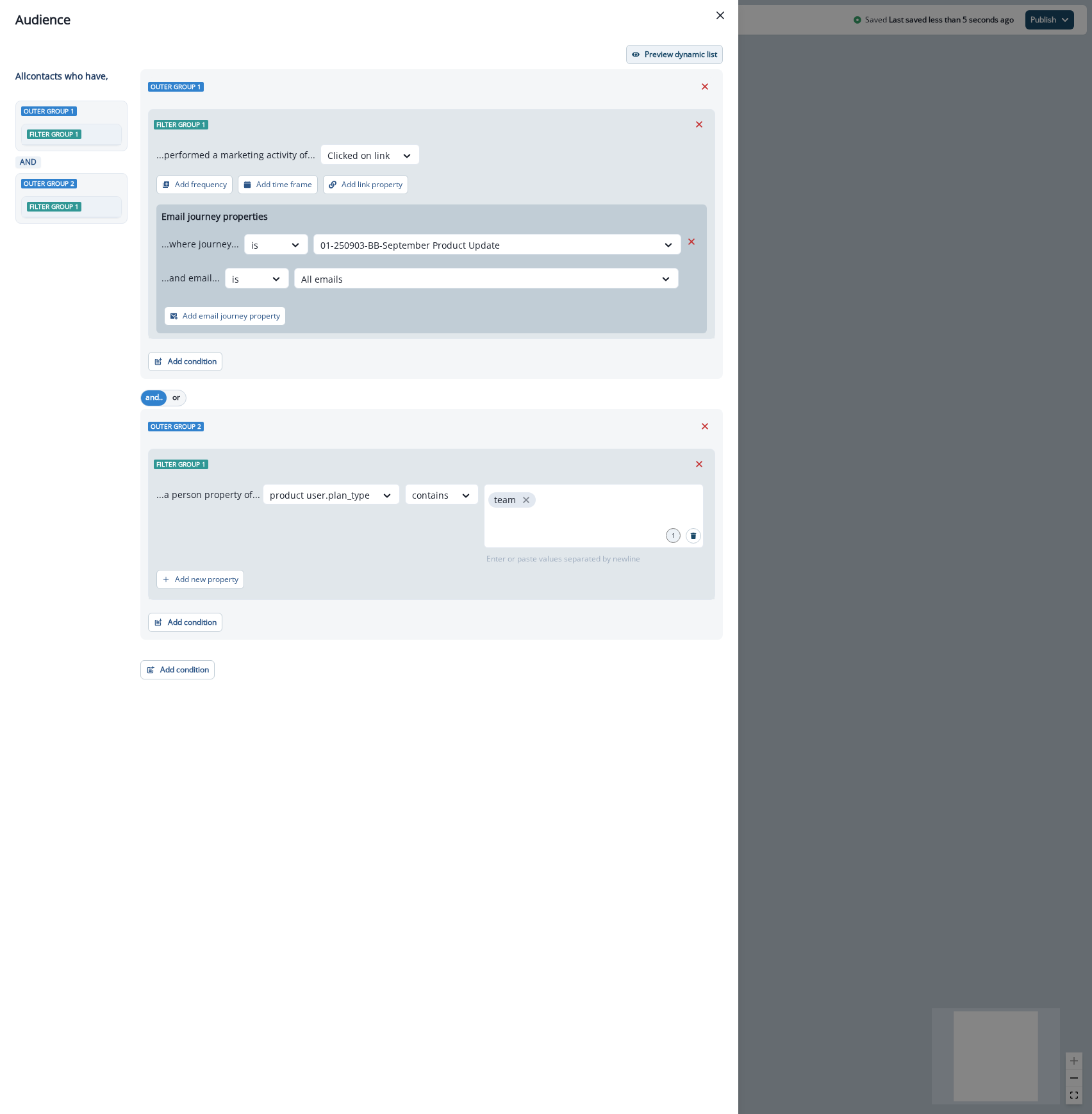
click at [690, 55] on p "Preview dynamic list" at bounding box center [680, 55] width 72 height 9
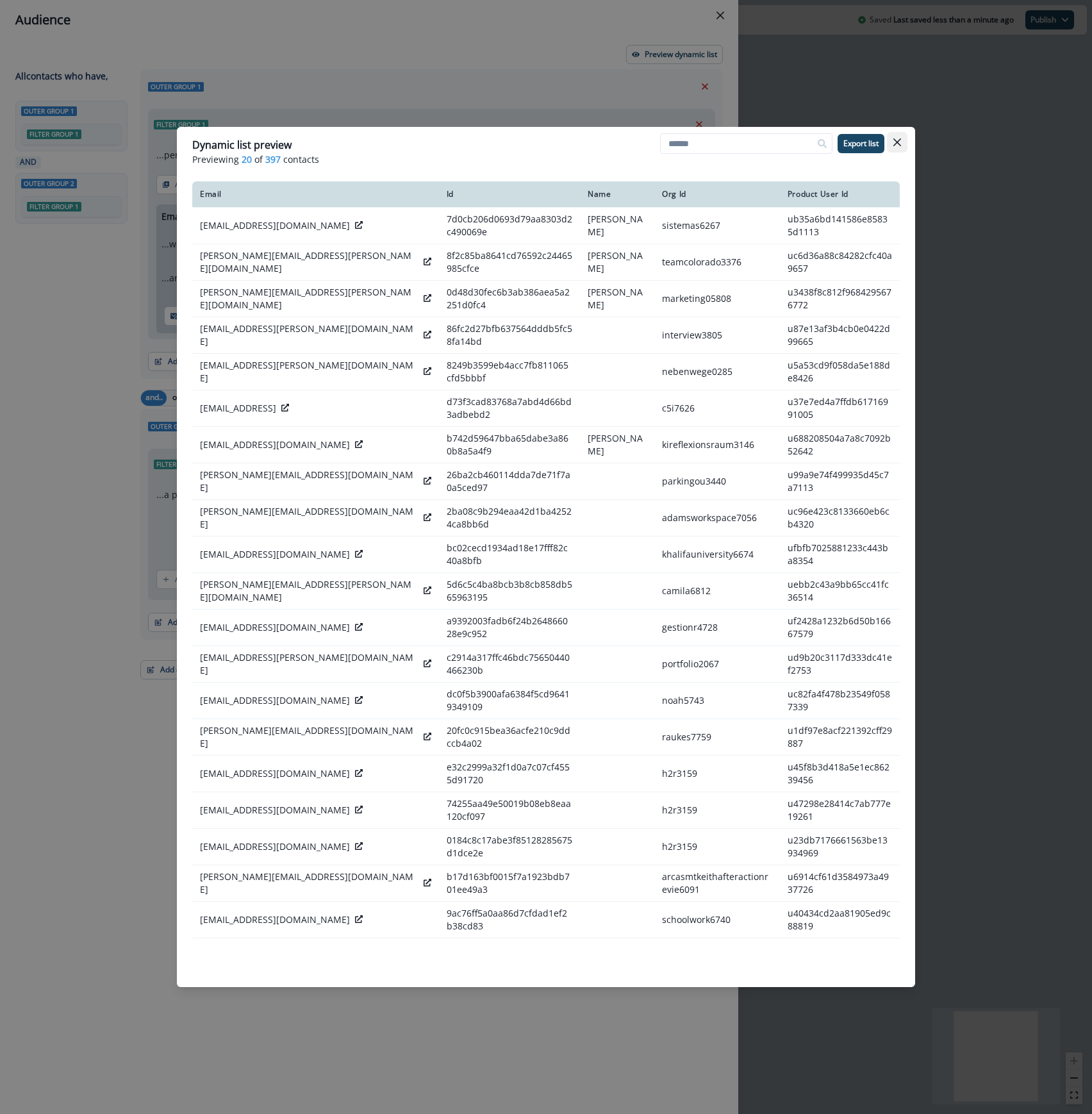
click at [899, 146] on icon "Close" at bounding box center [897, 143] width 8 height 8
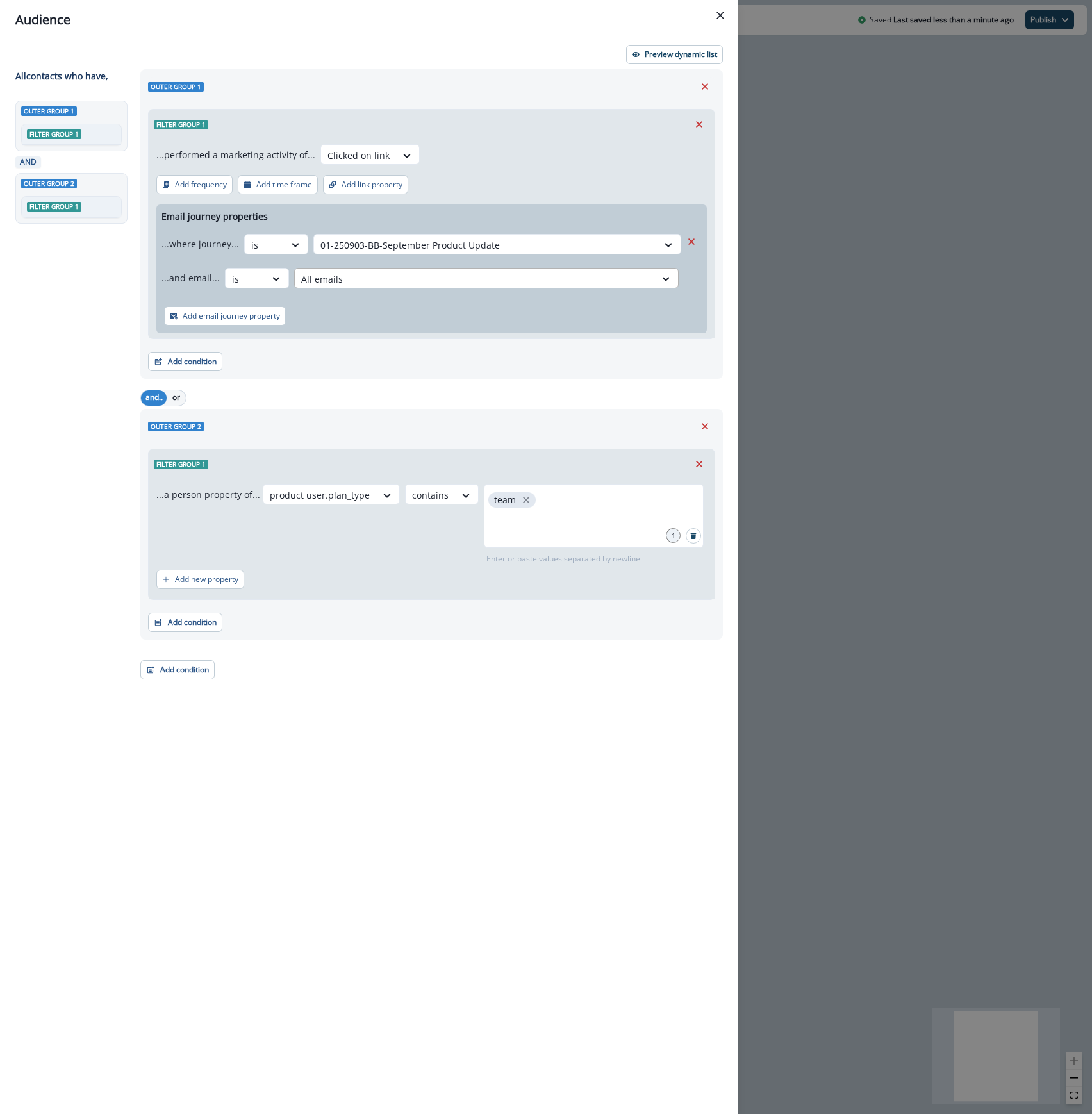
click at [401, 275] on div at bounding box center [475, 279] width 348 height 16
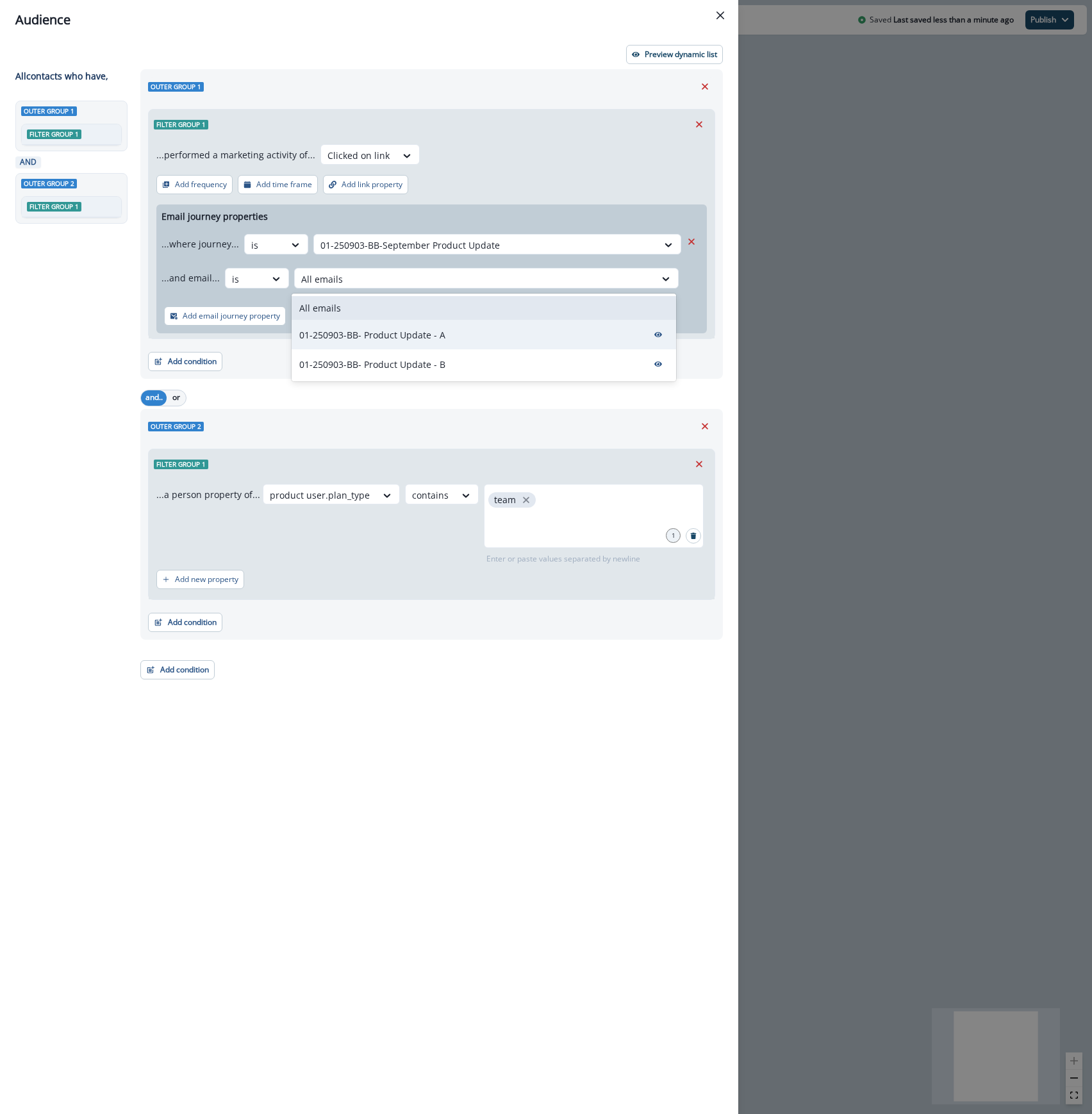
click at [387, 326] on div "01-250903-BB- Product Update - A" at bounding box center [483, 334] width 384 height 30
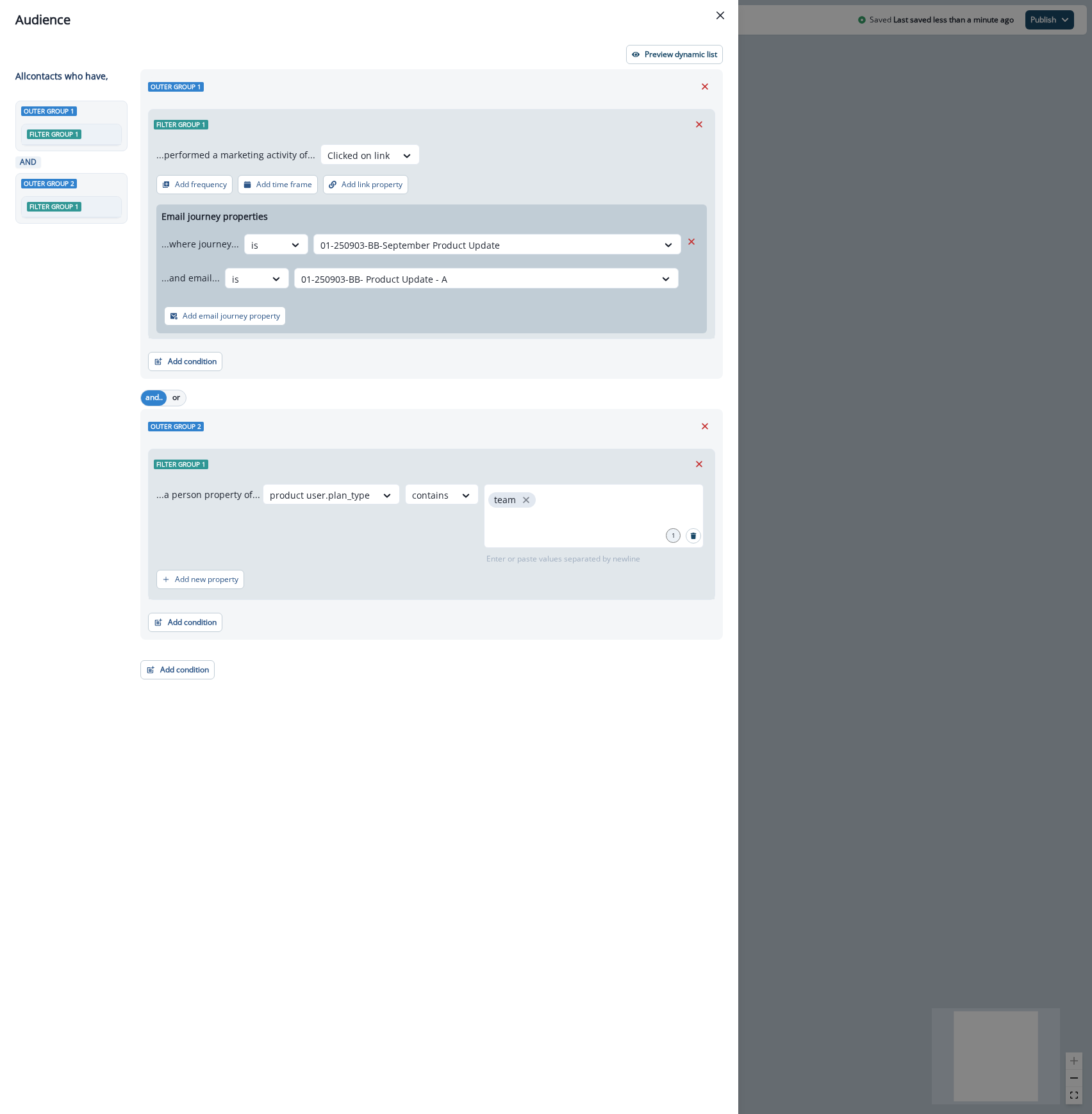
click at [678, 37] on header "Audience" at bounding box center [369, 19] width 738 height 40
click at [679, 51] on p "Preview dynamic list" at bounding box center [680, 55] width 72 height 9
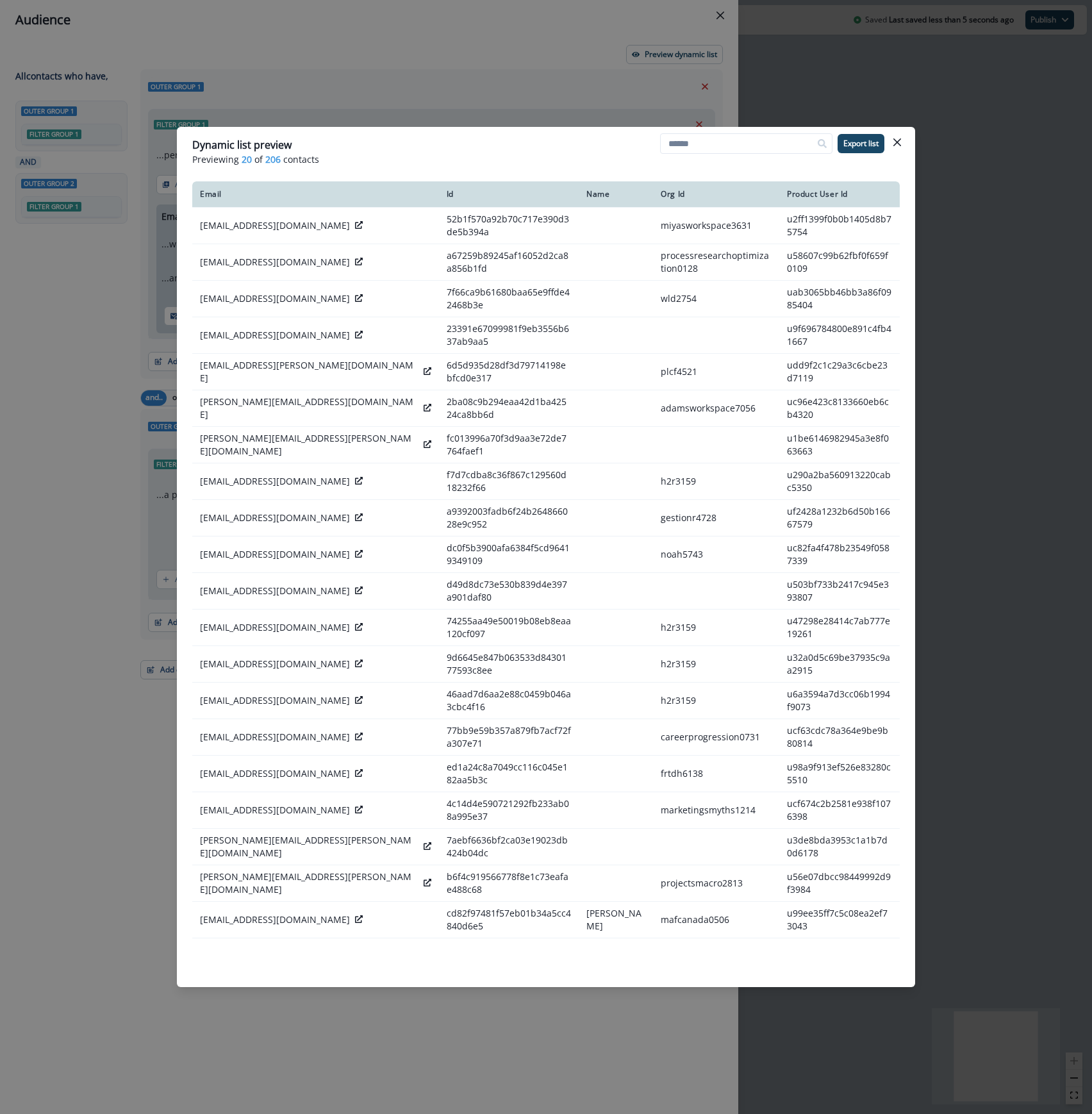
drag, startPoint x: 900, startPoint y: 140, endPoint x: 875, endPoint y: 150, distance: 26.9
click at [900, 140] on icon "Close" at bounding box center [897, 143] width 8 height 8
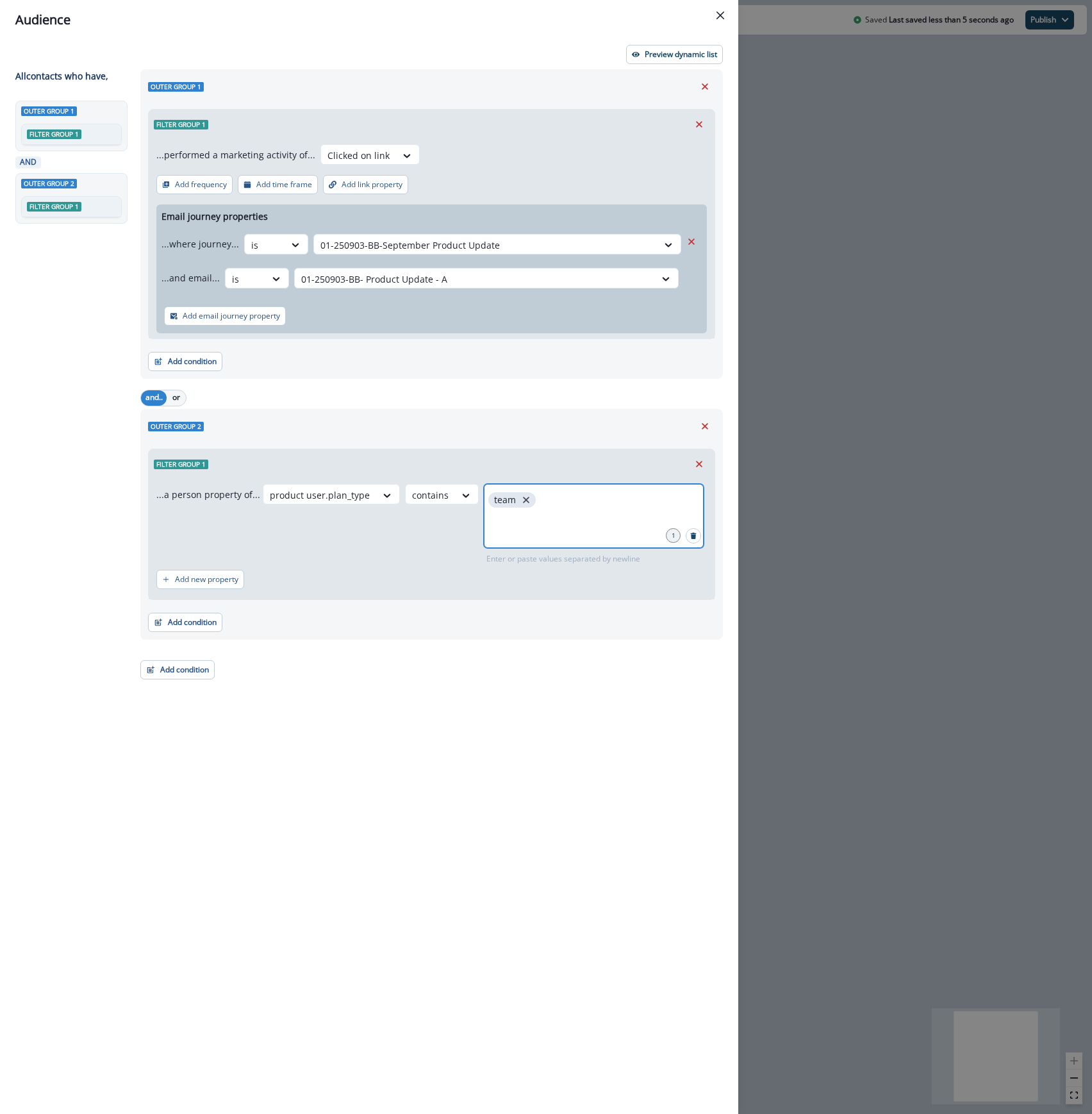
click at [521, 503] on icon "close" at bounding box center [526, 500] width 12 height 12
click at [514, 518] on div at bounding box center [594, 516] width 220 height 64
type input "********"
click at [712, 41] on div "Preview dynamic list All contact s who have, Outer group 1 Filter group 1 AND O…" at bounding box center [369, 577] width 738 height 1074
click at [687, 52] on p "Preview dynamic list" at bounding box center [680, 55] width 72 height 9
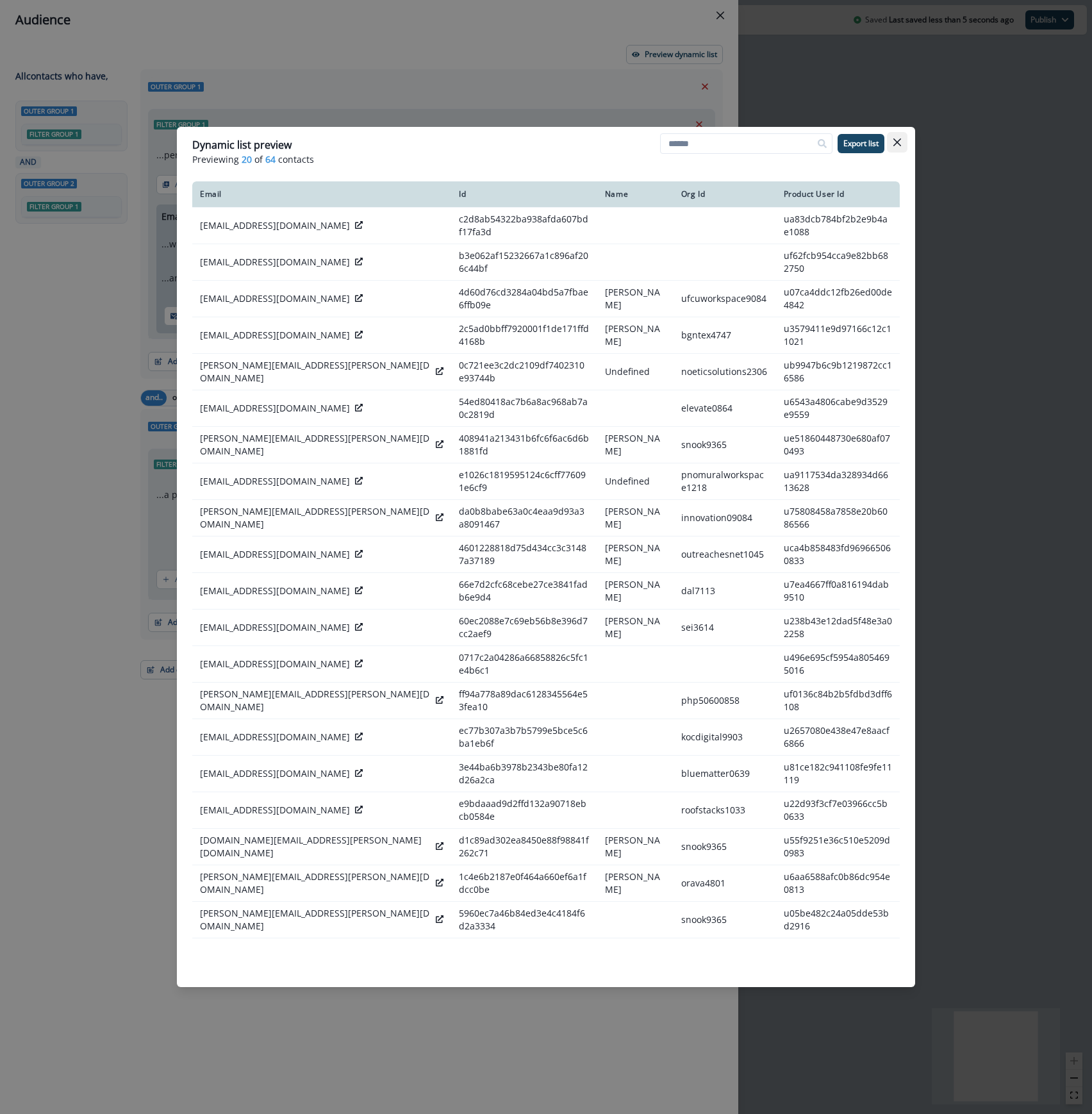
click at [895, 134] on button "Close" at bounding box center [897, 142] width 20 height 20
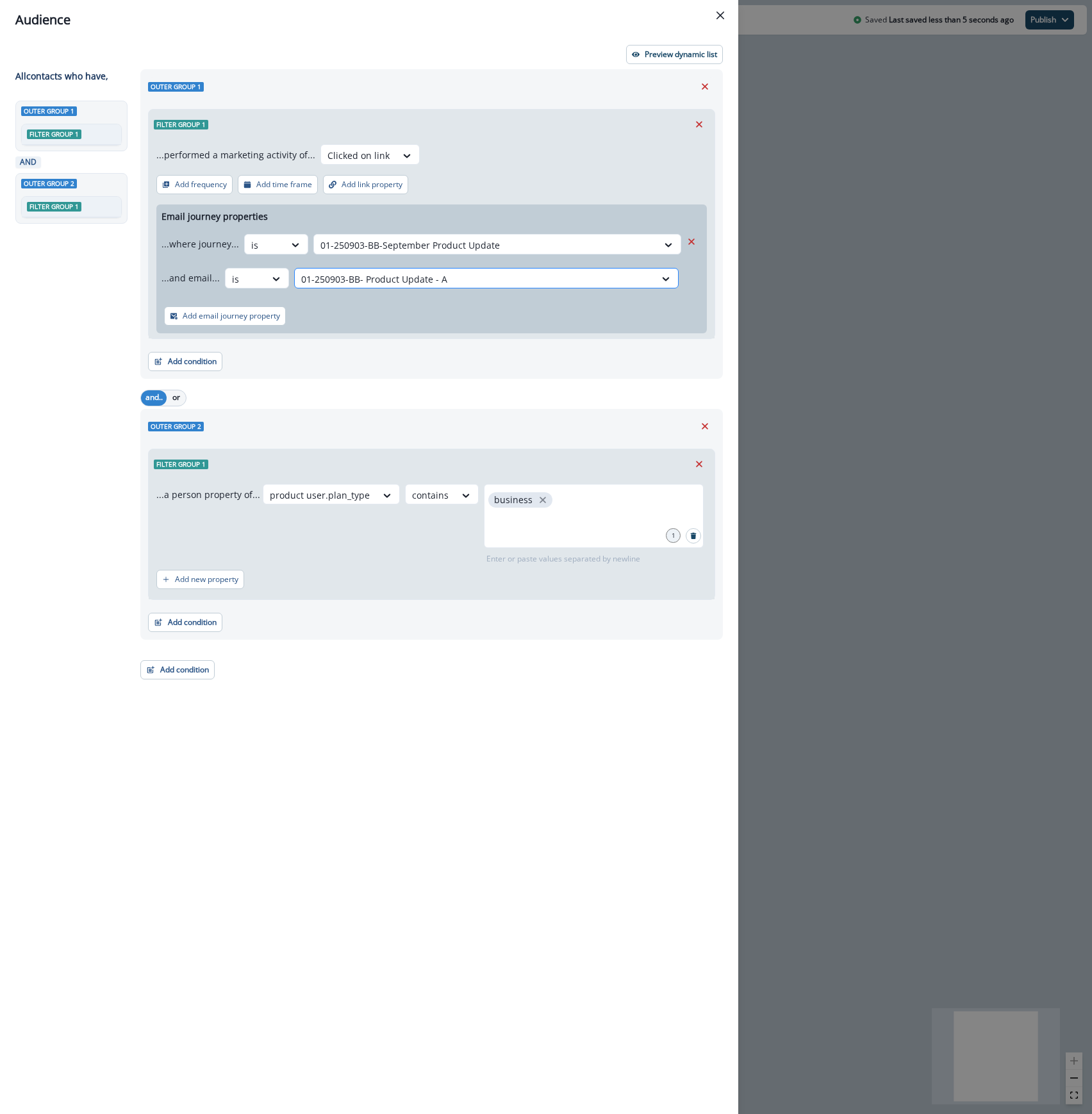
click at [518, 272] on div at bounding box center [475, 279] width 348 height 16
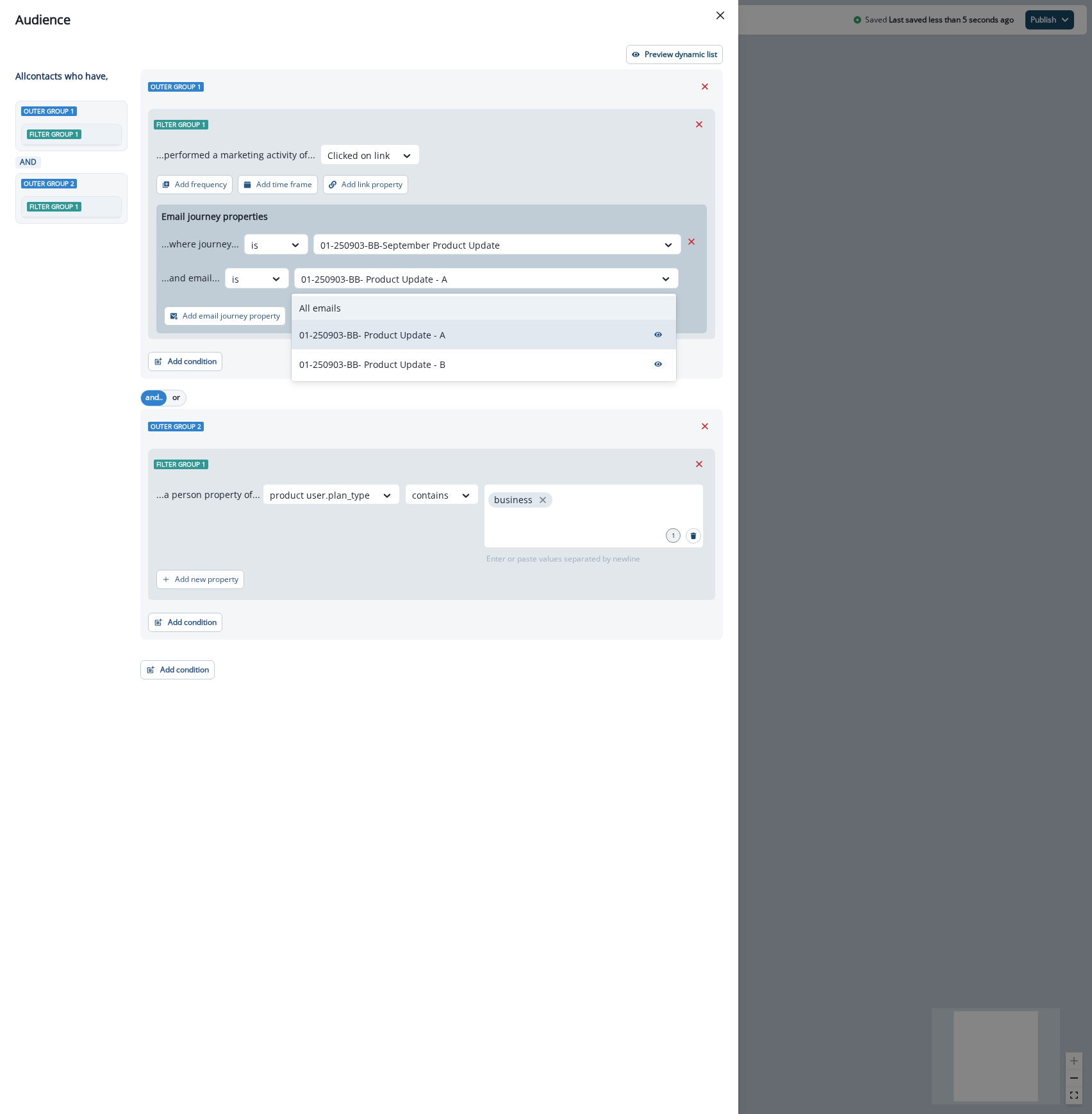
click at [497, 306] on div "All emails" at bounding box center [483, 308] width 384 height 23
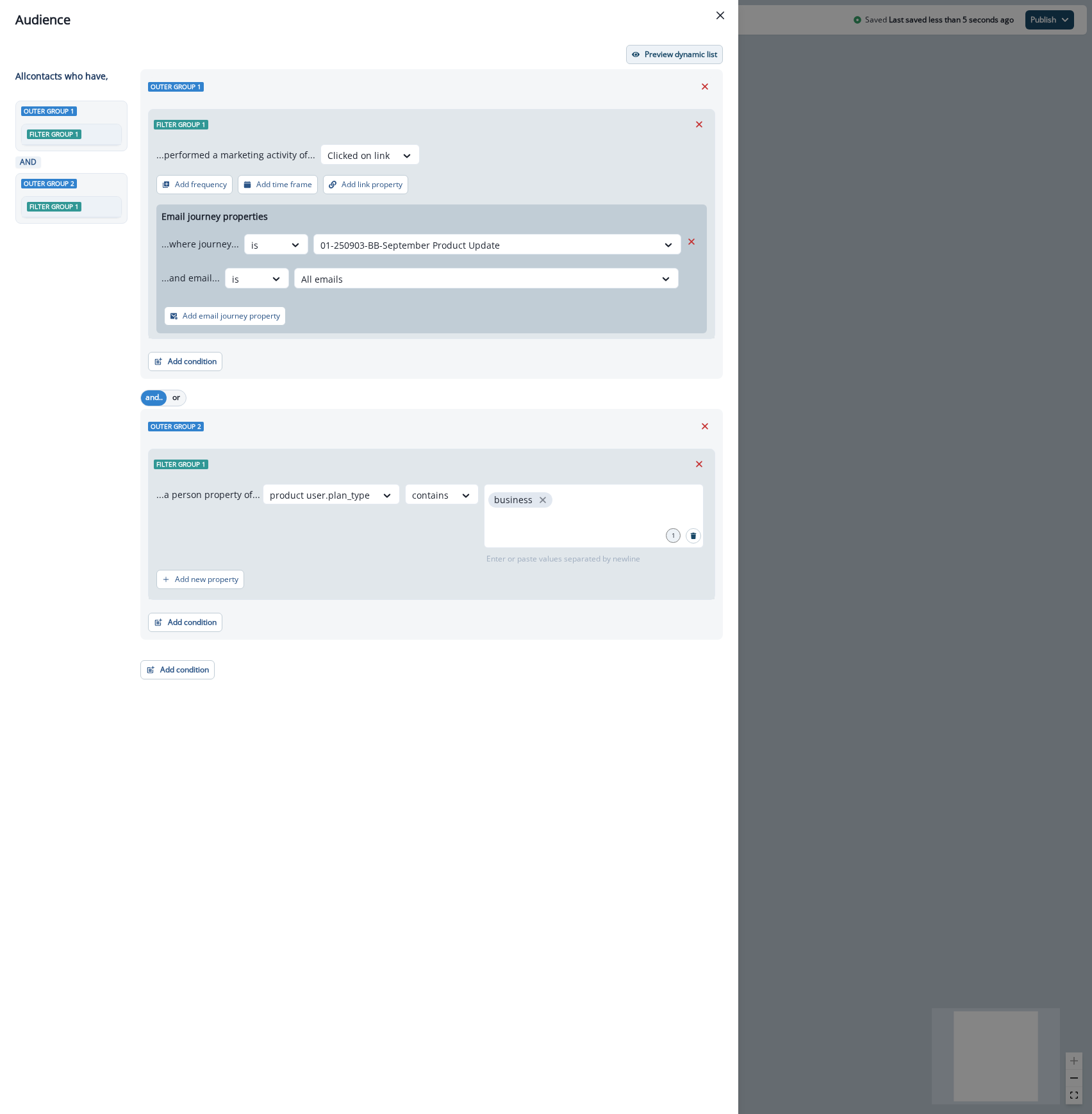
click at [667, 57] on p "Preview dynamic list" at bounding box center [680, 55] width 72 height 9
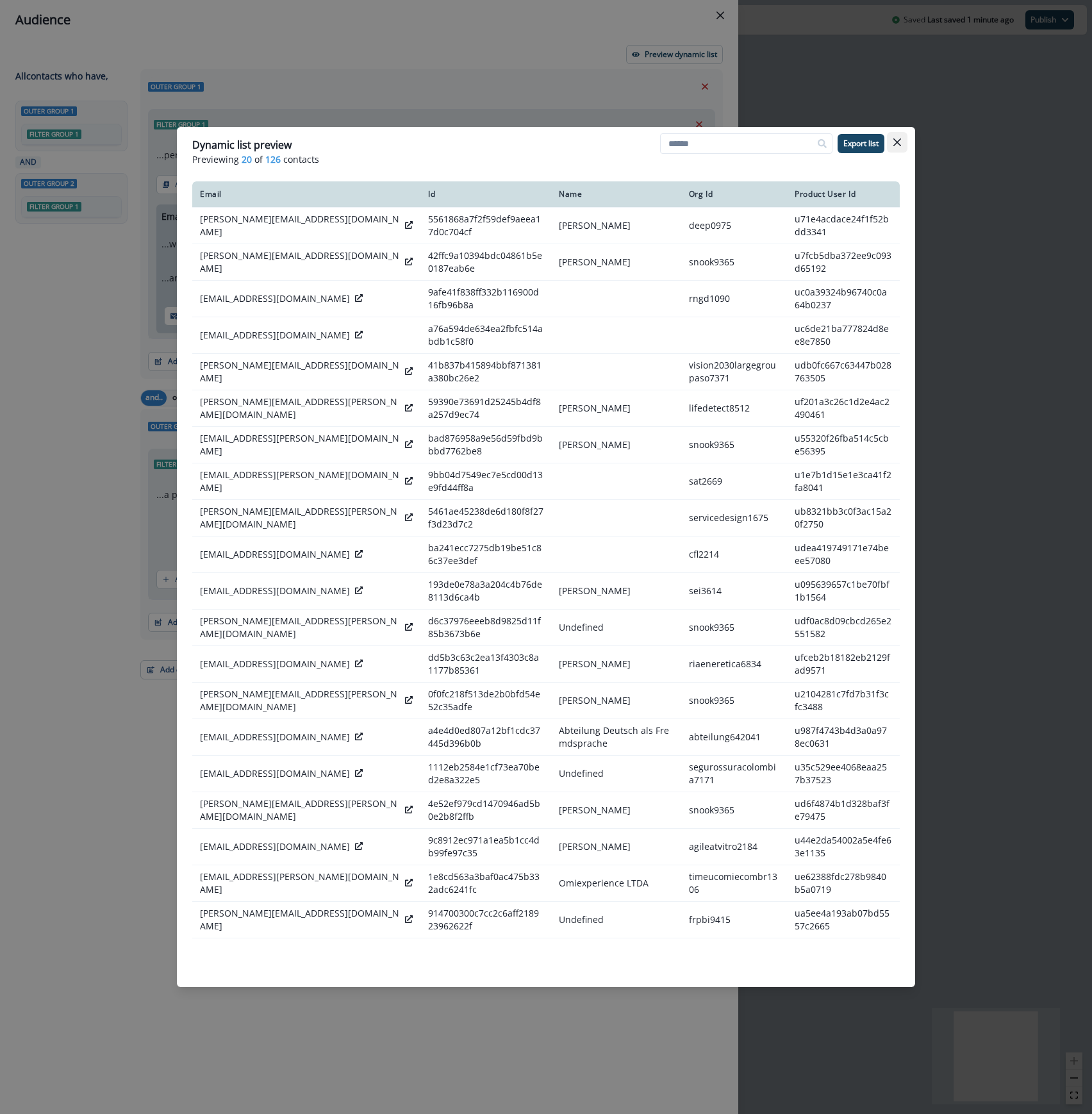
click at [897, 139] on icon "Close" at bounding box center [897, 143] width 8 height 8
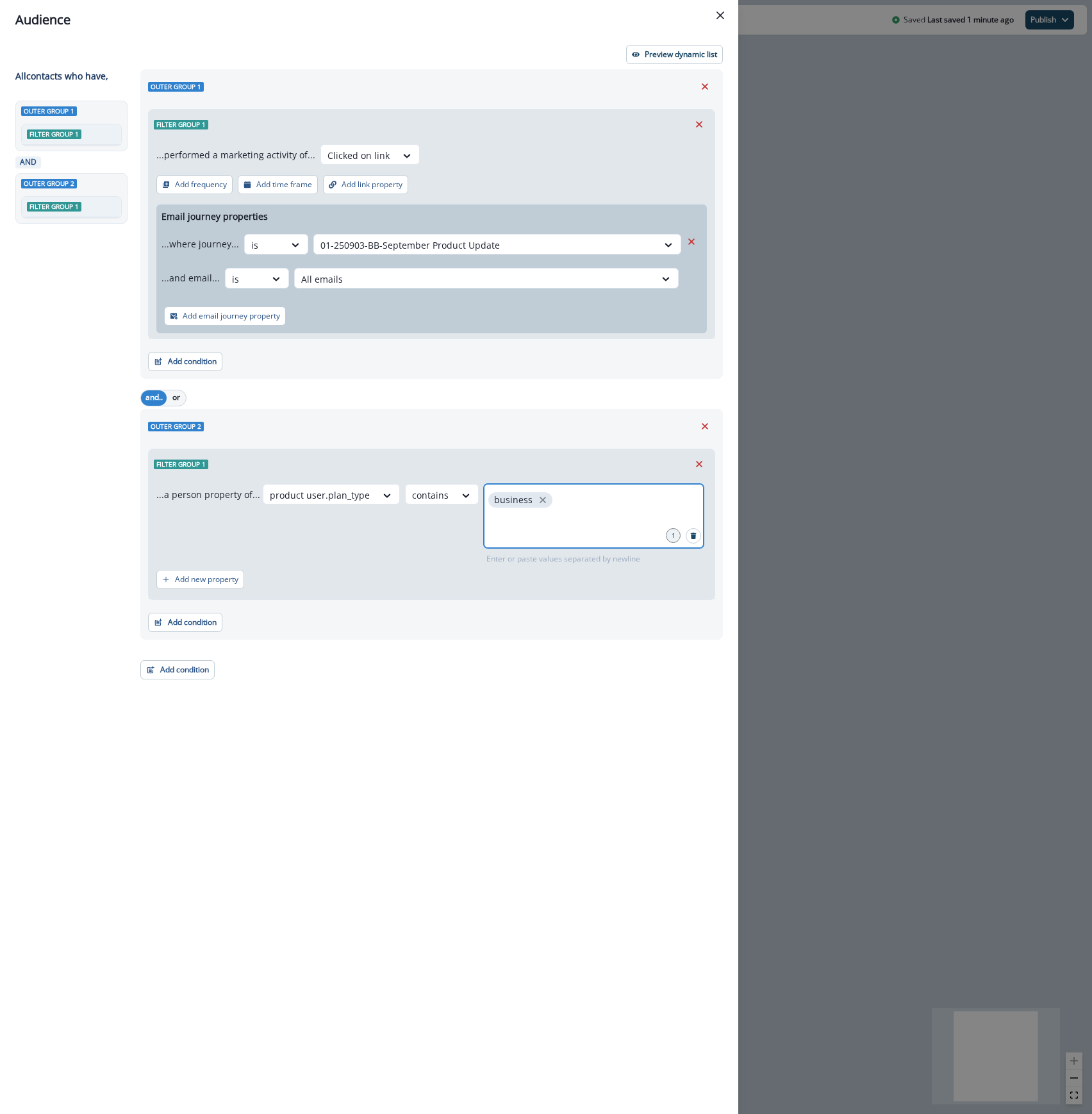
click at [537, 503] on icon "close" at bounding box center [542, 500] width 12 height 12
click at [535, 510] on input "text" at bounding box center [593, 500] width 216 height 26
type input "**********"
click at [703, 52] on p "Preview dynamic list" at bounding box center [680, 55] width 72 height 9
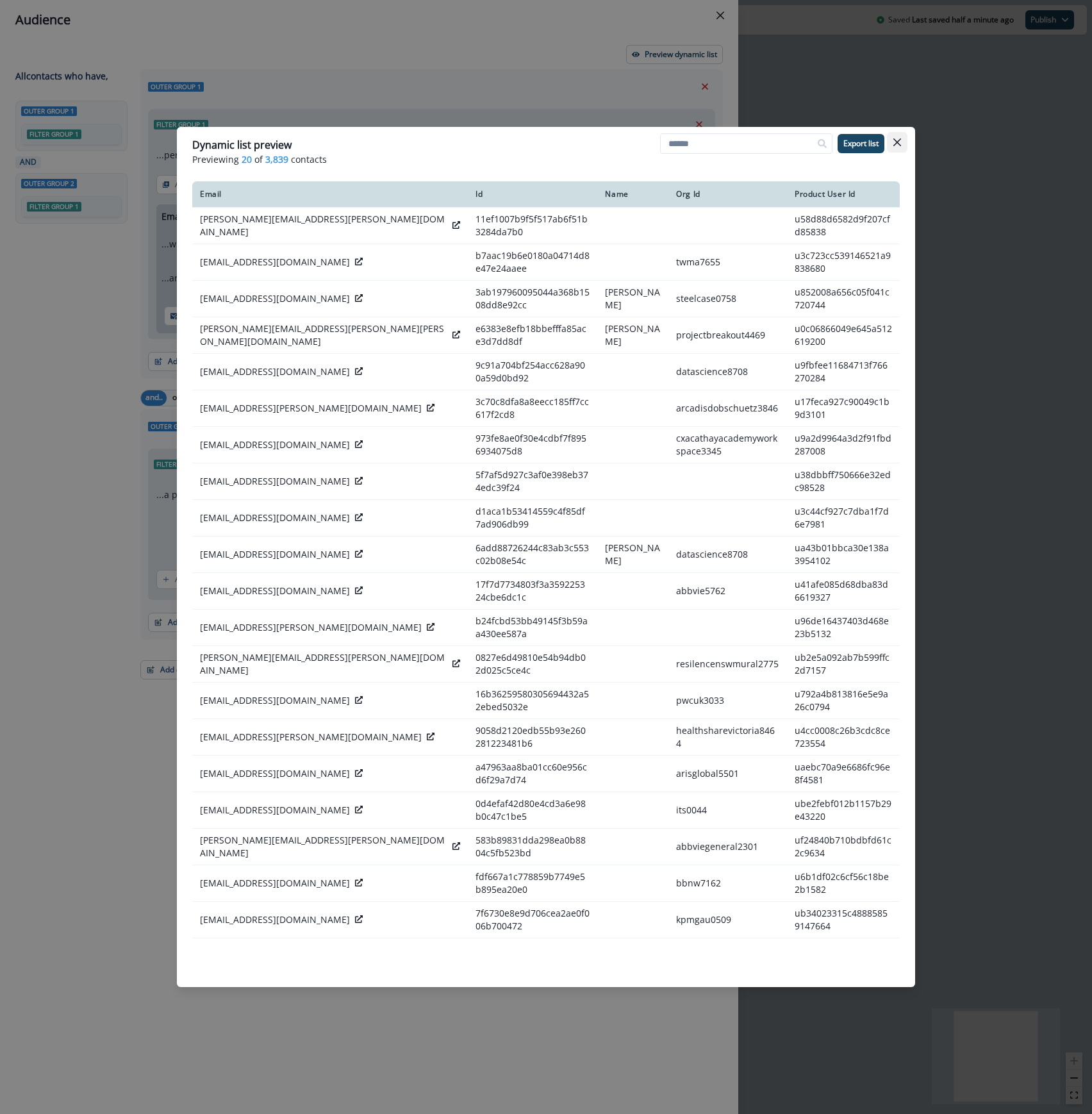
click at [899, 142] on icon "Close" at bounding box center [897, 143] width 8 height 8
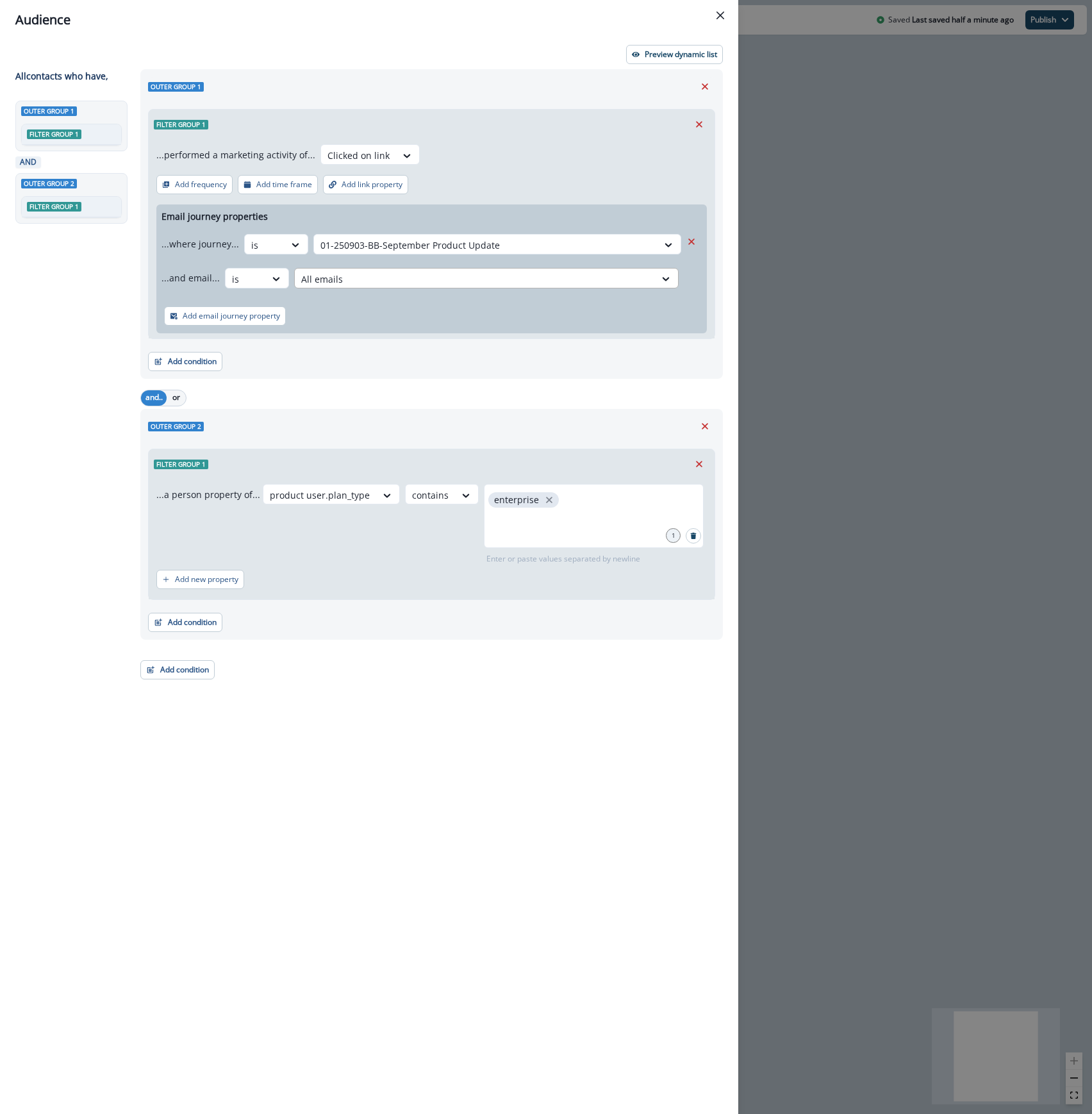
click at [408, 285] on div at bounding box center [475, 279] width 348 height 16
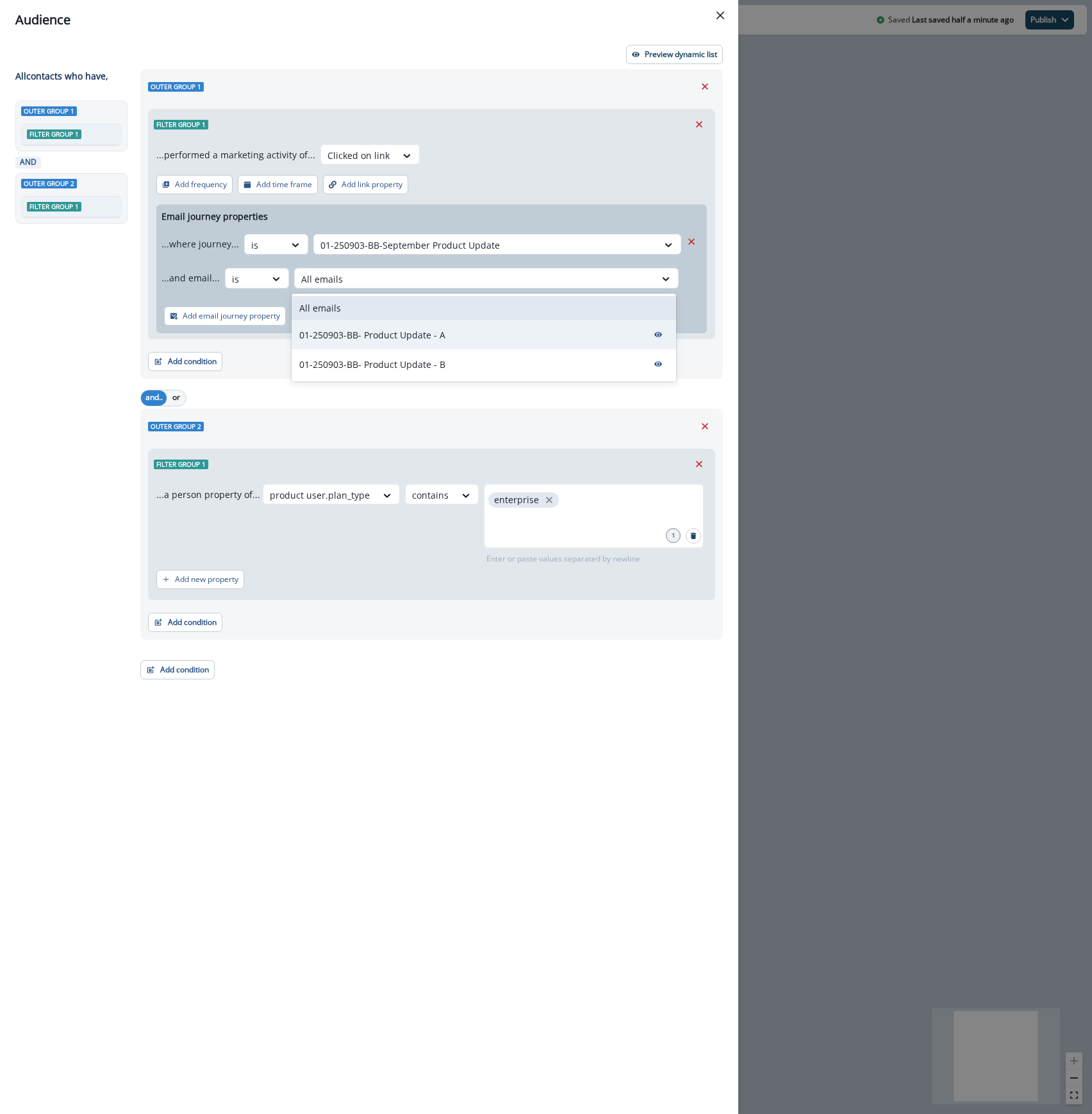
click at [392, 326] on div "01-250903-BB- Product Update - A" at bounding box center [483, 334] width 384 height 30
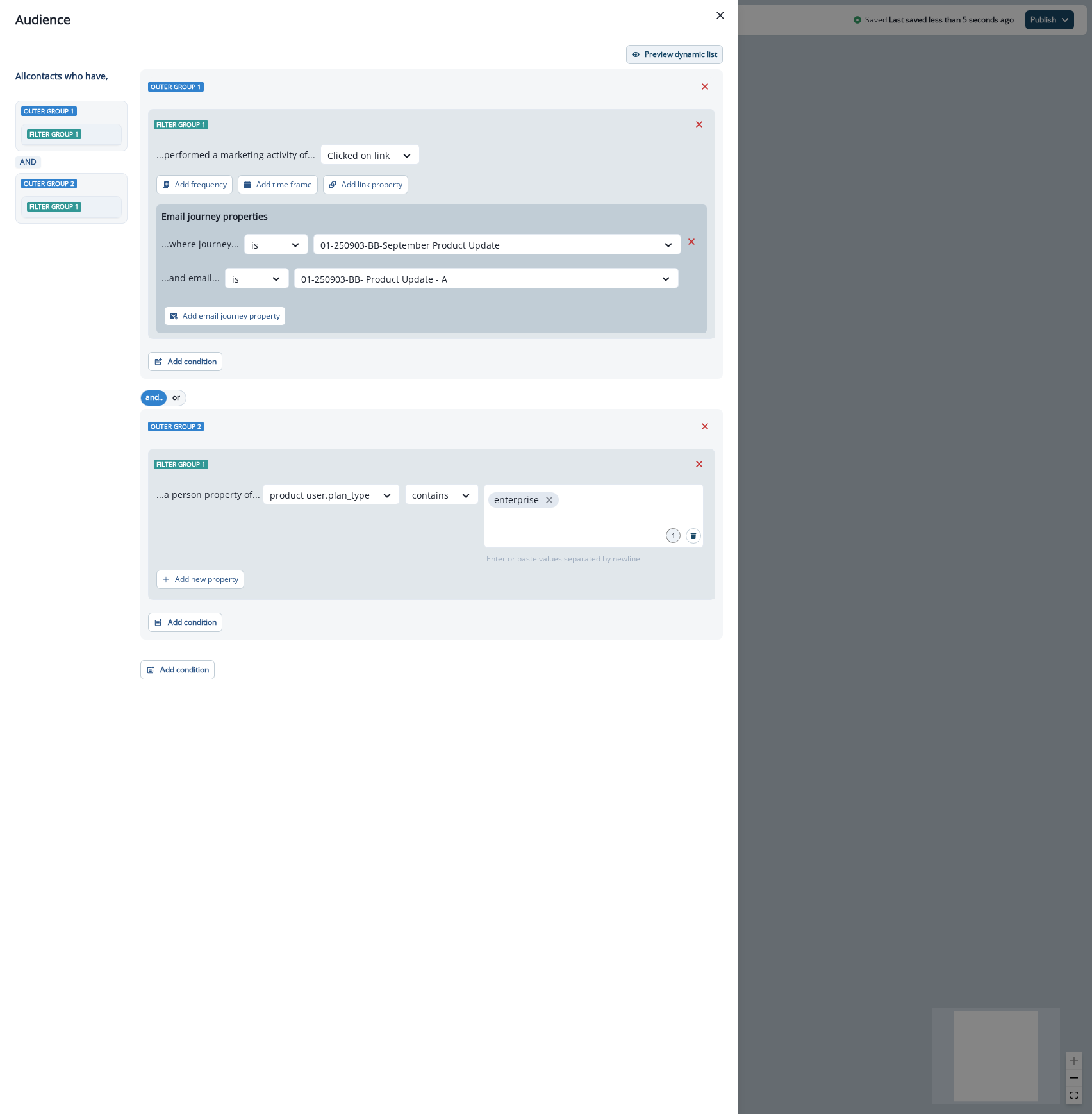
click at [661, 55] on p "Preview dynamic list" at bounding box center [680, 55] width 72 height 9
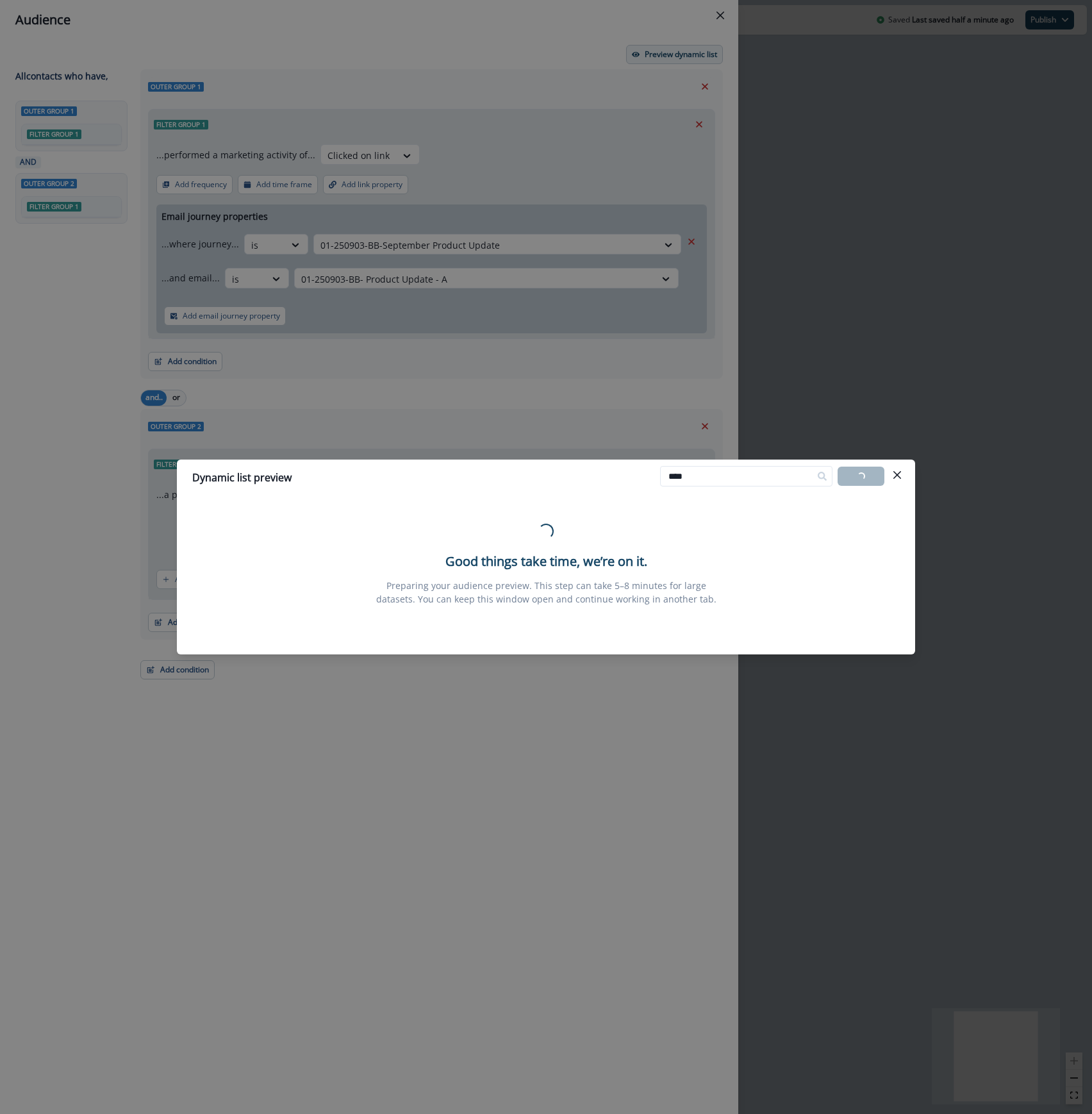
type input "****"
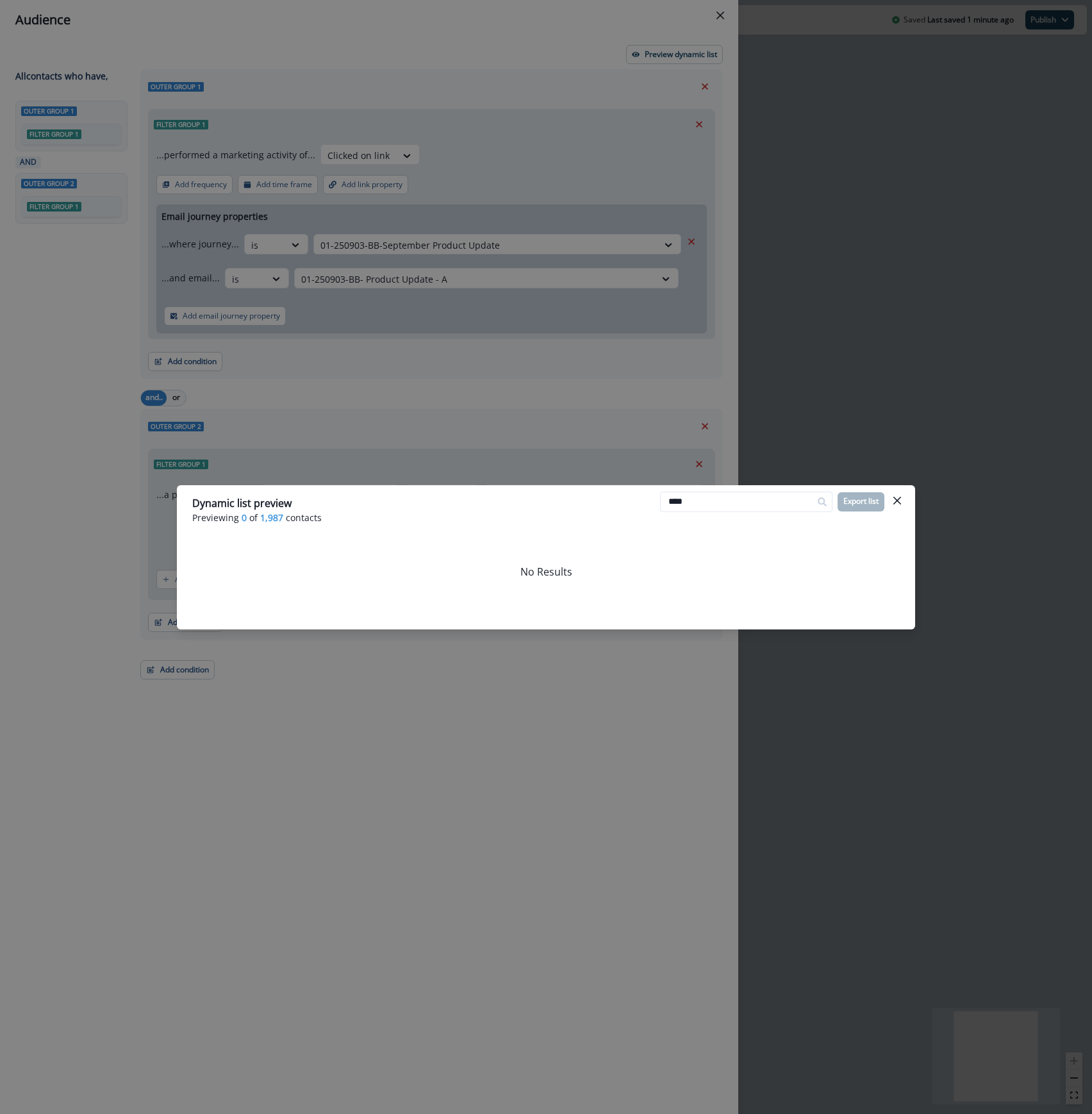
click at [893, 503] on icon "Close" at bounding box center [897, 500] width 8 height 8
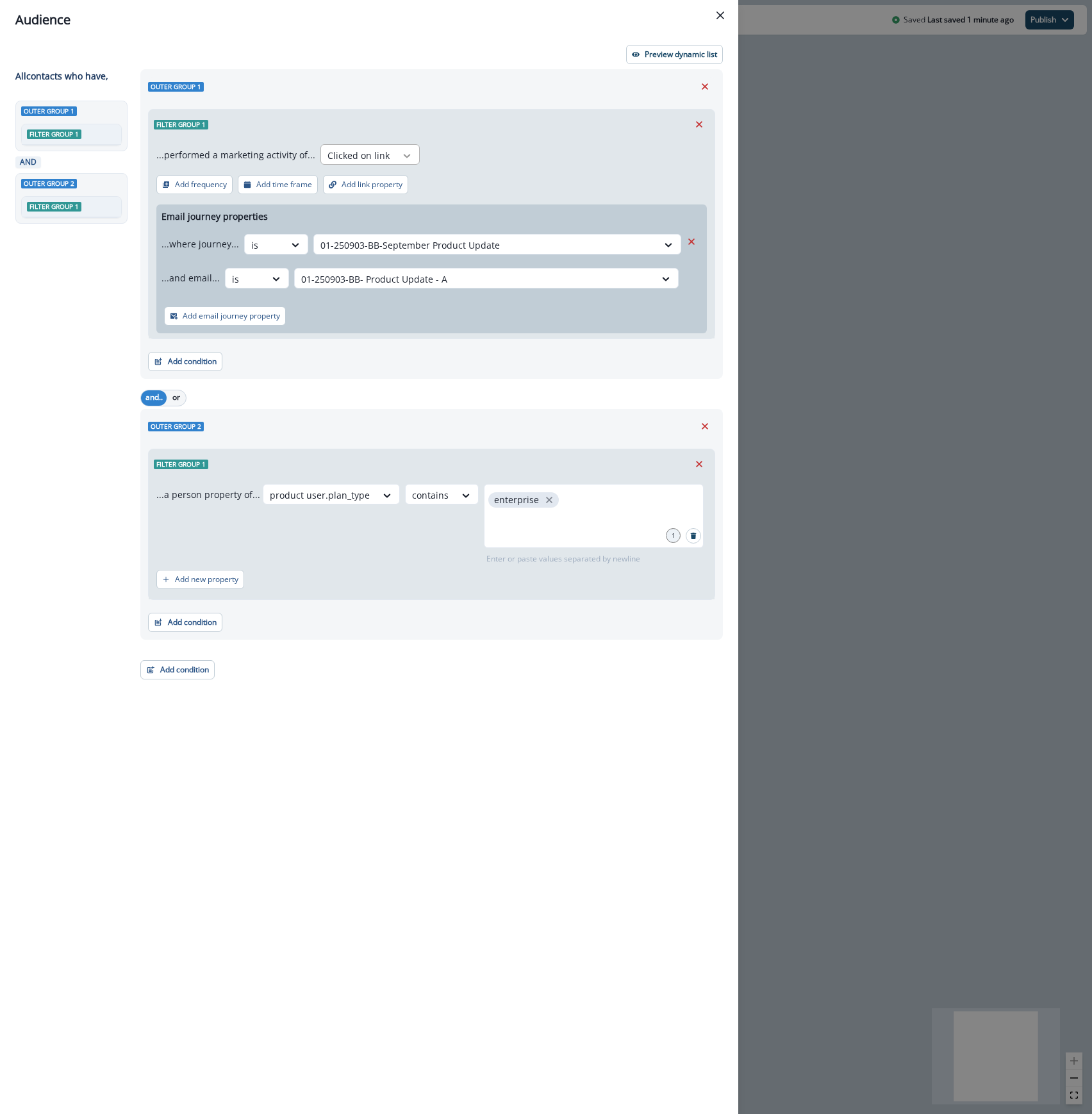
click at [396, 157] on div at bounding box center [407, 156] width 22 height 12
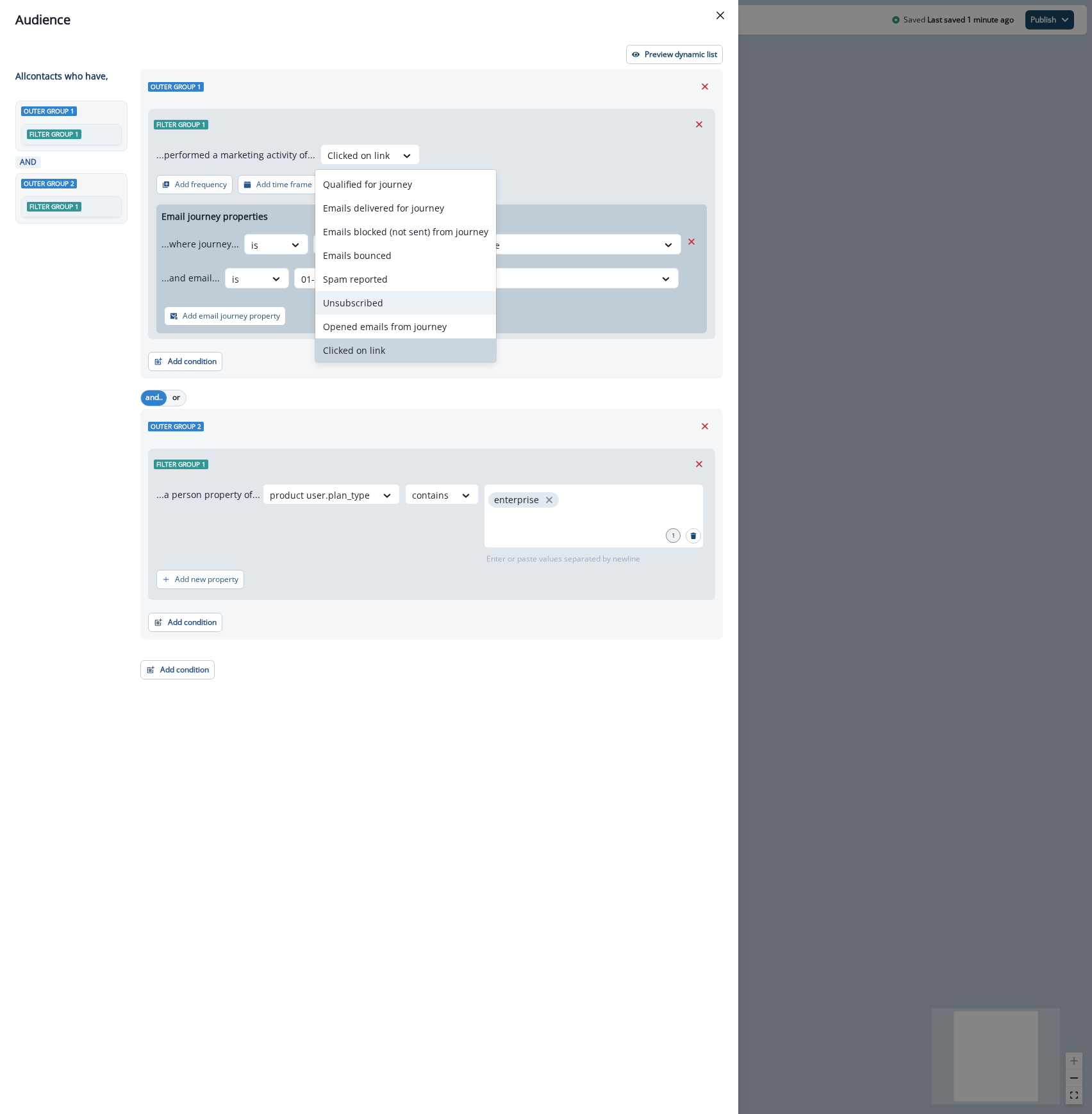
click at [366, 296] on div "Unsubscribed" at bounding box center [405, 302] width 181 height 23
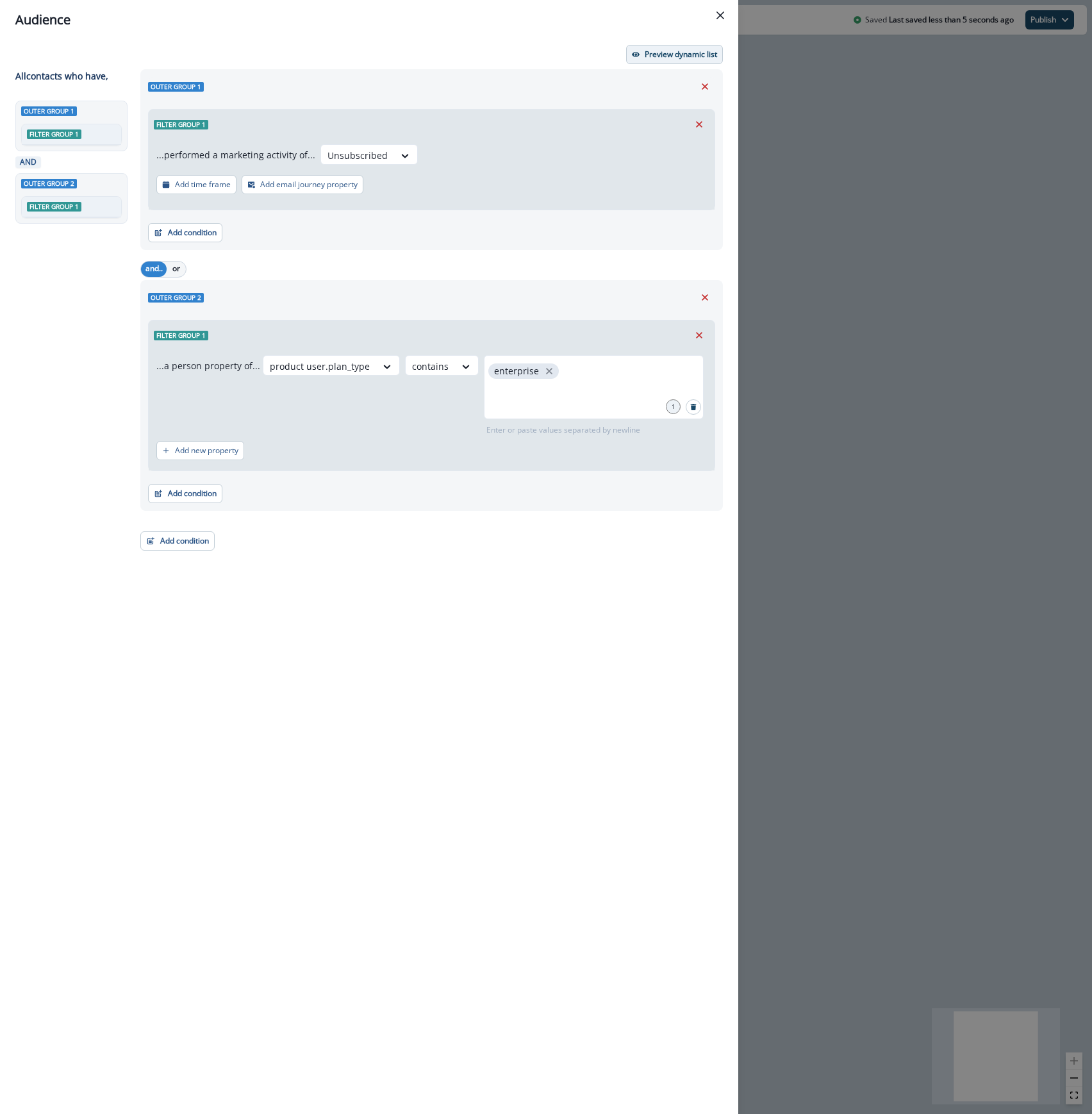
click at [657, 50] on p "Preview dynamic list" at bounding box center [680, 55] width 72 height 9
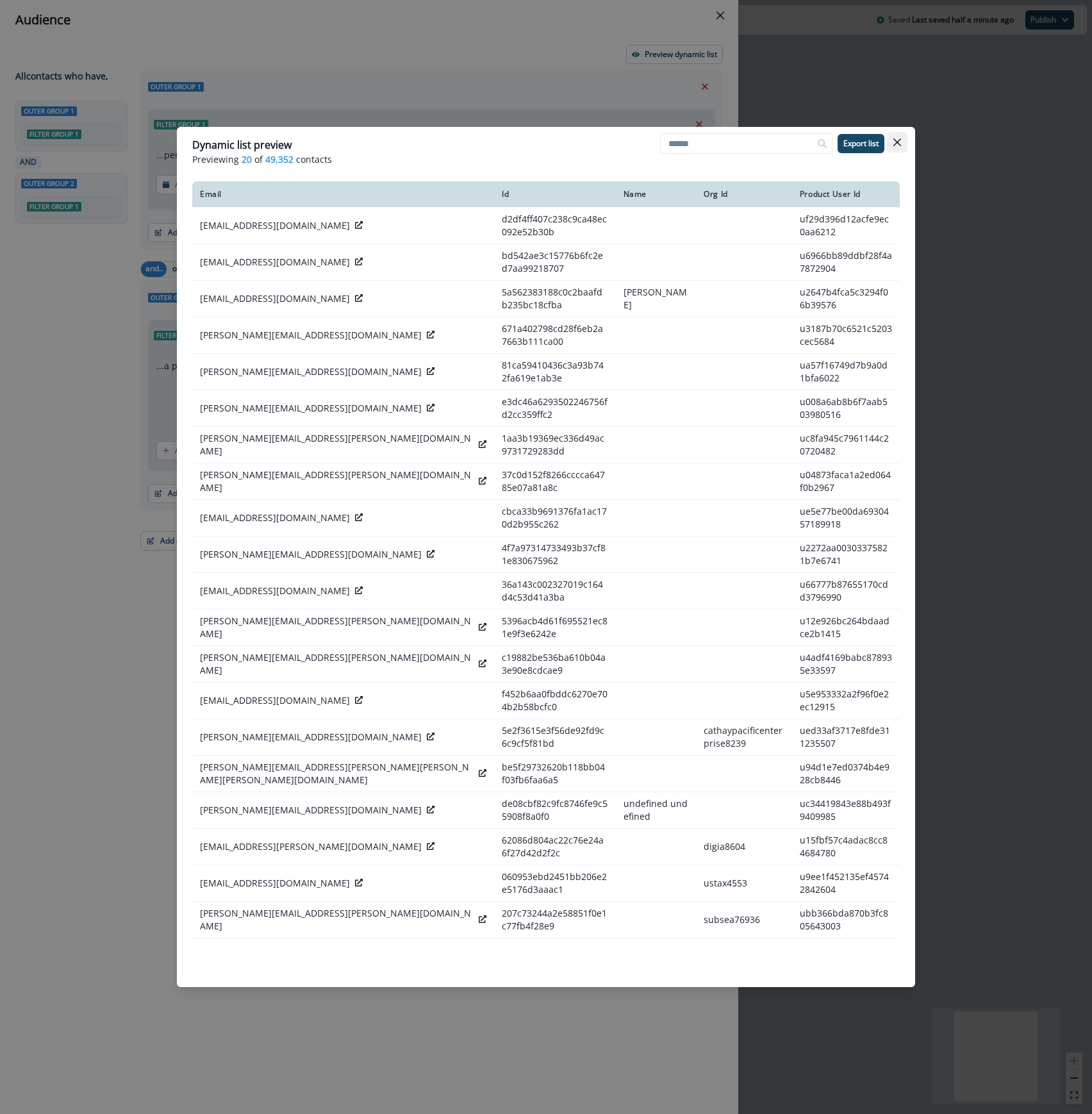
click at [895, 144] on icon "Close" at bounding box center [897, 143] width 8 height 8
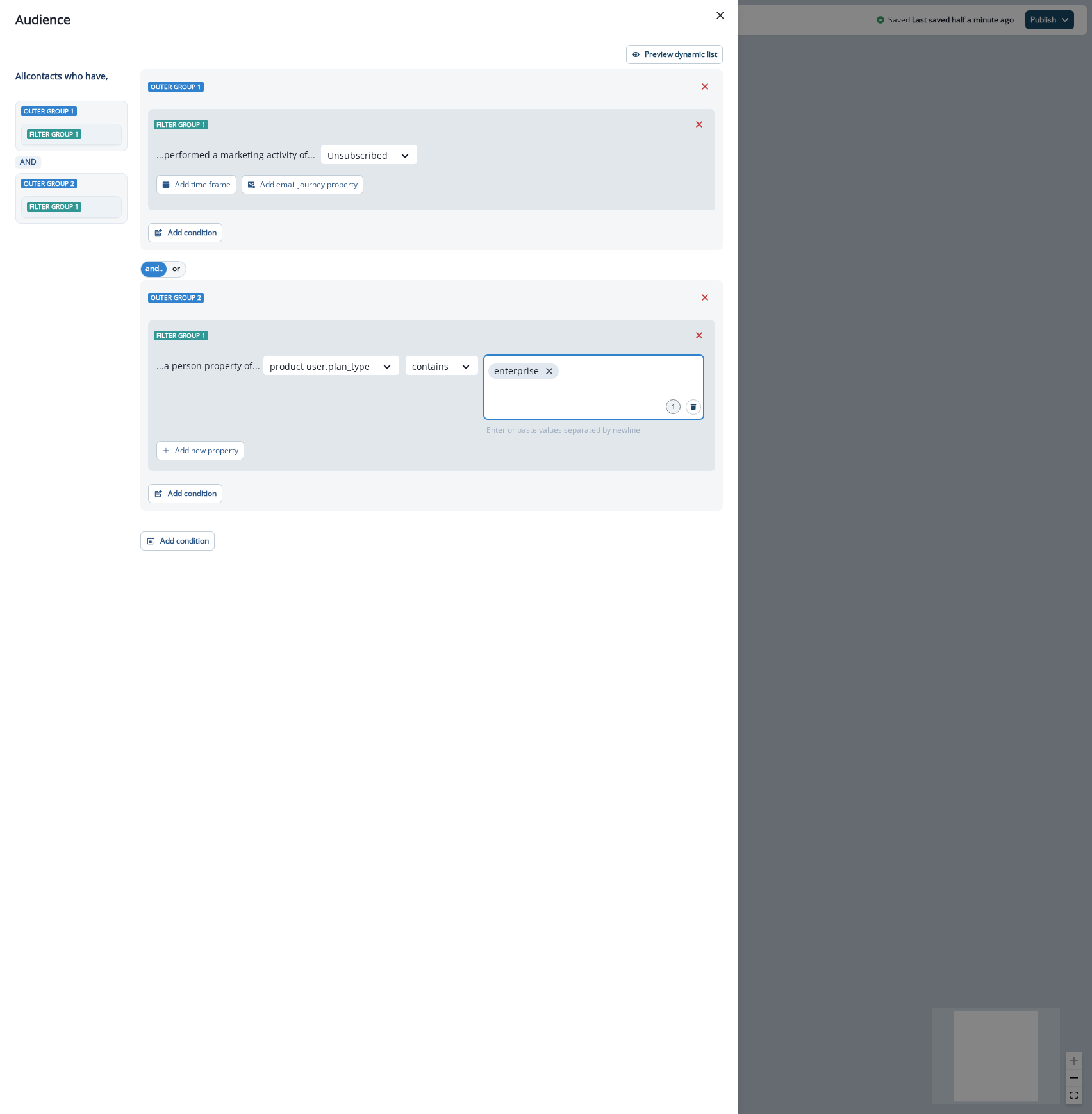
click at [546, 373] on icon "close" at bounding box center [549, 371] width 6 height 6
click at [527, 375] on input "text" at bounding box center [593, 371] width 216 height 26
type input "****"
click at [669, 50] on p "Preview dynamic list" at bounding box center [680, 55] width 72 height 9
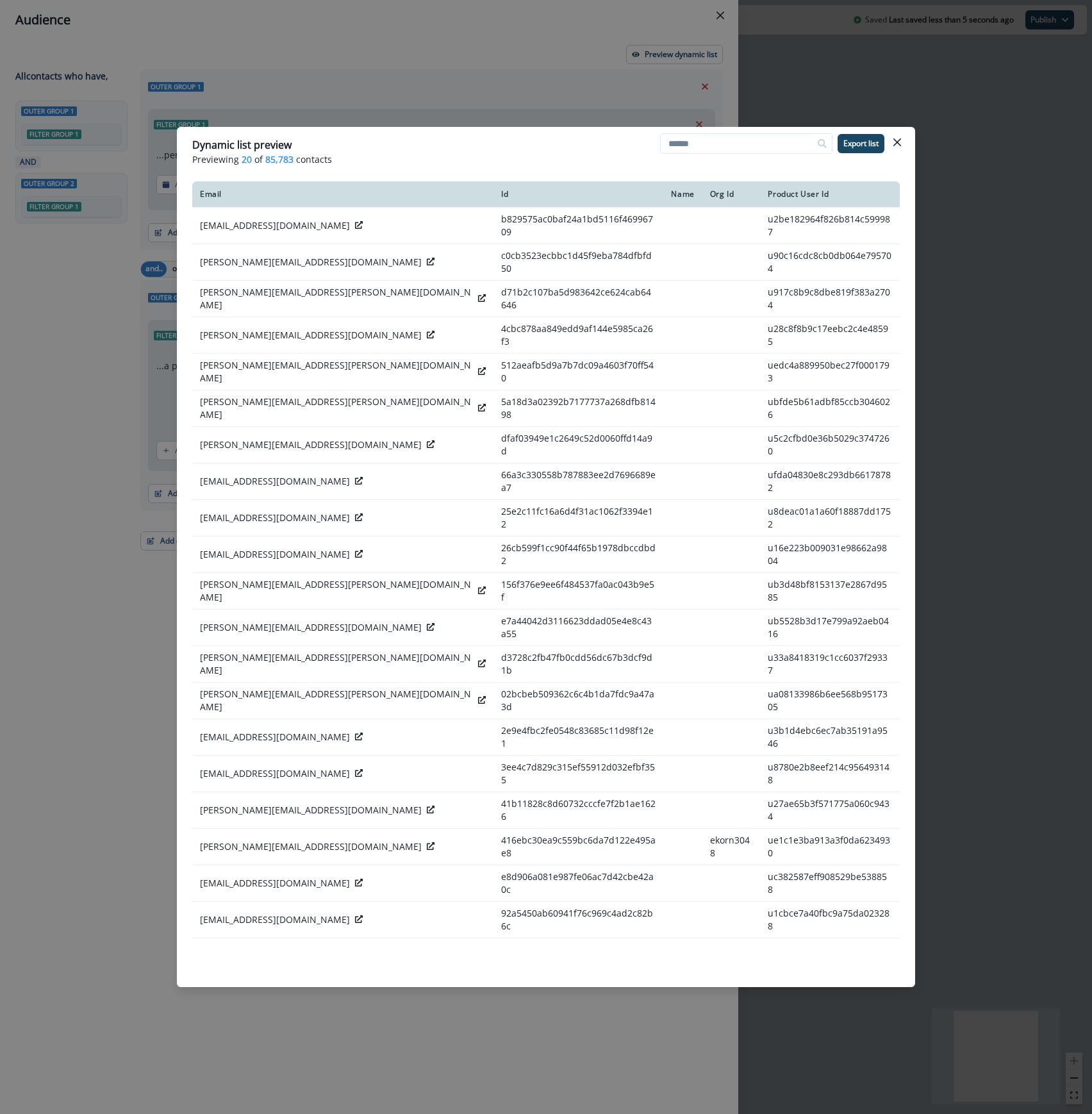
click at [901, 134] on button "Close" at bounding box center [897, 142] width 20 height 20
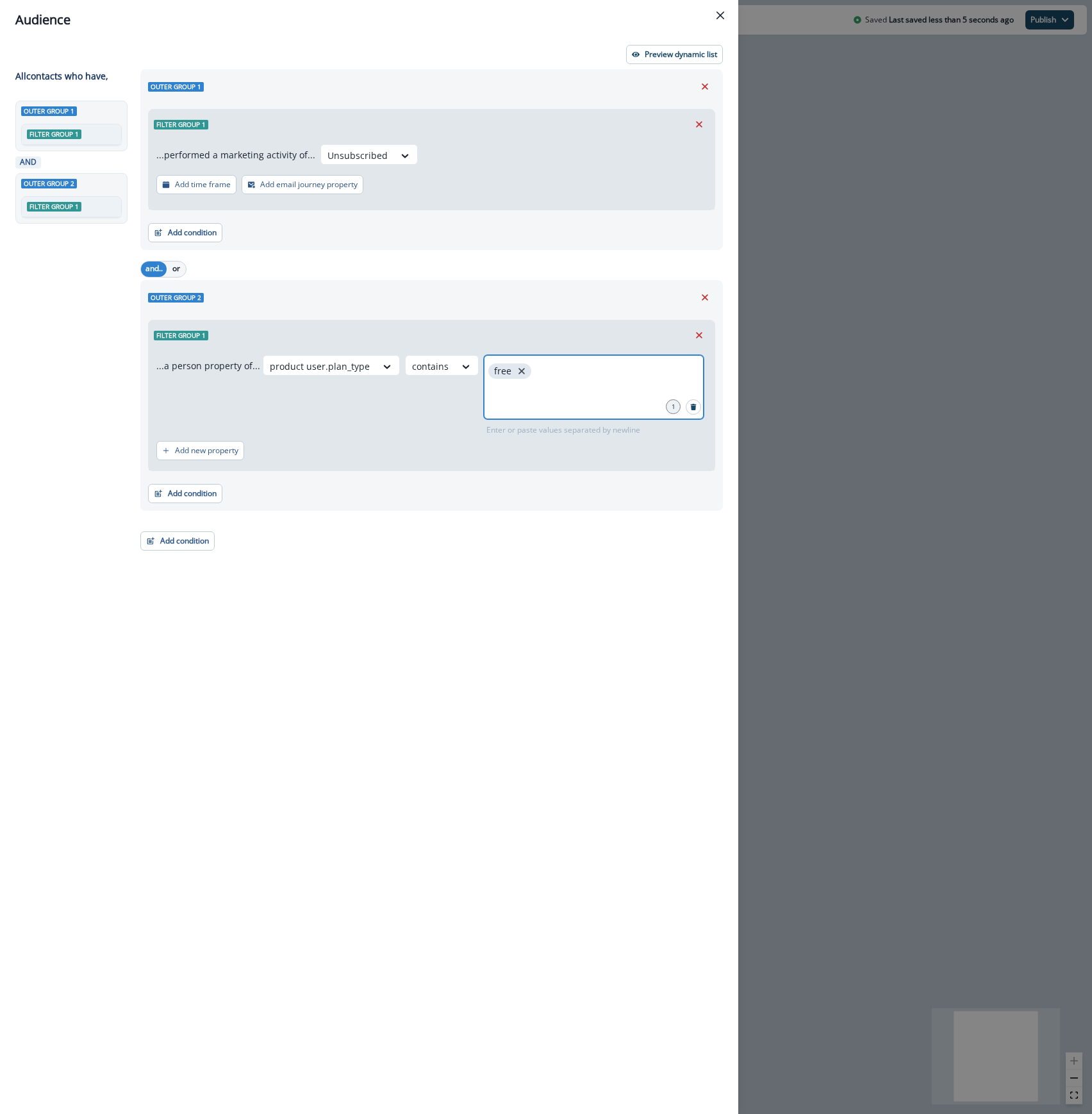
click at [516, 370] on icon "close" at bounding box center [521, 371] width 12 height 12
type input "****"
click at [652, 52] on p "Preview dynamic list" at bounding box center [680, 55] width 72 height 9
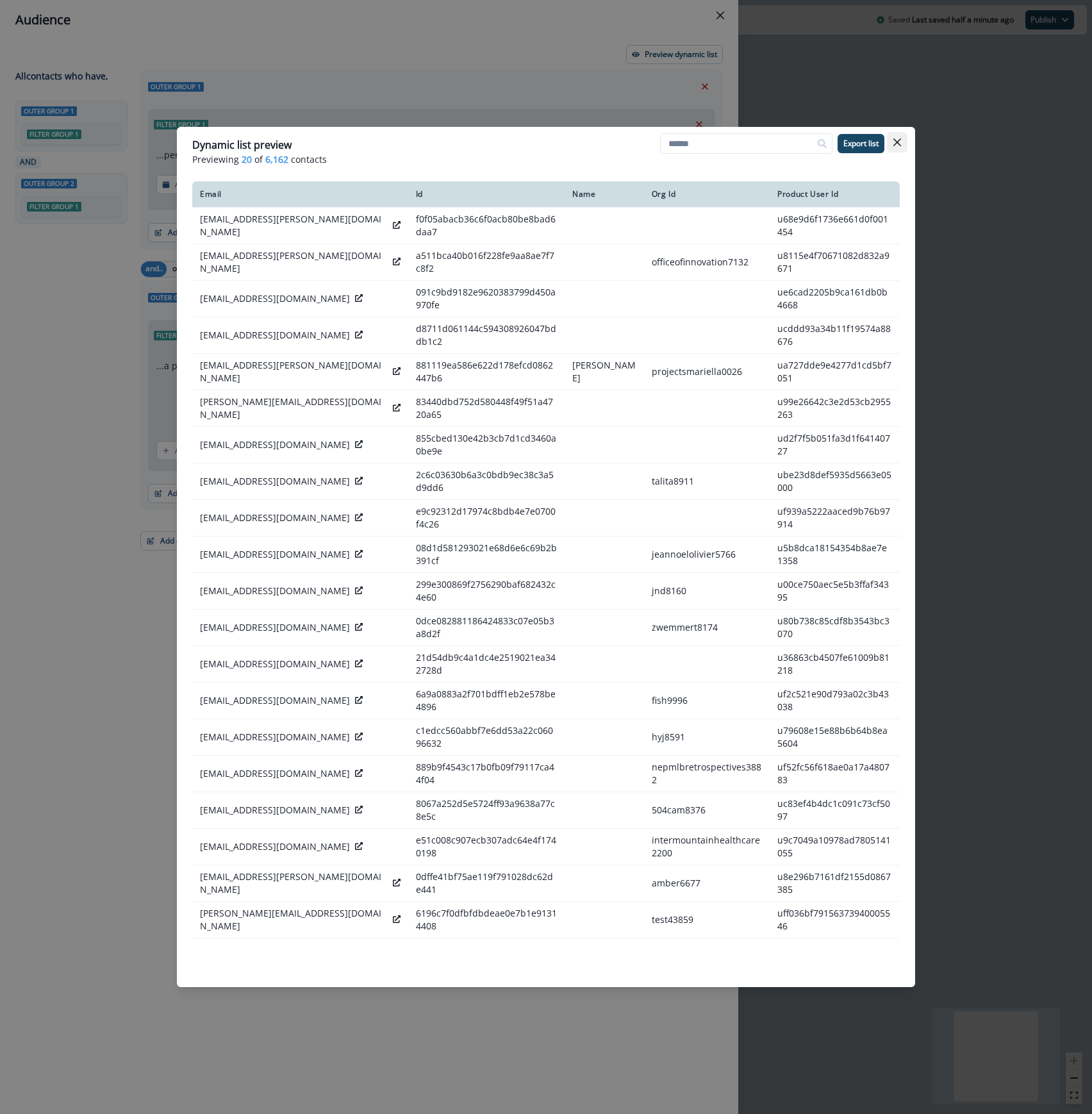
click at [896, 142] on icon "Close" at bounding box center [897, 143] width 8 height 8
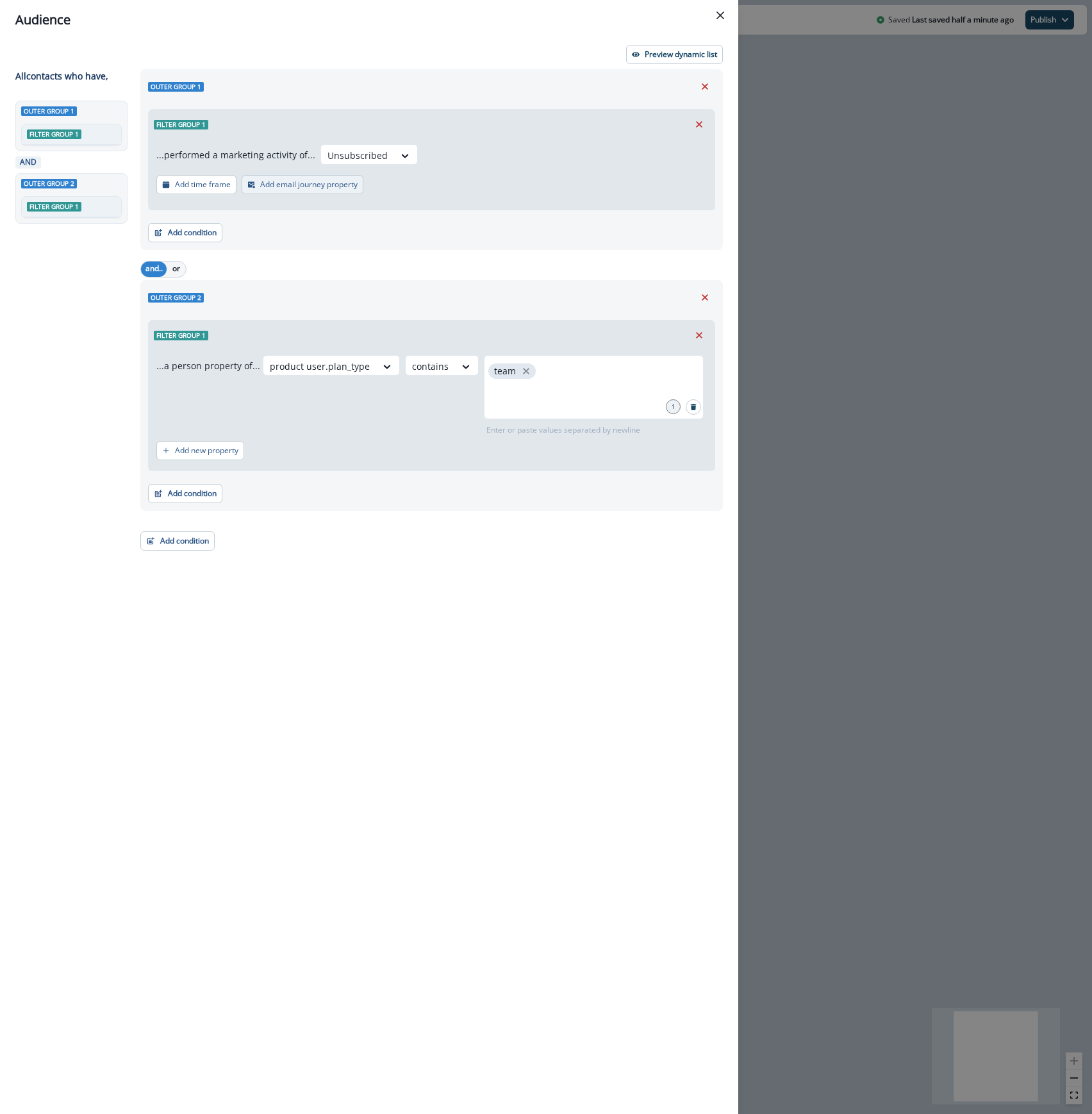
click at [321, 186] on p "Add email journey property" at bounding box center [309, 185] width 97 height 9
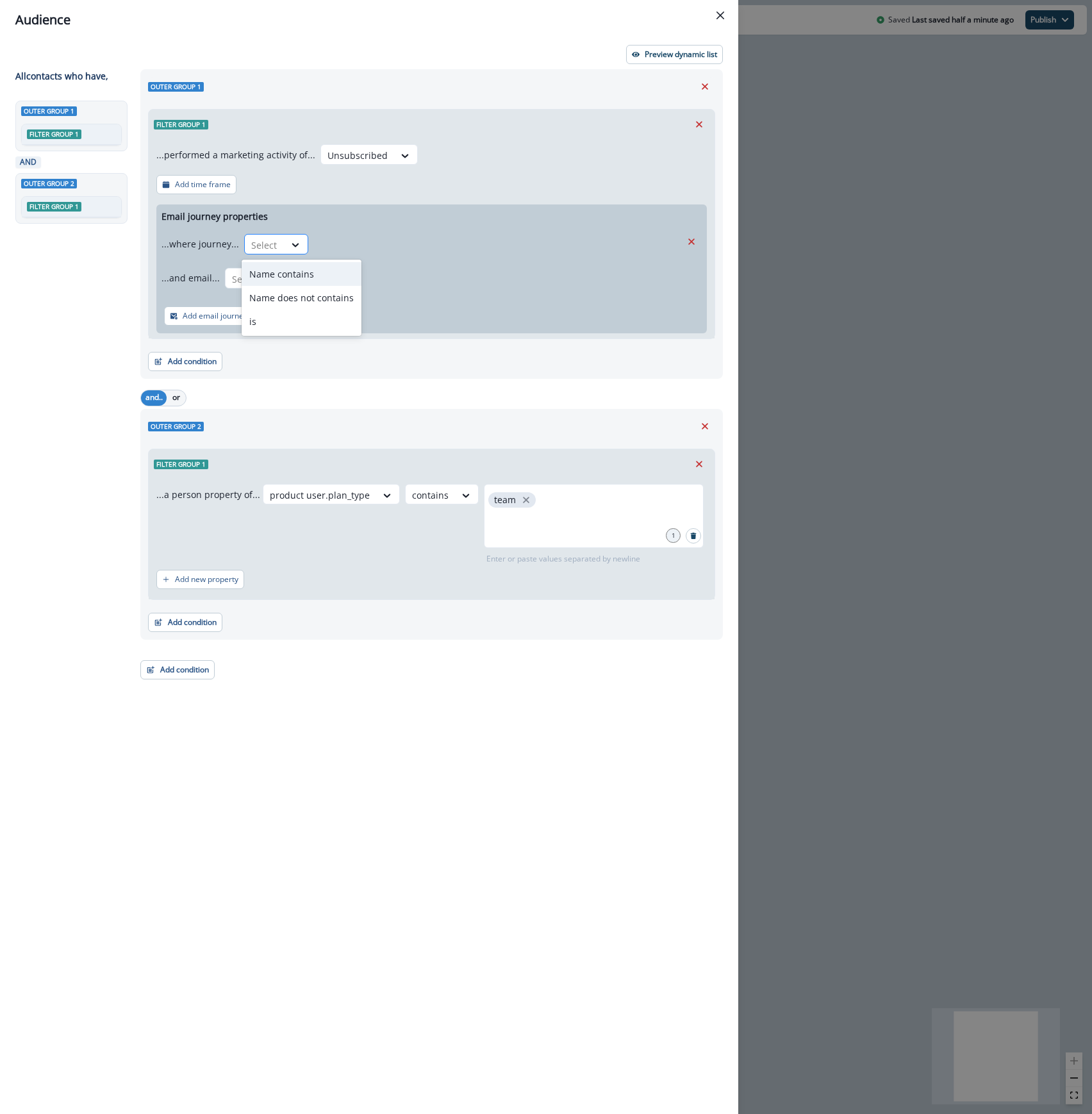
click at [260, 245] on div at bounding box center [264, 245] width 27 height 16
click at [261, 319] on div "is" at bounding box center [302, 321] width 120 height 23
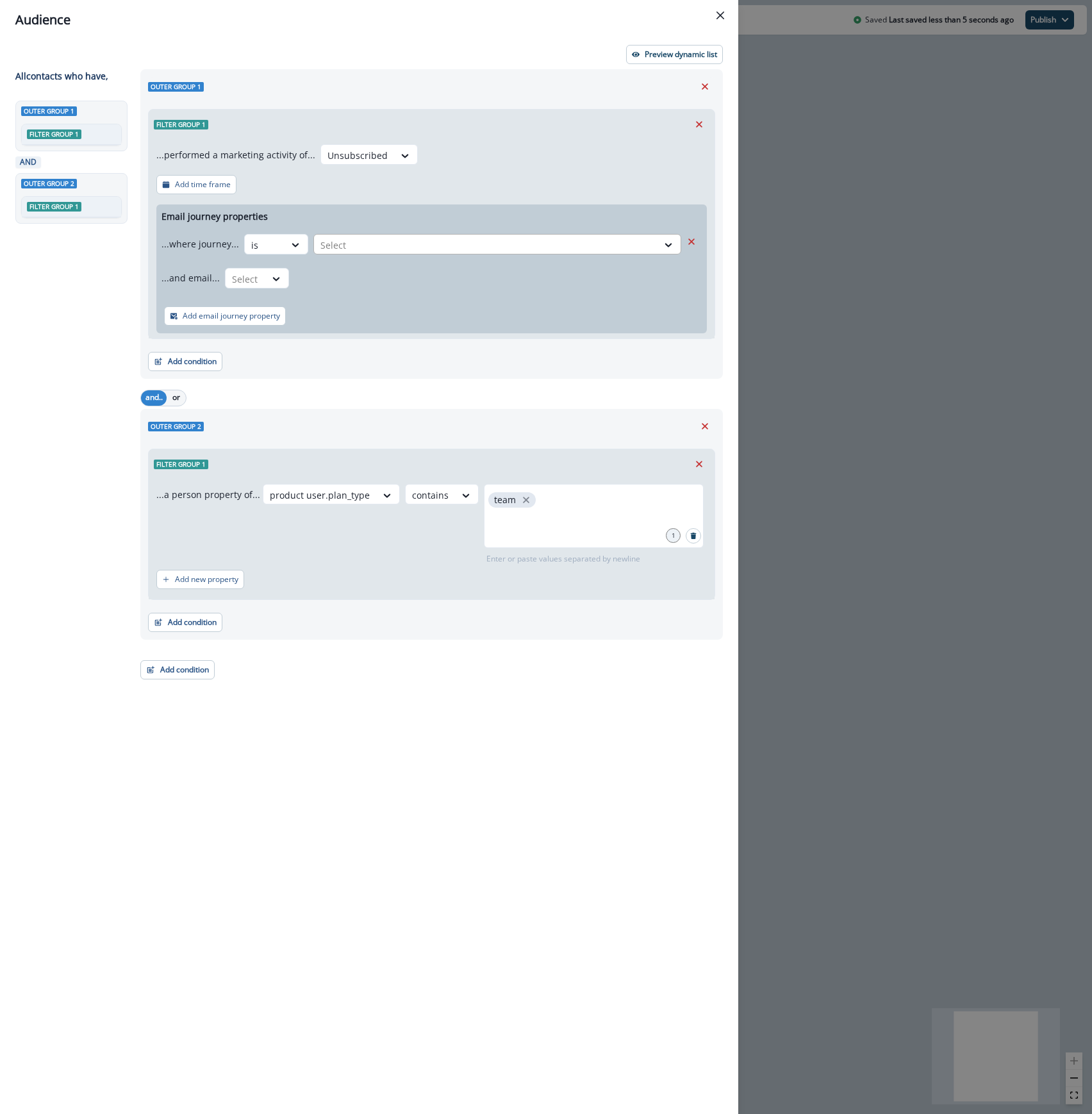
click at [366, 239] on div at bounding box center [486, 245] width 330 height 16
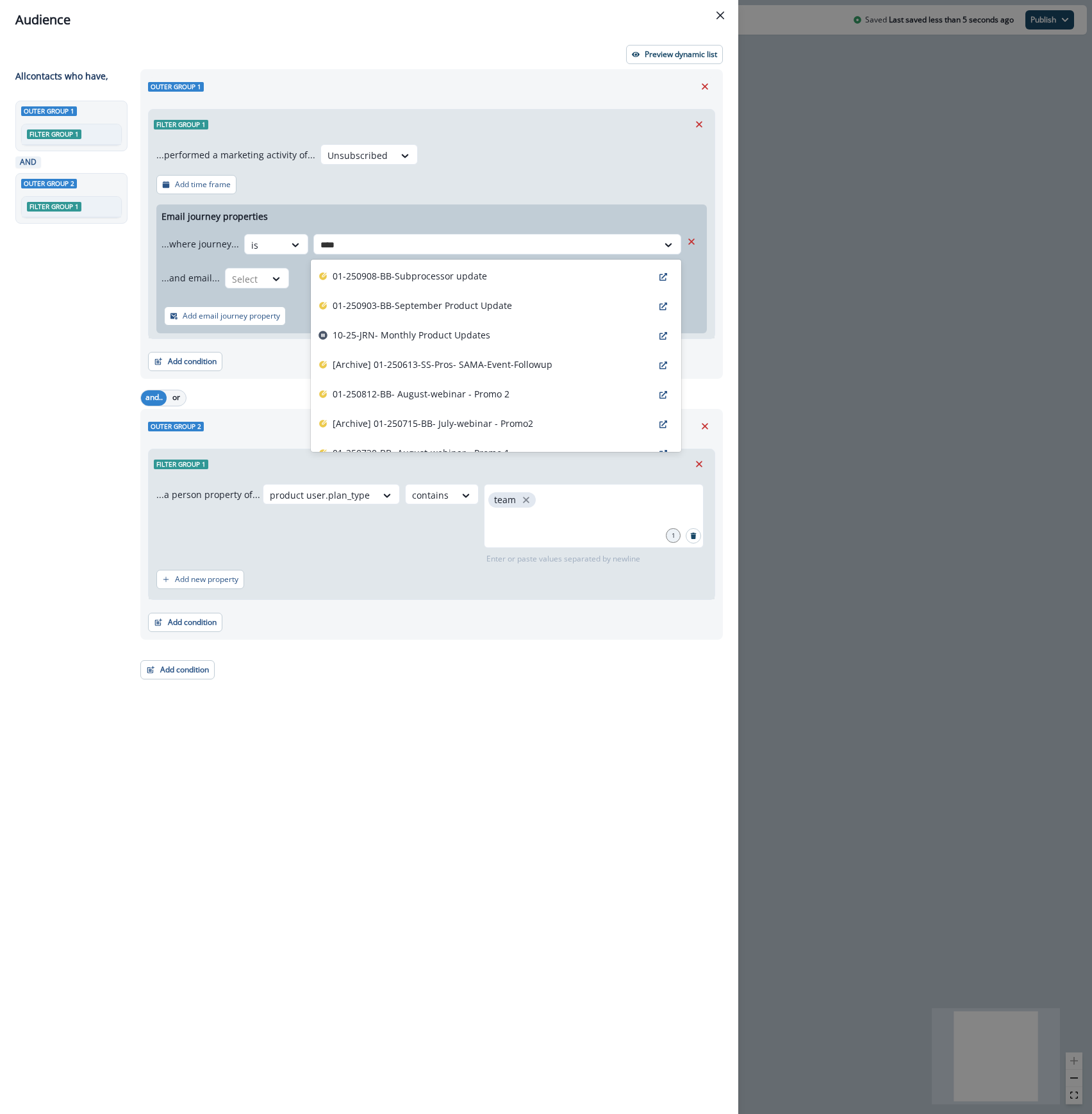
type input "*****"
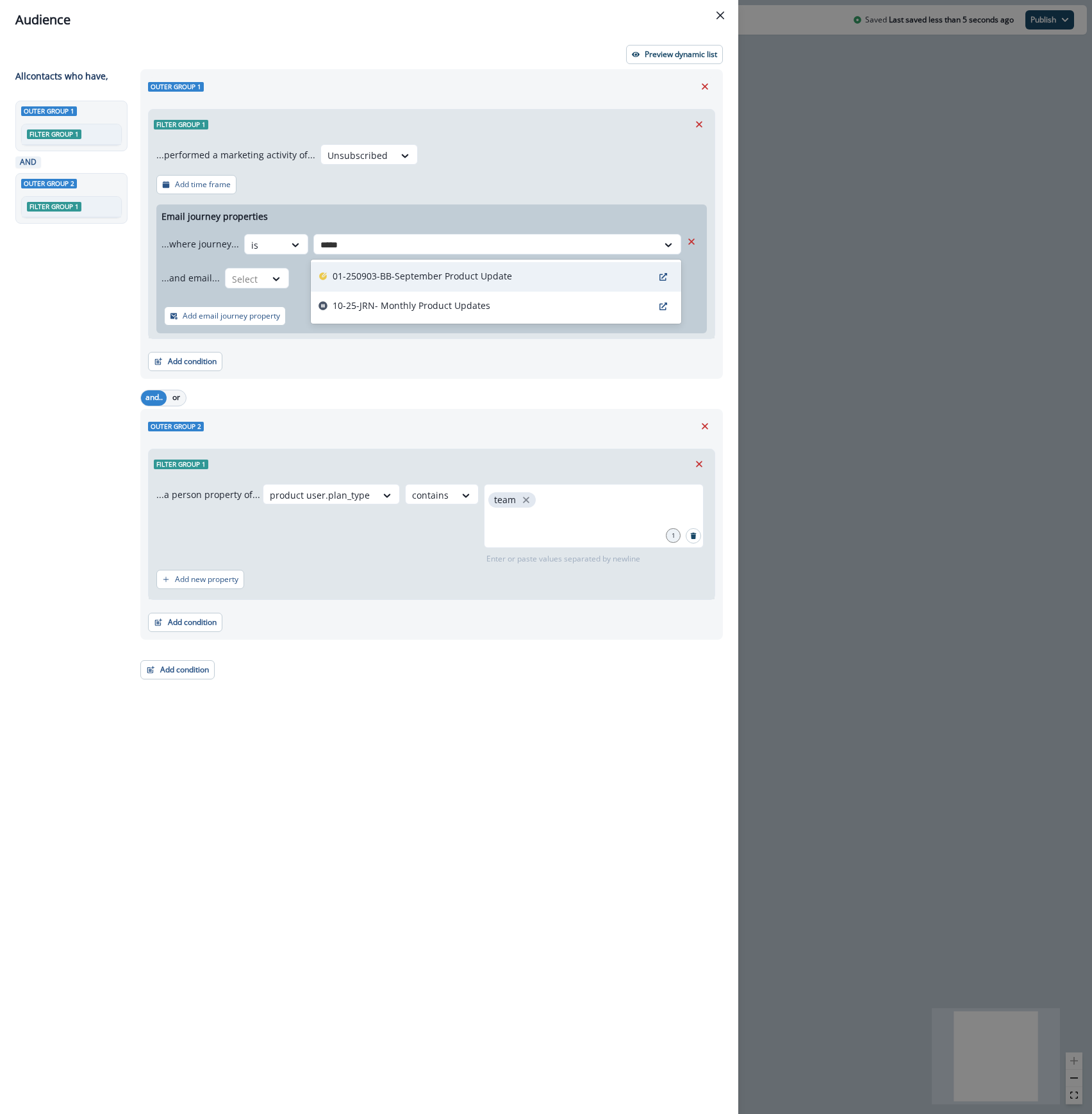
click at [380, 273] on p "01-250903-BB-September Product Update" at bounding box center [422, 275] width 179 height 13
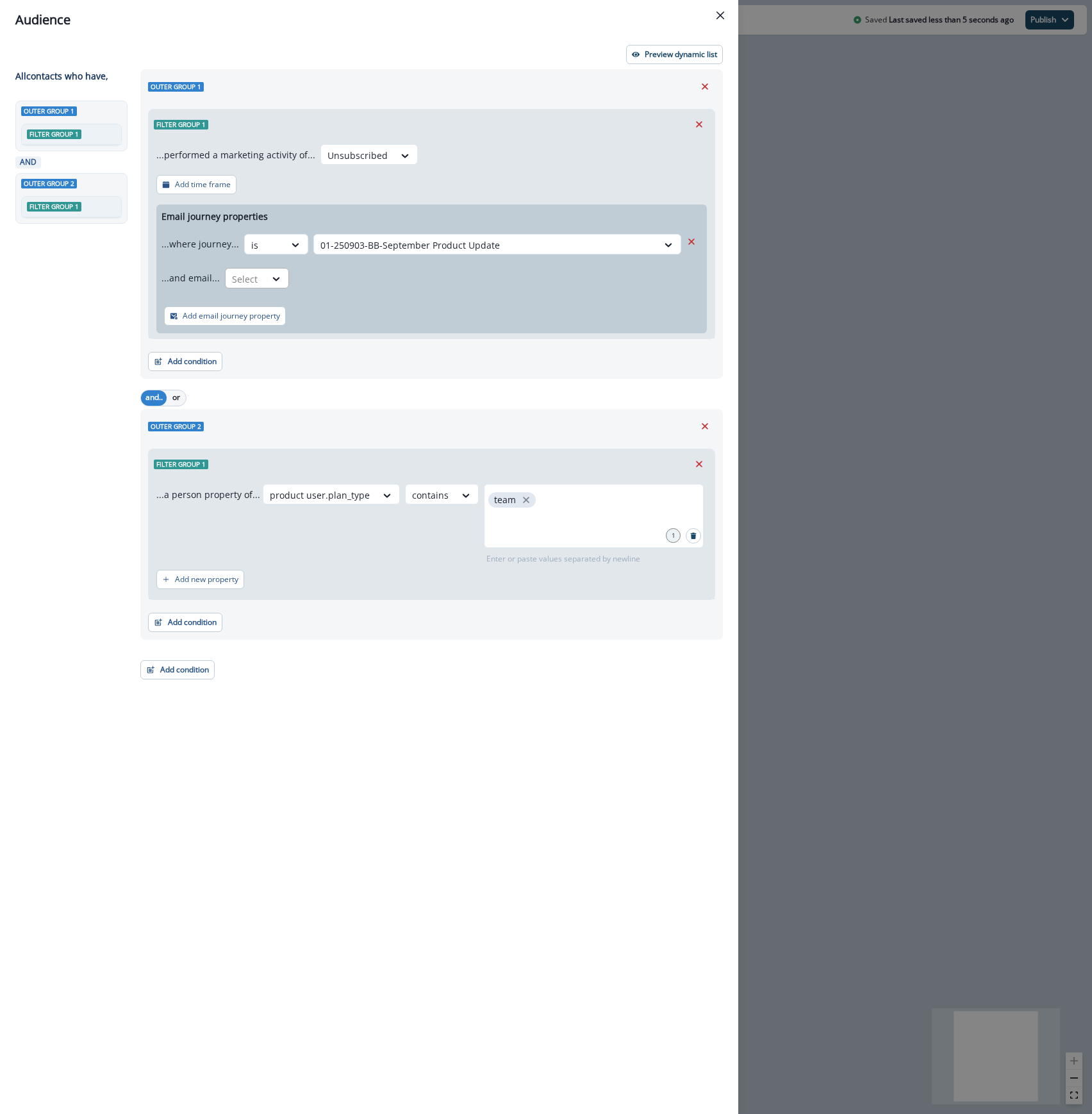
click at [257, 268] on div "Select" at bounding box center [245, 278] width 40 height 21
click at [262, 349] on div "is" at bounding box center [282, 355] width 120 height 23
click at [408, 292] on div "...and email... is Select" at bounding box center [421, 278] width 520 height 31
click at [416, 281] on div at bounding box center [475, 279] width 348 height 16
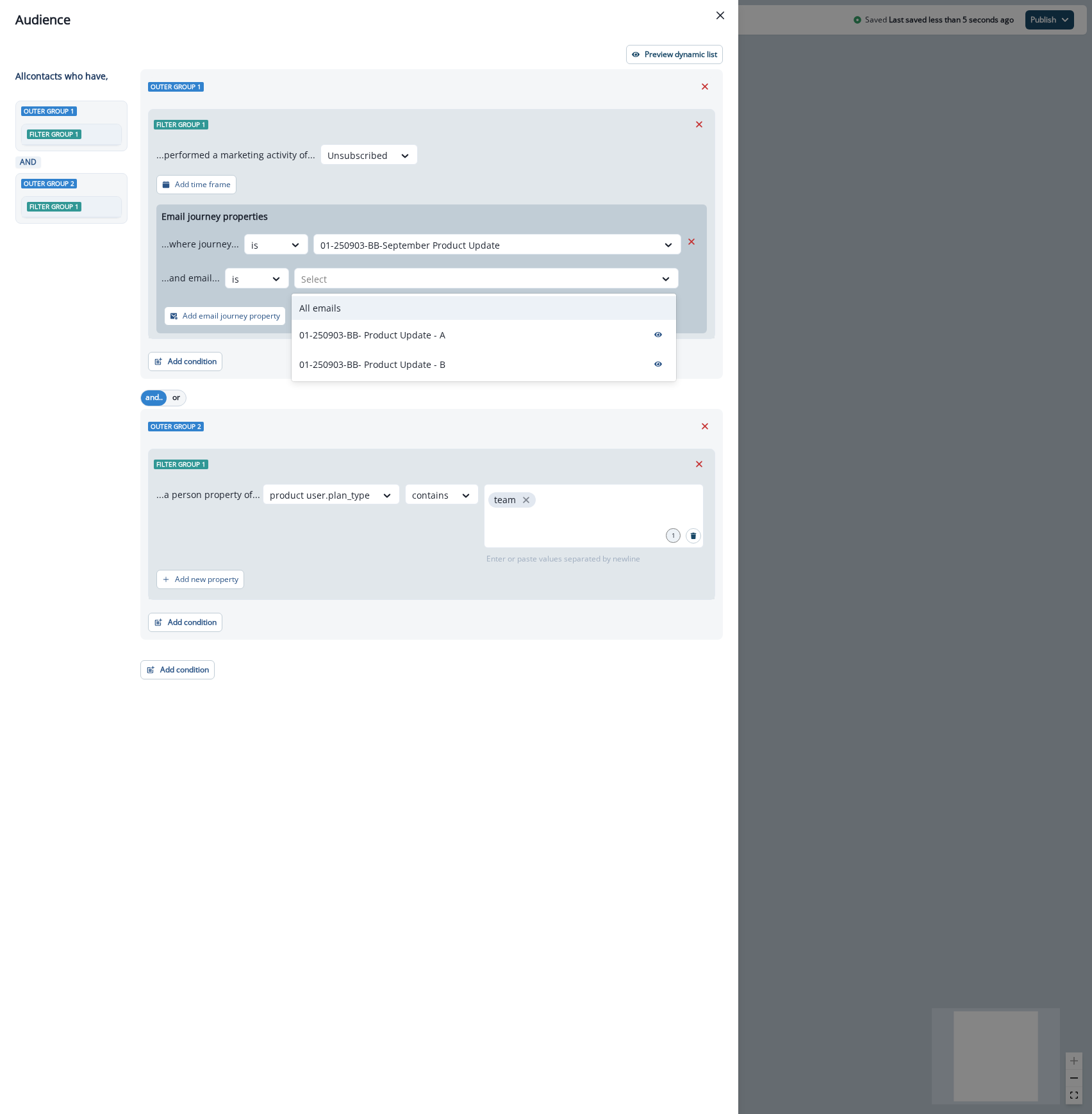
click at [412, 302] on div "All emails" at bounding box center [483, 308] width 384 height 23
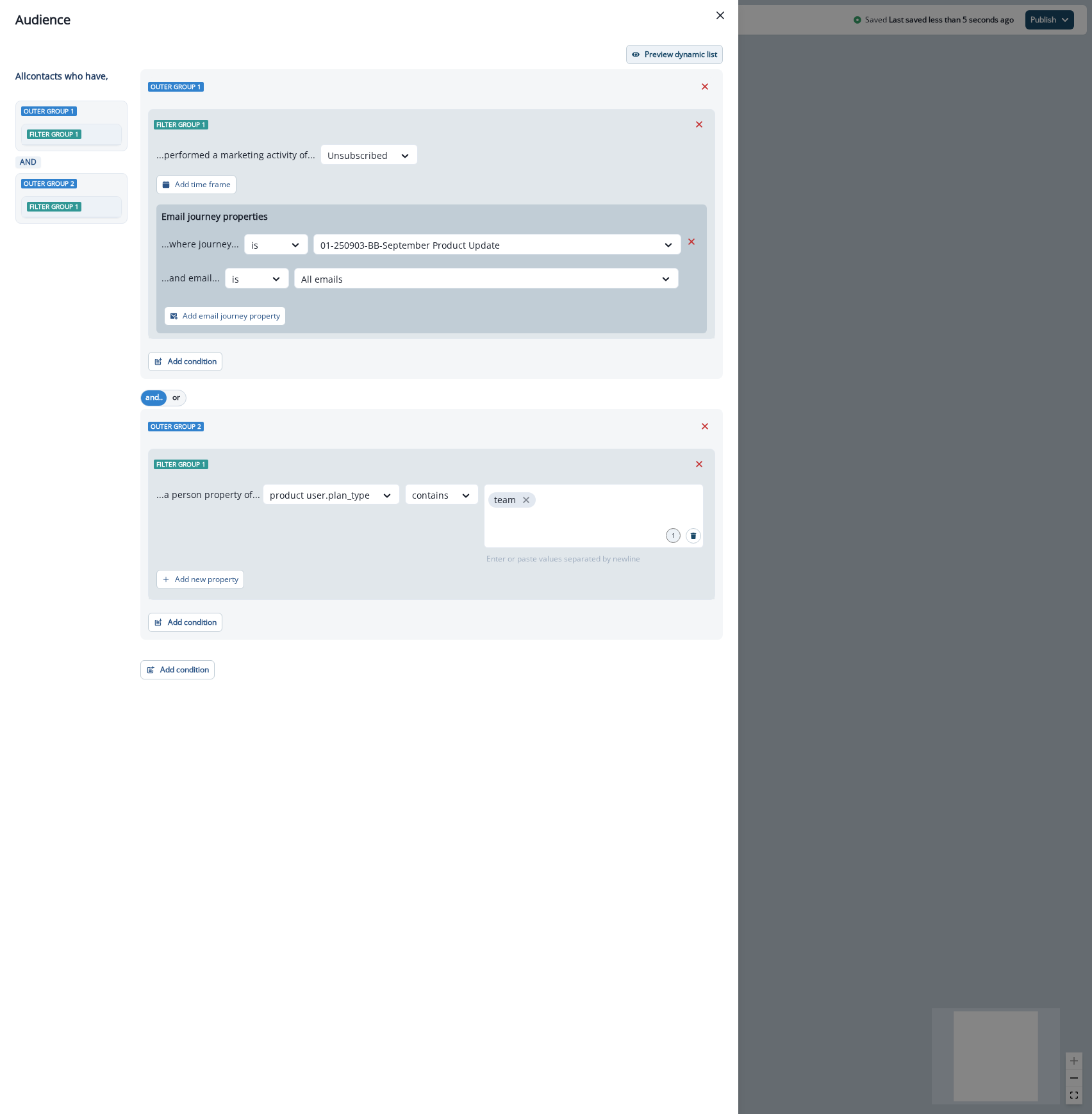
click at [670, 55] on p "Preview dynamic list" at bounding box center [680, 55] width 72 height 9
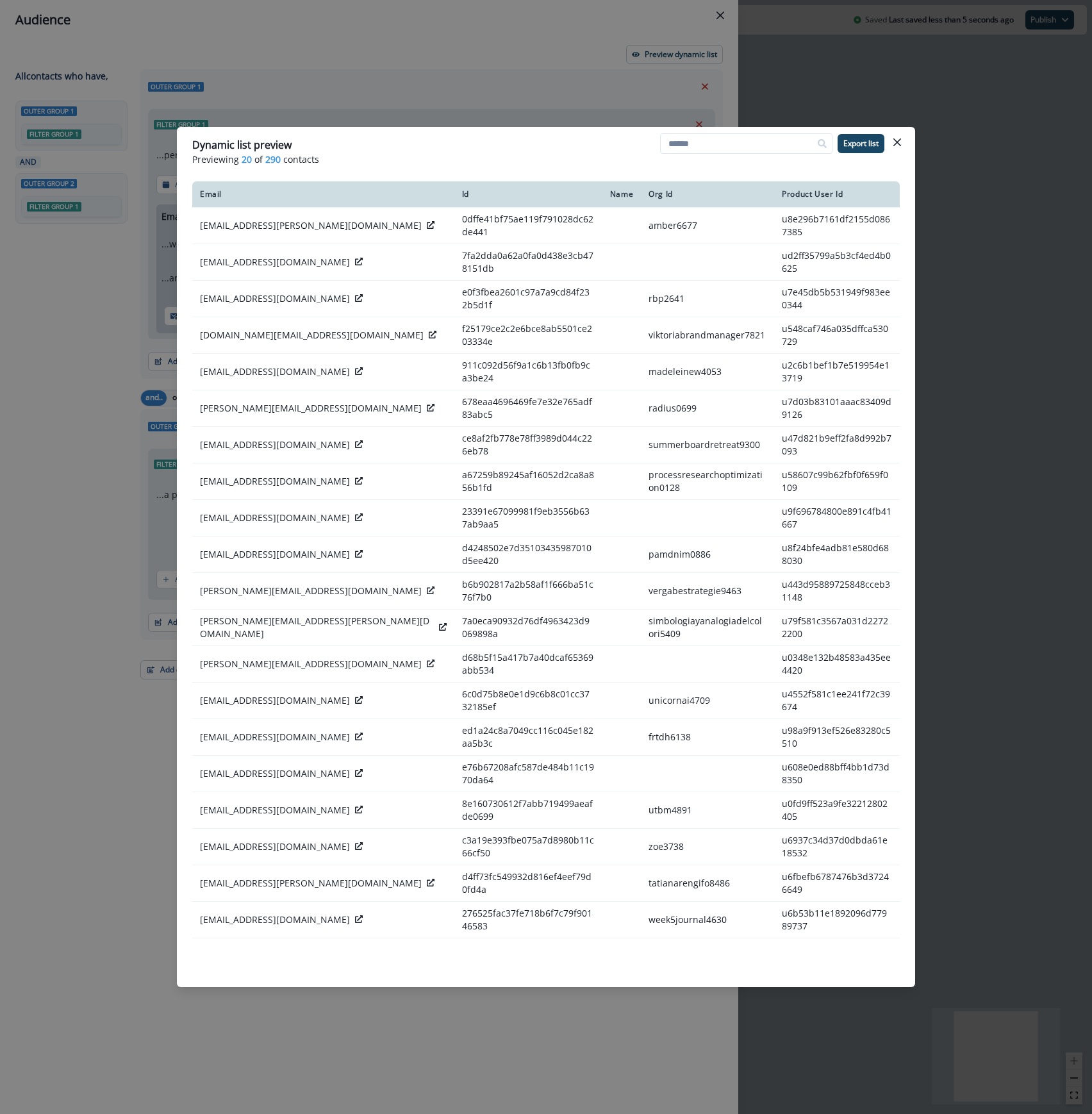
click at [898, 140] on icon "Close" at bounding box center [897, 143] width 8 height 8
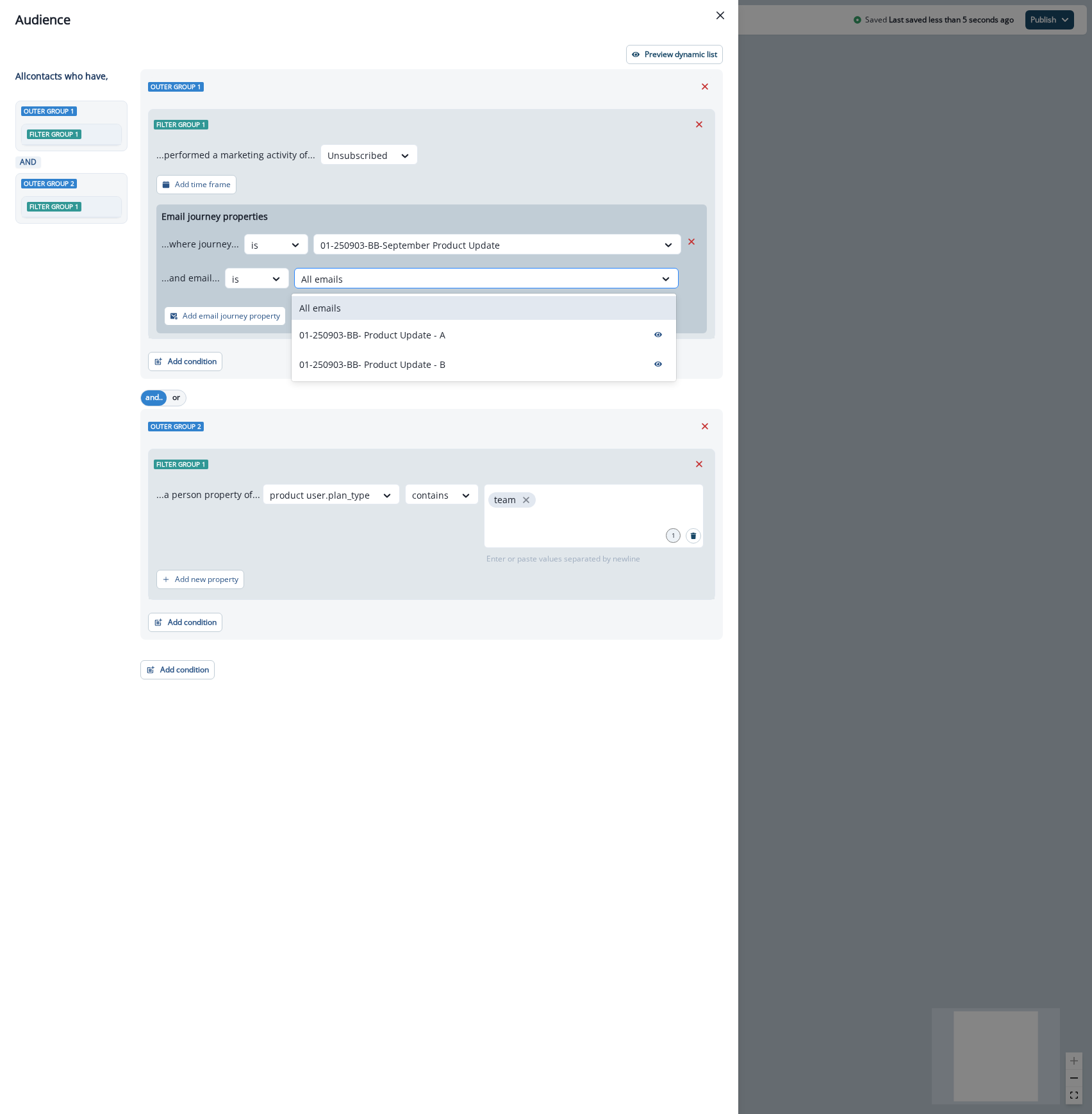
click at [496, 272] on div at bounding box center [475, 279] width 348 height 16
click at [521, 501] on icon "close" at bounding box center [526, 500] width 12 height 12
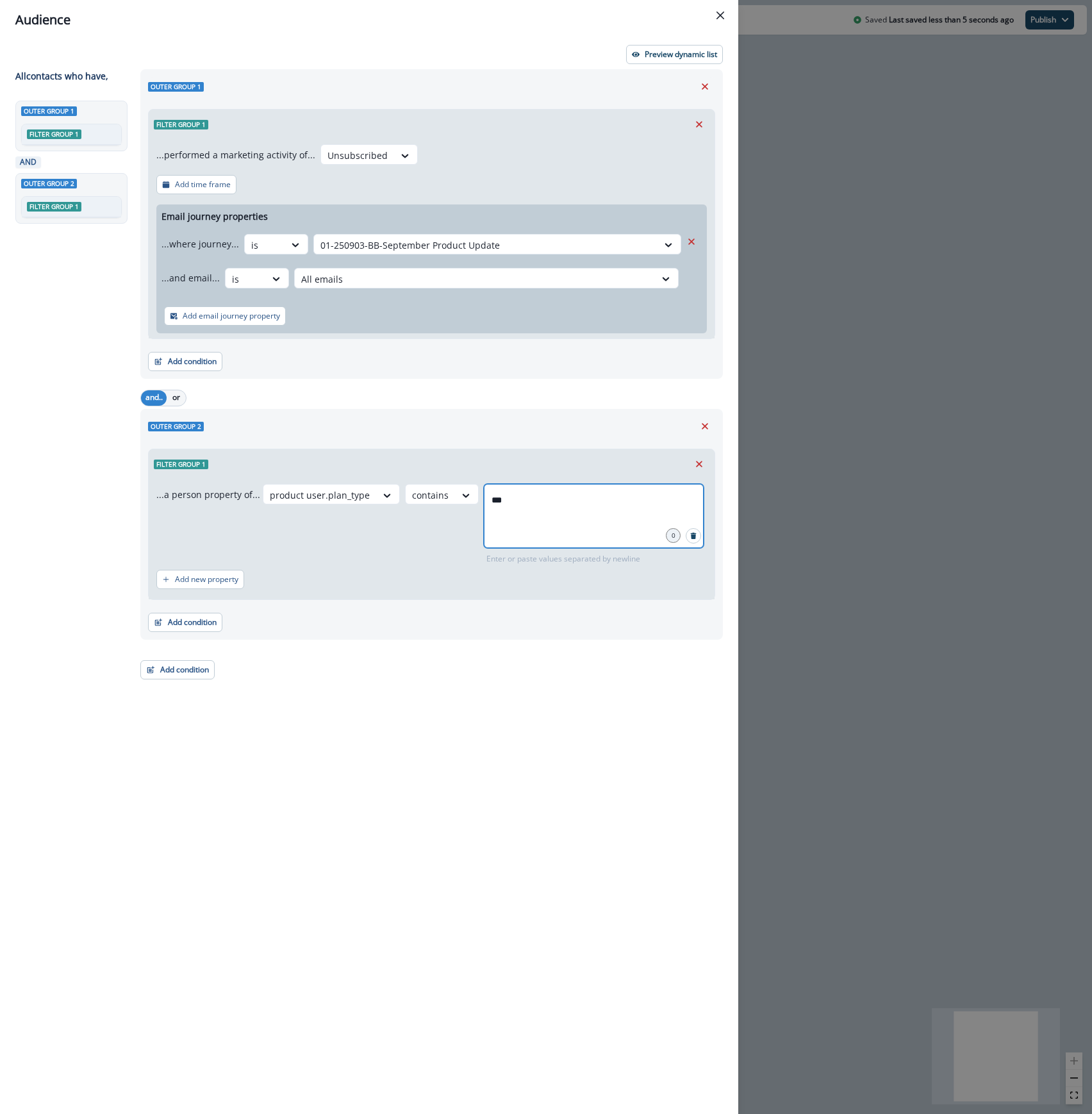
type input "****"
click at [654, 54] on p "Preview dynamic list" at bounding box center [680, 55] width 72 height 9
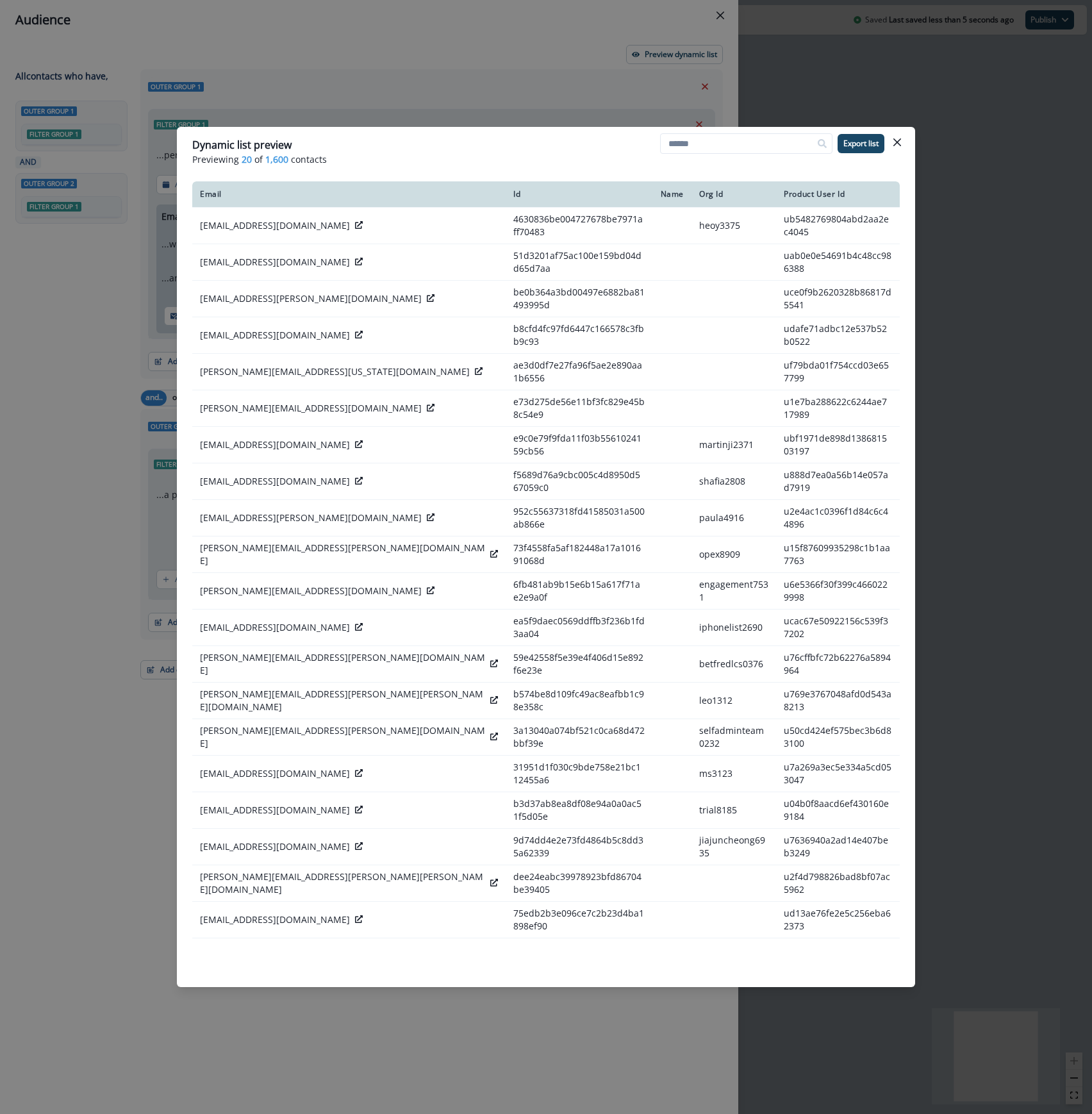
click at [899, 145] on icon "Close" at bounding box center [897, 143] width 8 height 8
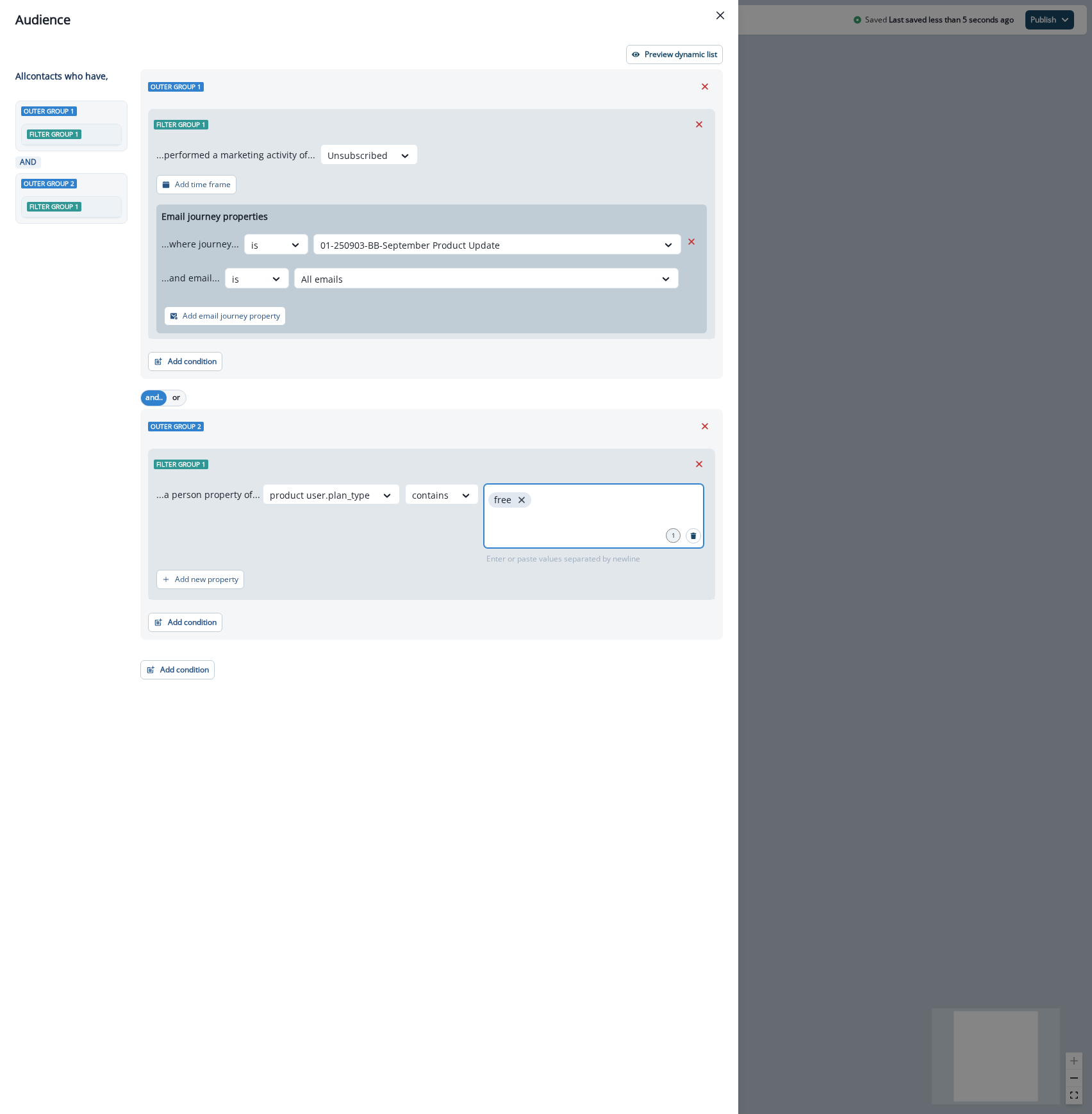
click at [516, 499] on icon "close" at bounding box center [521, 500] width 12 height 12
type input "**********"
click at [682, 56] on p "Preview dynamic list" at bounding box center [680, 55] width 72 height 9
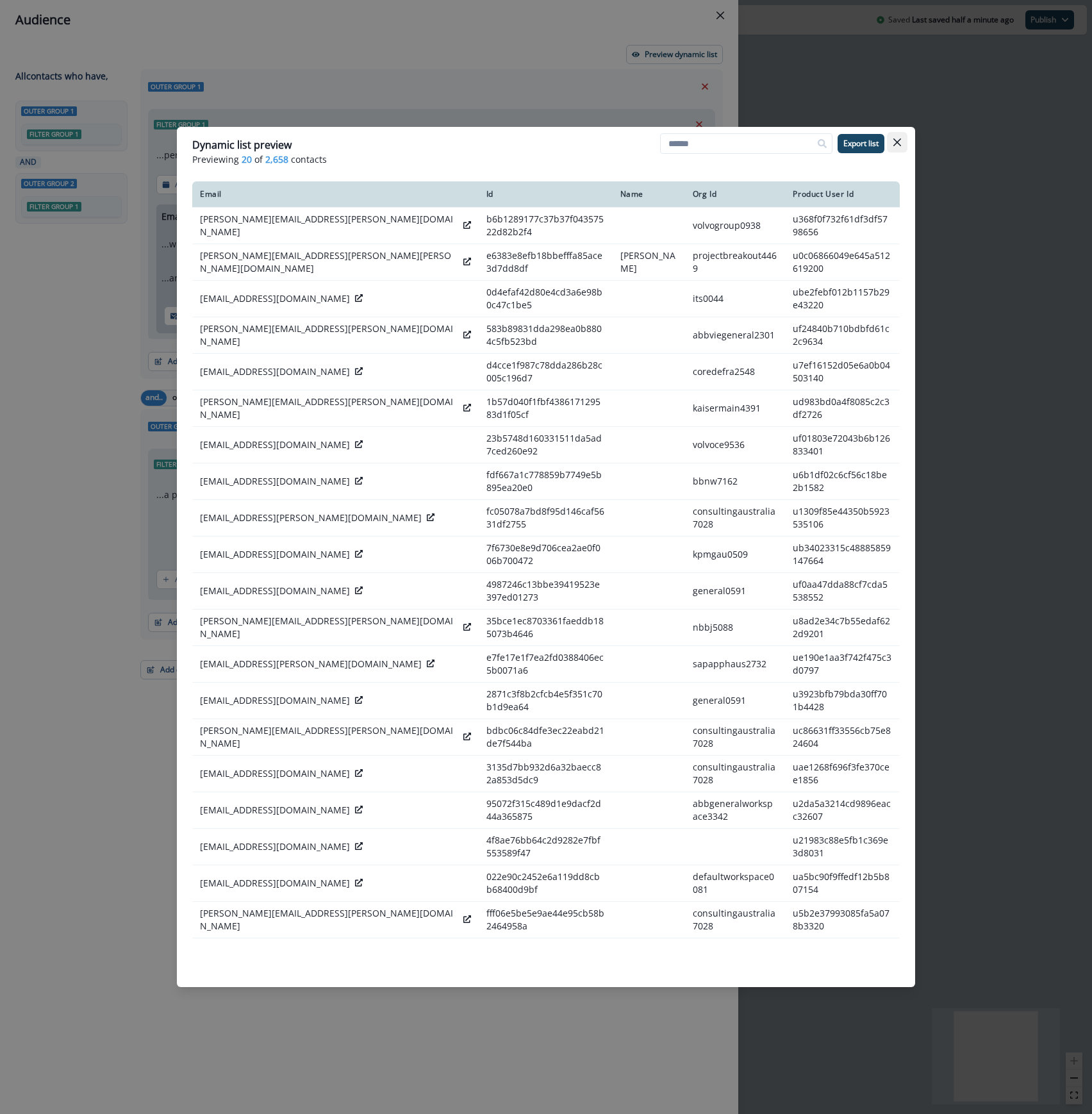
click at [902, 141] on button "Close" at bounding box center [897, 142] width 20 height 20
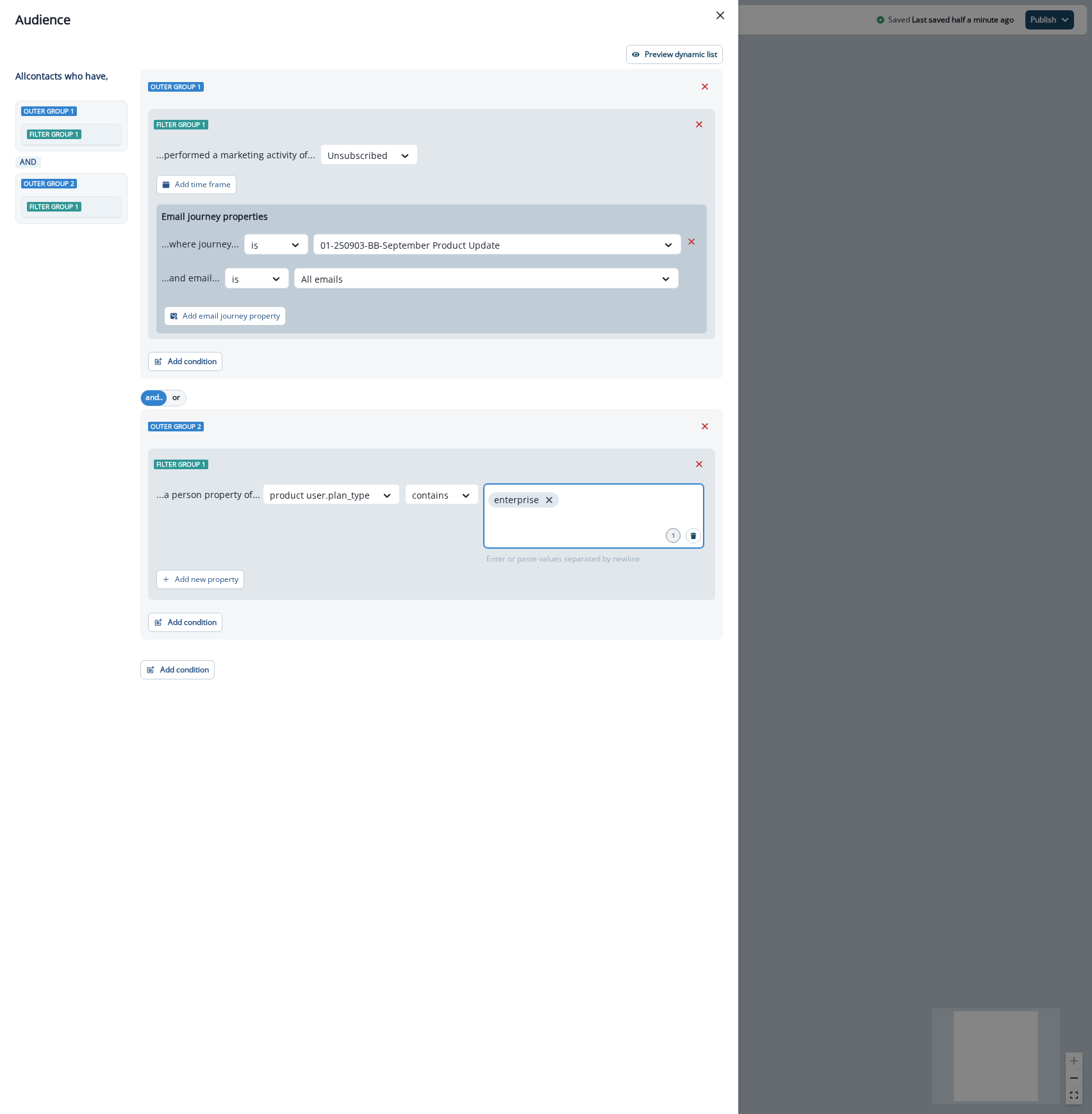
click at [546, 501] on icon "close" at bounding box center [549, 500] width 6 height 6
click at [528, 518] on div at bounding box center [594, 516] width 220 height 64
type input "********"
click at [654, 59] on button "Preview dynamic list" at bounding box center [674, 55] width 97 height 19
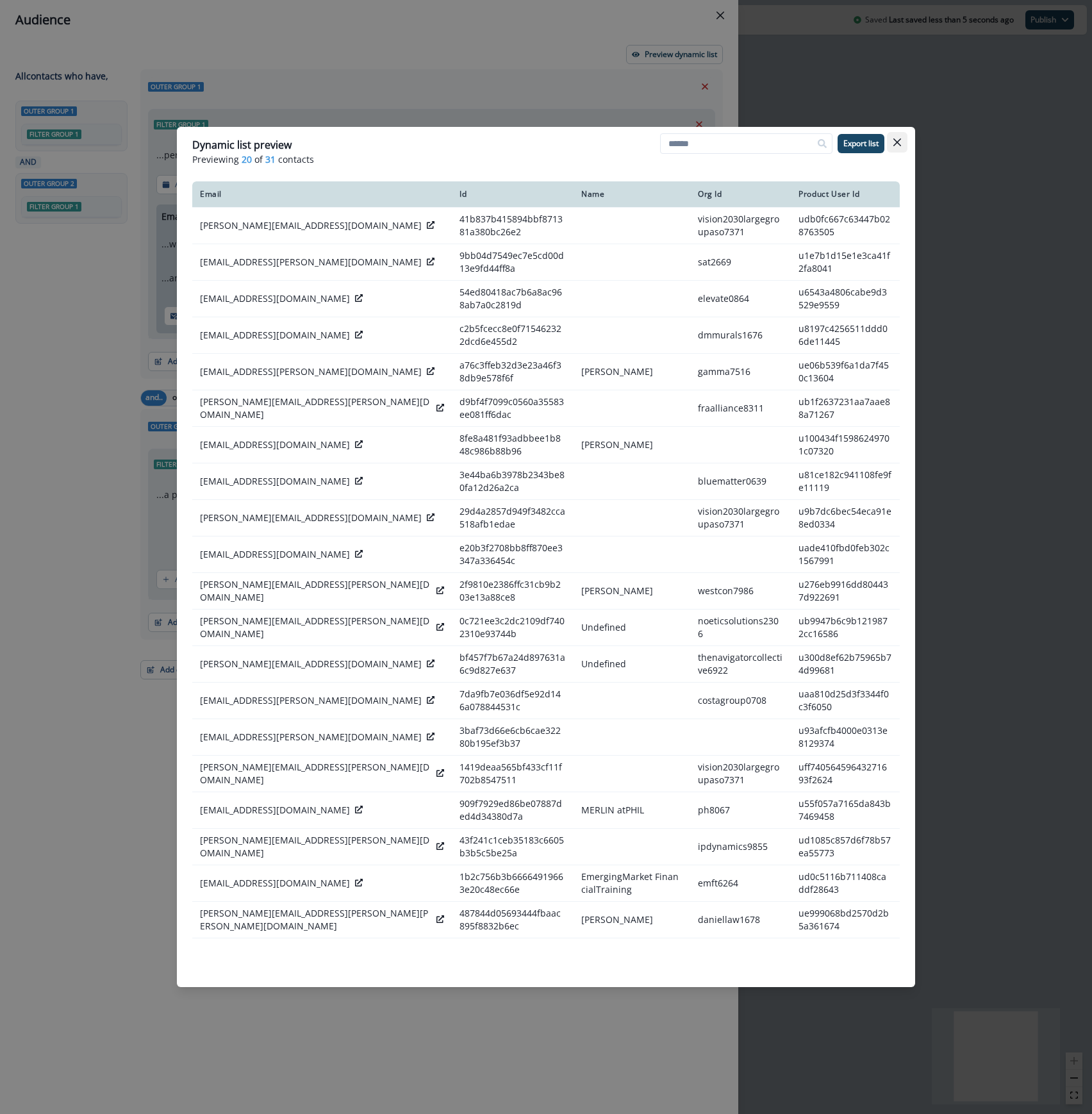
click at [890, 142] on button "Close" at bounding box center [897, 142] width 20 height 20
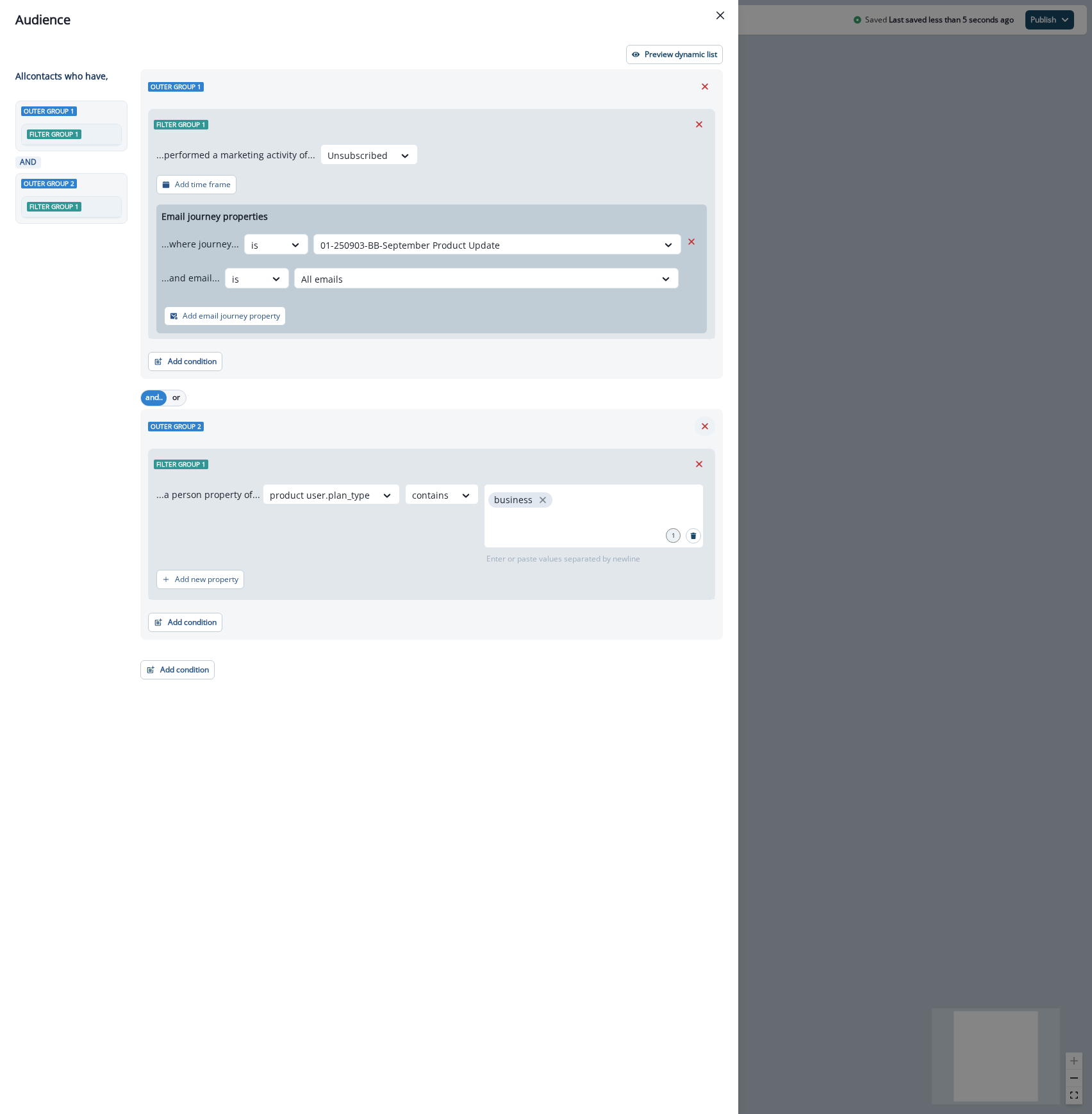
click at [705, 423] on icon "Remove" at bounding box center [705, 426] width 12 height 12
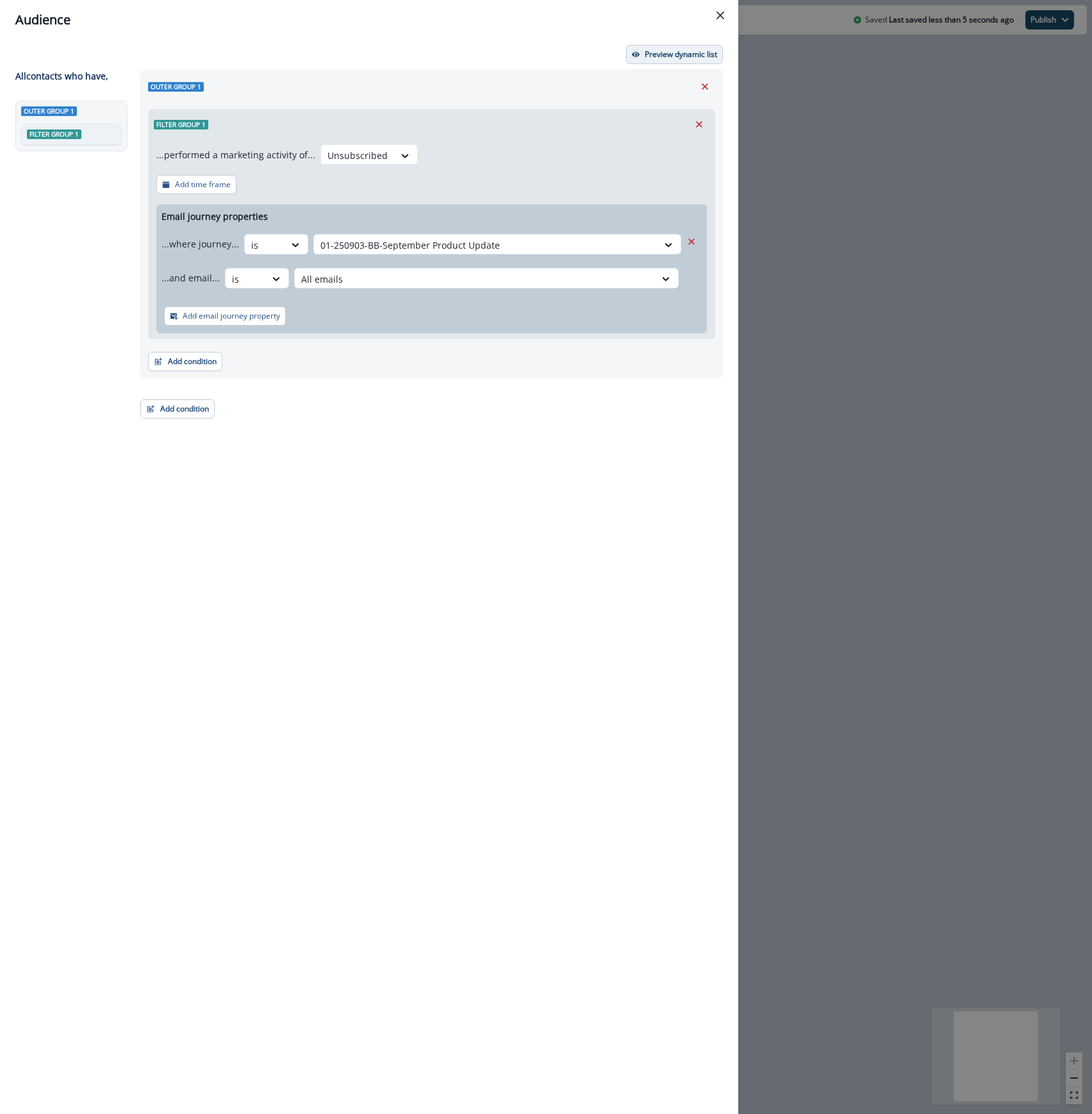
click at [668, 57] on p "Preview dynamic list" at bounding box center [680, 55] width 72 height 9
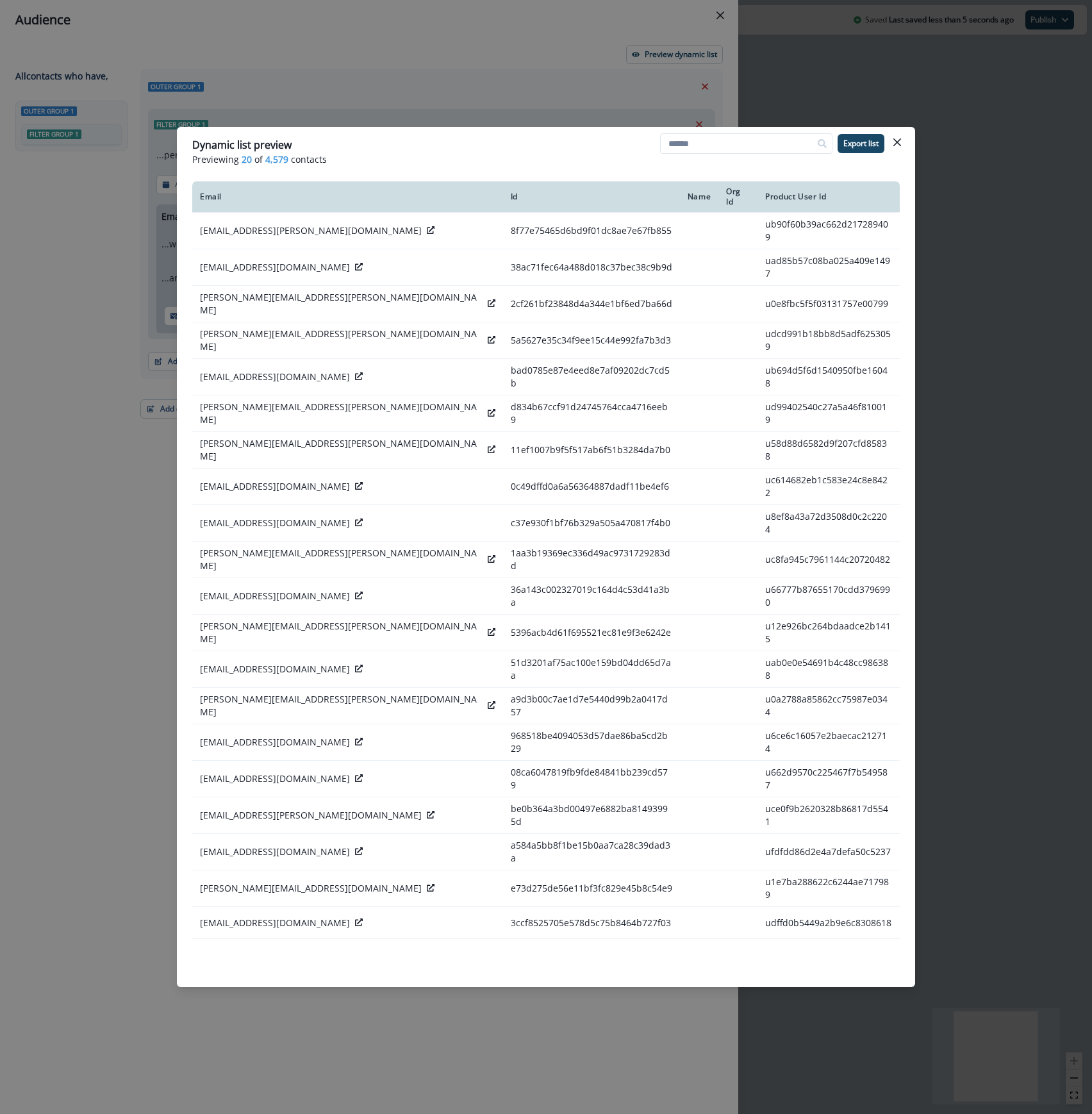
click at [900, 143] on icon "Close" at bounding box center [897, 143] width 8 height 8
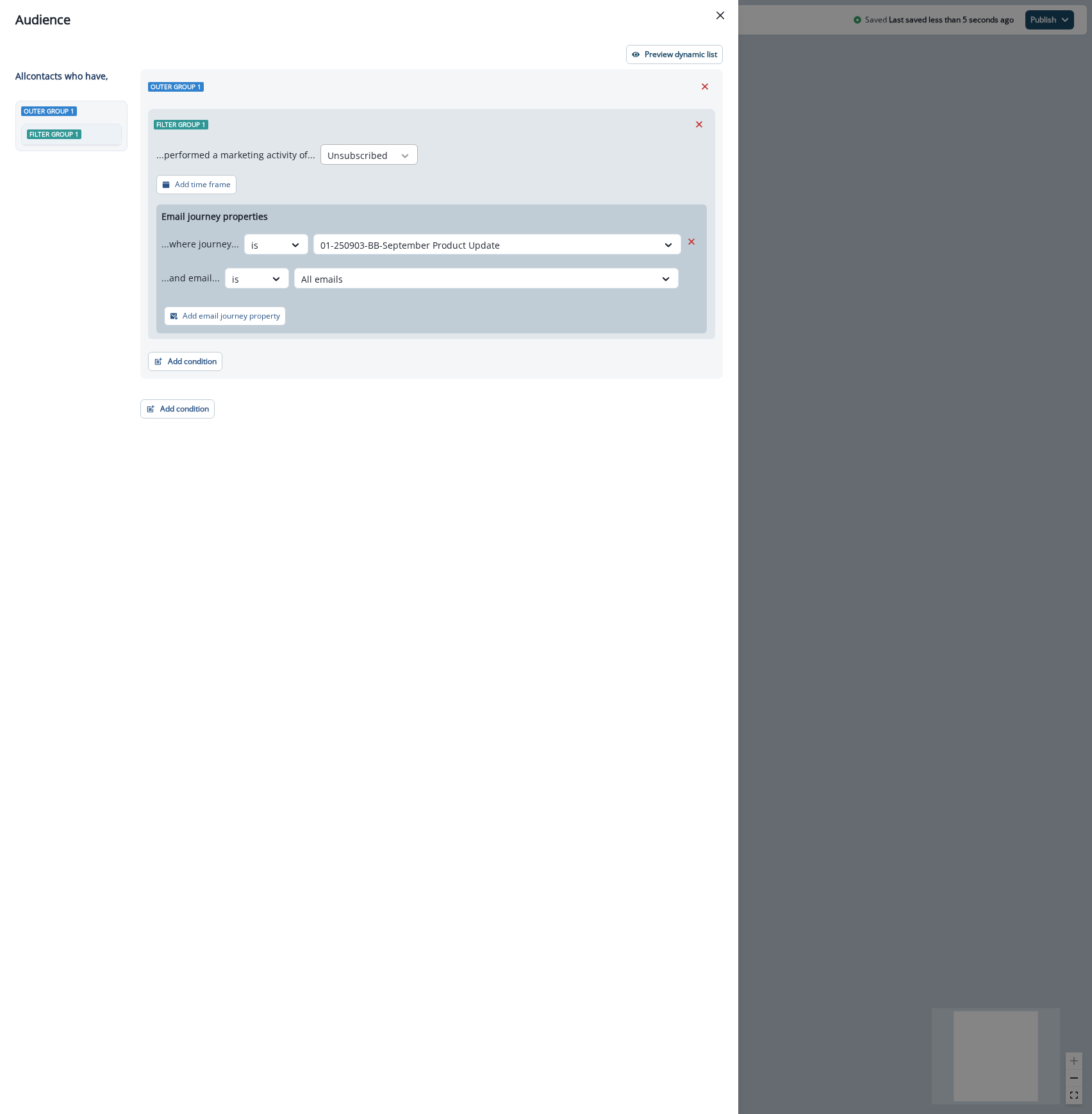
click at [399, 154] on icon at bounding box center [405, 156] width 12 height 12
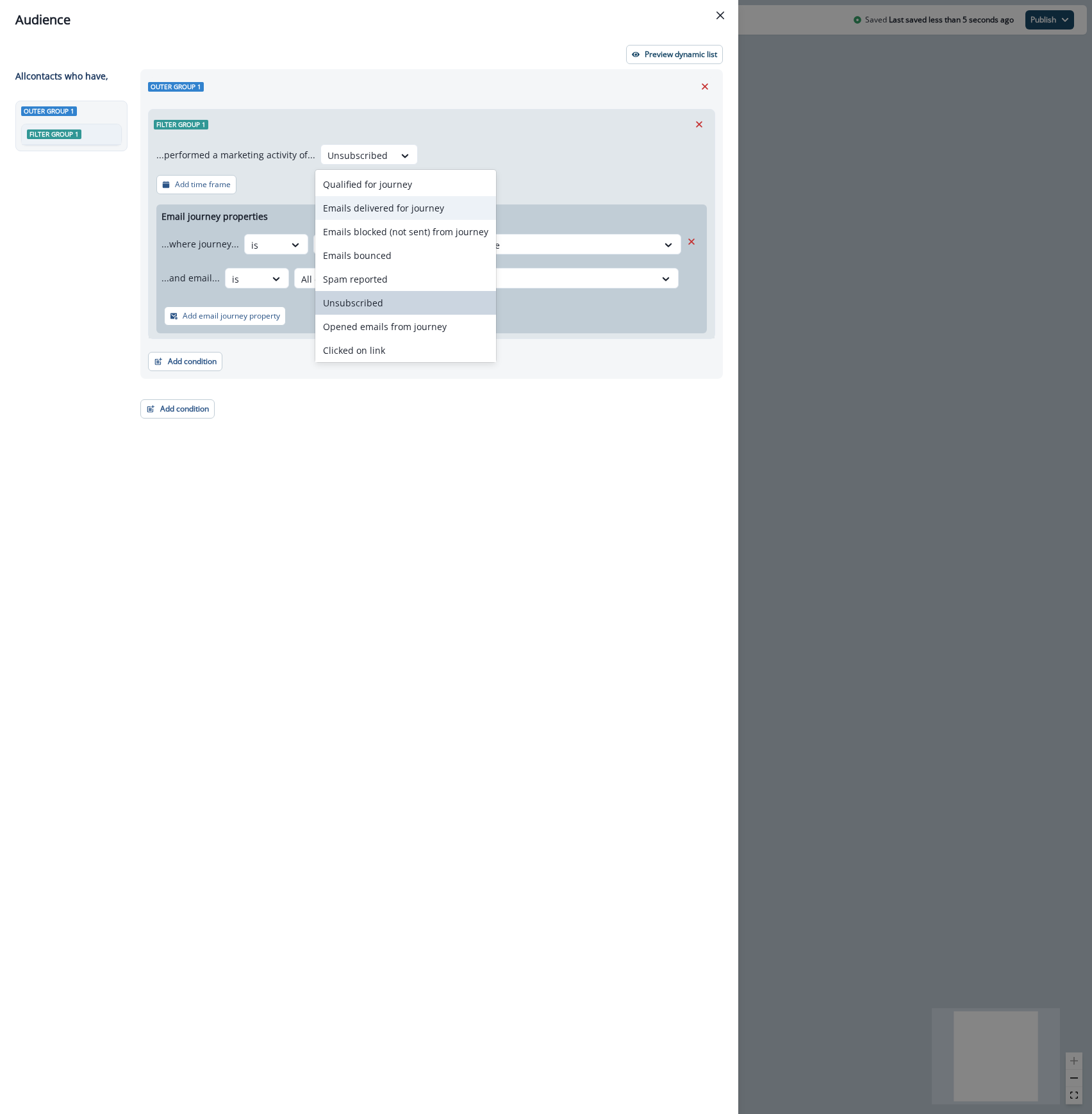
click at [398, 203] on div "Emails delivered for journey" at bounding box center [405, 208] width 181 height 23
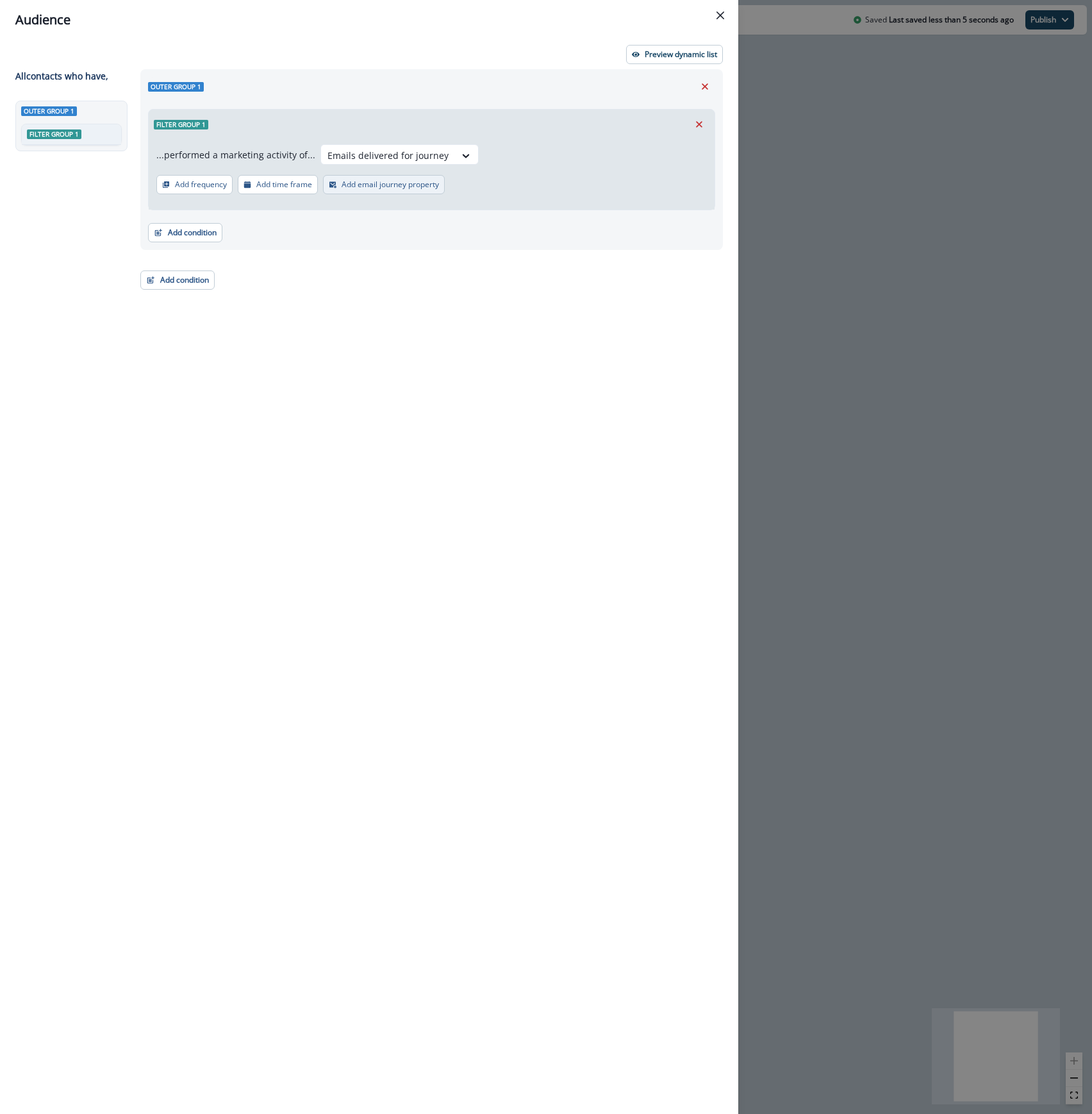
click at [383, 180] on p "Add email journey property" at bounding box center [390, 185] width 97 height 9
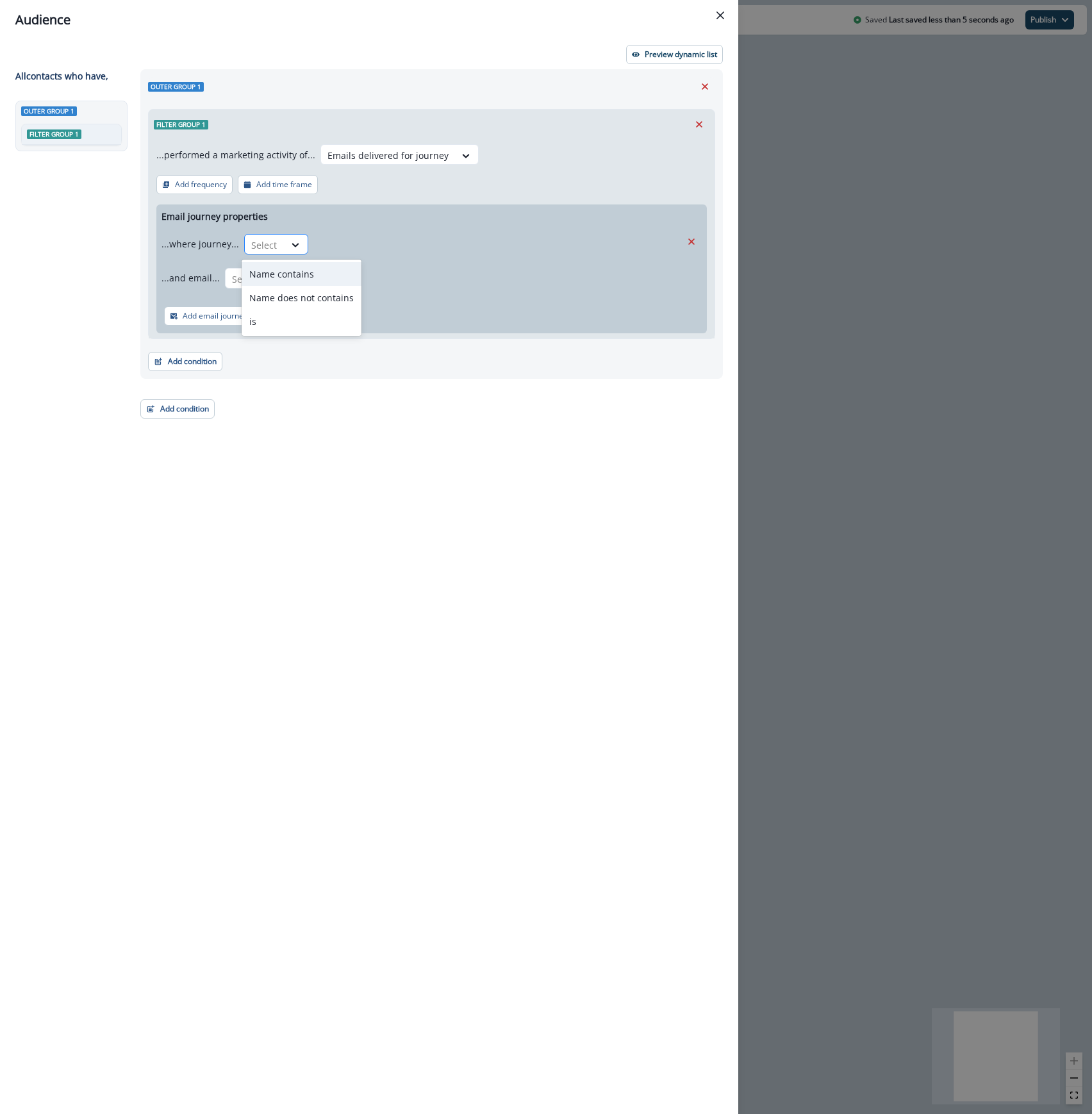
click at [260, 244] on div at bounding box center [264, 245] width 27 height 16
click at [265, 322] on div "is" at bounding box center [302, 321] width 120 height 23
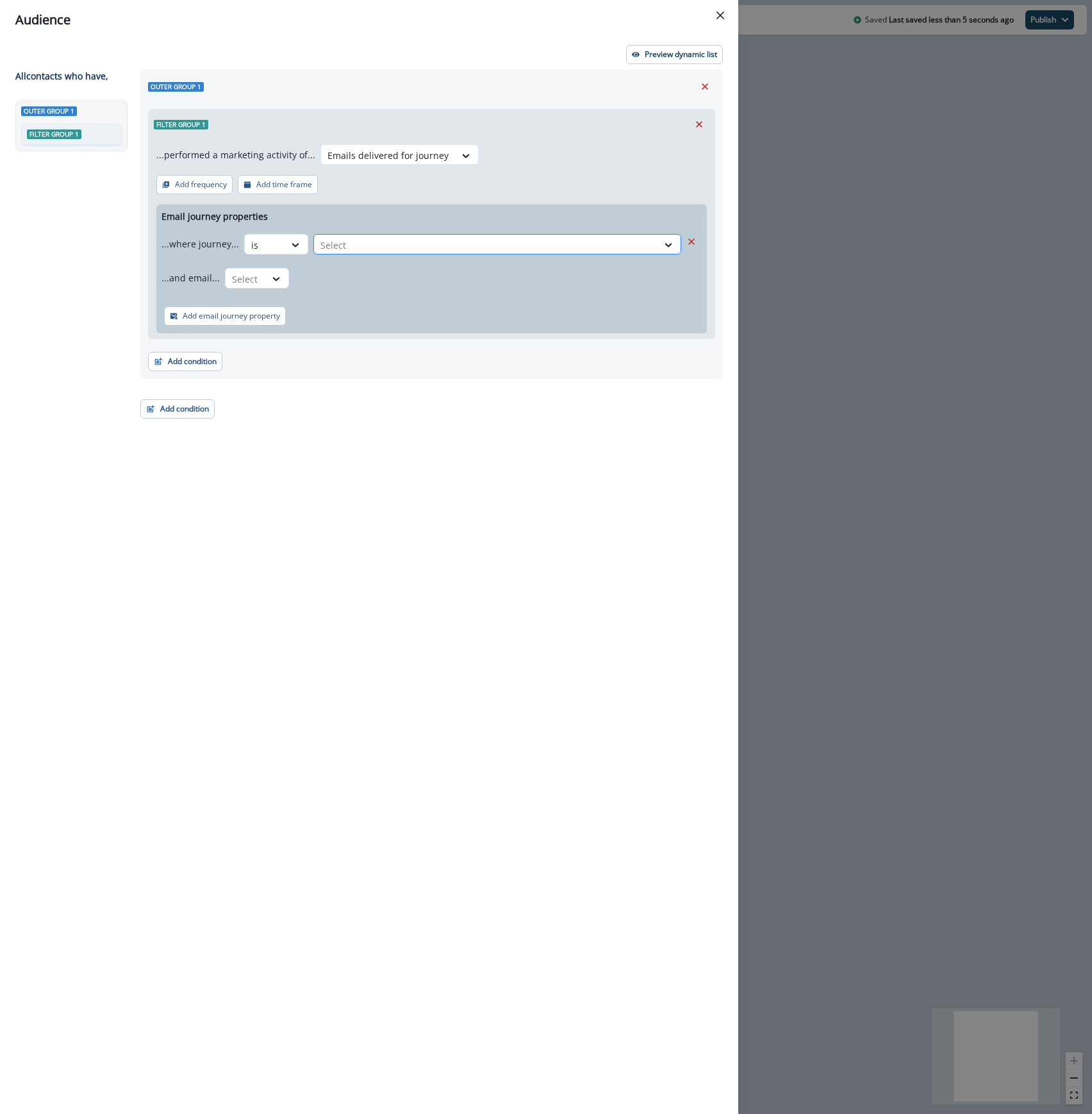
click at [373, 235] on div "Select" at bounding box center [486, 245] width 344 height 21
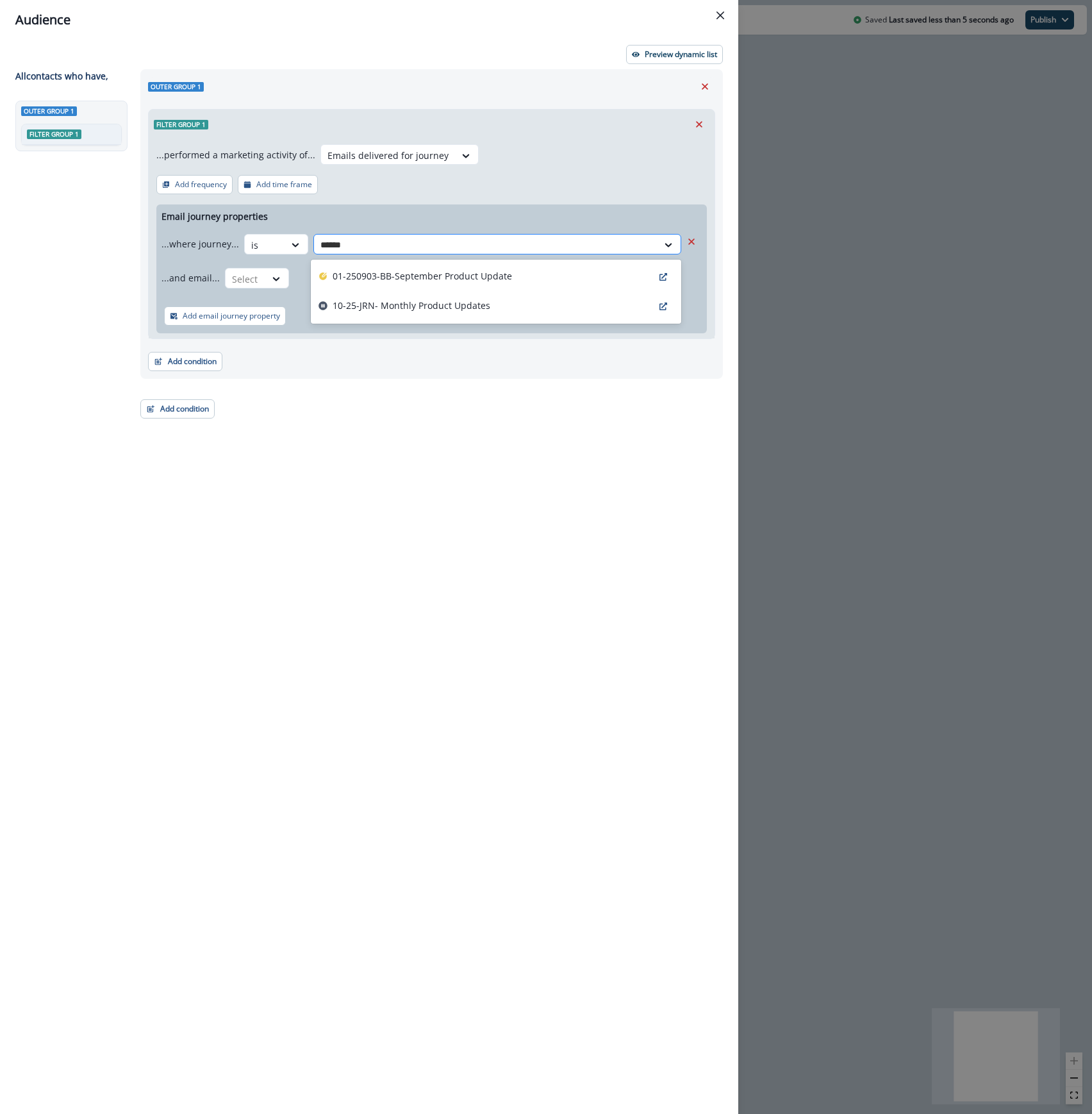
type input "*******"
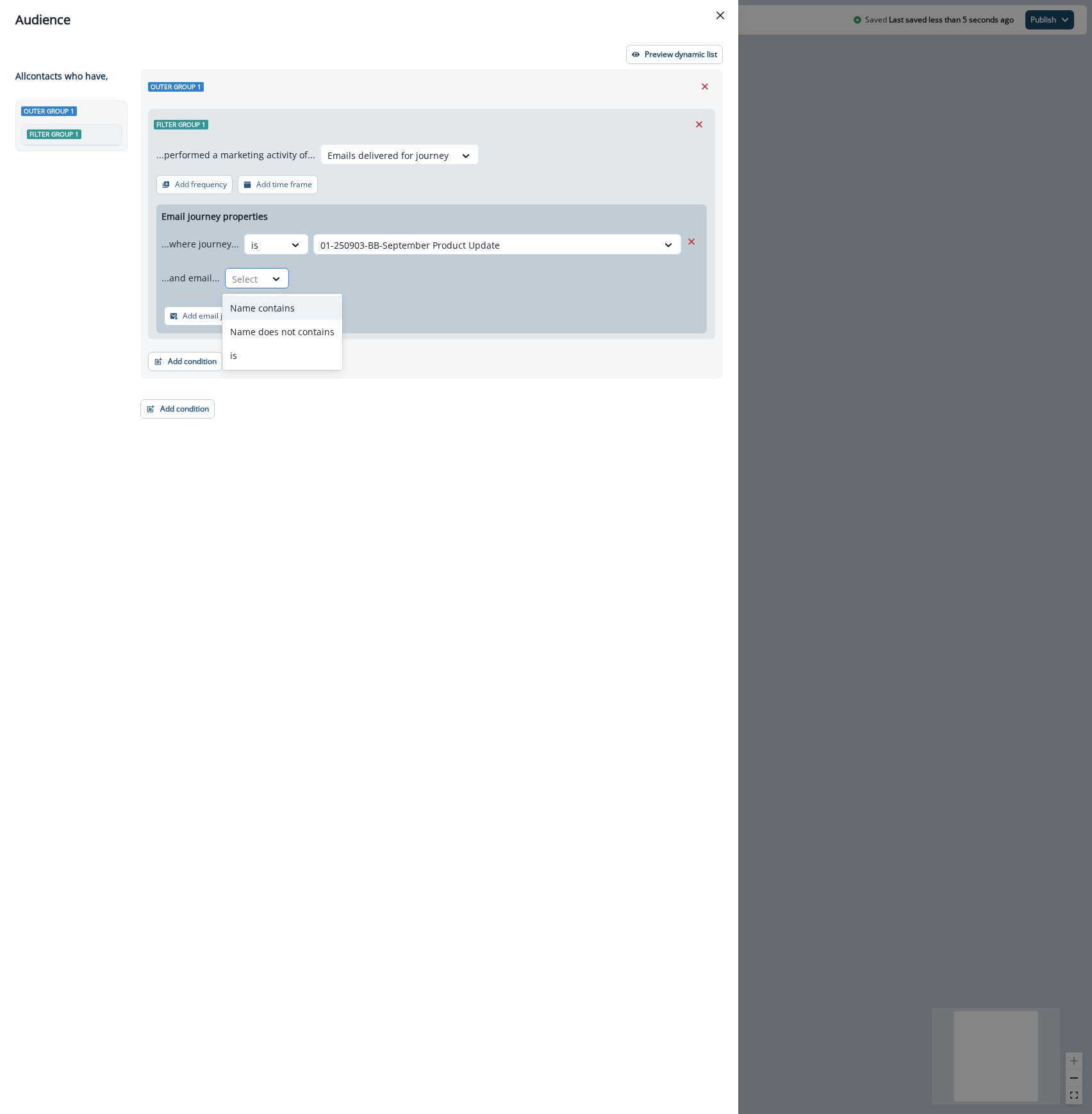
click at [260, 283] on div "Select" at bounding box center [245, 278] width 40 height 21
click at [247, 346] on div "is" at bounding box center [282, 355] width 120 height 23
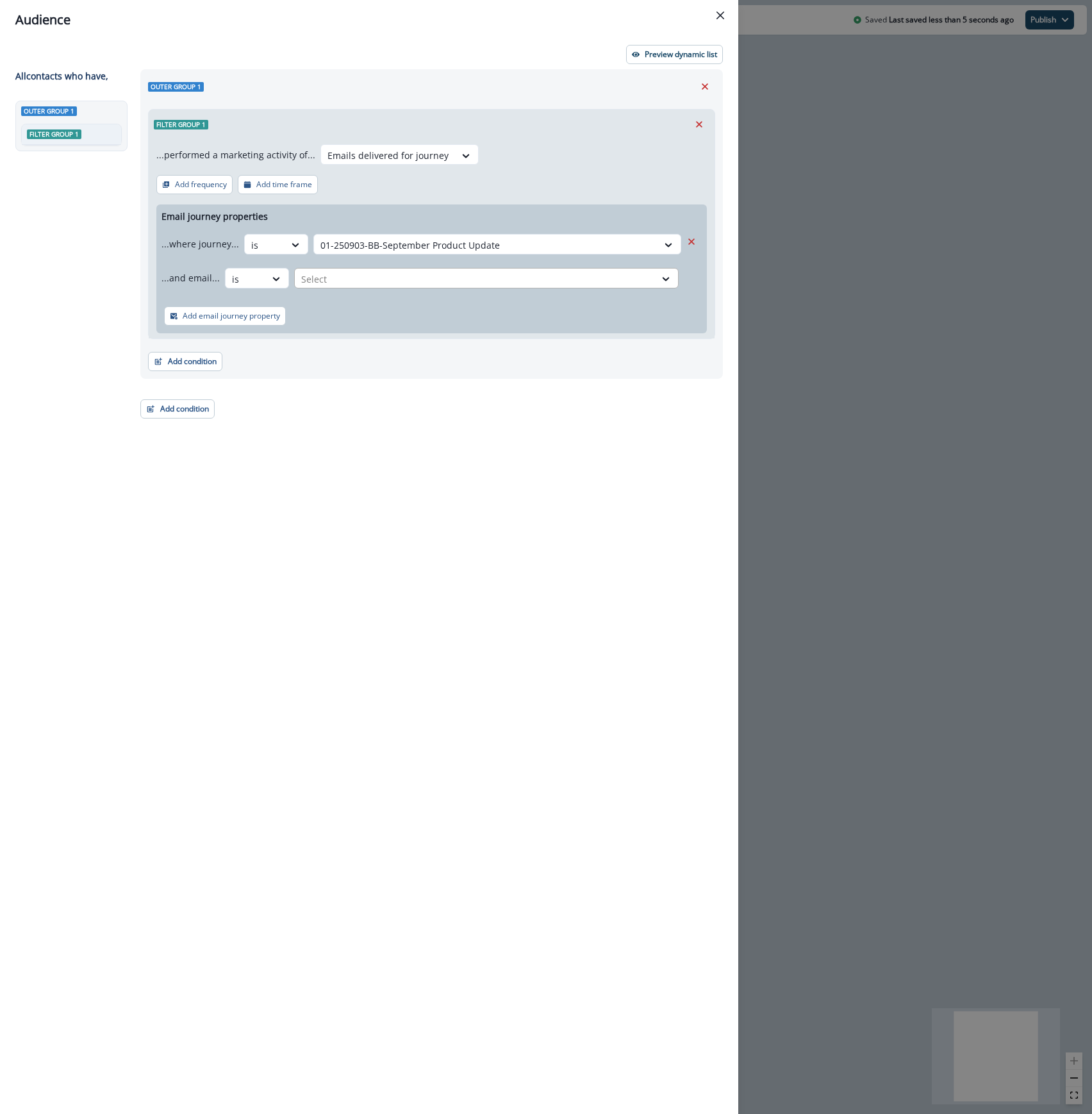
click at [359, 281] on div at bounding box center [475, 279] width 348 height 16
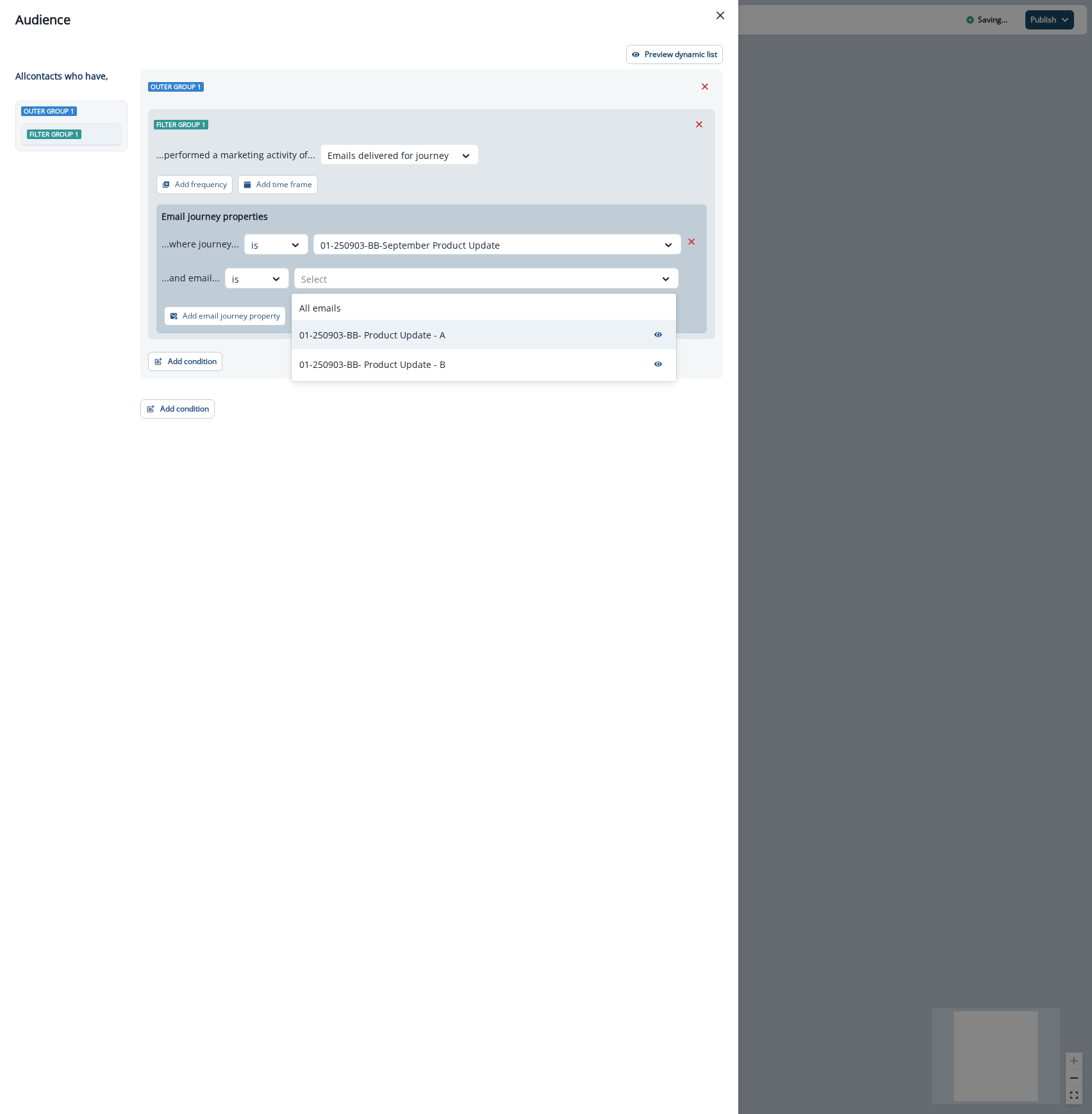
click at [350, 326] on div "01-250903-BB- Product Update - A" at bounding box center [483, 334] width 384 height 30
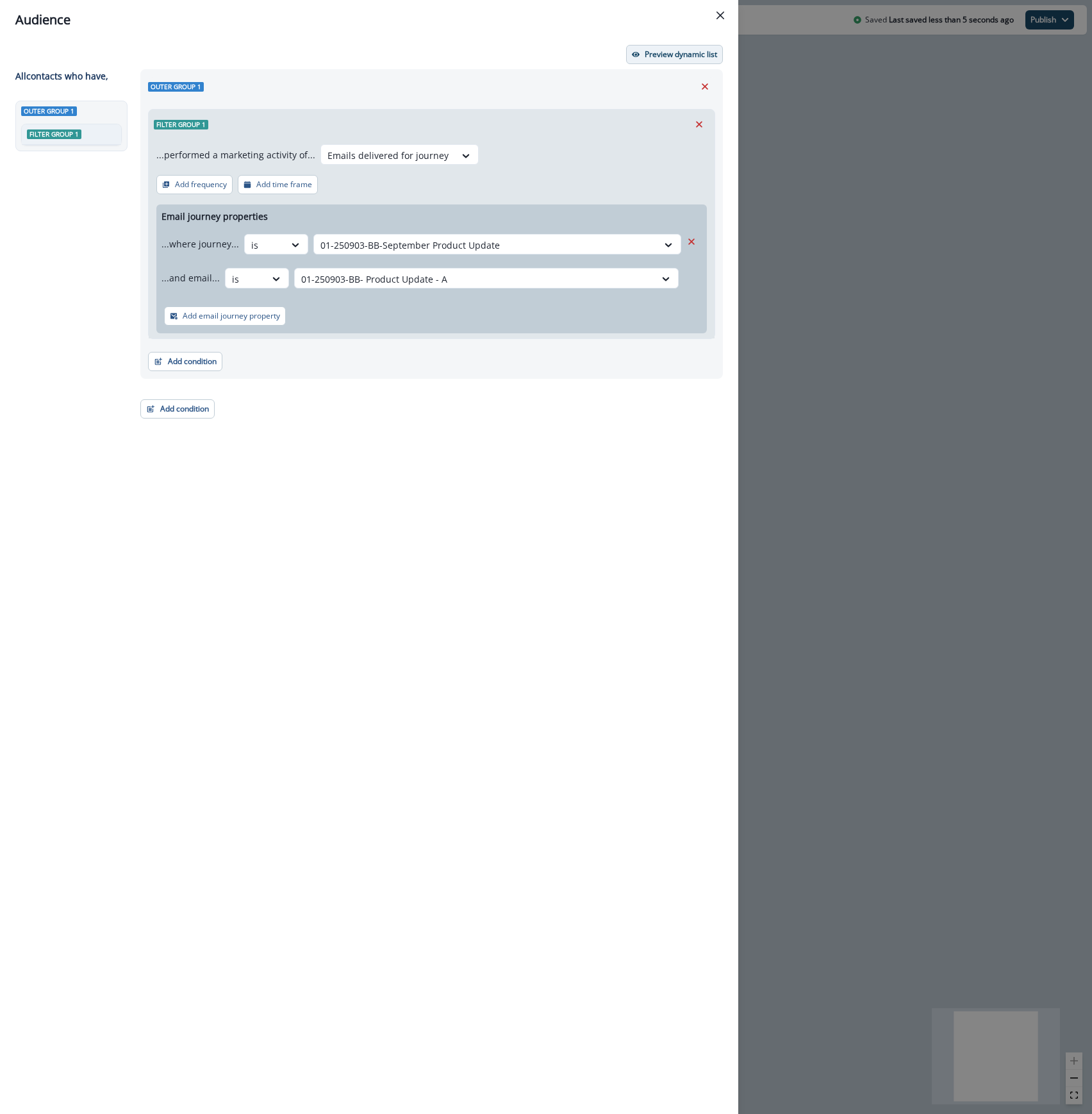
click at [665, 59] on p "Preview dynamic list" at bounding box center [680, 55] width 72 height 9
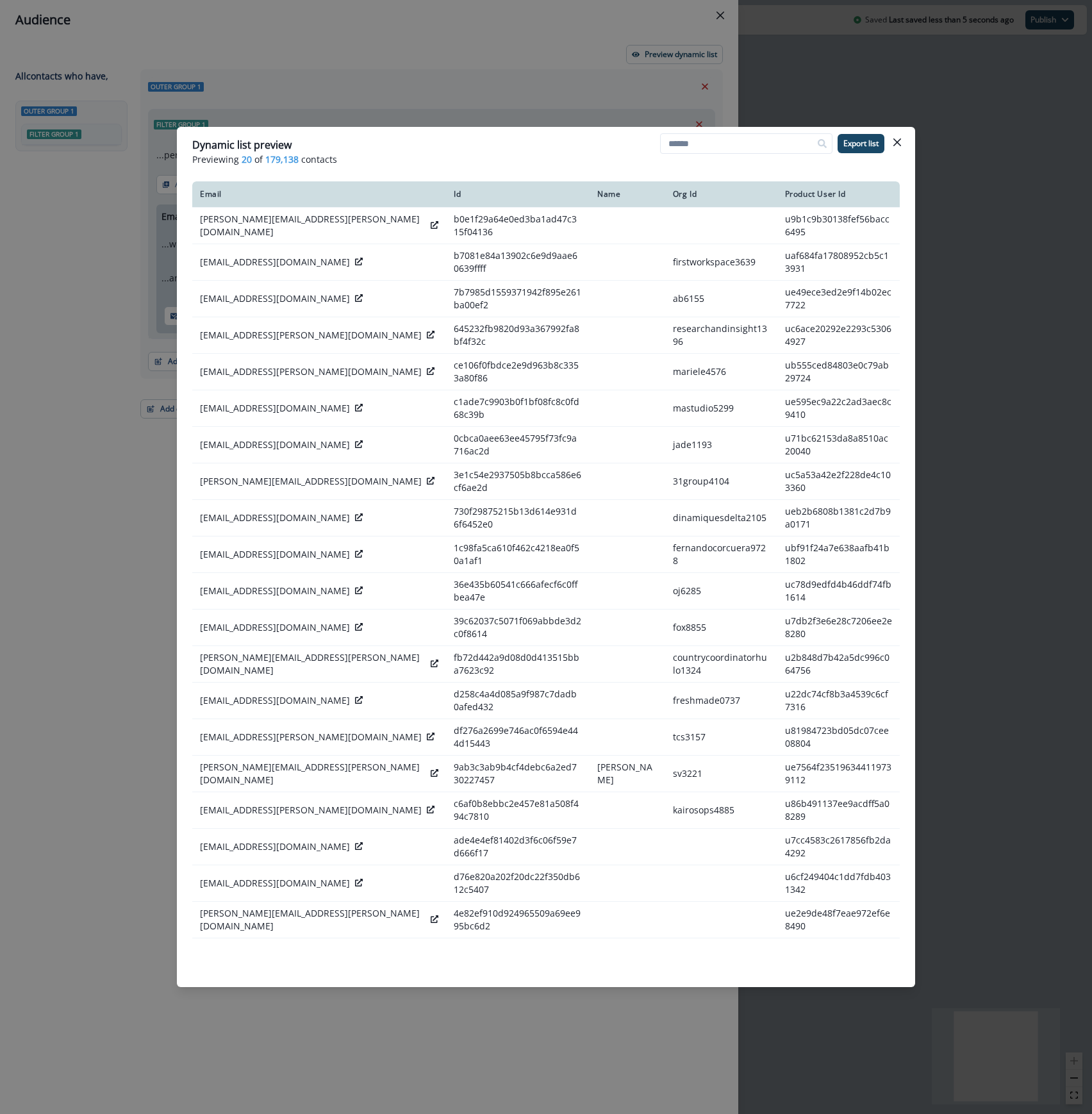
drag, startPoint x: 895, startPoint y: 135, endPoint x: 850, endPoint y: 147, distance: 46.6
click at [895, 135] on button "Close" at bounding box center [897, 142] width 20 height 20
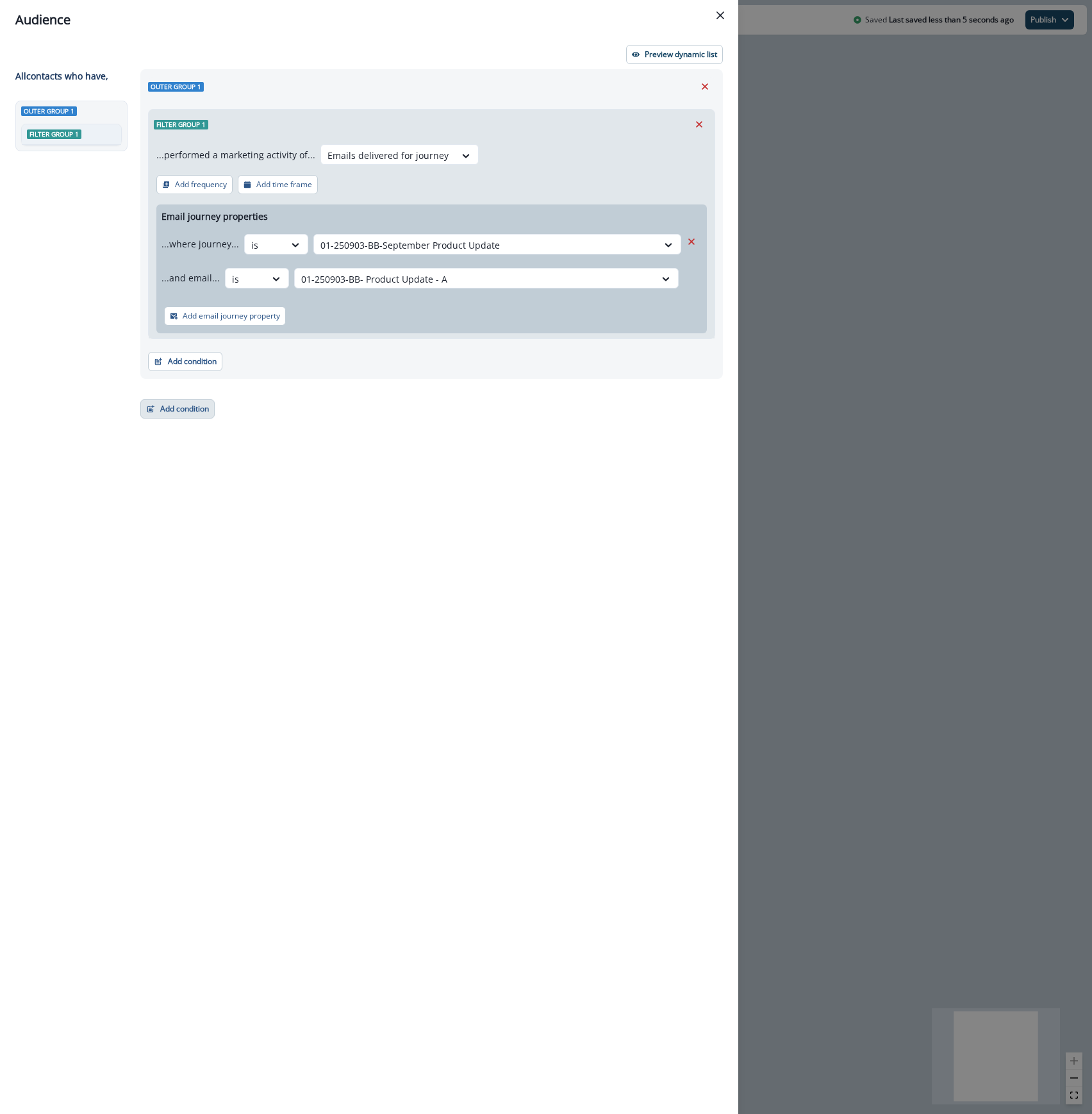
click at [188, 408] on button "Add condition" at bounding box center [177, 408] width 74 height 19
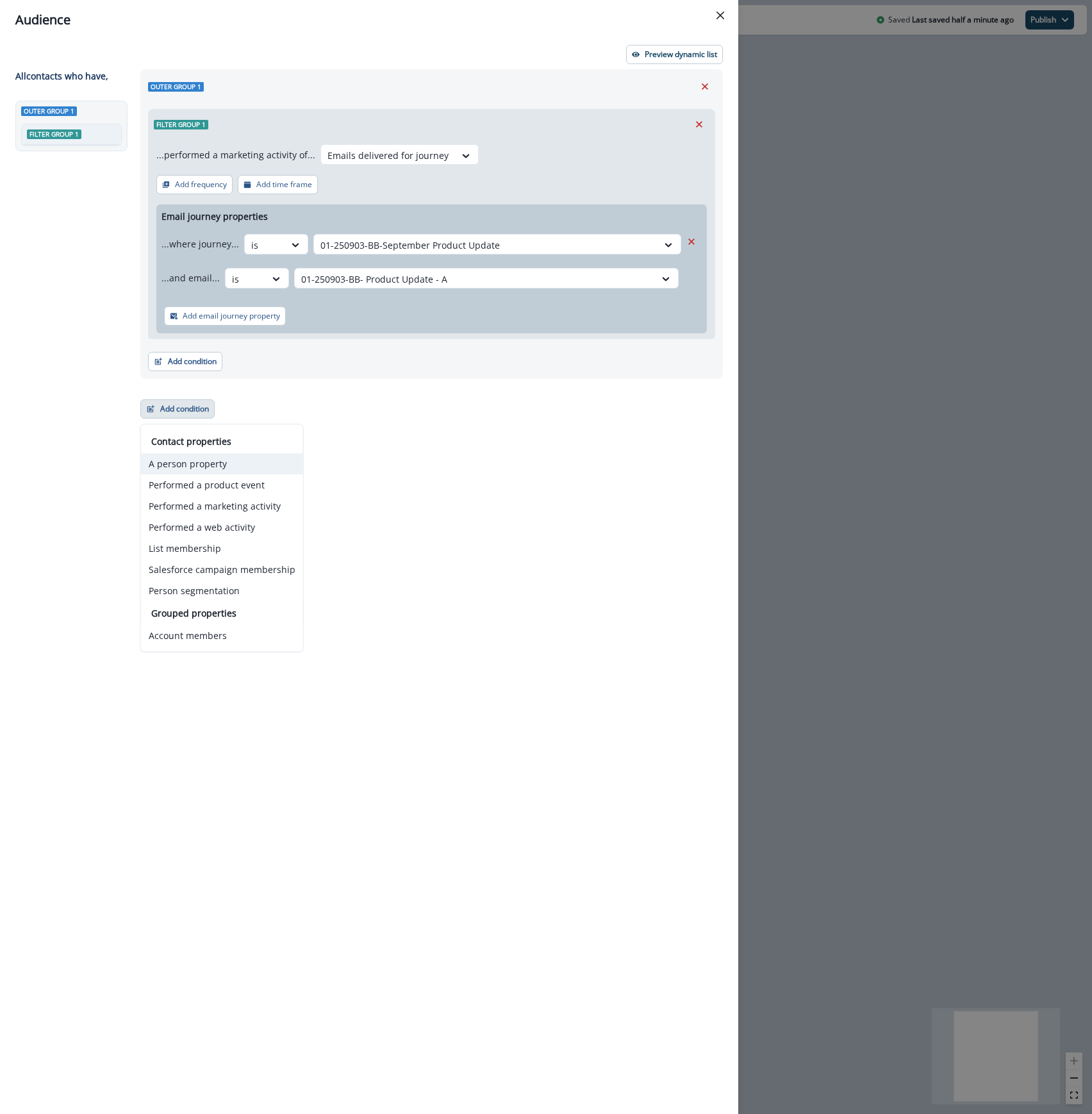
click at [182, 462] on button "A person property" at bounding box center [222, 463] width 162 height 21
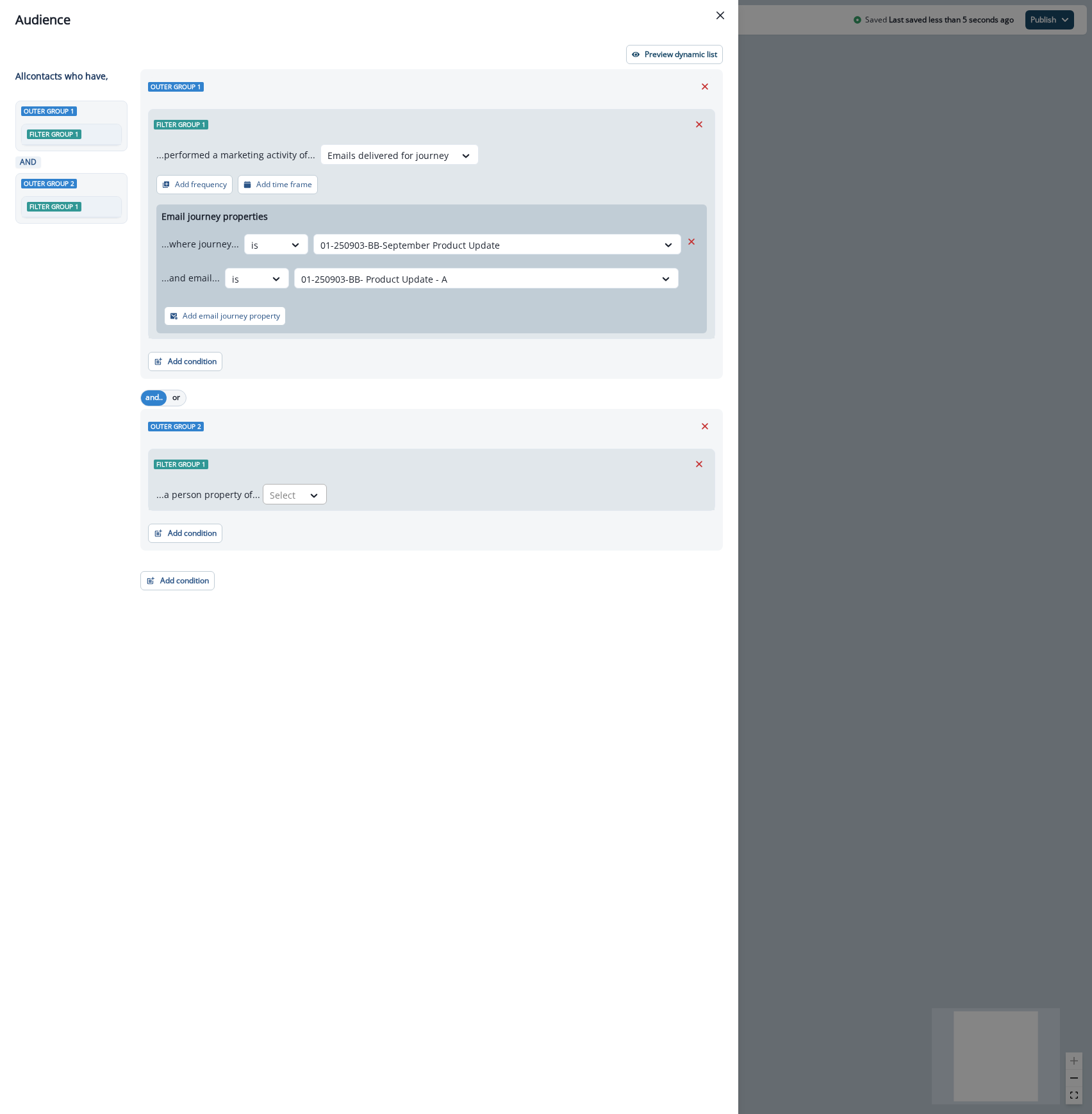
click at [274, 493] on div at bounding box center [283, 495] width 27 height 16
type input "****"
click at [303, 541] on div "product user.plan_type" at bounding box center [327, 548] width 136 height 23
click at [445, 496] on div at bounding box center [456, 495] width 22 height 12
click at [442, 571] on div "contains" at bounding box center [448, 571] width 101 height 23
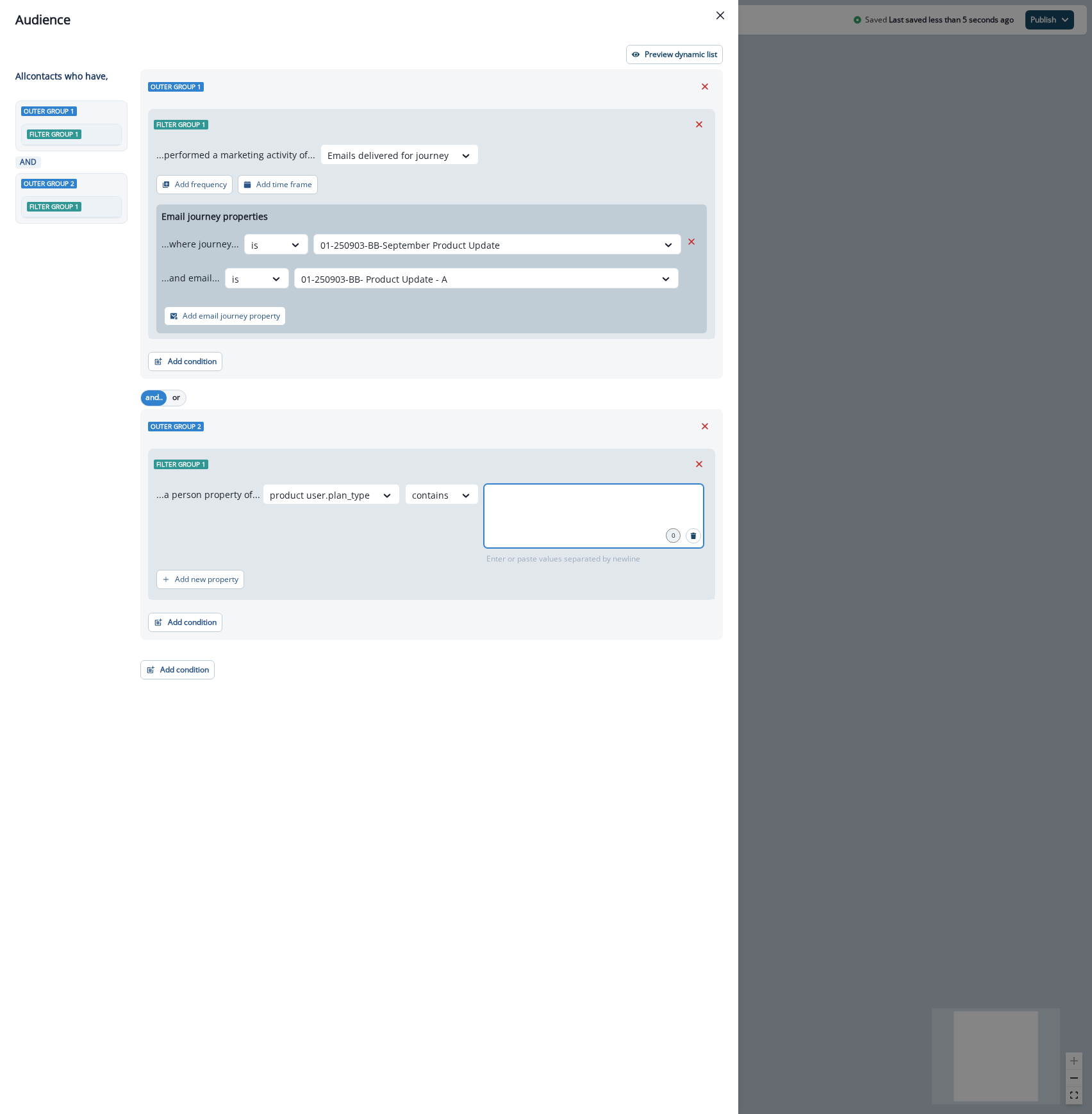
click at [517, 505] on input "text" at bounding box center [593, 500] width 216 height 26
type input "****"
click at [691, 51] on p "Preview dynamic list" at bounding box center [680, 55] width 72 height 9
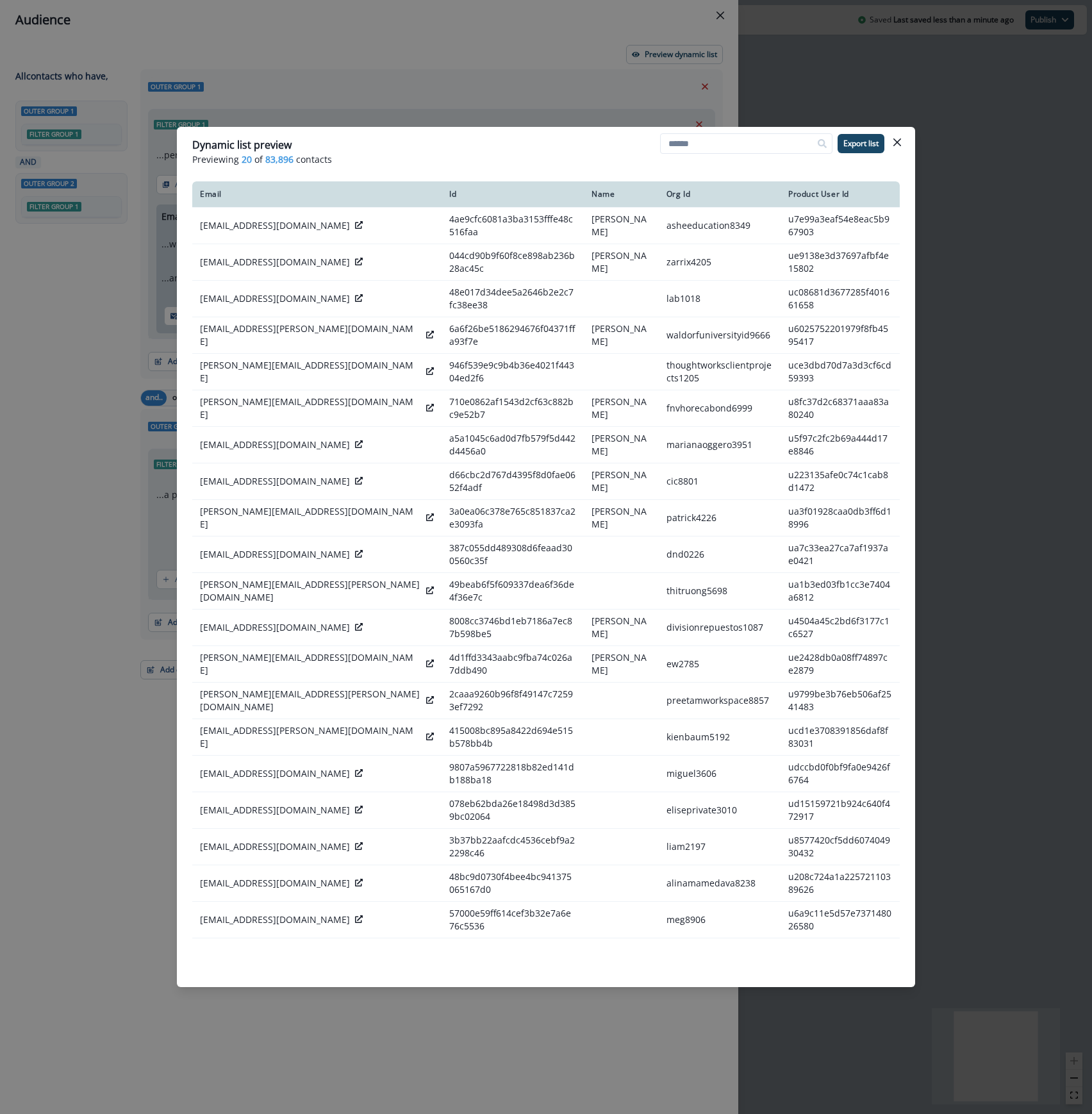
click at [898, 141] on icon "Close" at bounding box center [897, 143] width 8 height 8
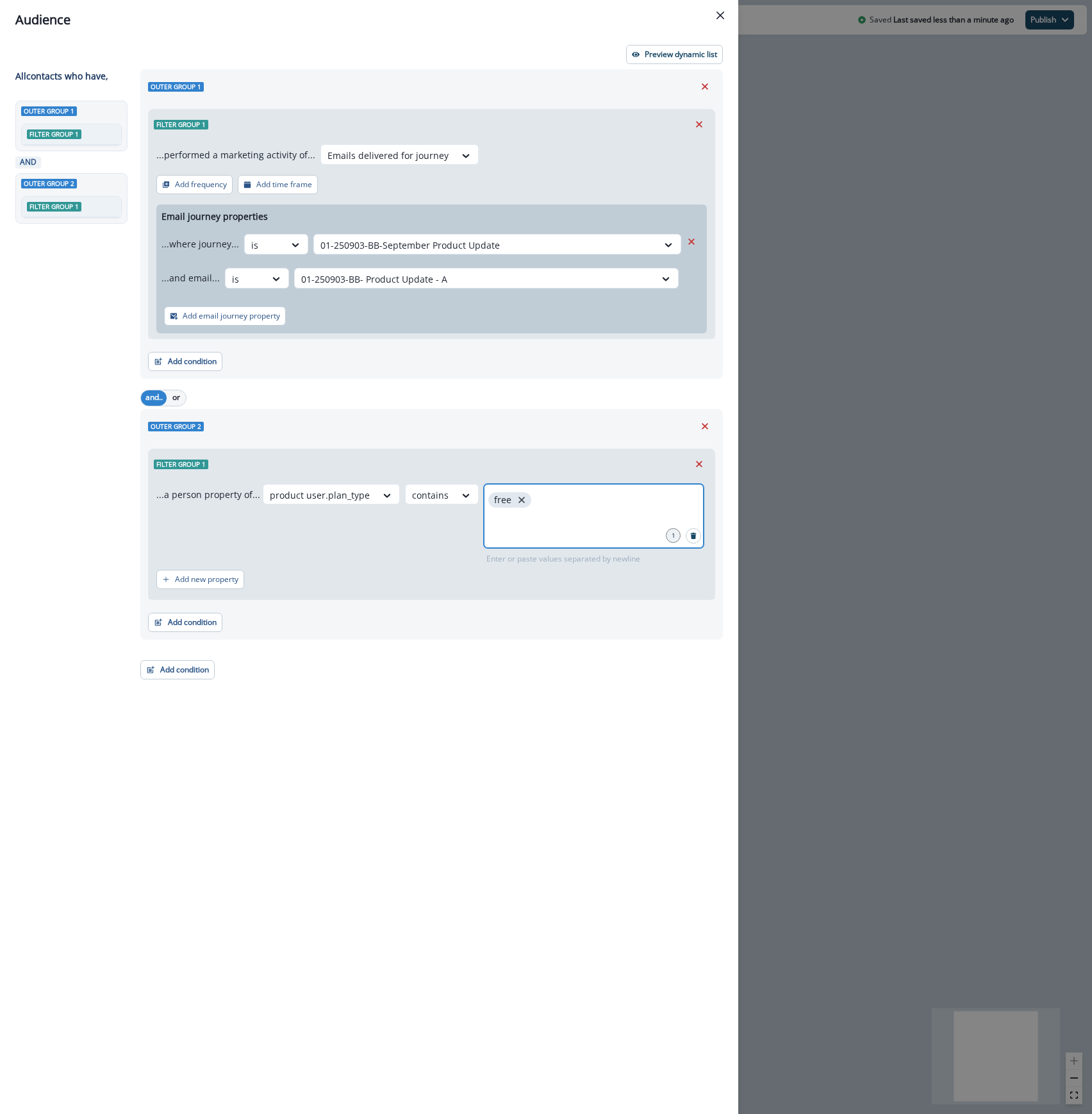
click at [517, 500] on icon "close" at bounding box center [521, 500] width 12 height 12
click at [505, 518] on div at bounding box center [594, 516] width 220 height 64
type input "****"
click at [680, 51] on p "Preview dynamic list" at bounding box center [680, 55] width 72 height 9
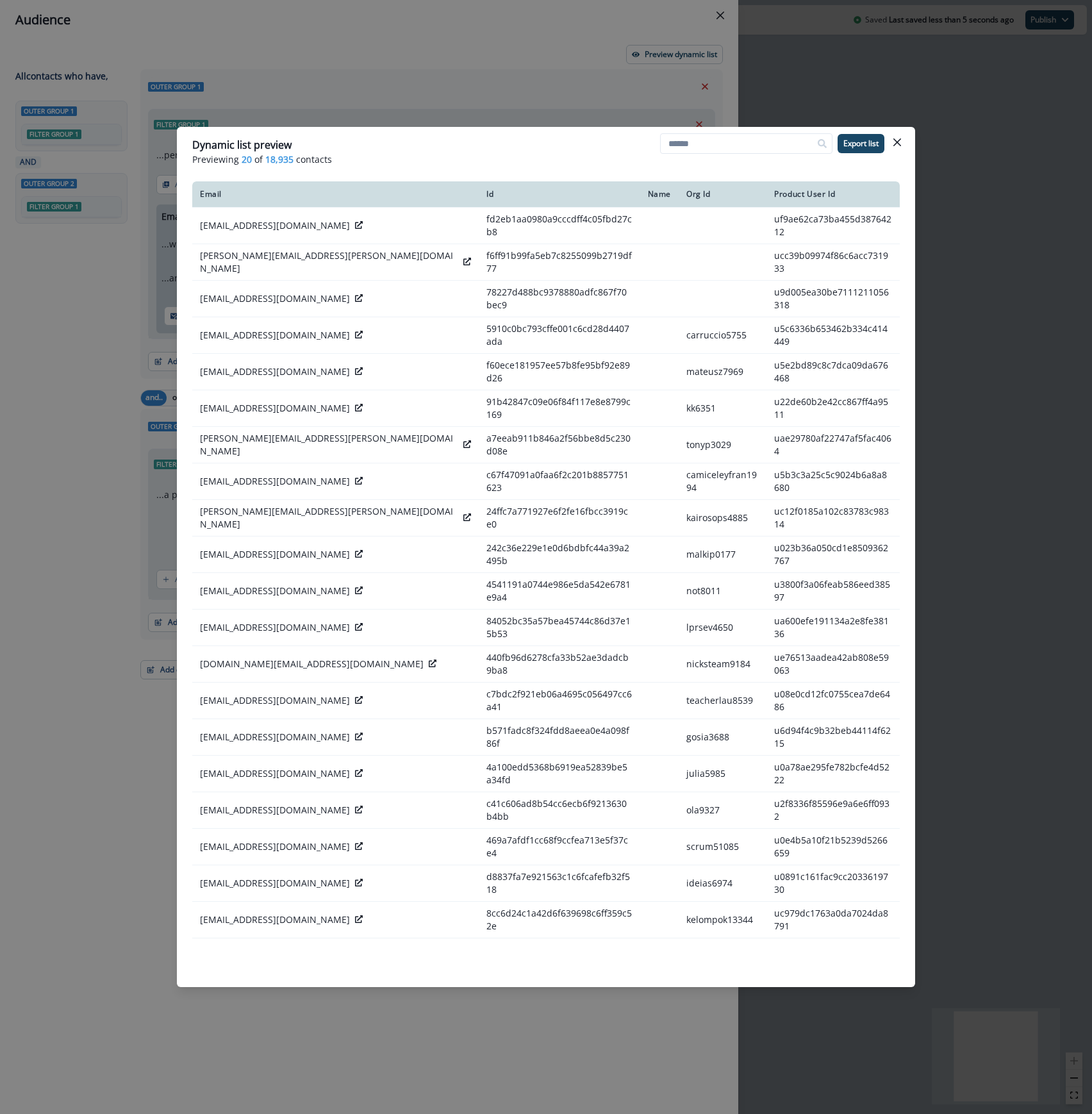
click at [902, 142] on button "Close" at bounding box center [897, 142] width 20 height 20
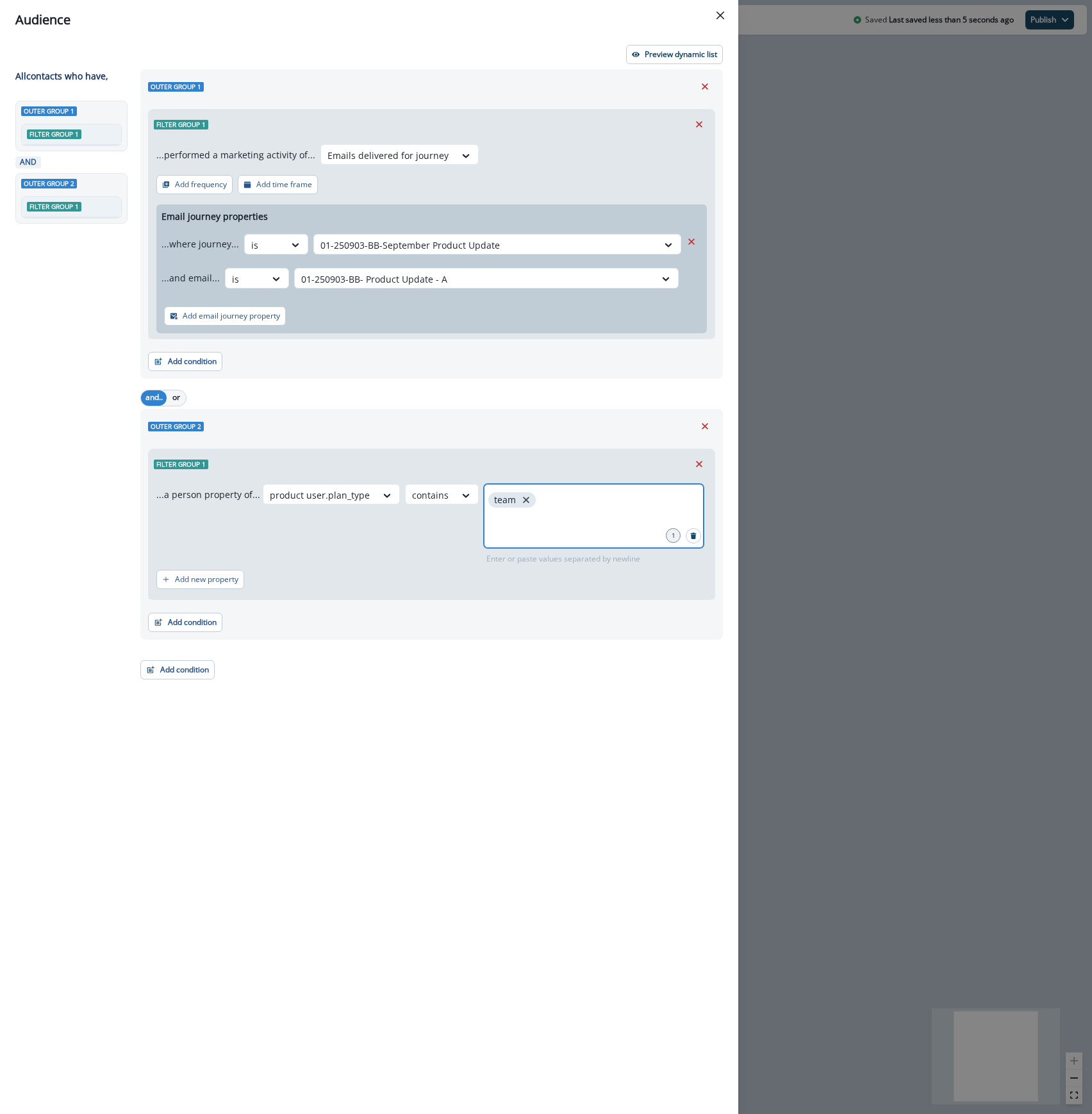
click at [521, 505] on icon "close" at bounding box center [526, 500] width 12 height 12
type input "********"
click at [665, 69] on div "Outer group 1 Filter group 1 ...performed a marketing activity of... Emails del…" at bounding box center [431, 224] width 582 height 309
click at [677, 56] on p "Preview dynamic list" at bounding box center [680, 55] width 72 height 9
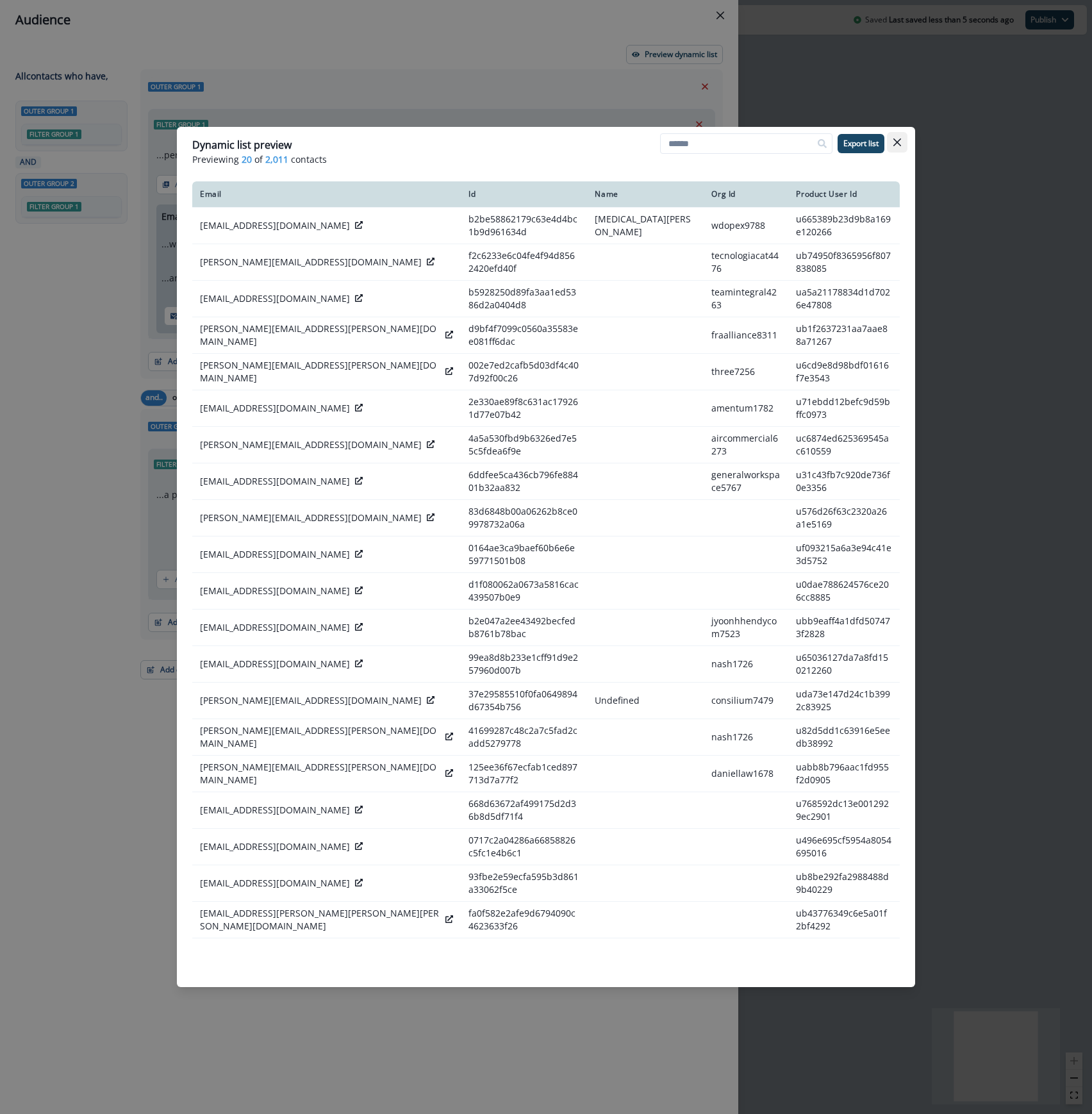
click at [900, 139] on icon "Close" at bounding box center [897, 143] width 8 height 8
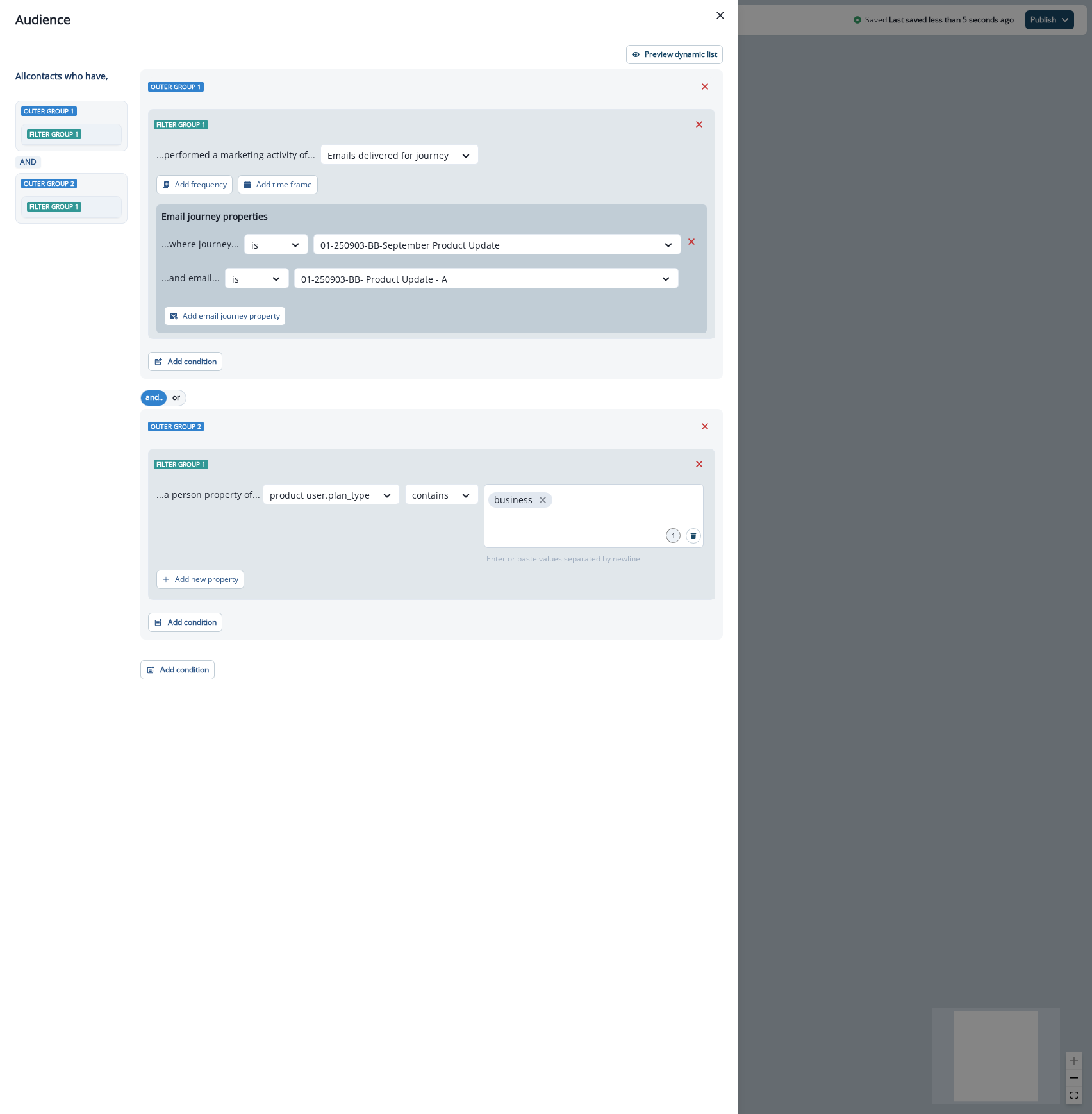
click at [542, 501] on span "business" at bounding box center [520, 500] width 64 height 16
click at [539, 500] on icon "close" at bounding box center [542, 500] width 6 height 6
click at [535, 513] on div at bounding box center [594, 516] width 220 height 64
type input "**********"
click at [691, 40] on div "Preview dynamic list All contact s who have, Outer group 1 Filter group 1 AND O…" at bounding box center [369, 577] width 738 height 1074
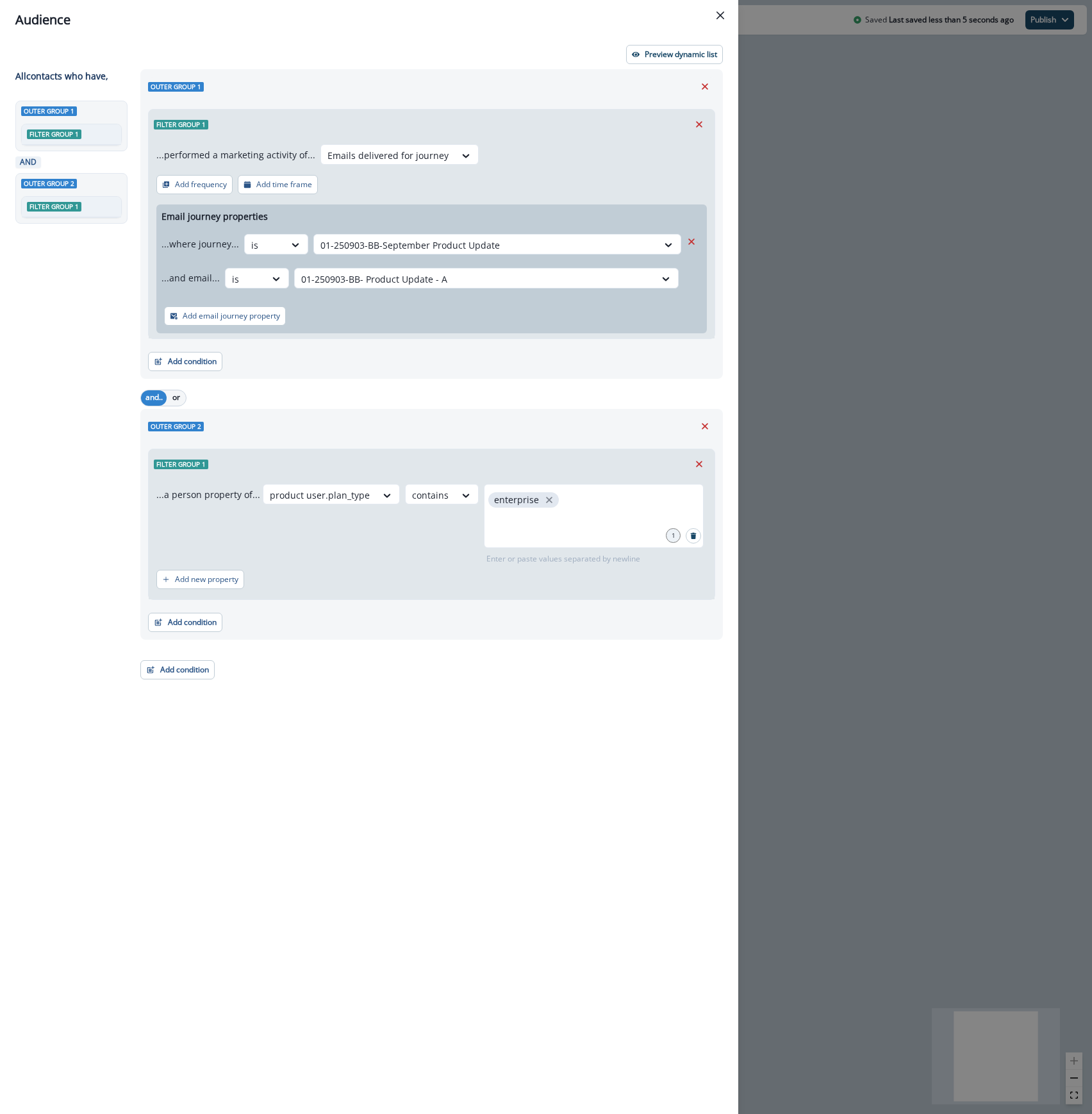
click at [680, 64] on div "Preview dynamic list All contact s who have, Outer group 1 Filter group 1 AND O…" at bounding box center [369, 577] width 738 height 1074
click at [684, 58] on p "Preview dynamic list" at bounding box center [680, 55] width 72 height 9
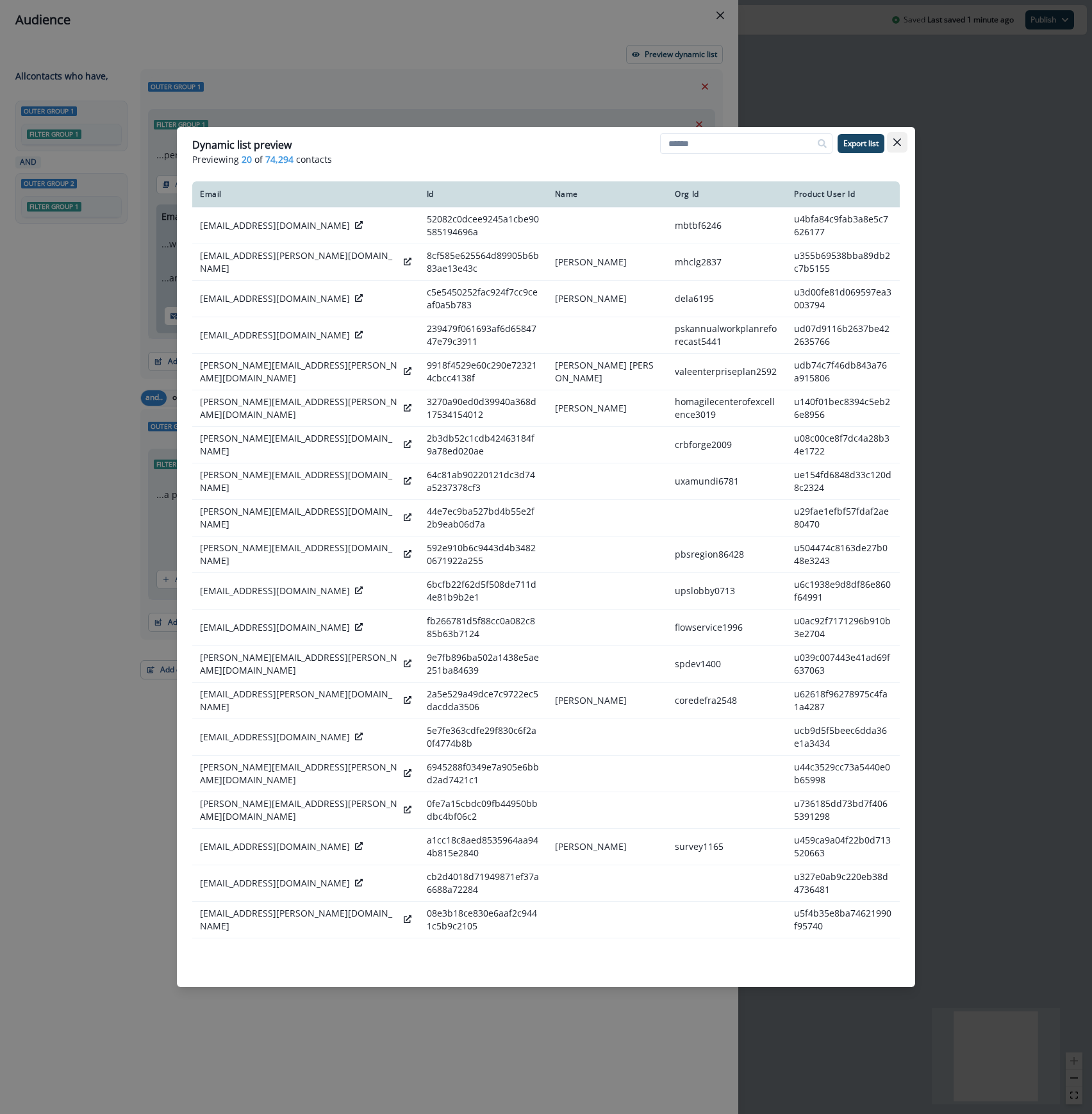
click at [897, 140] on icon "Close" at bounding box center [897, 143] width 8 height 8
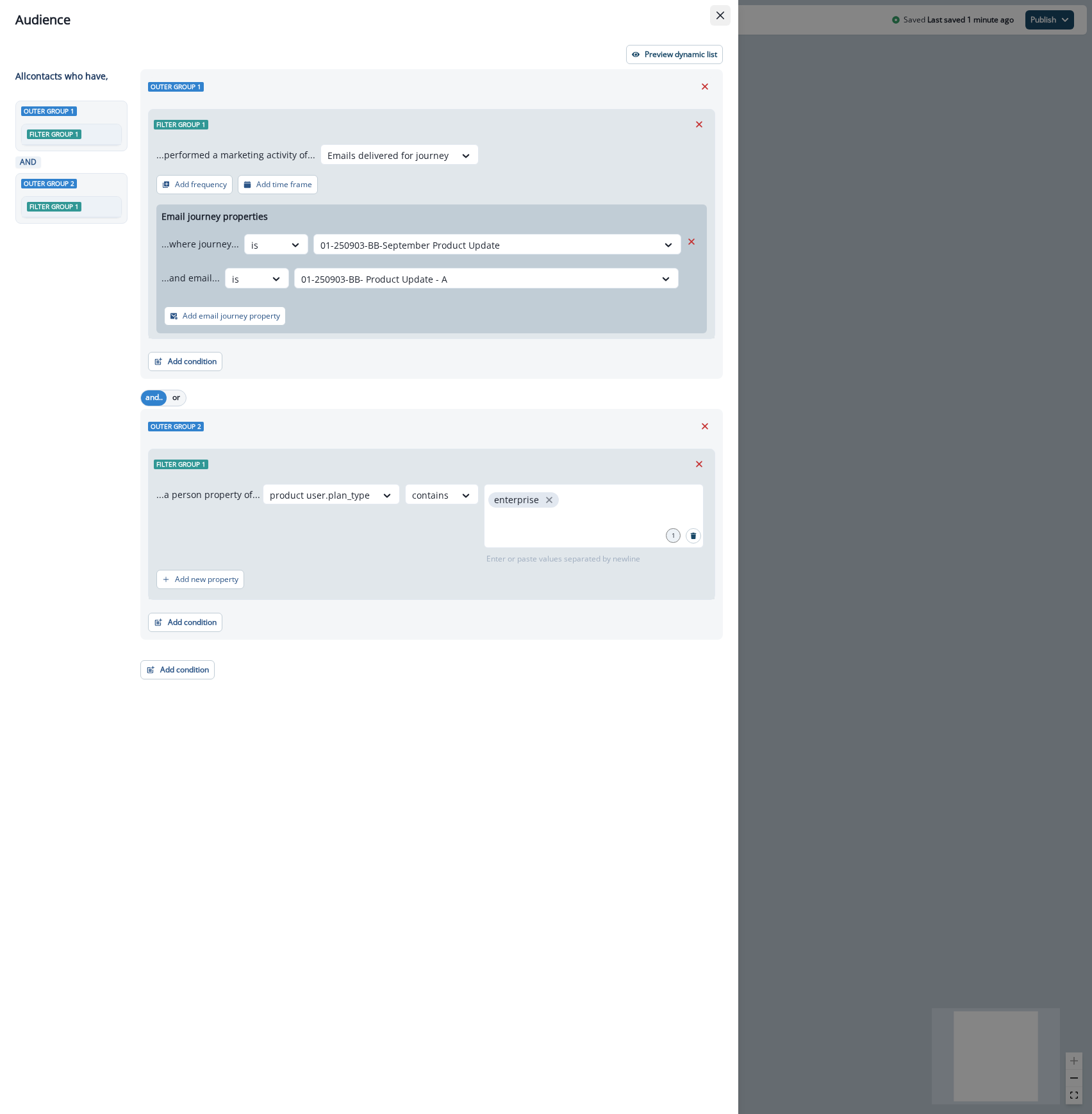
click at [720, 19] on icon "Close" at bounding box center [720, 16] width 8 height 8
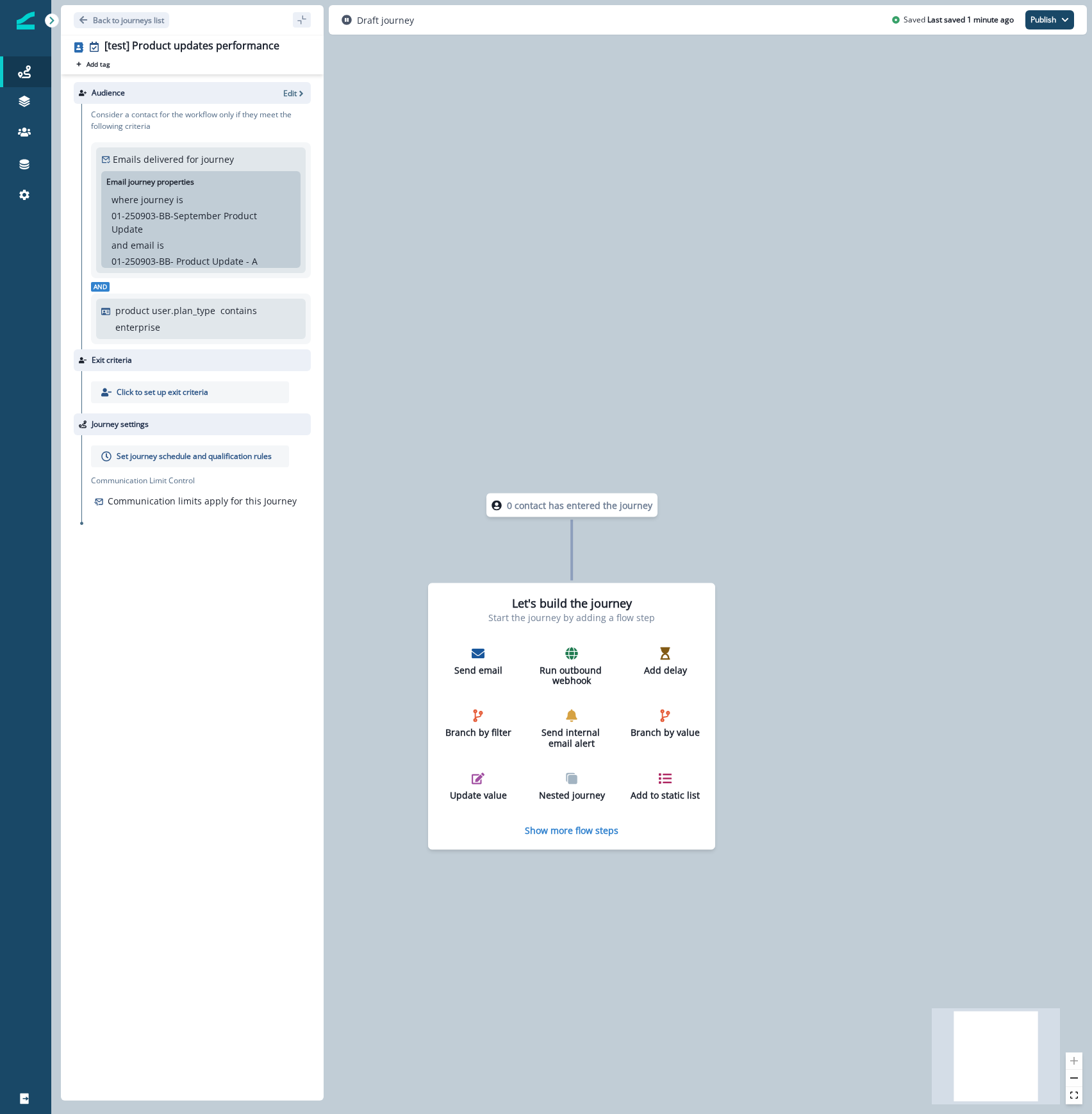
click at [856, 470] on div "0 contact has entered the journey Let's build the journey Start the journey by …" at bounding box center [571, 557] width 1041 height 1114
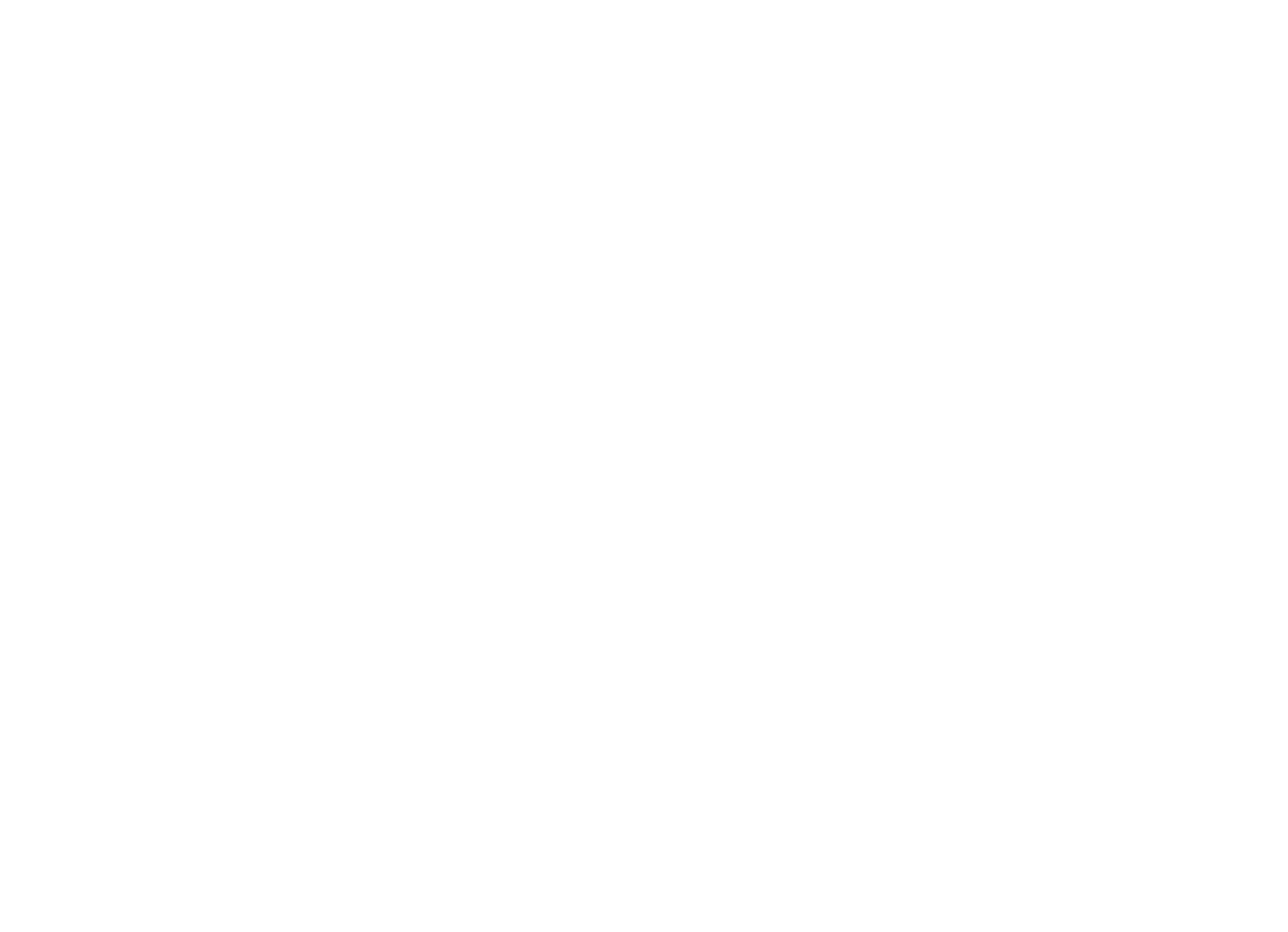
scroll to position [19, 0]
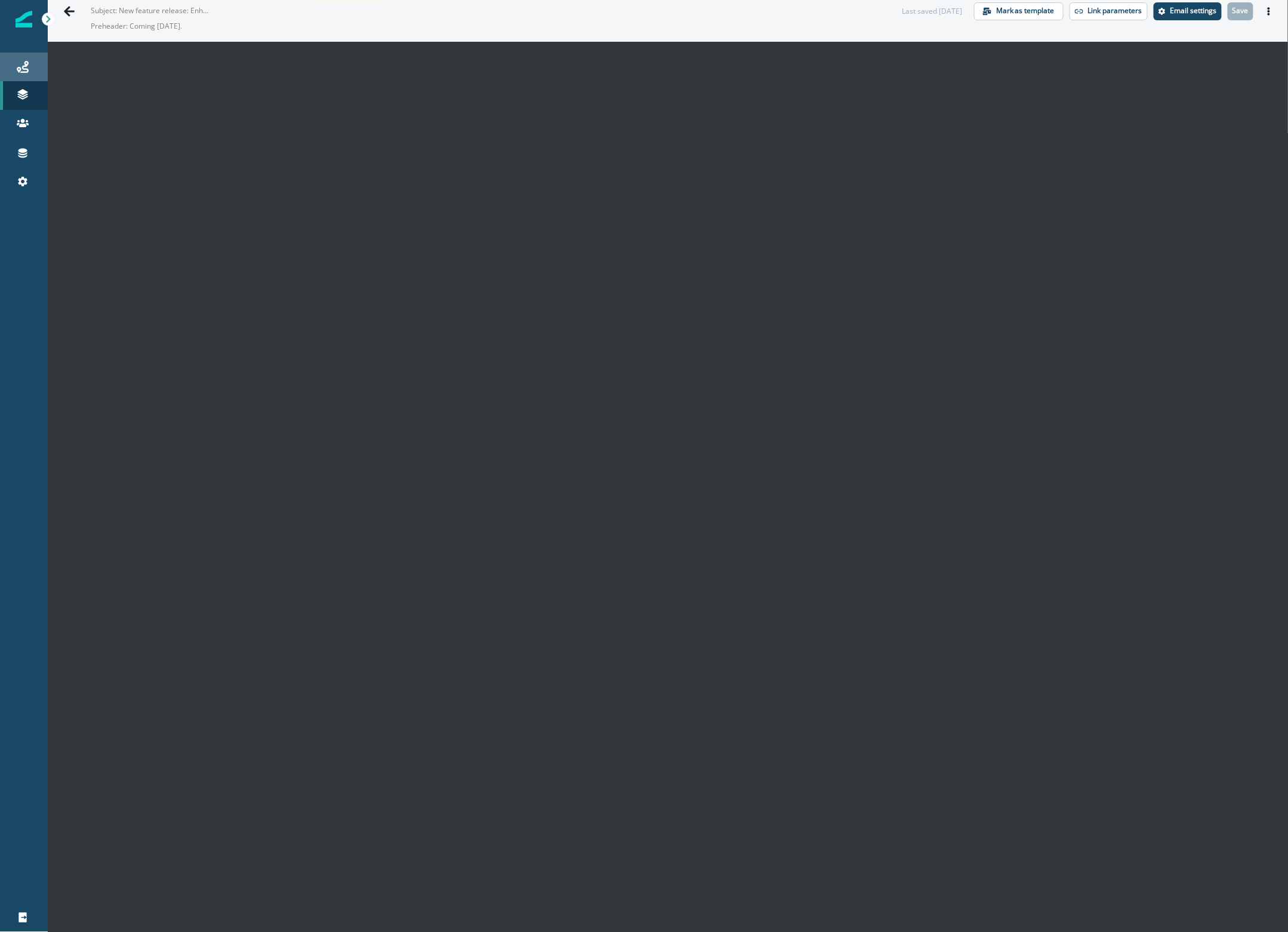
click at [15, 0] on div "Journeys" at bounding box center [24, 67] width 38 height 15
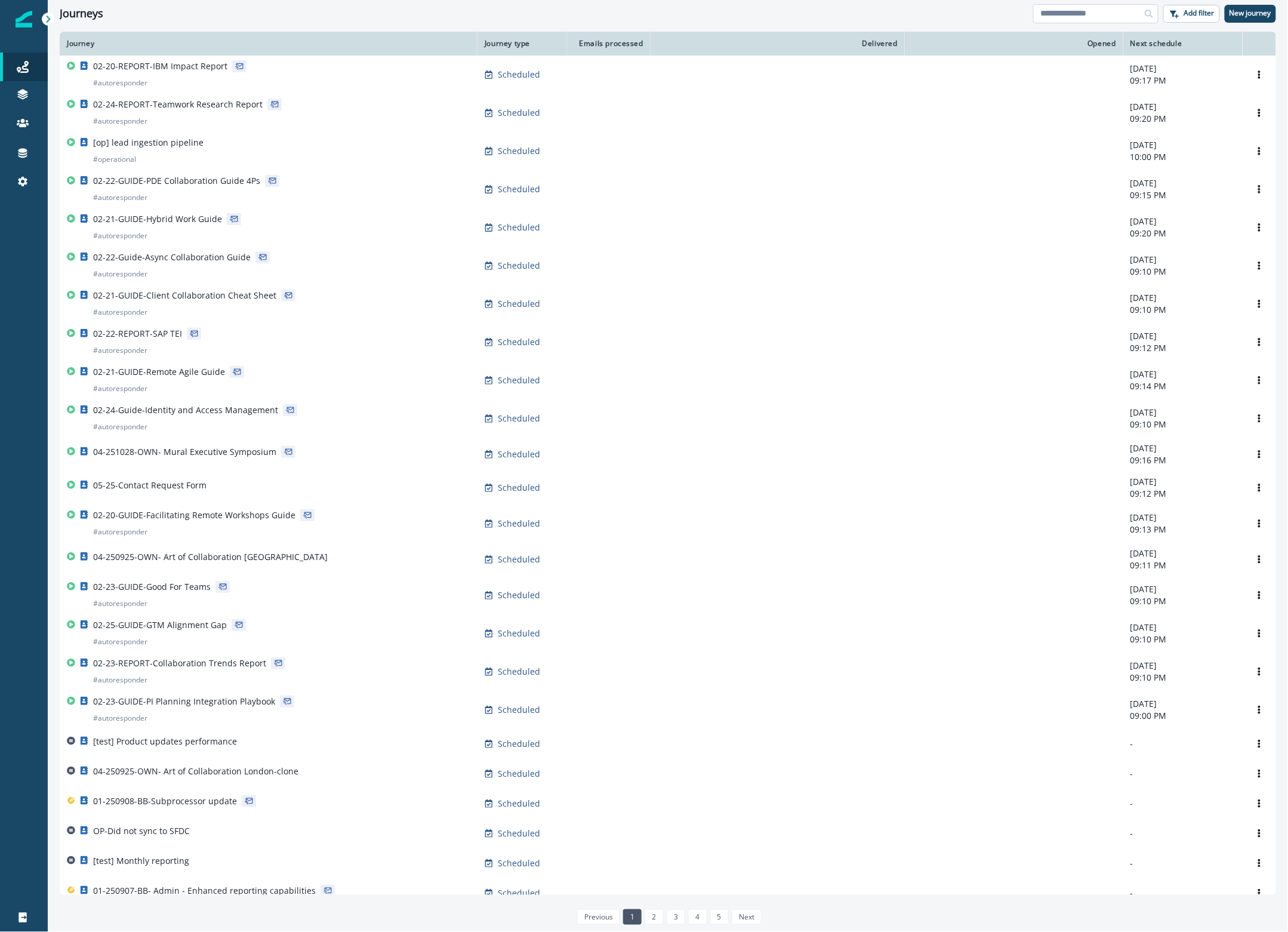
click at [397, 0] on input at bounding box center [1096, 14] width 126 height 19
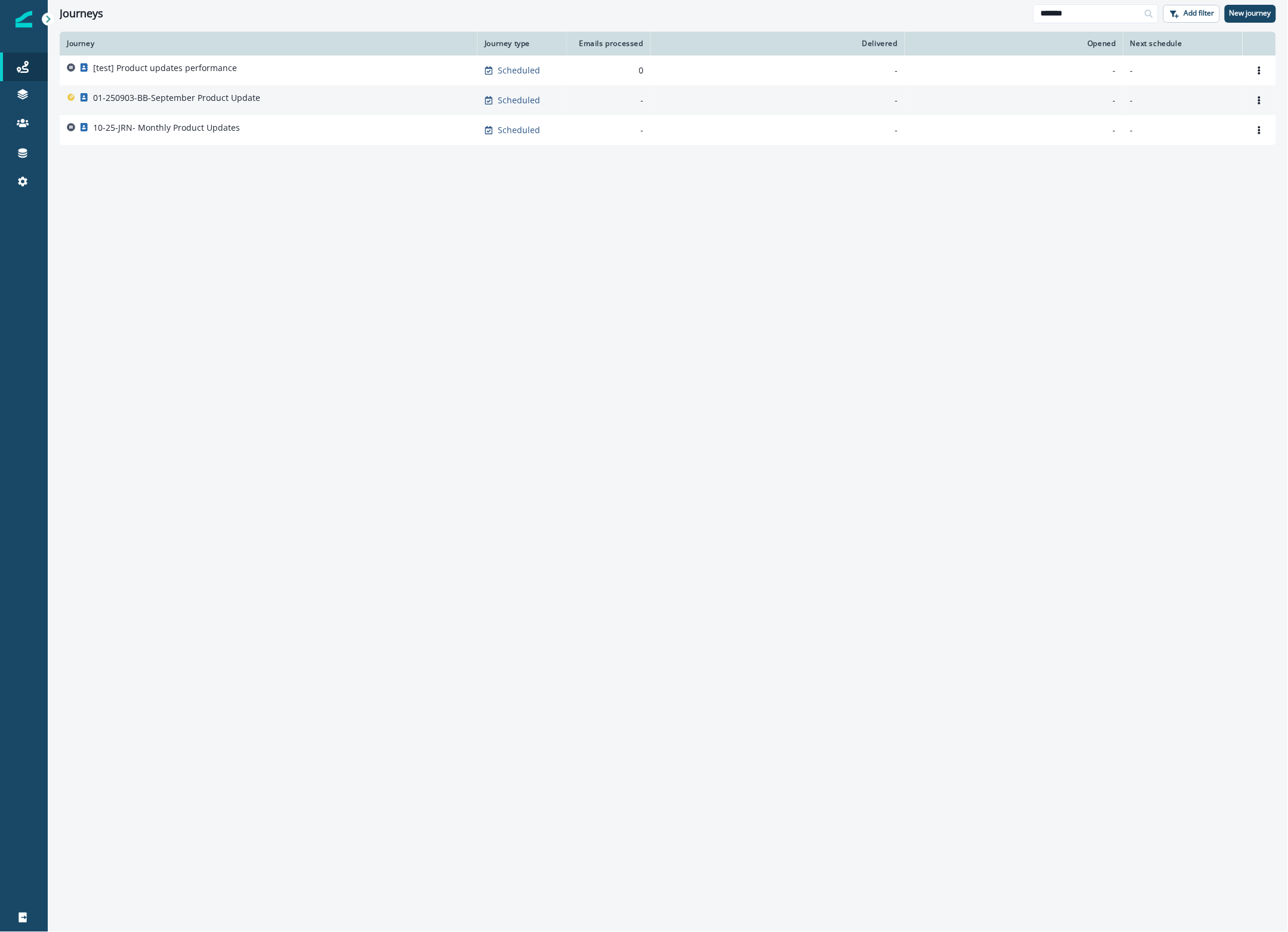
type input "*******"
click at [261, 0] on div "01-250903-BB-September Product Update" at bounding box center [269, 100] width 404 height 17
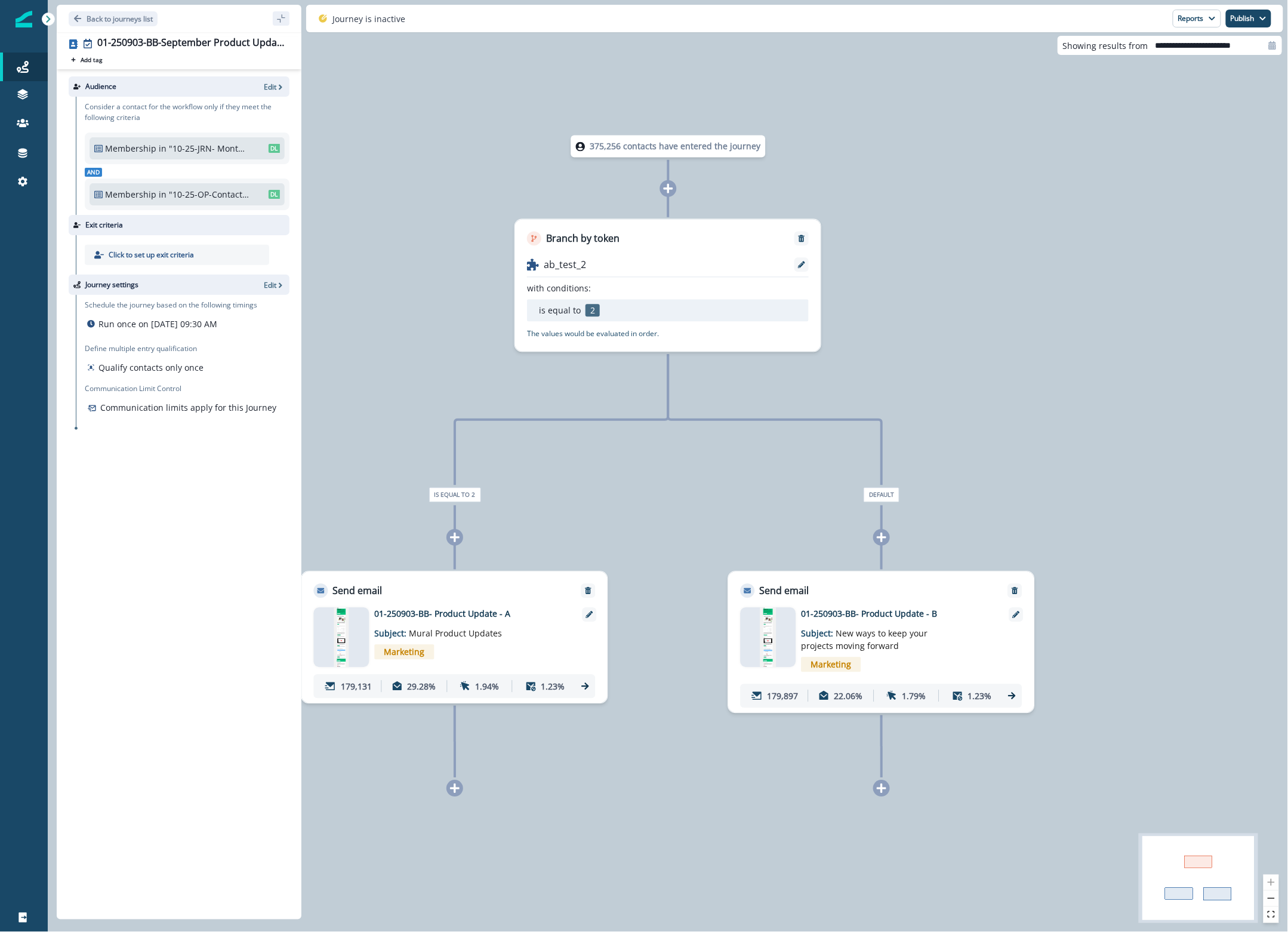
click at [397, 0] on p "01-250903-BB- Product Update - A" at bounding box center [470, 614] width 191 height 12
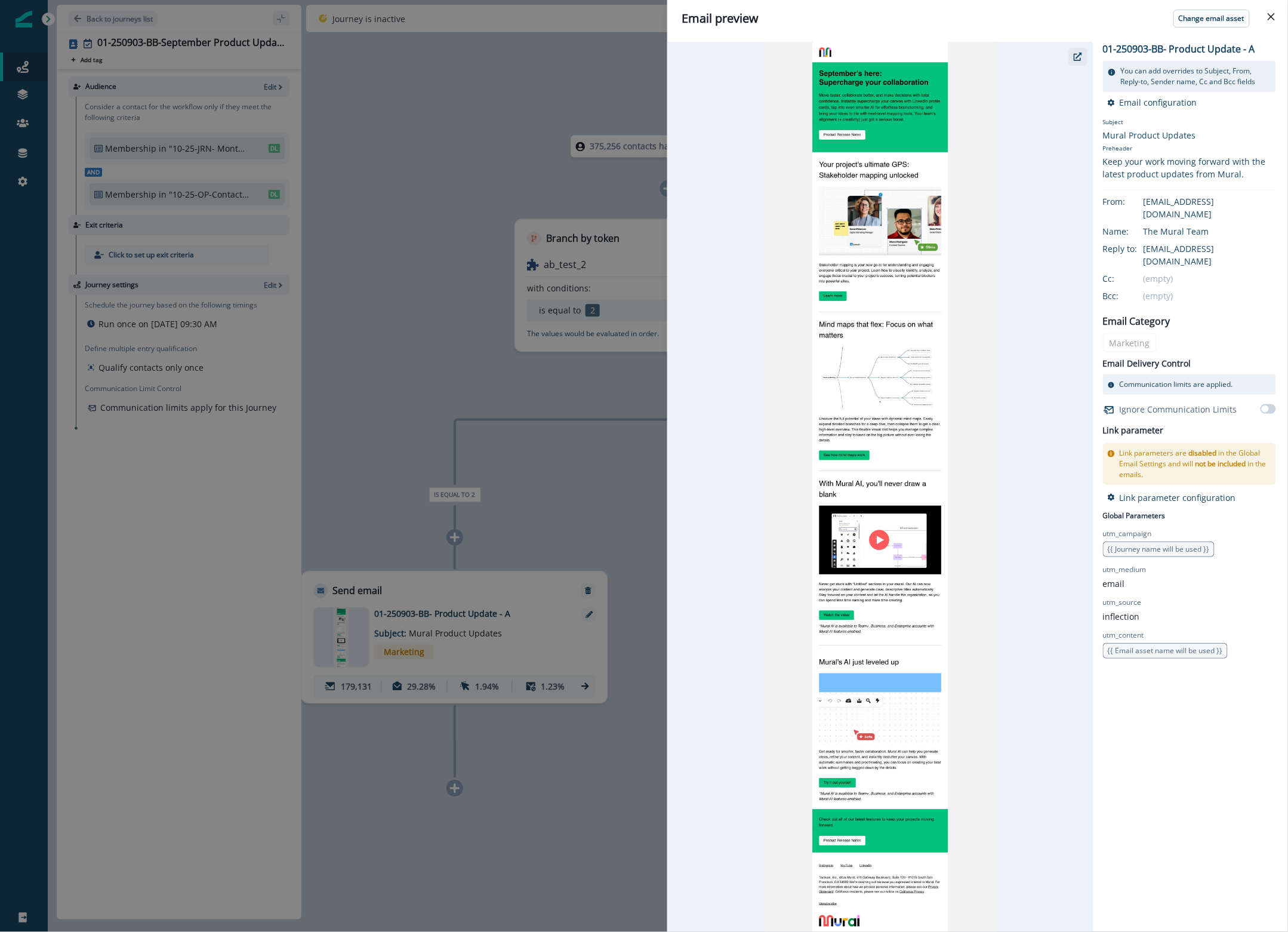
click at [397, 0] on icon "button" at bounding box center [1078, 57] width 9 height 9
